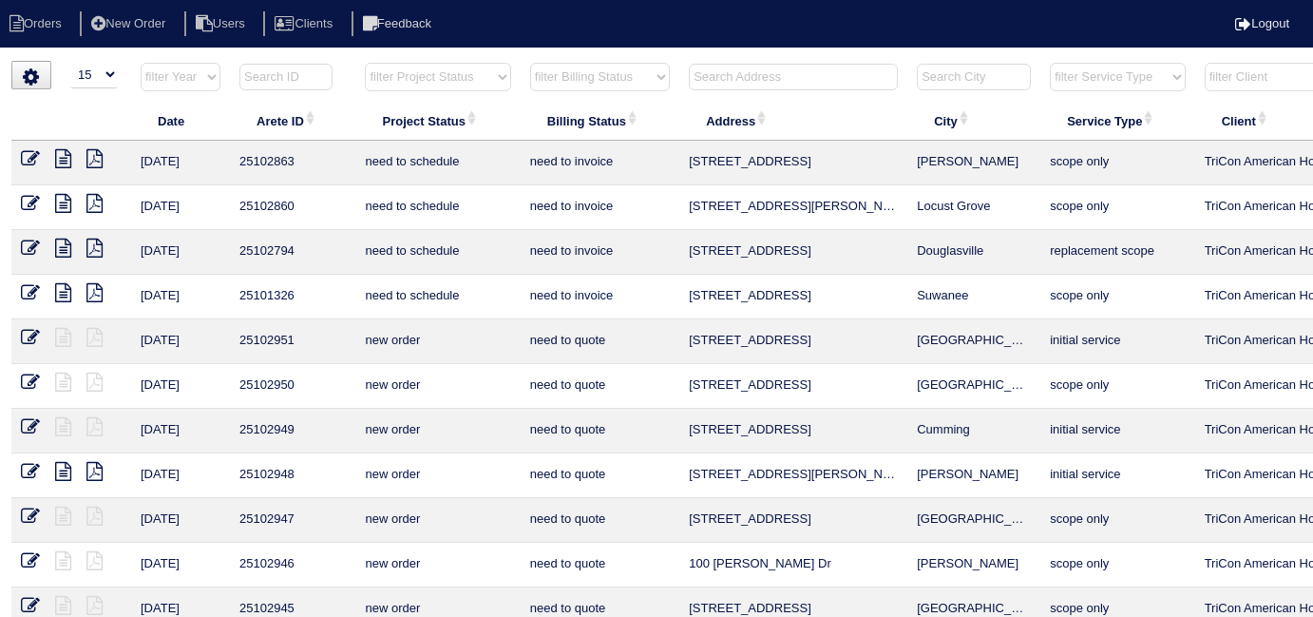
select select "15"
click at [545, 74] on select "filter Billing Status -- Any Billing Status -- need to quote quoted need to inv…" at bounding box center [600, 77] width 140 height 29
click at [530, 63] on select "filter Billing Status -- Any Billing Status -- need to quote quoted need to inv…" at bounding box center [600, 77] width 140 height 29
select select "in quickbooks"
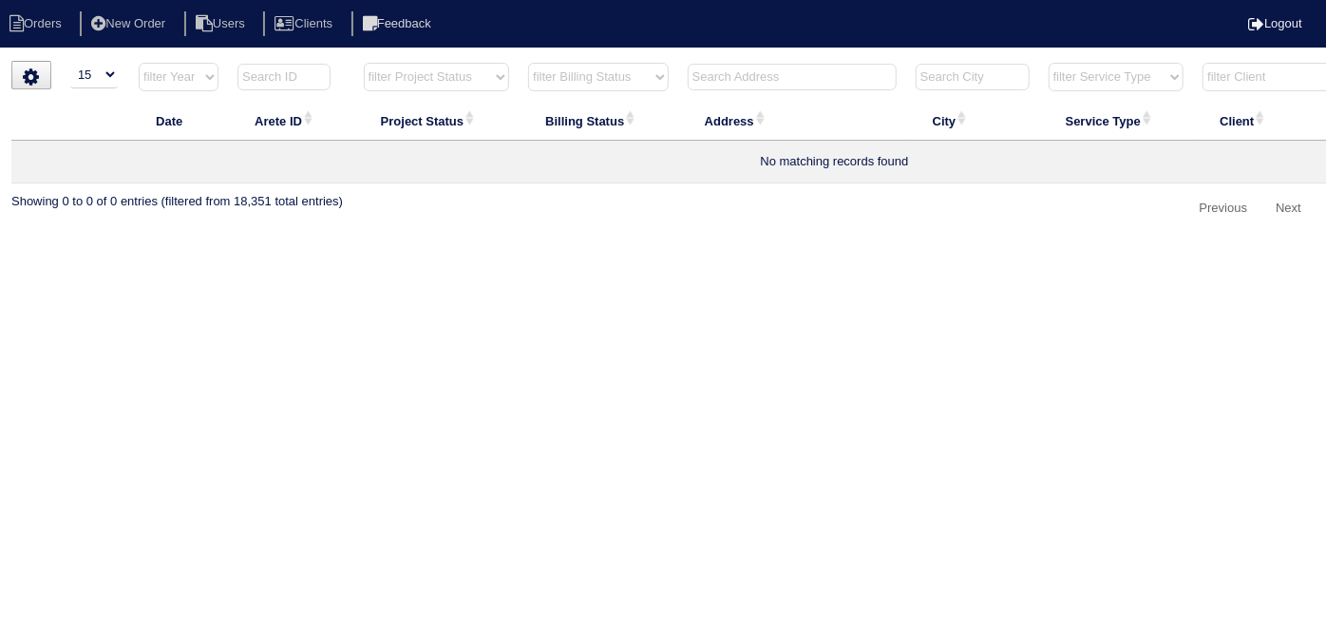
click at [562, 86] on select "filter Billing Status -- Any Billing Status -- need to quote quoted need to inv…" at bounding box center [598, 77] width 141 height 29
select select
click at [528, 63] on select "filter Billing Status -- Any Billing Status -- need to quote quoted need to inv…" at bounding box center [598, 77] width 141 height 29
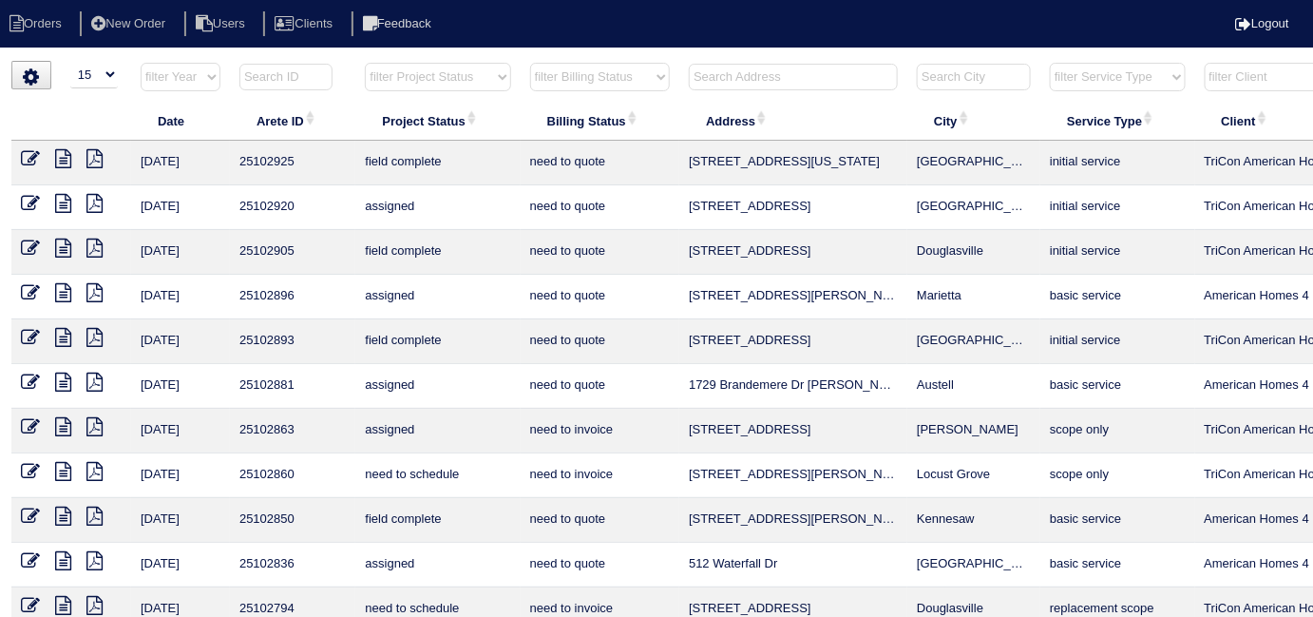
drag, startPoint x: 719, startPoint y: 87, endPoint x: 702, endPoint y: 91, distance: 17.5
click at [713, 88] on input "text" at bounding box center [793, 77] width 209 height 27
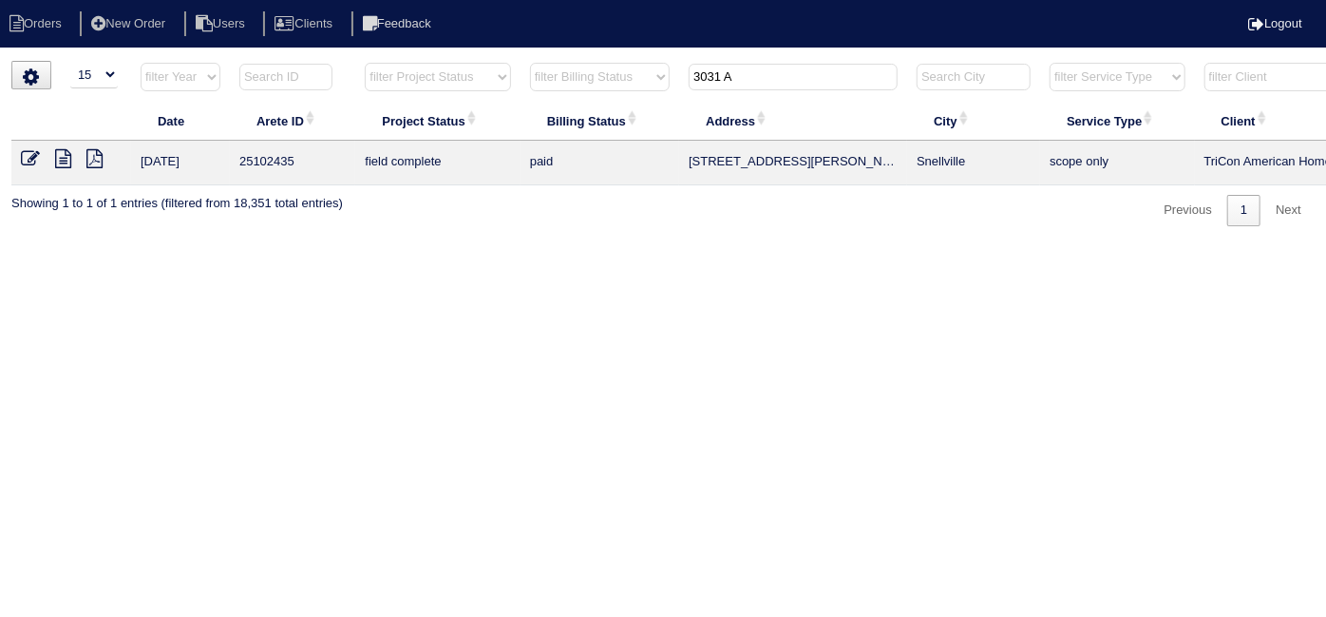
type input "3031 A"
click at [32, 165] on icon at bounding box center [30, 158] width 19 height 19
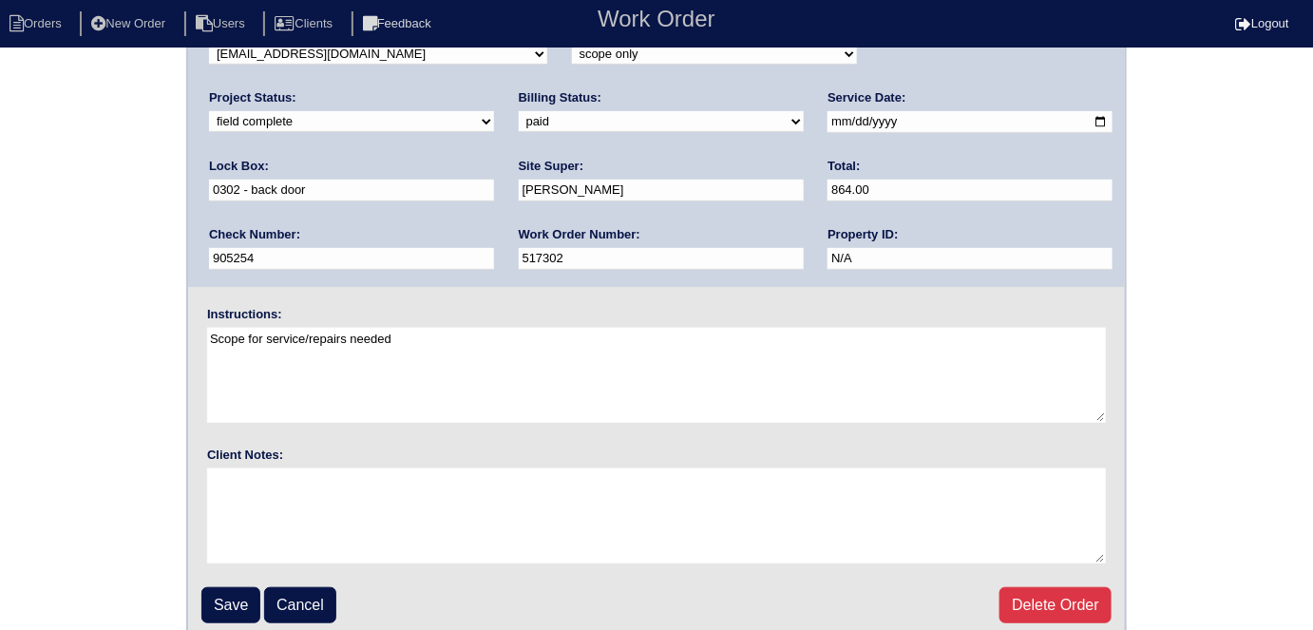
scroll to position [195, 0]
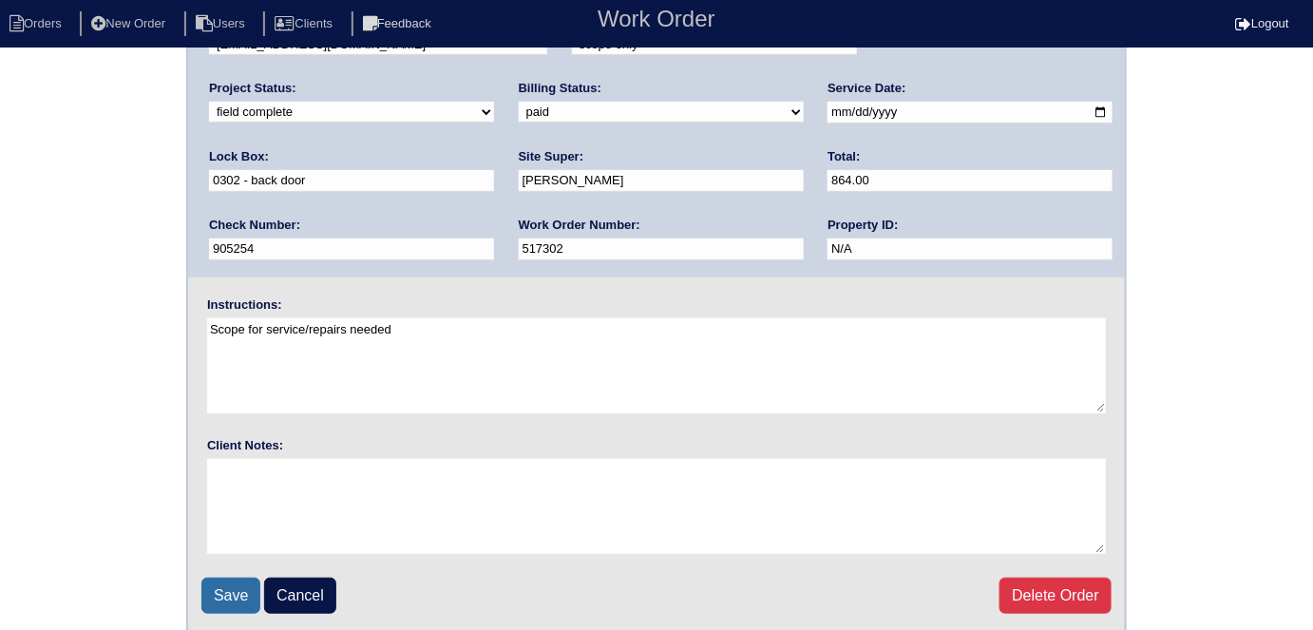
click at [228, 583] on input "Save" at bounding box center [230, 596] width 59 height 36
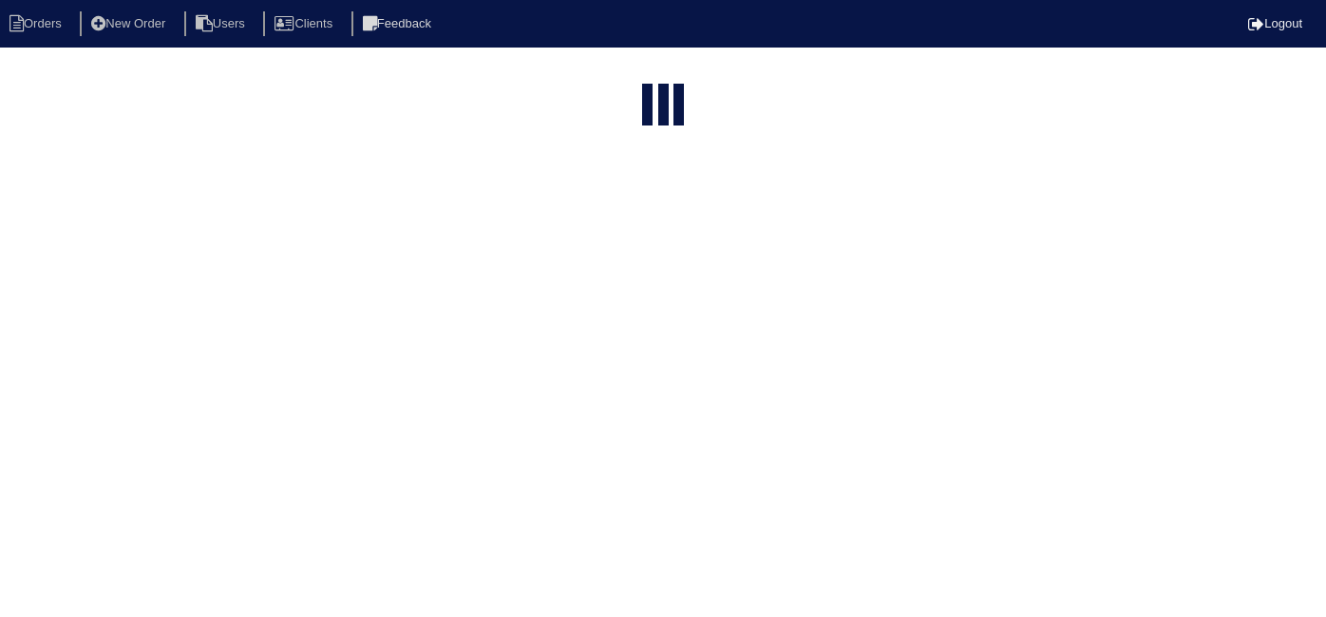
select select "15"
type input "3031 A"
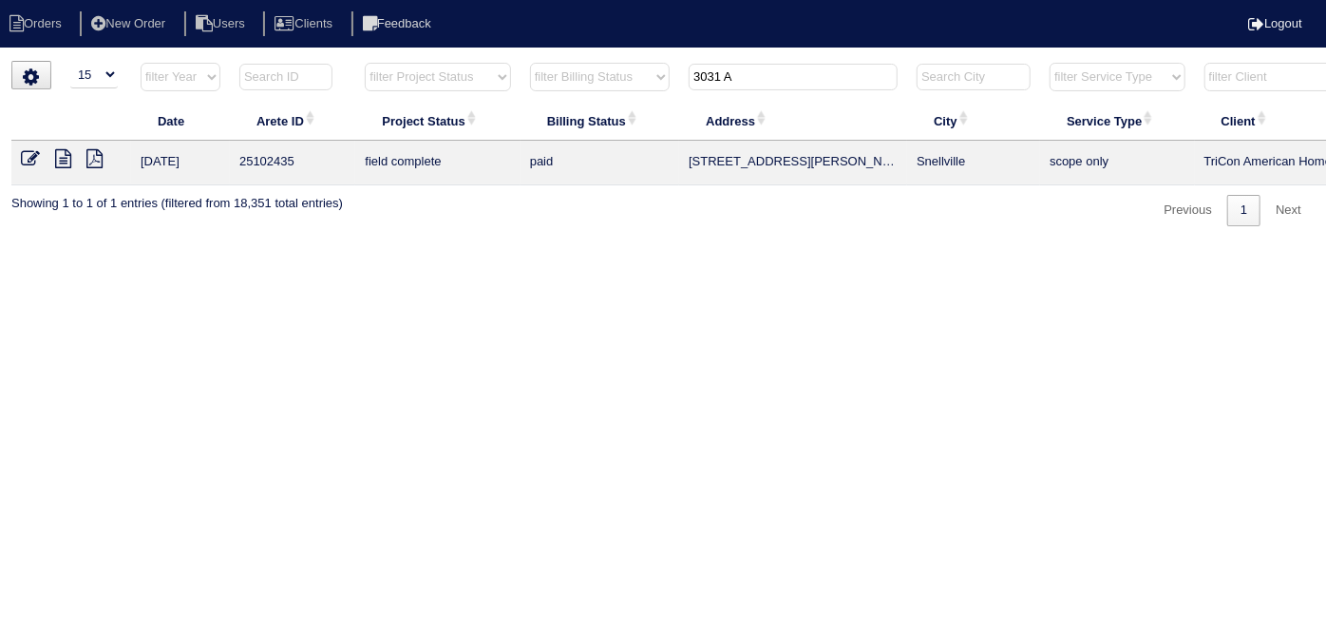
click at [62, 160] on icon at bounding box center [63, 158] width 16 height 19
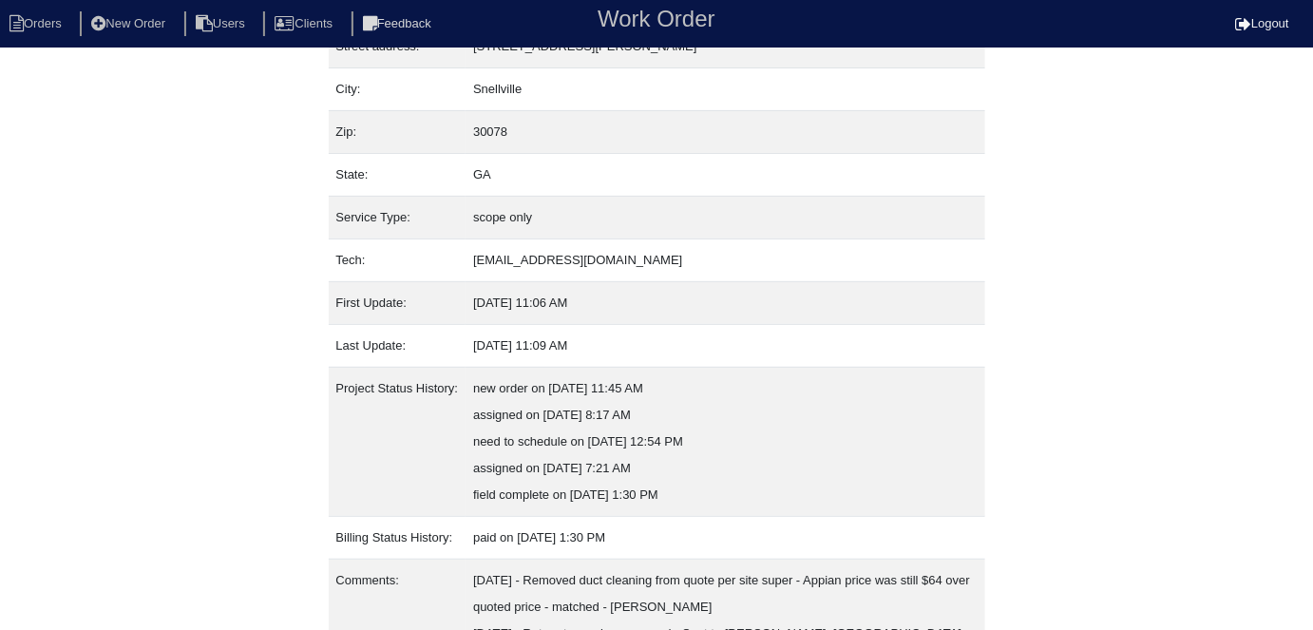
scroll to position [206, 0]
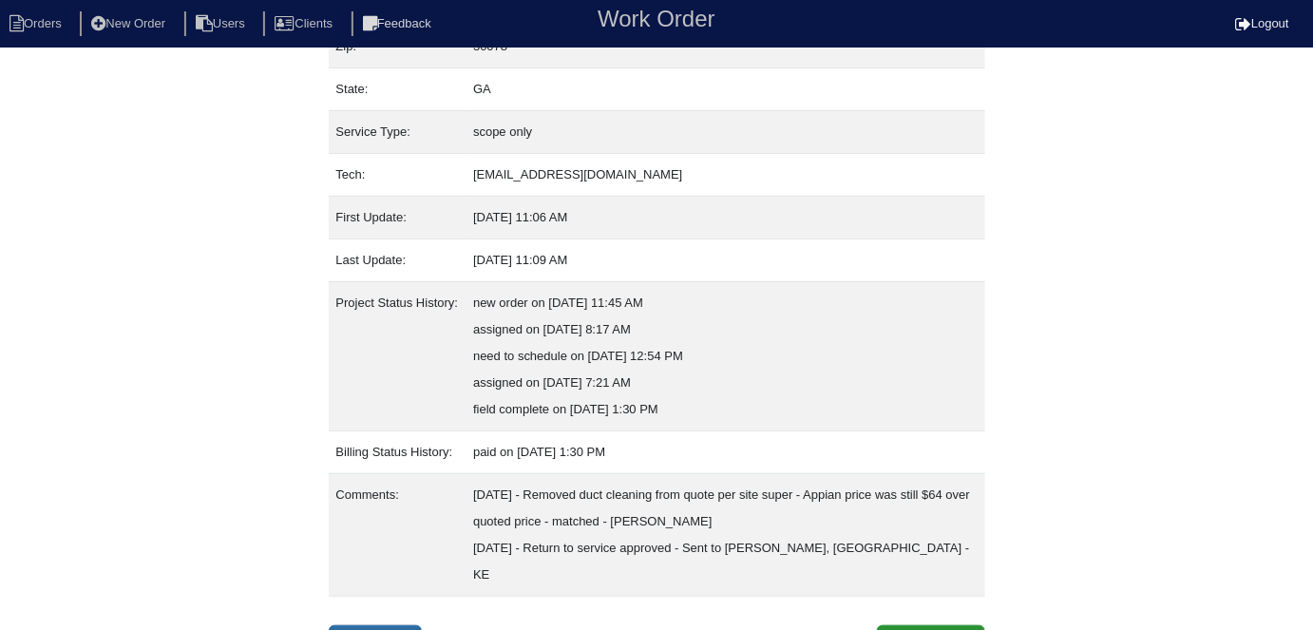
select select "0"
select select "Rheem"
select select "0"
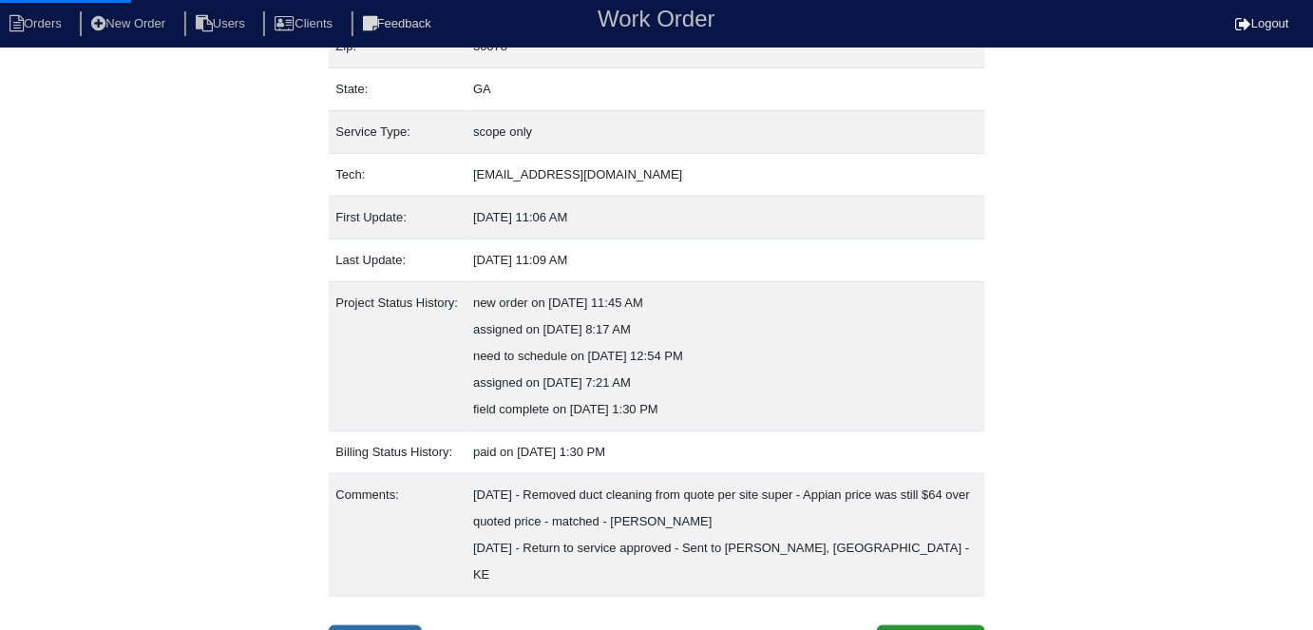
select select "0"
select select "1"
select select "0"
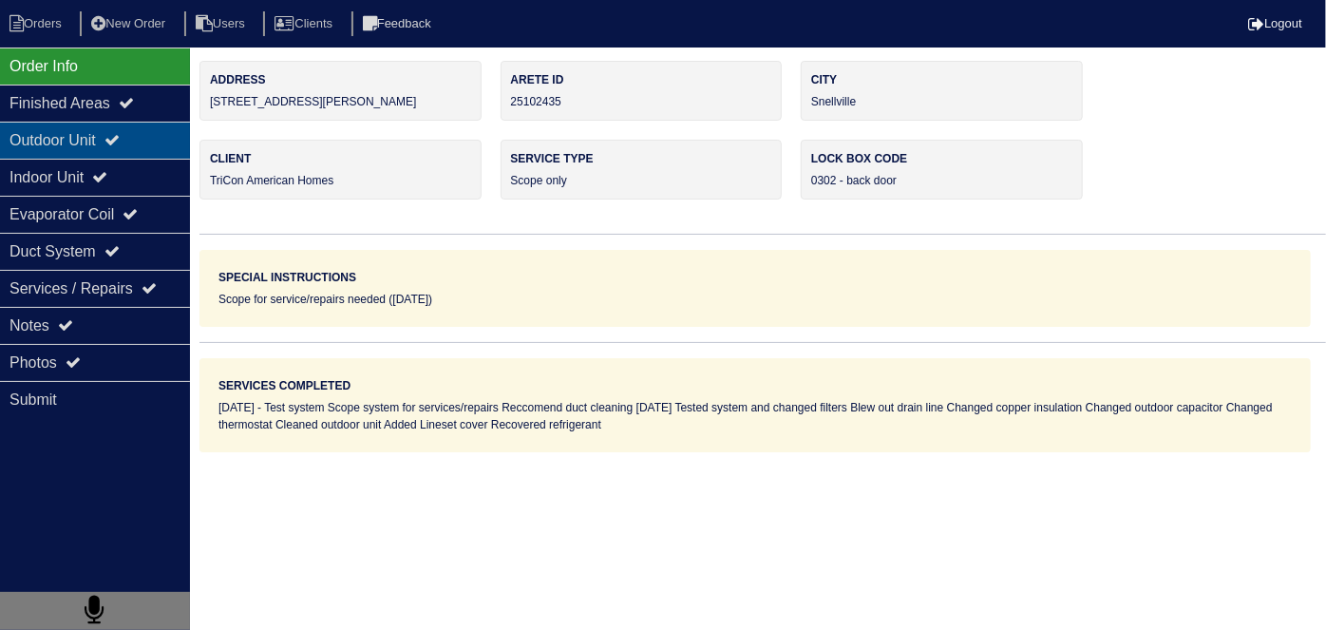
click at [172, 154] on div "Outdoor Unit" at bounding box center [95, 140] width 190 height 37
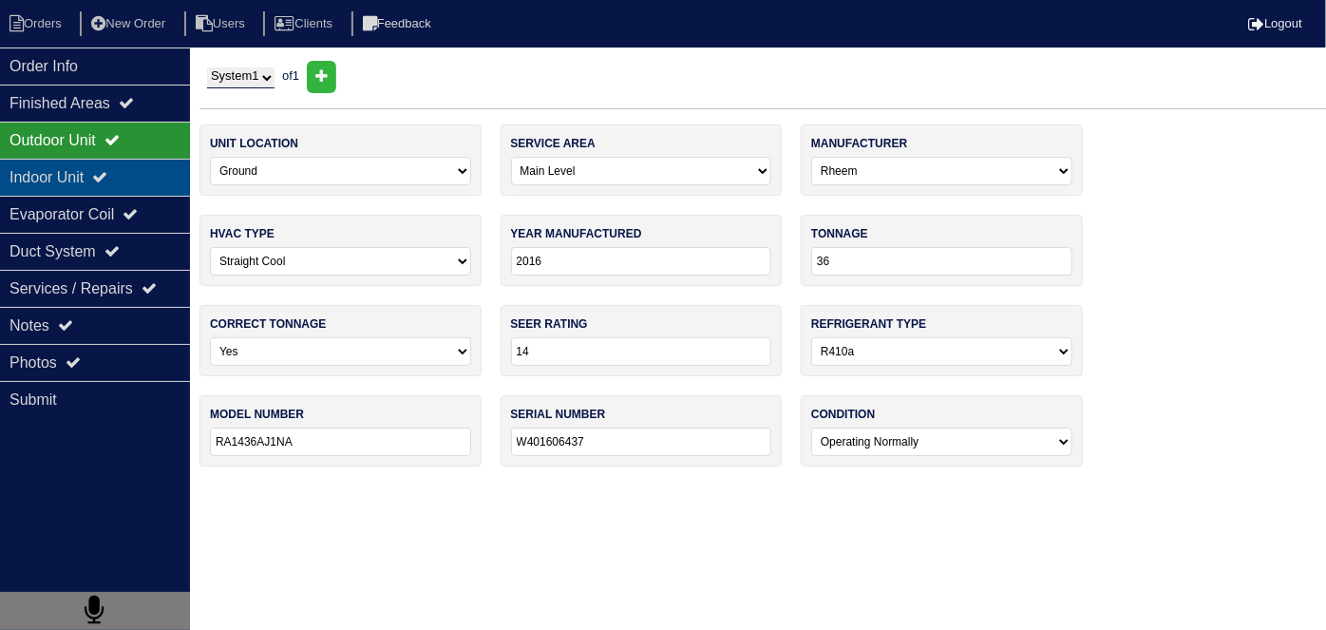
click at [158, 169] on div "Indoor Unit" at bounding box center [95, 177] width 190 height 37
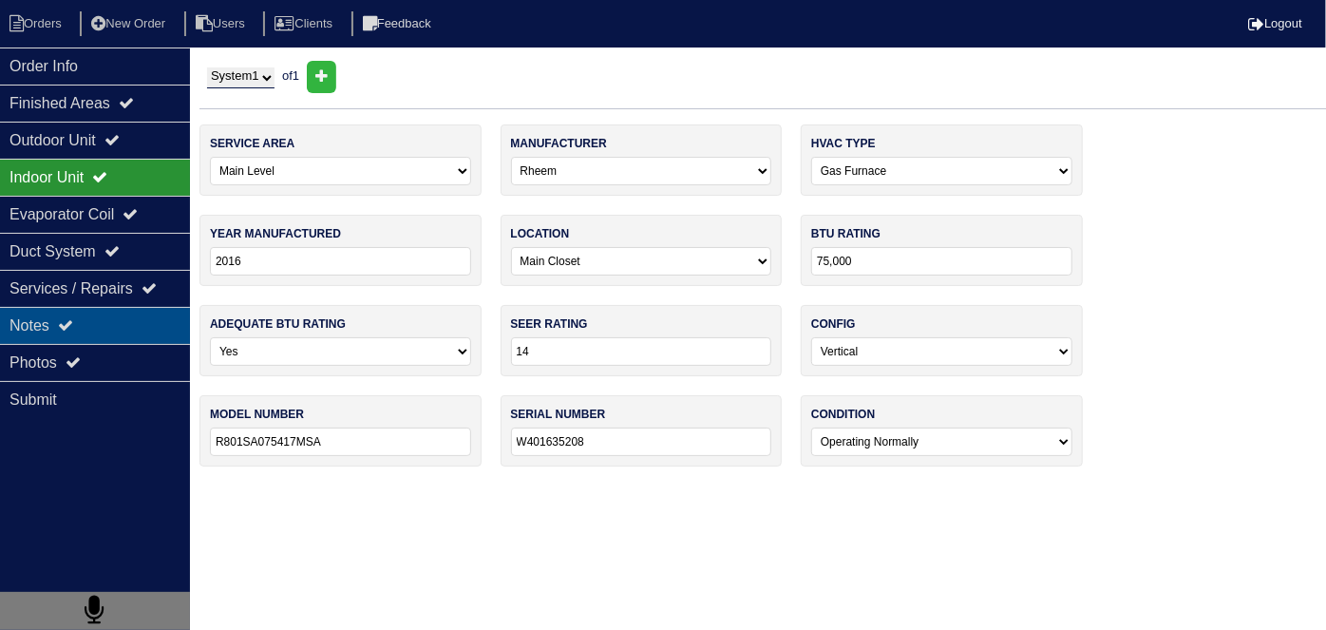
click at [126, 318] on div "Notes" at bounding box center [95, 325] width 190 height 37
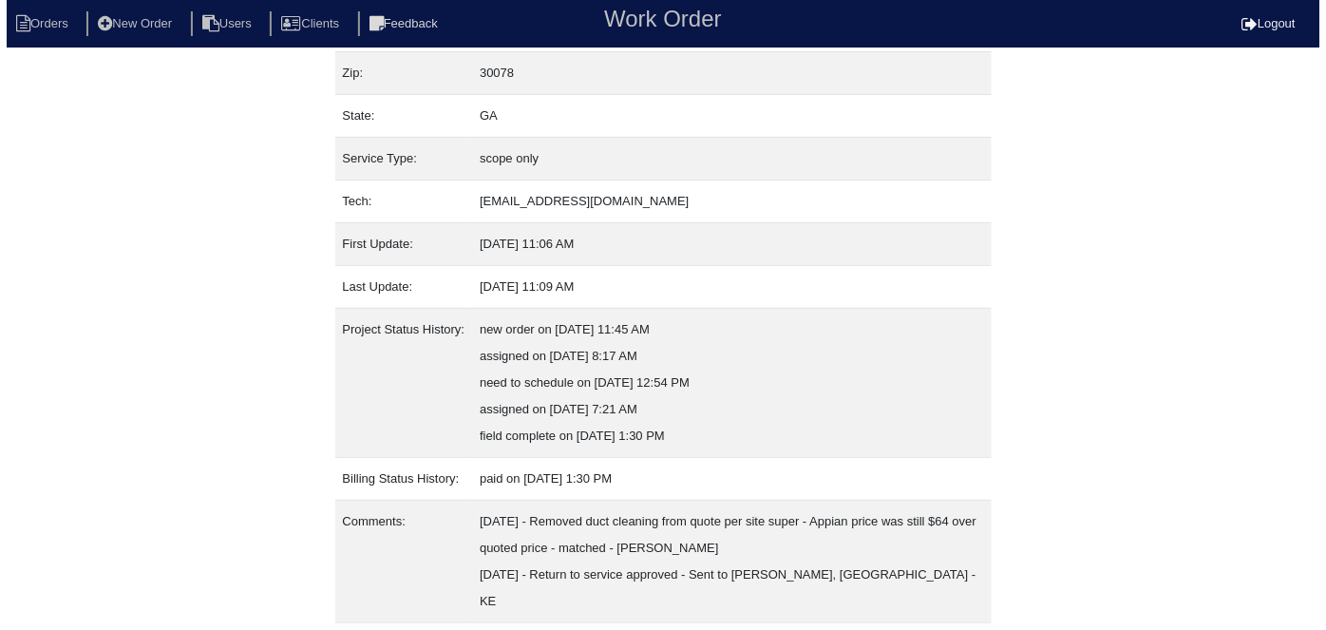
scroll to position [206, 0]
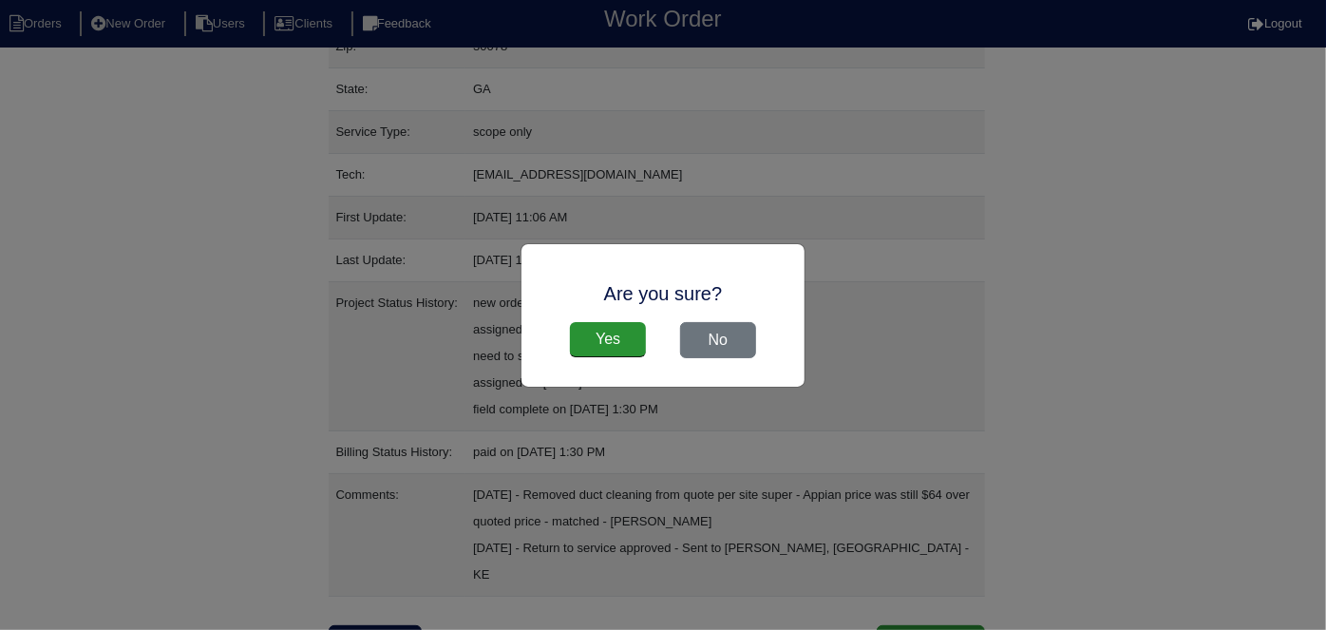
click at [627, 363] on div "Yes No" at bounding box center [663, 340] width 245 height 55
click at [622, 352] on input "Yes" at bounding box center [608, 340] width 76 height 36
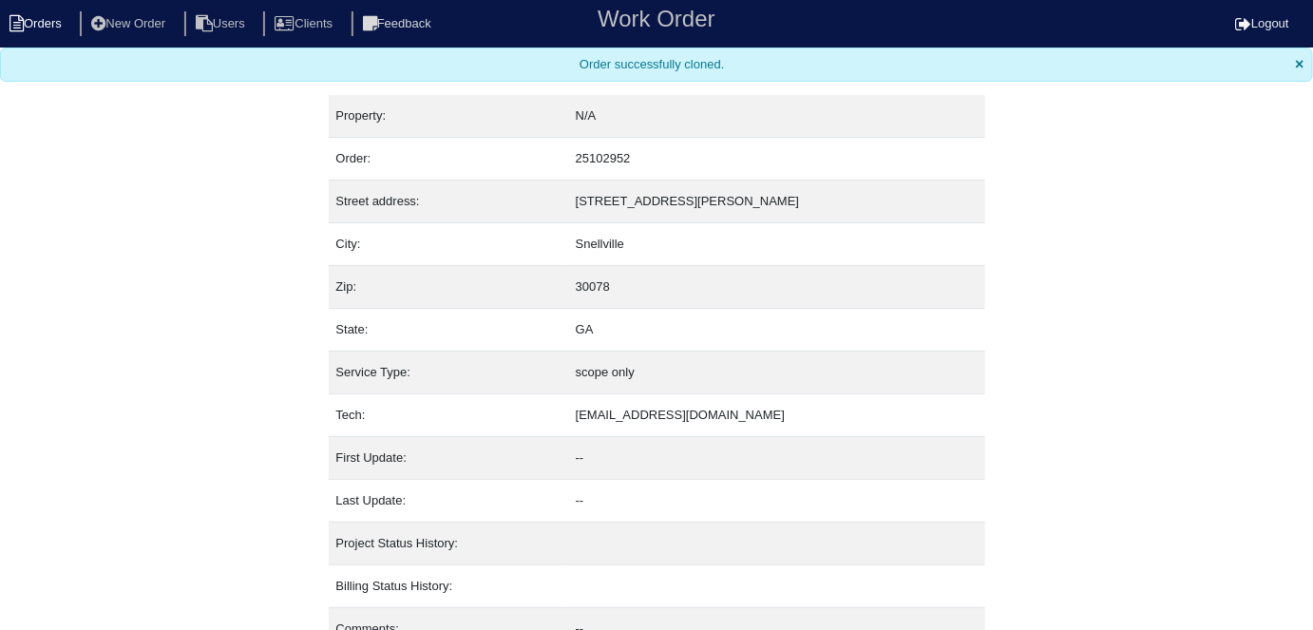
click at [48, 33] on li "Orders" at bounding box center [38, 24] width 77 height 26
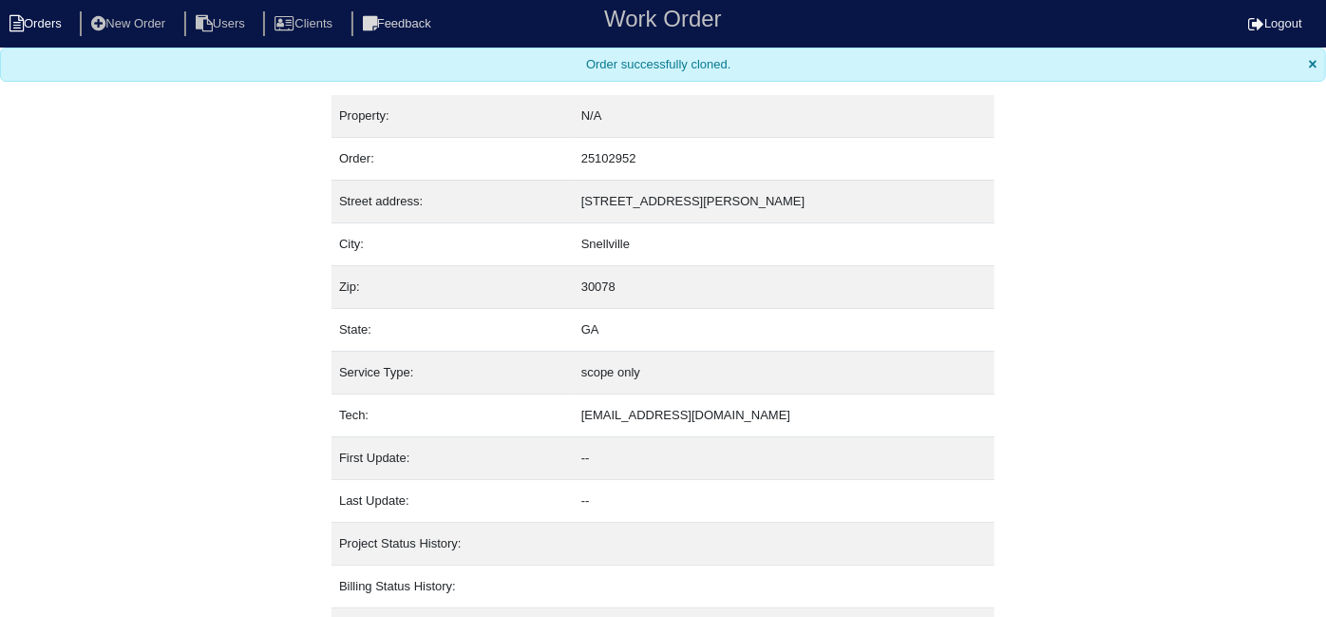
select select "15"
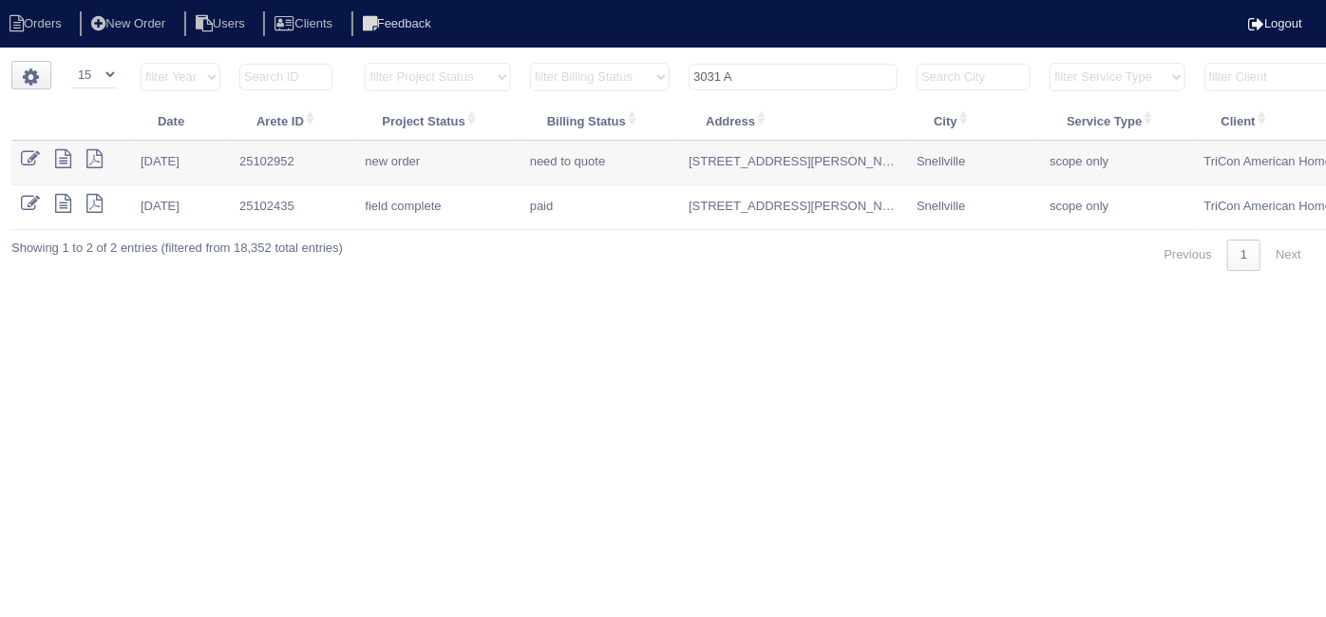
click at [33, 150] on icon at bounding box center [30, 158] width 19 height 19
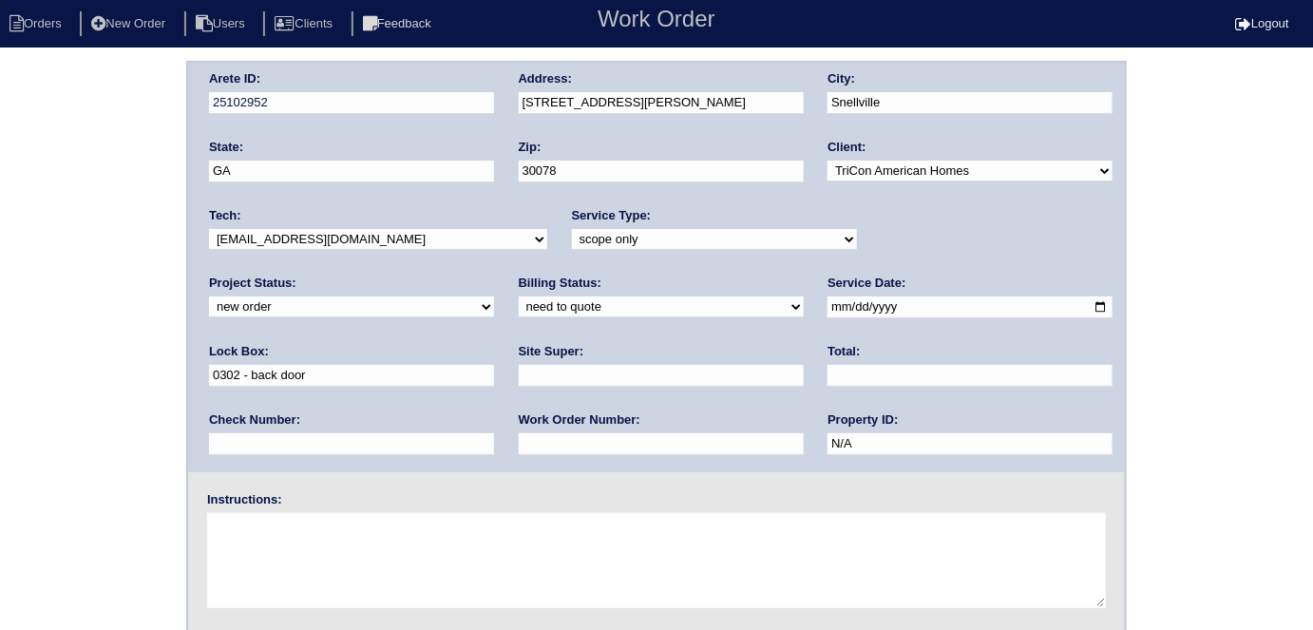
click at [494, 275] on div "Project Status: new order assigned in progress field complete need to schedule …" at bounding box center [351, 301] width 285 height 52
click at [494, 296] on select "new order assigned in progress field complete need to schedule admin review arc…" at bounding box center [351, 306] width 285 height 21
select select "field complete"
click at [494, 296] on select "new order assigned in progress field complete need to schedule admin review arc…" at bounding box center [351, 306] width 285 height 21
click at [519, 378] on input "text" at bounding box center [661, 376] width 285 height 22
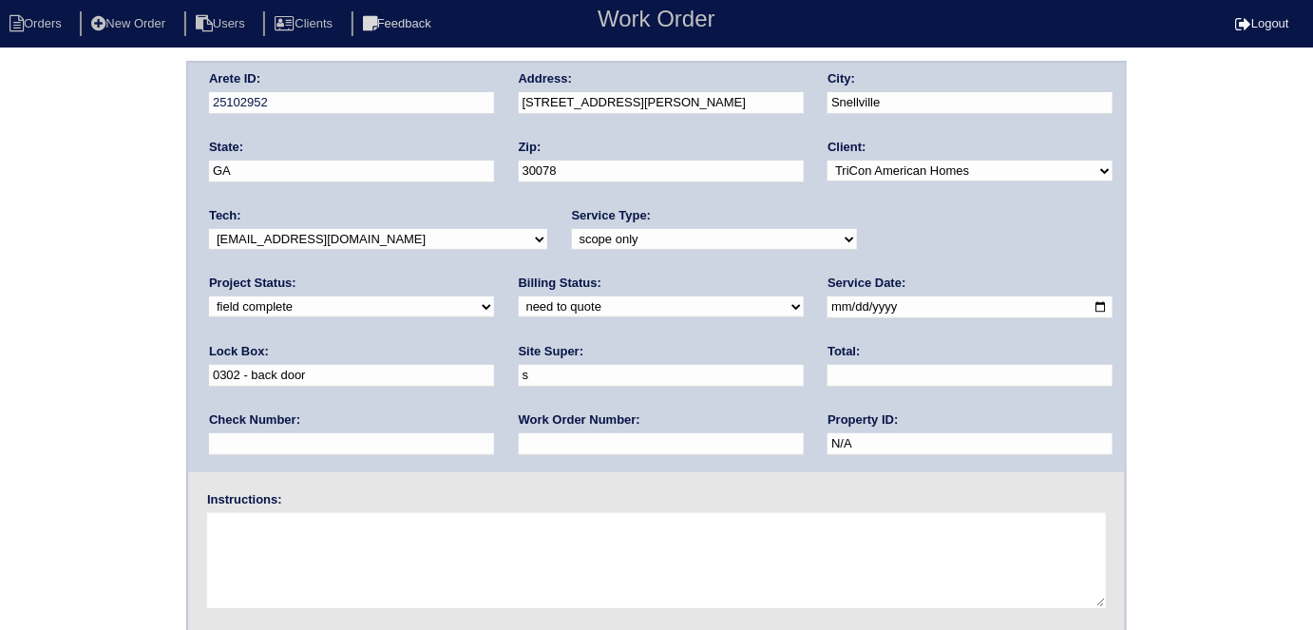
type input "Sharon Campana"
click at [519, 441] on input "text" at bounding box center [661, 444] width 285 height 22
click at [519, 428] on div "Work Order Number:" at bounding box center [661, 437] width 285 height 53
click at [519, 430] on div "Work Order Number:" at bounding box center [661, 437] width 285 height 53
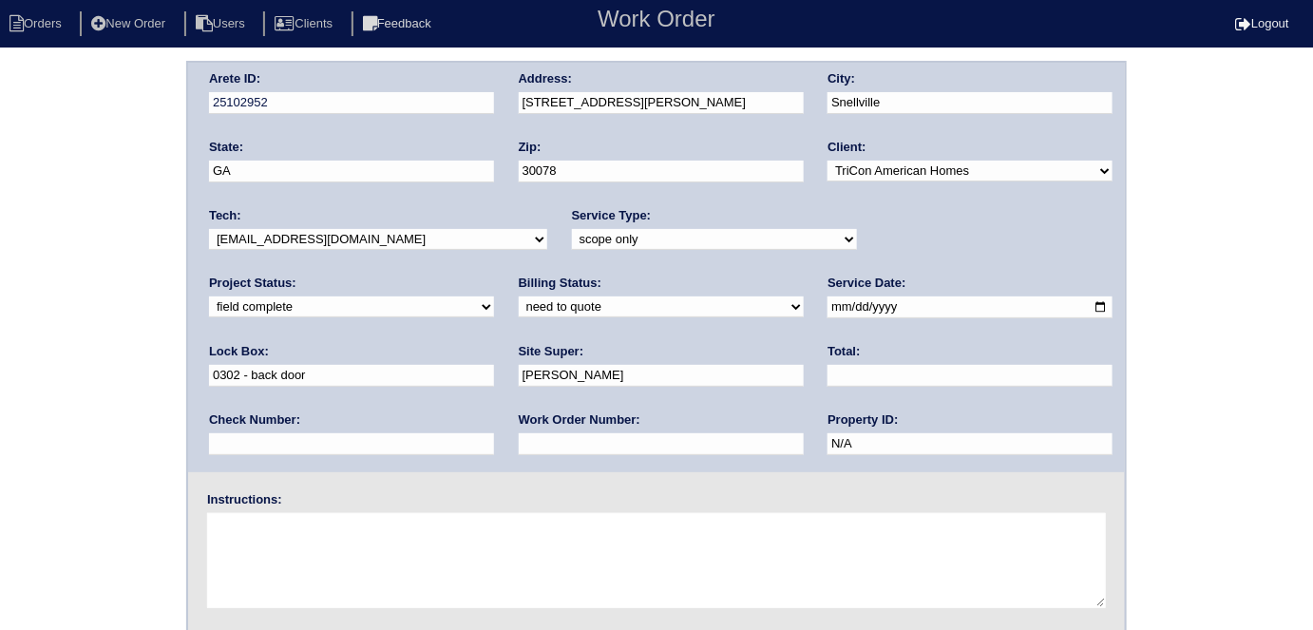
click at [519, 438] on input "text" at bounding box center [661, 444] width 285 height 22
type input "529728"
click at [226, 542] on textarea at bounding box center [656, 560] width 899 height 95
type textarea "THIS IS FOR DUCT CLEANING ONLY"
click at [23, 251] on div "Arete ID: 25102952 Address: 3031 Ashly Brooke Dr City: Snellville State: GA Zip…" at bounding box center [656, 445] width 1313 height 769
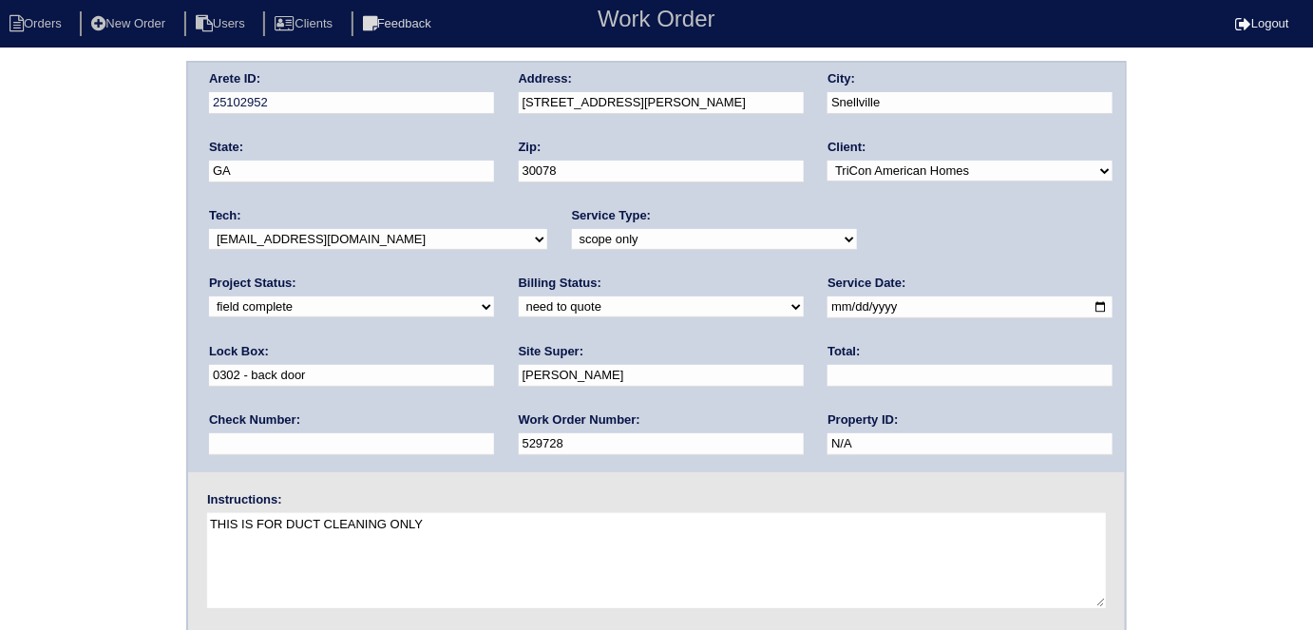
click at [9, 184] on div "Arete ID: 25102952 Address: 3031 Ashly Brooke Dr City: Snellville State: GA Zip…" at bounding box center [656, 445] width 1313 height 769
click at [90, 325] on div "Arete ID: 25102952 Address: 3031 Ashly Brooke Dr City: Snellville State: GA Zip…" at bounding box center [656, 445] width 1313 height 769
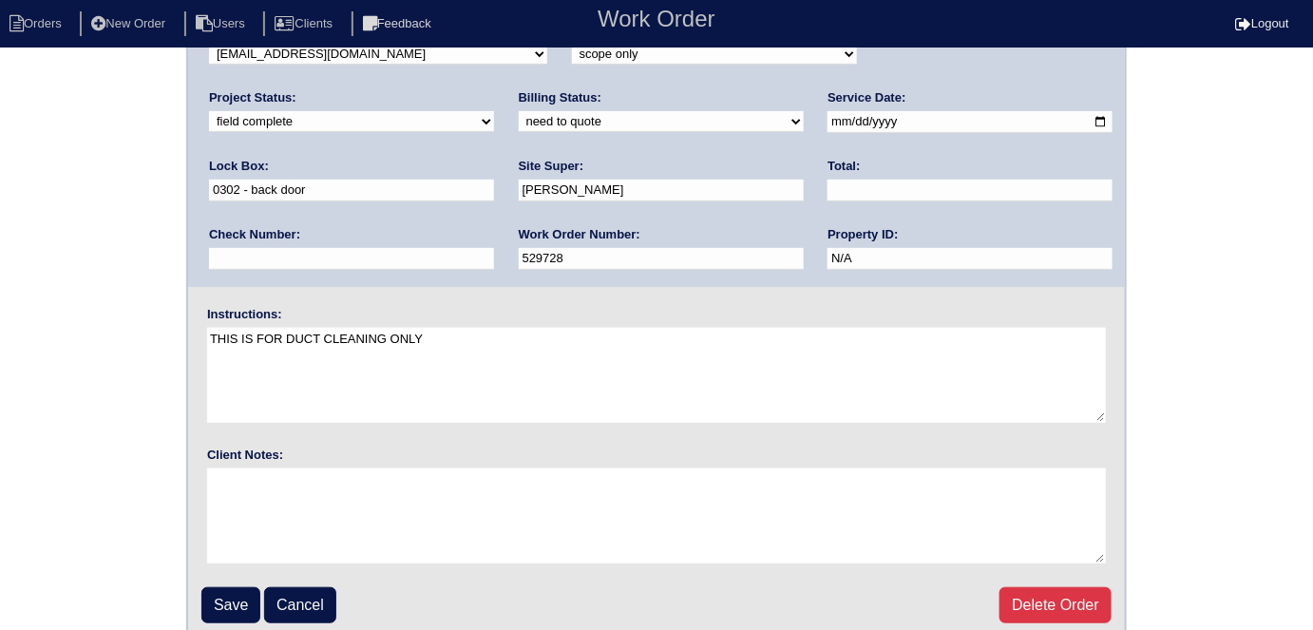
scroll to position [195, 0]
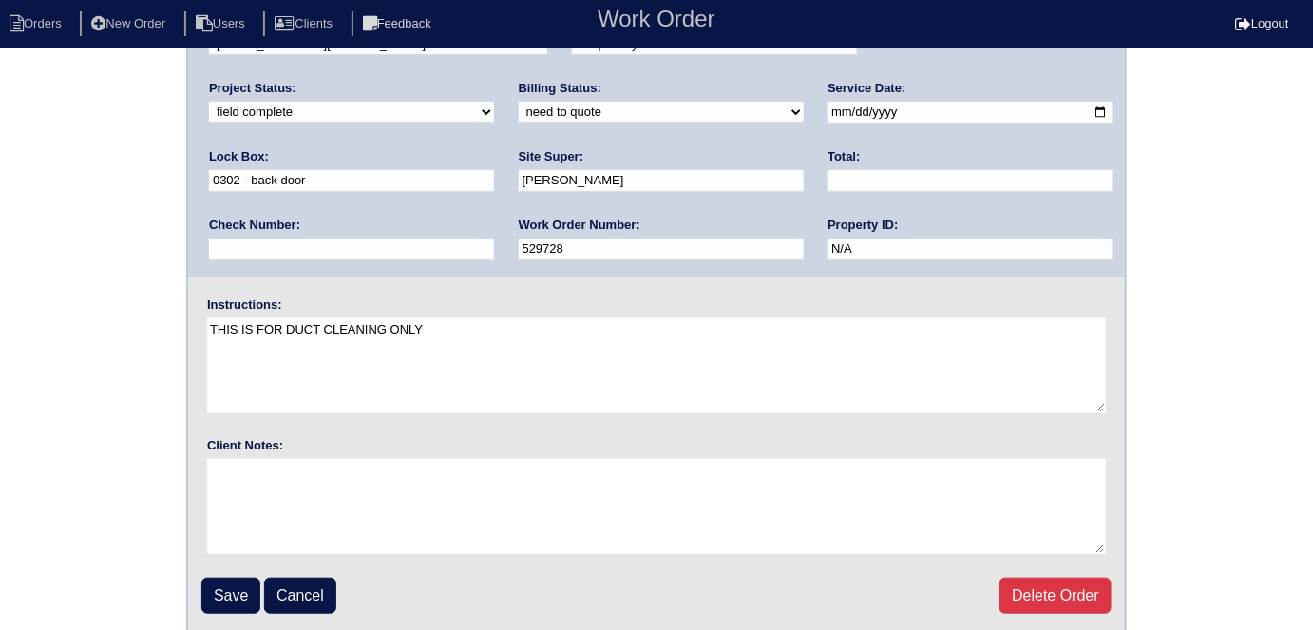
drag, startPoint x: 222, startPoint y: 583, endPoint x: 238, endPoint y: 523, distance: 62.9
click at [222, 582] on input "Save" at bounding box center [230, 596] width 59 height 36
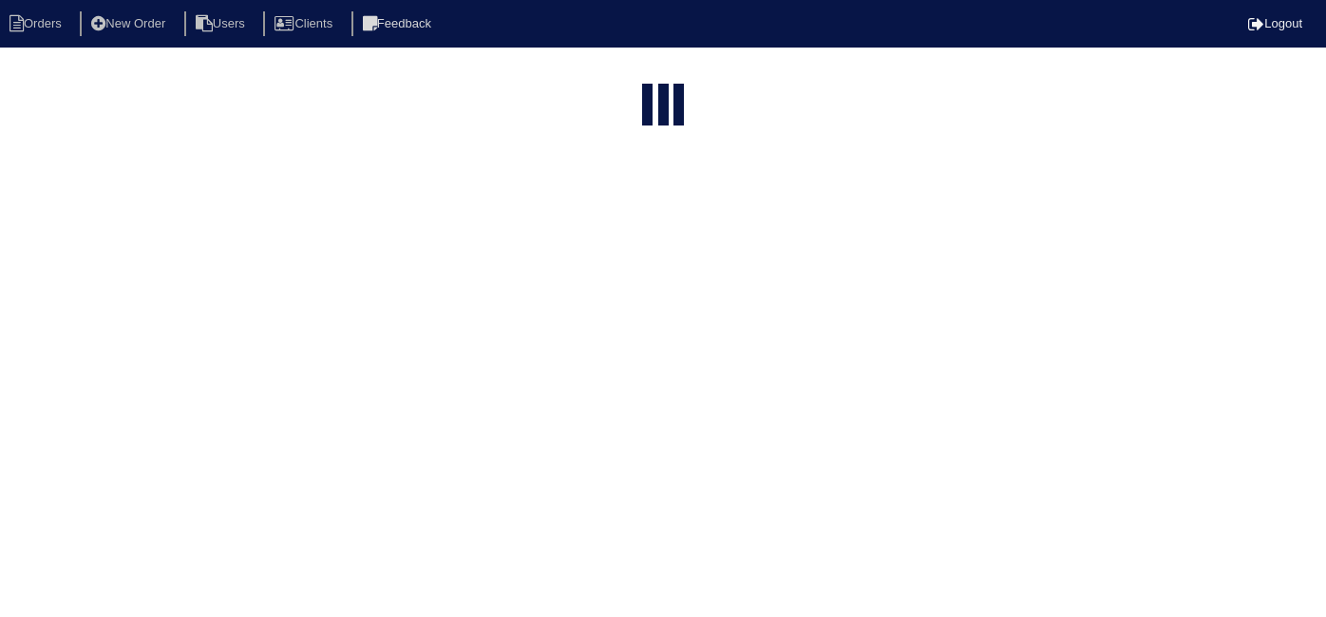
select select "15"
type input "3031 A"
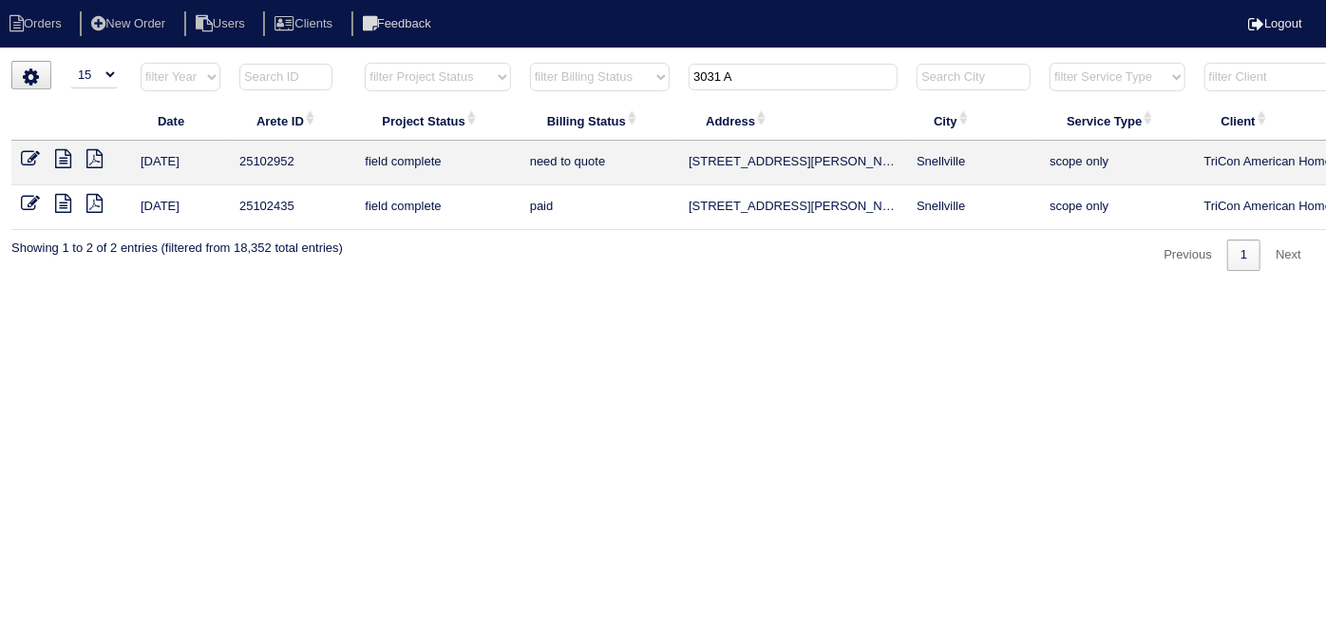
scroll to position [0, 331]
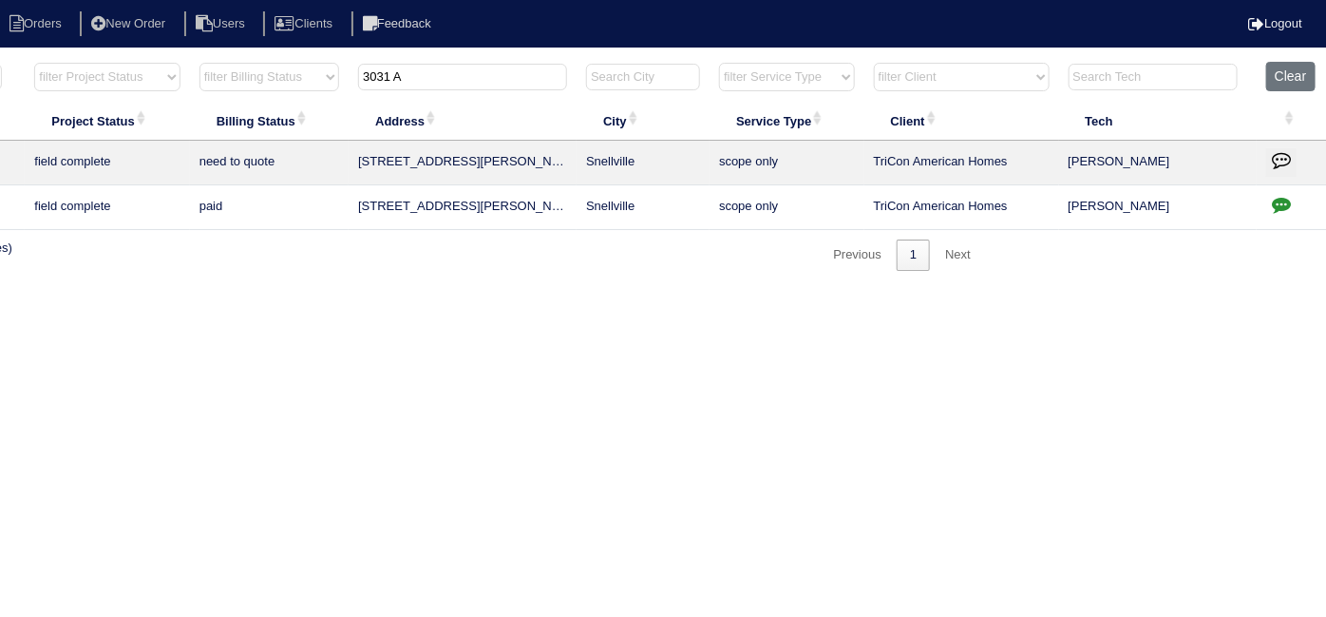
click at [1277, 143] on td at bounding box center [1292, 163] width 70 height 45
click at [1282, 155] on icon "button" at bounding box center [1281, 159] width 19 height 19
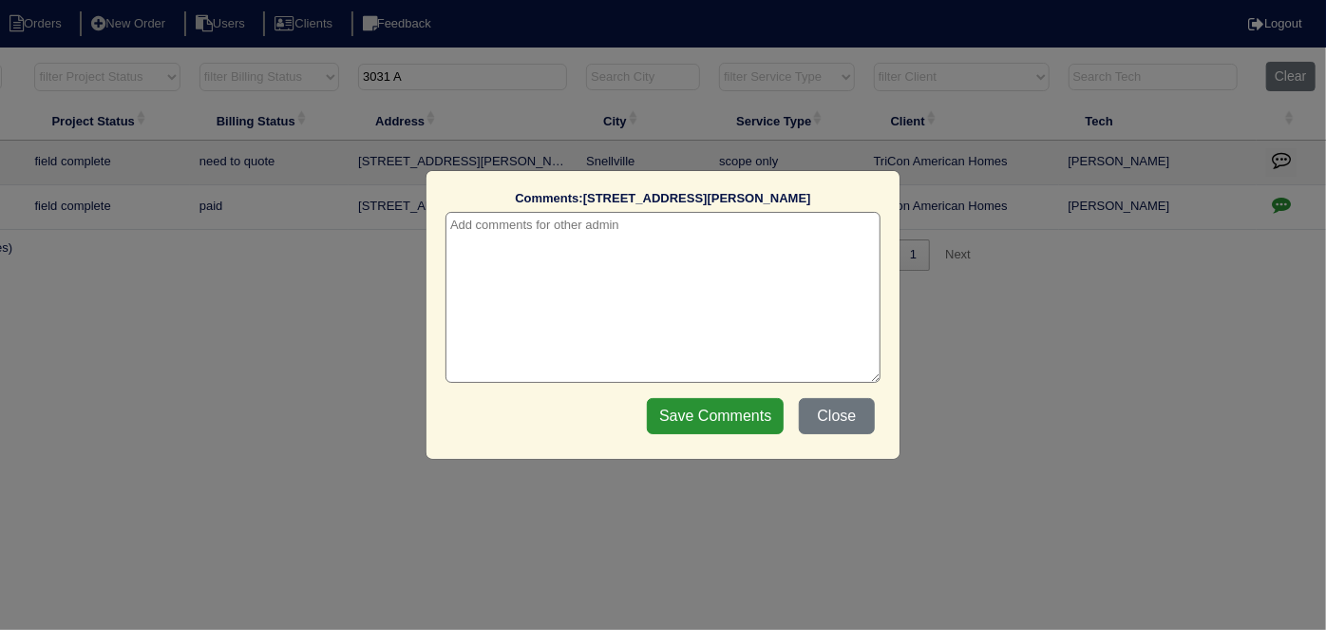
click at [656, 234] on textarea at bounding box center [663, 297] width 435 height 171
type textarea "8/10/25 - Duct cleaning with Odoban - Sent to Dan - KE"
click at [745, 407] on input "Save Comments" at bounding box center [715, 416] width 137 height 36
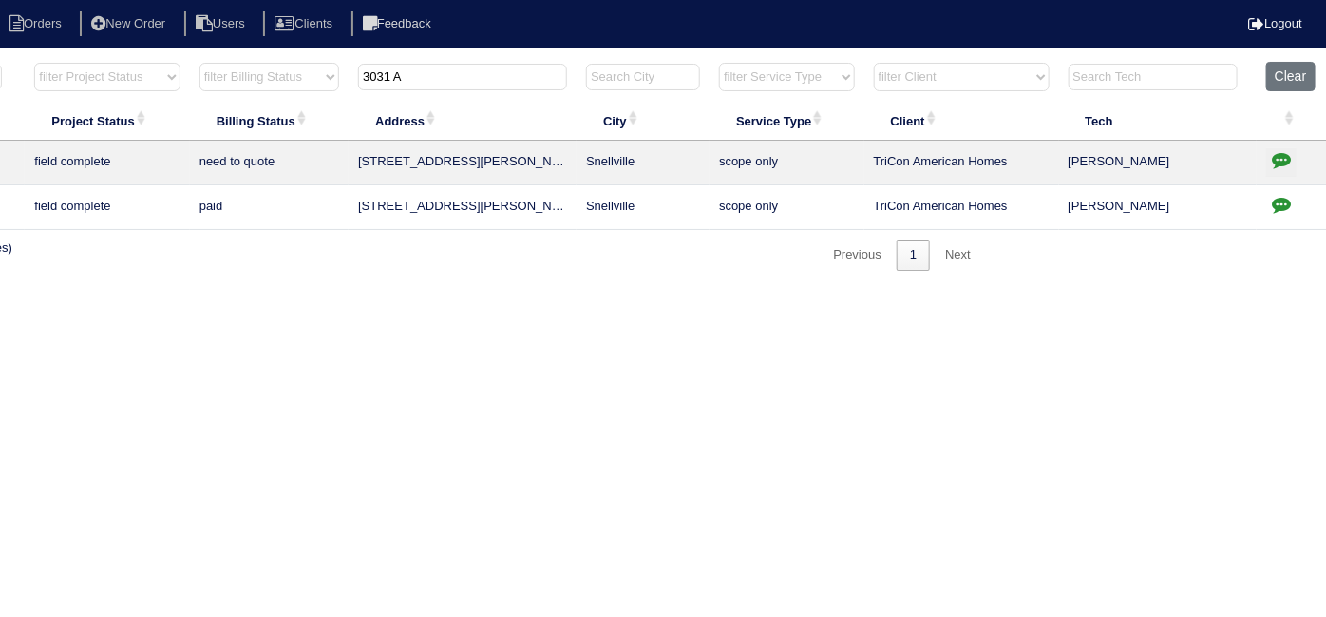
scroll to position [0, 0]
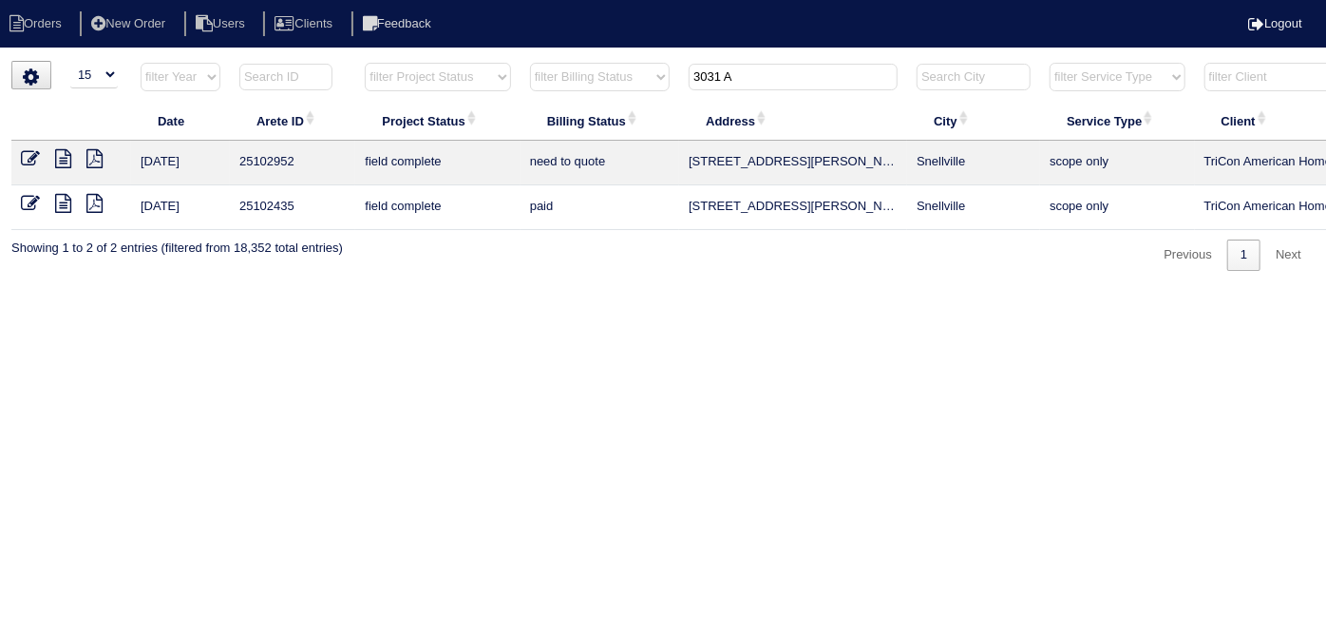
click at [25, 156] on icon at bounding box center [30, 158] width 19 height 19
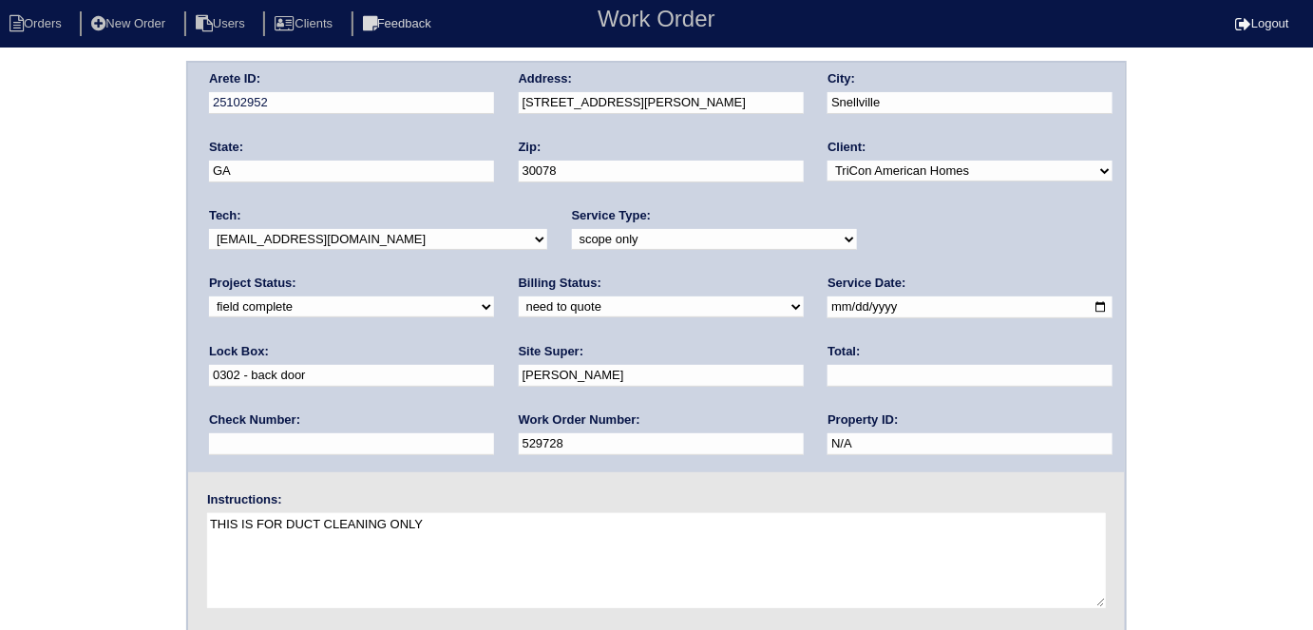
drag, startPoint x: 865, startPoint y: 307, endPoint x: 693, endPoint y: 294, distance: 173.4
click at [712, 303] on div "Arete ID: 25102952 Address: [STREET_ADDRESS][PERSON_NAME] City: [GEOGRAPHIC_DAT…" at bounding box center [656, 267] width 937 height 409
type input "0469 - back door"
click at [2, 329] on div "Arete ID: 25102952 Address: 3031 Ashly Brooke Dr City: Snellville State: GA Zip…" at bounding box center [656, 445] width 1313 height 769
click at [15, 314] on div "Arete ID: 25102952 Address: 3031 Ashly Brooke Dr City: Snellville State: GA Zip…" at bounding box center [656, 445] width 1313 height 769
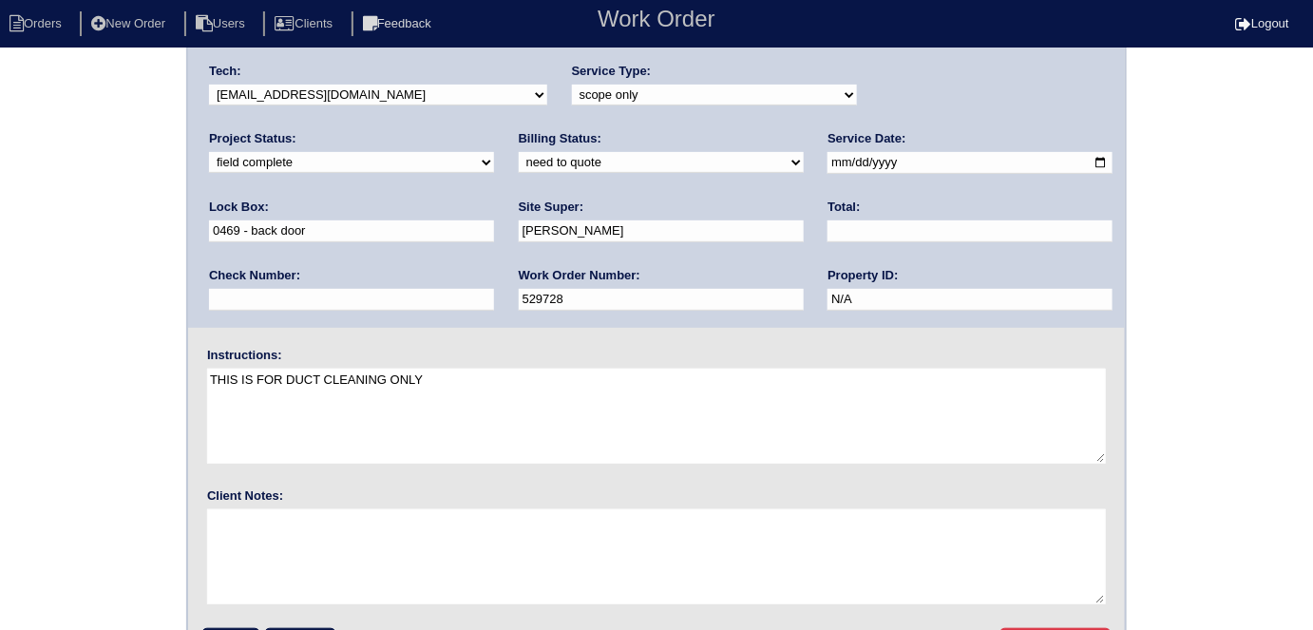
scroll to position [195, 0]
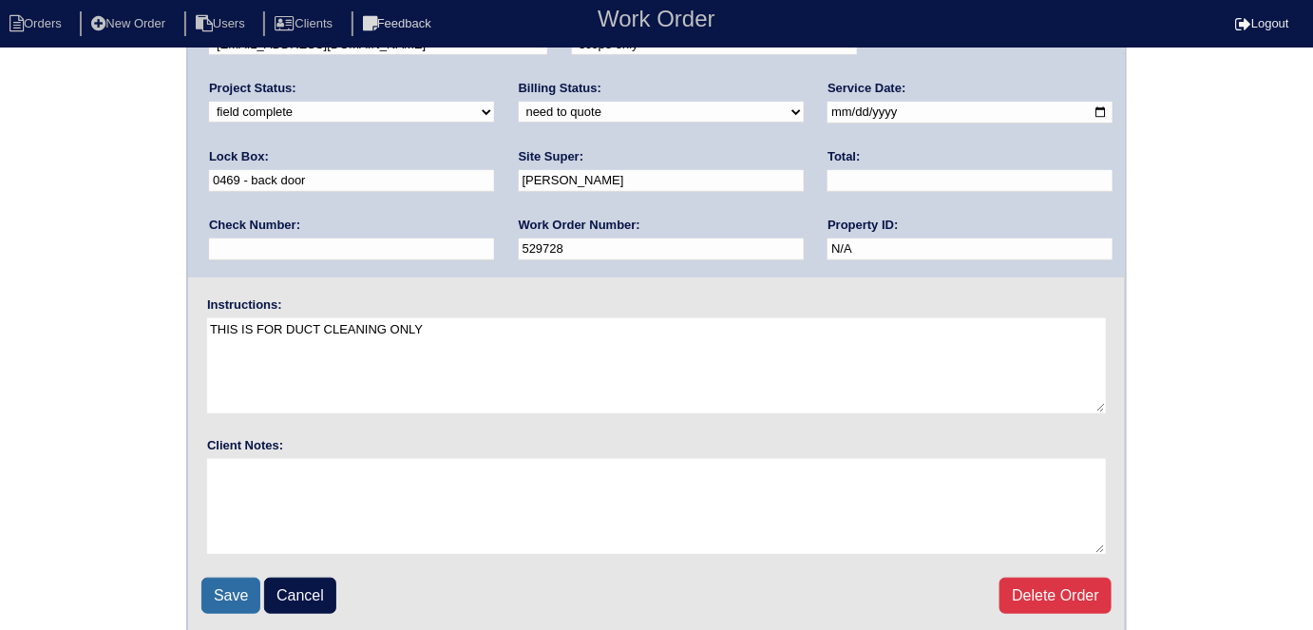
click at [207, 586] on input "Save" at bounding box center [230, 596] width 59 height 36
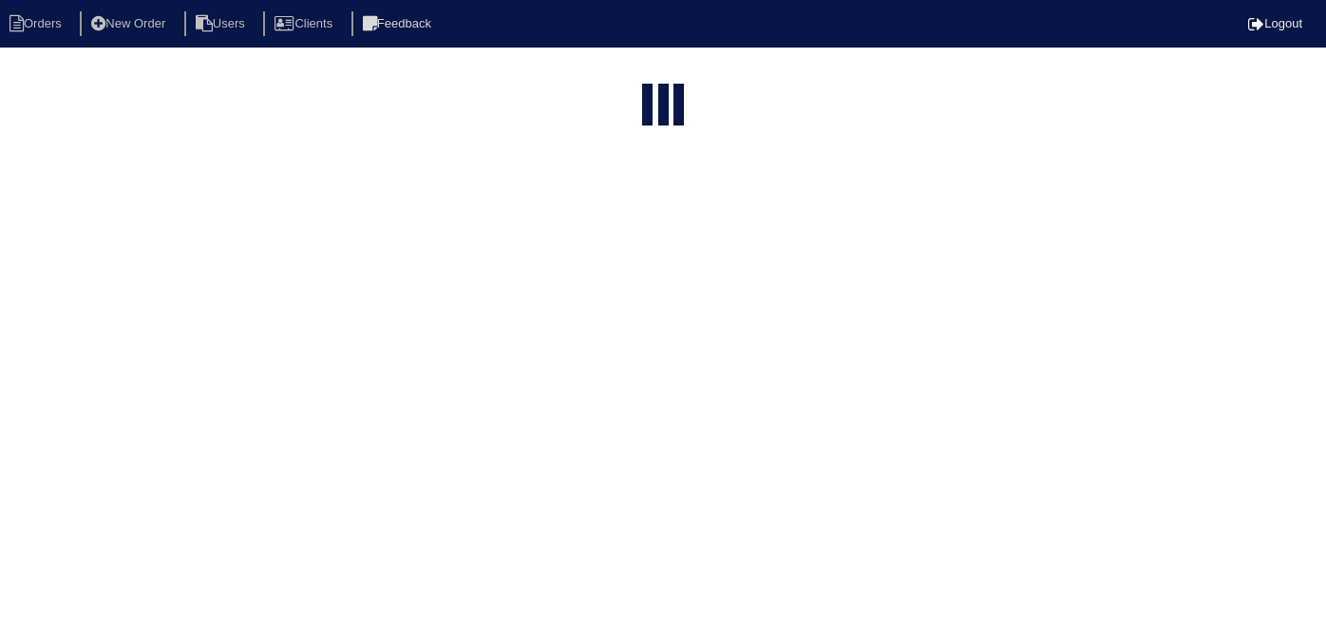
select select "15"
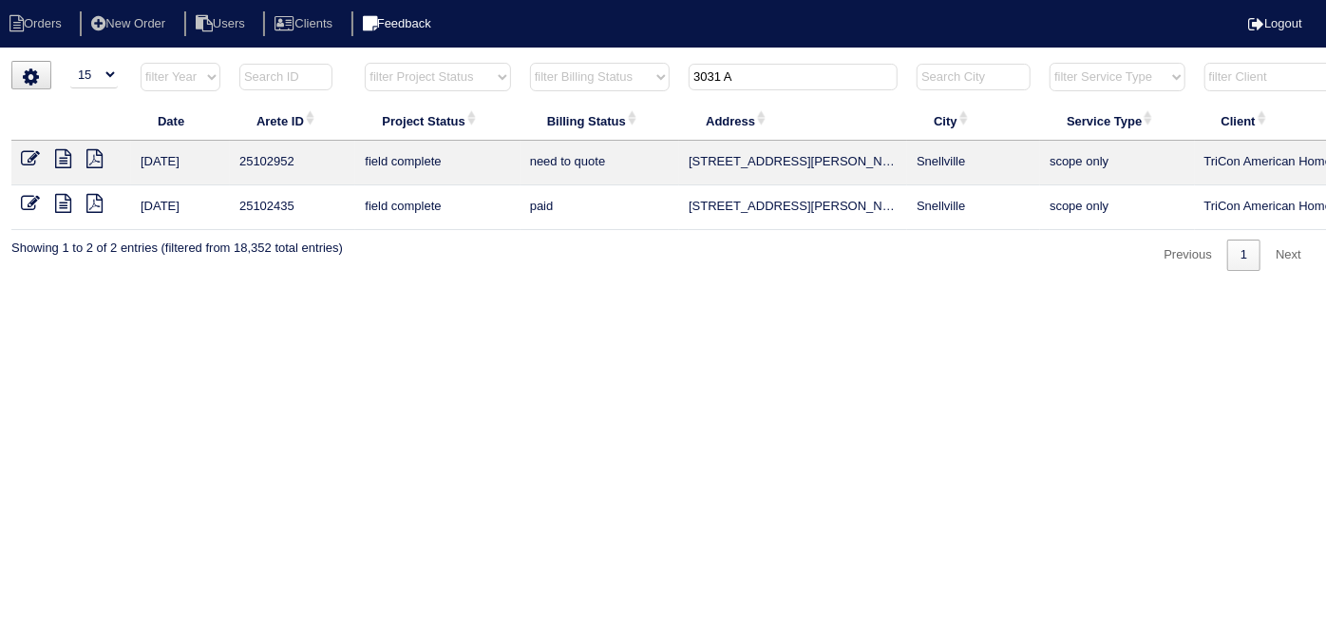
drag, startPoint x: 594, startPoint y: 67, endPoint x: 398, endPoint y: 36, distance: 198.2
click at [398, 61] on body "Orders New Order Users Clients Feedback Logout Orders New Order Users Clients M…" at bounding box center [663, 166] width 1326 height 210
type input "6865"
click at [23, 155] on icon at bounding box center [30, 158] width 19 height 19
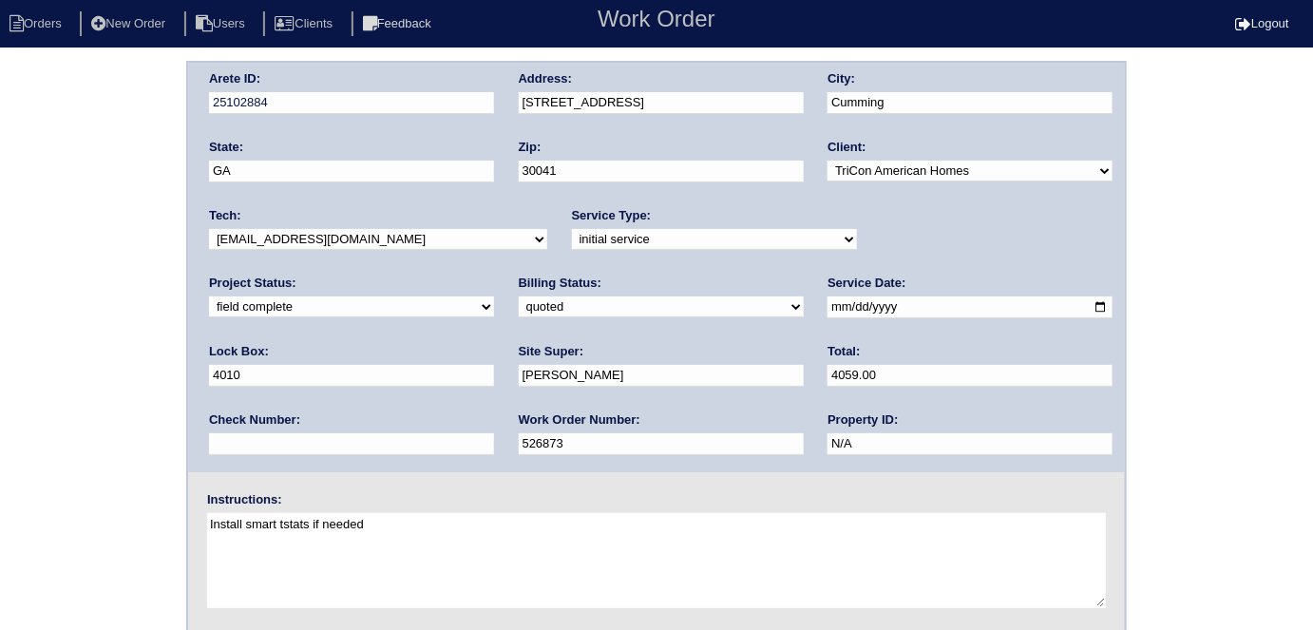
click at [519, 310] on select "need to quote quoted need to invoice invoiced paid warranty purchase order need…" at bounding box center [661, 306] width 285 height 21
select select "need to invoice"
click at [519, 296] on select "need to quote quoted need to invoice invoiced paid warranty purchase order need…" at bounding box center [661, 306] width 285 height 21
click at [827, 380] on input "4059.00" at bounding box center [969, 376] width 285 height 22
type input "4059.01"
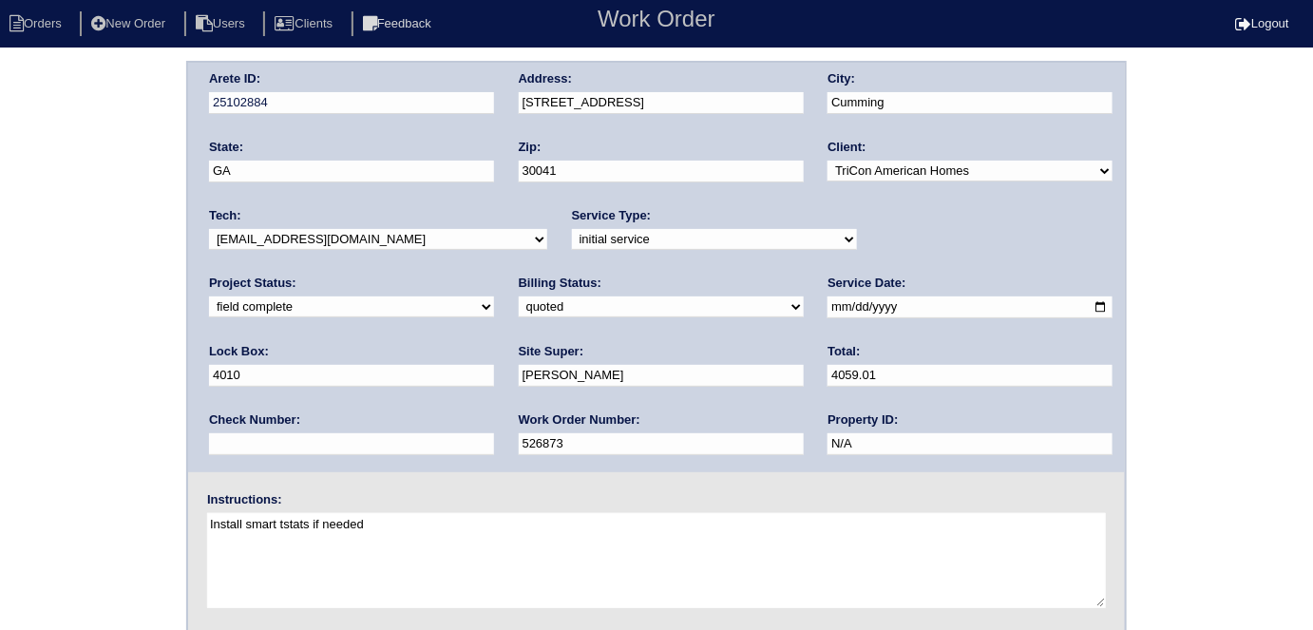
click at [1168, 269] on div "Arete ID: 25102884 Address: 6865 N Creekside Point City: Cumming State: GA Zip:…" at bounding box center [656, 445] width 1313 height 769
click at [494, 296] on select "new order assigned in progress field complete need to schedule admin review arc…" at bounding box center [351, 306] width 285 height 21
select select "need to schedule"
click at [494, 296] on select "new order assigned in progress field complete need to schedule admin review arc…" at bounding box center [351, 306] width 285 height 21
click at [827, 312] on input "2025-08-07" at bounding box center [969, 307] width 285 height 22
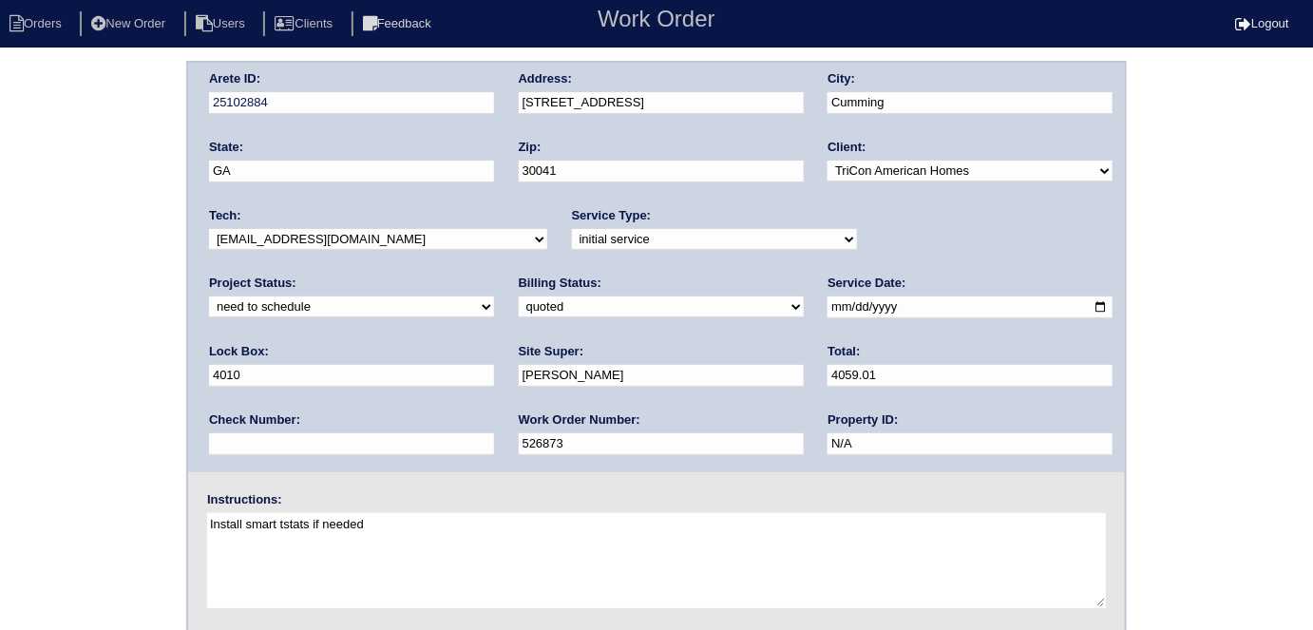
type input "2025-08-11"
click at [75, 312] on div "Arete ID: 25102884 Address: 6865 N Creekside Point City: Cumming State: GA Zip:…" at bounding box center [656, 445] width 1313 height 769
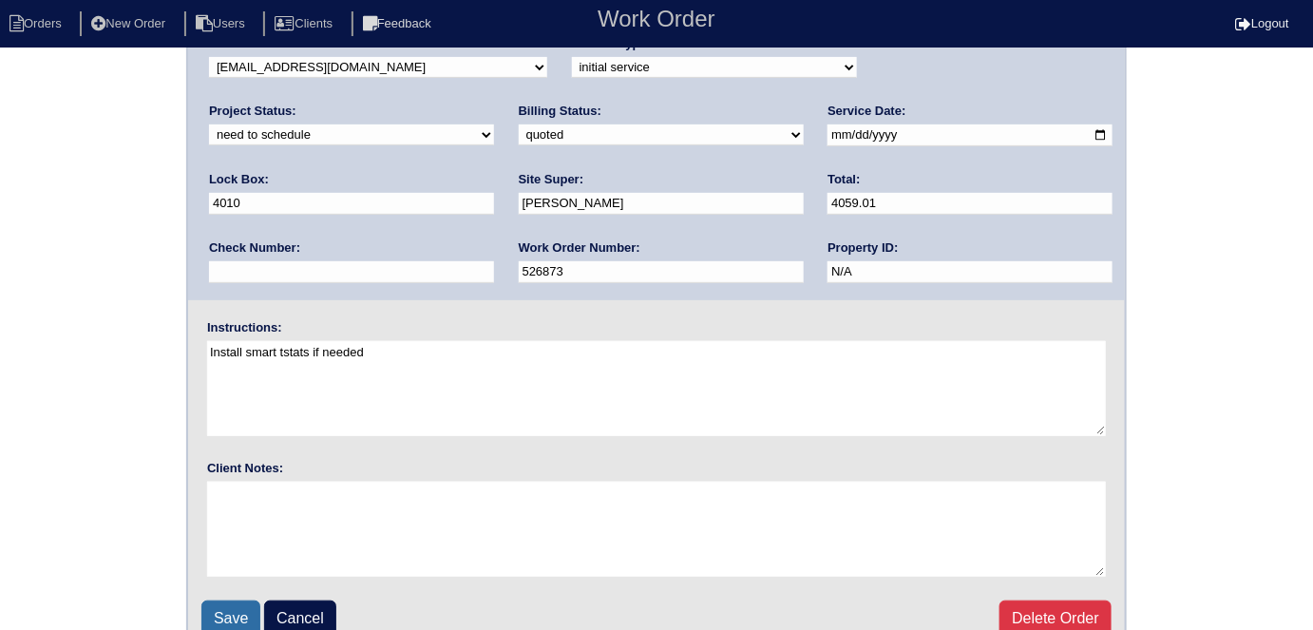
scroll to position [172, 0]
click at [218, 614] on input "Save" at bounding box center [230, 618] width 59 height 36
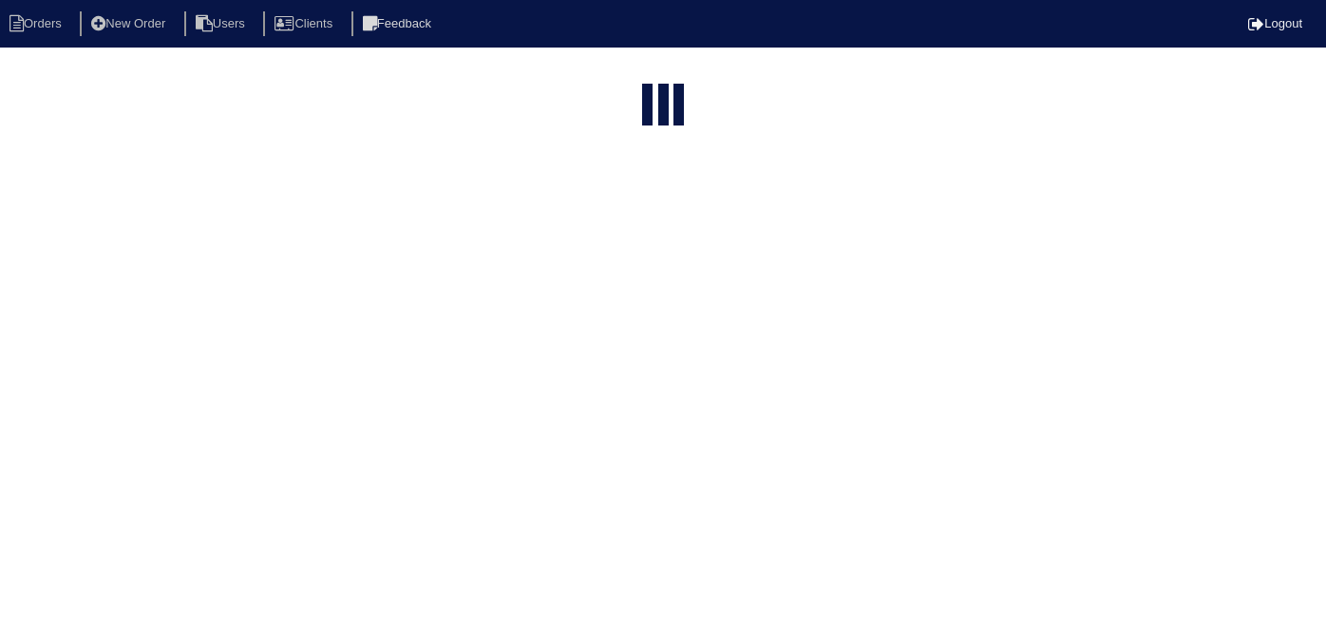
select select "15"
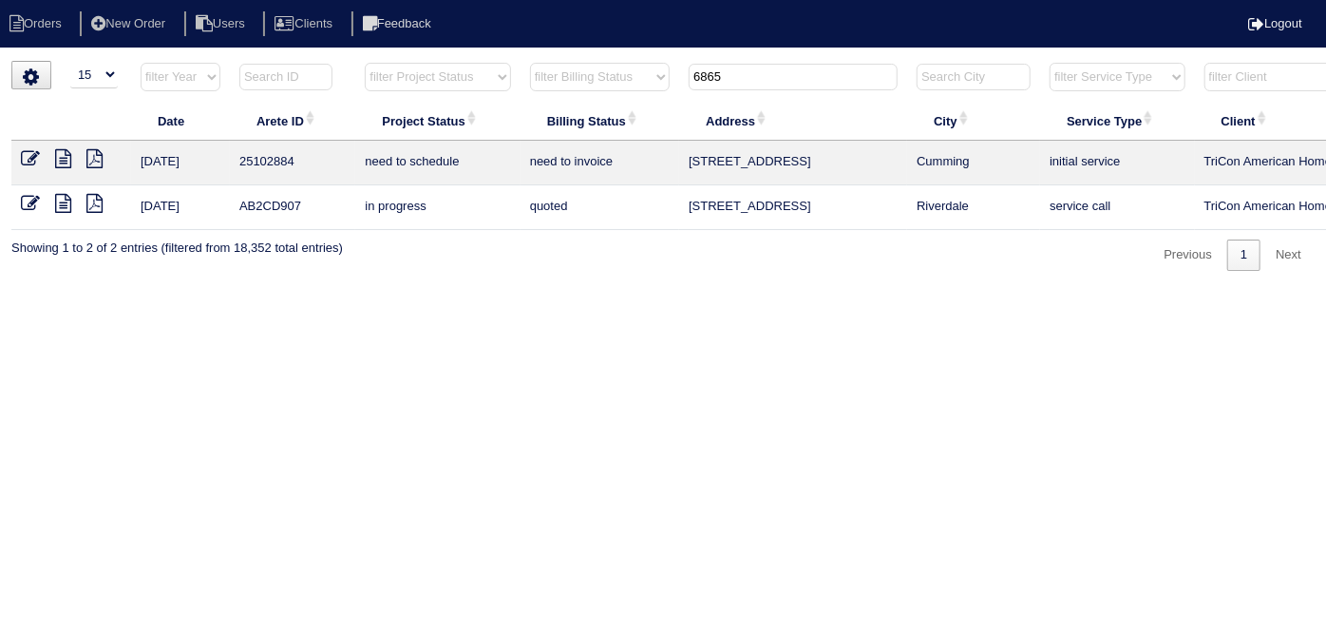
scroll to position [0, 331]
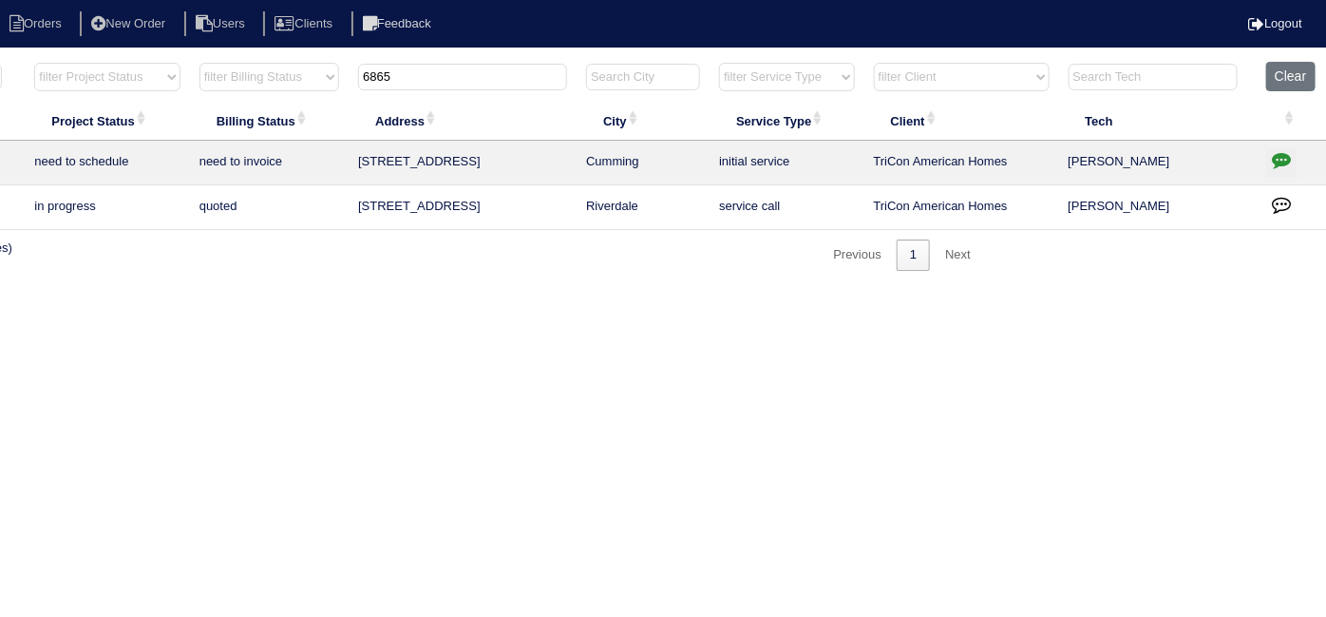
click at [1284, 160] on icon "button" at bounding box center [1281, 159] width 19 height 19
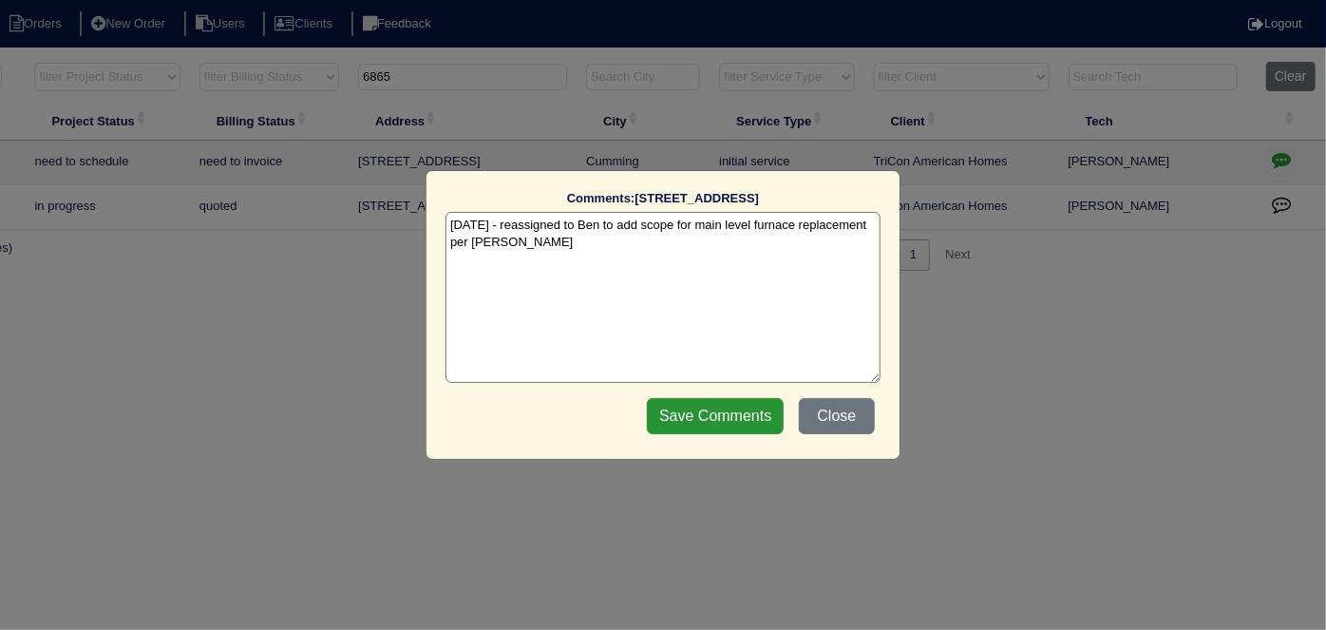
click at [646, 258] on textarea "[DATE] - reassigned to Ben to add scope for main level furnace replacement per …" at bounding box center [663, 297] width 435 height 171
paste textarea "Replace Main Furnace"
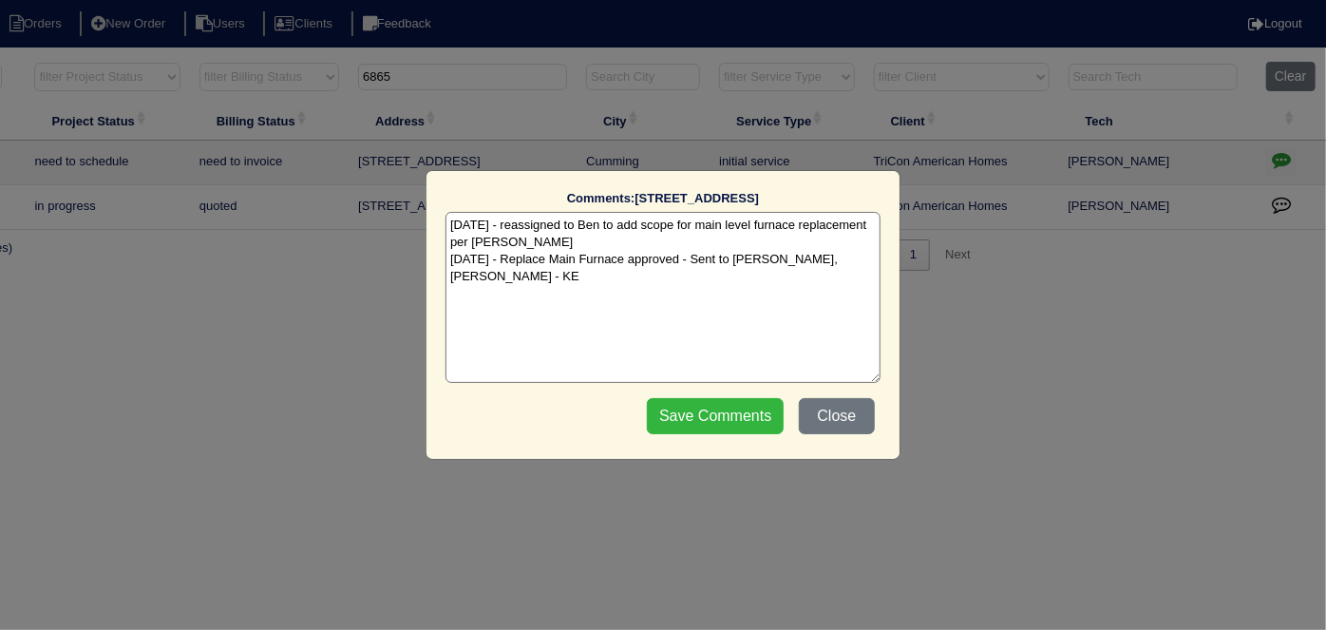
type textarea "[DATE] - reassigned to Ben to add scope for main level furnace replacement per …"
click at [703, 411] on input "Save Comments" at bounding box center [715, 416] width 137 height 36
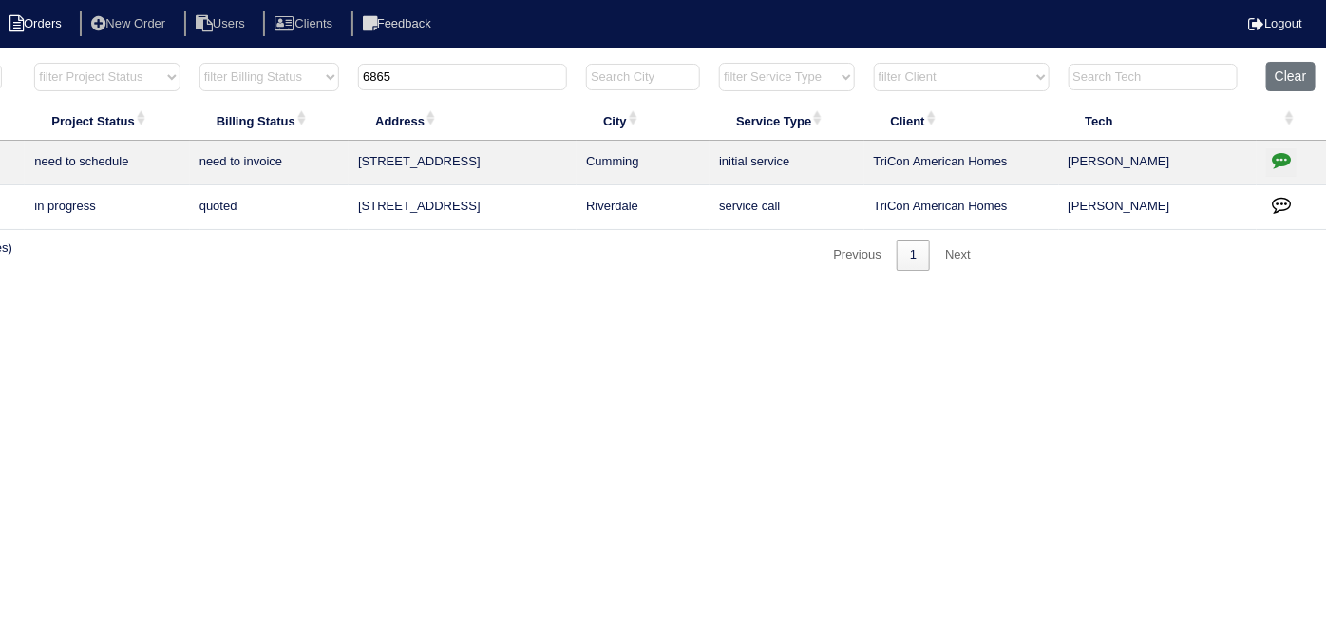
drag, startPoint x: 498, startPoint y: 79, endPoint x: 0, endPoint y: 10, distance: 502.5
click at [0, 61] on body "Orders New Order Users Clients Feedback Logout Orders New Order Users Clients M…" at bounding box center [332, 166] width 1326 height 210
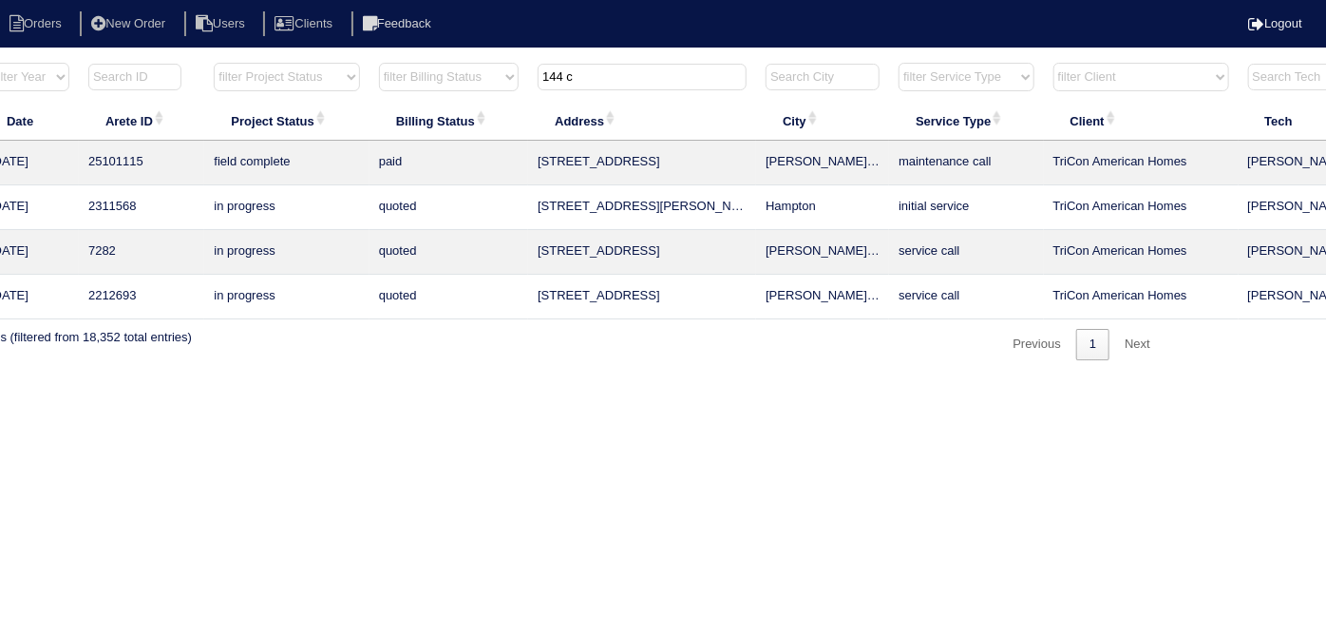
scroll to position [0, 0]
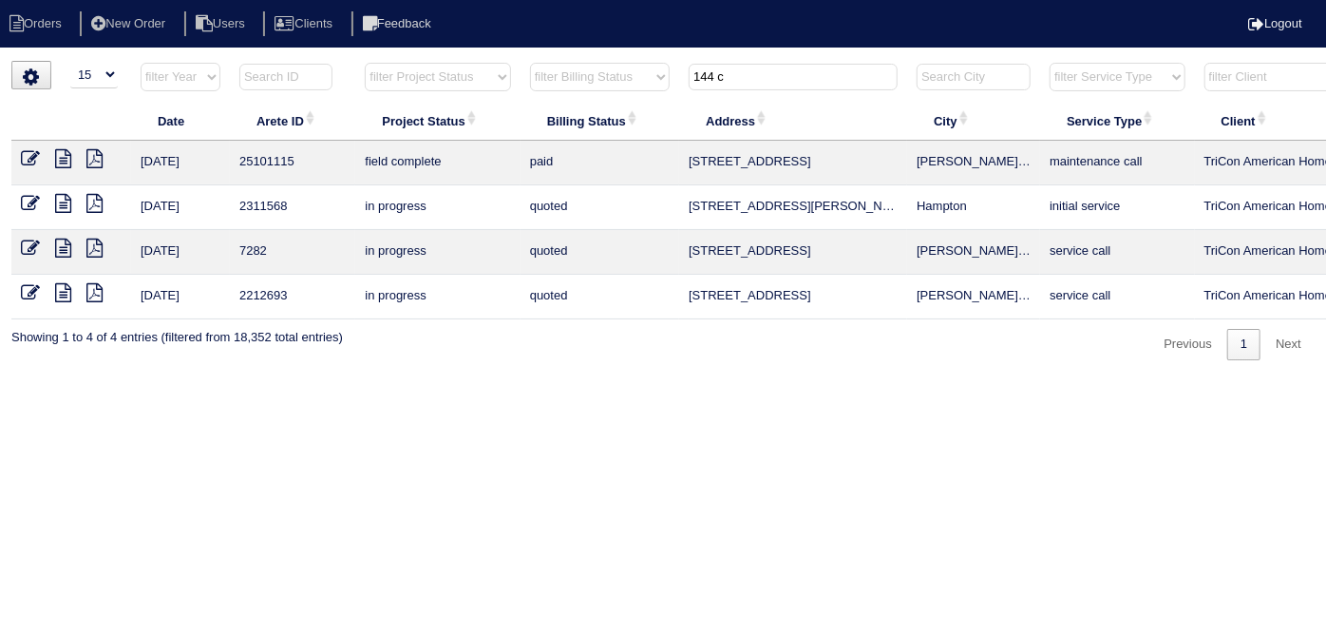
type input "144 c"
click at [21, 159] on icon at bounding box center [30, 158] width 19 height 19
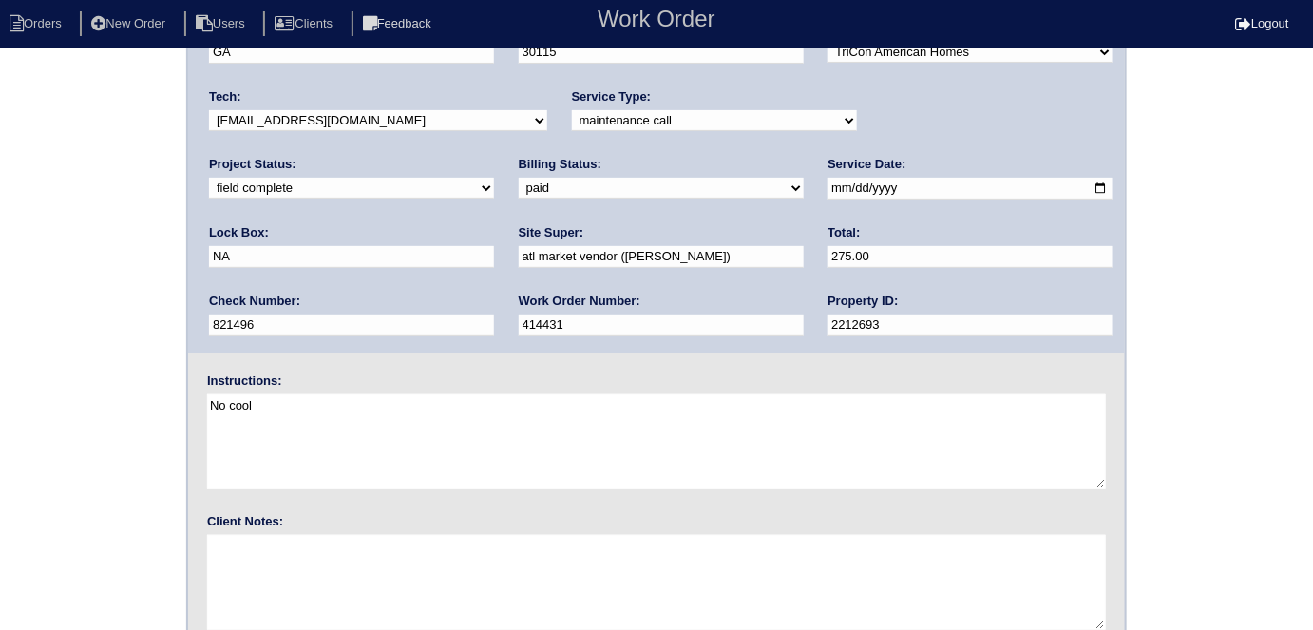
scroll to position [195, 0]
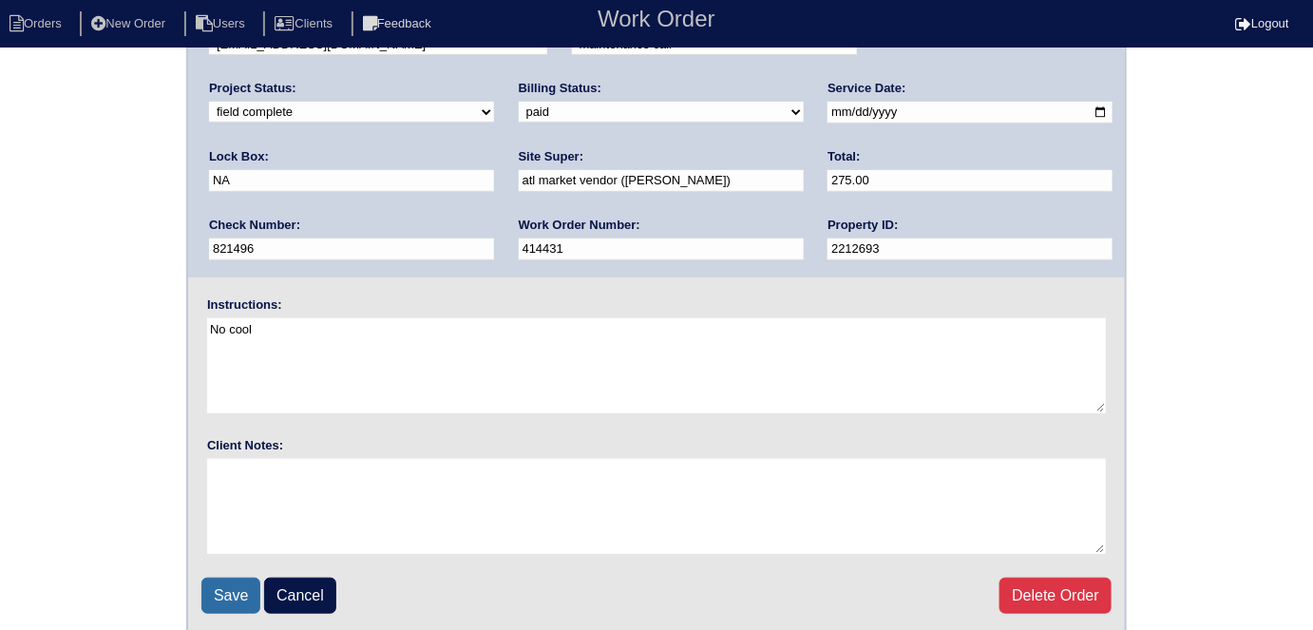
drag, startPoint x: 218, startPoint y: 593, endPoint x: 202, endPoint y: 570, distance: 27.4
click at [212, 588] on input "Save" at bounding box center [230, 596] width 59 height 36
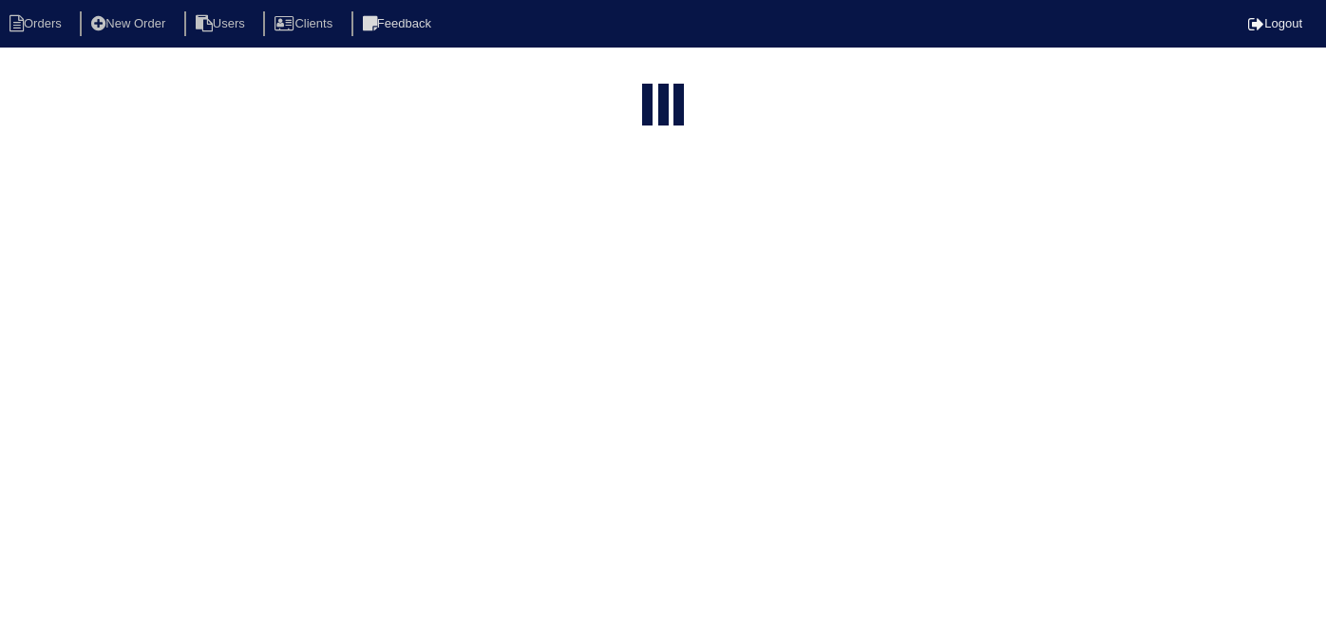
select select "15"
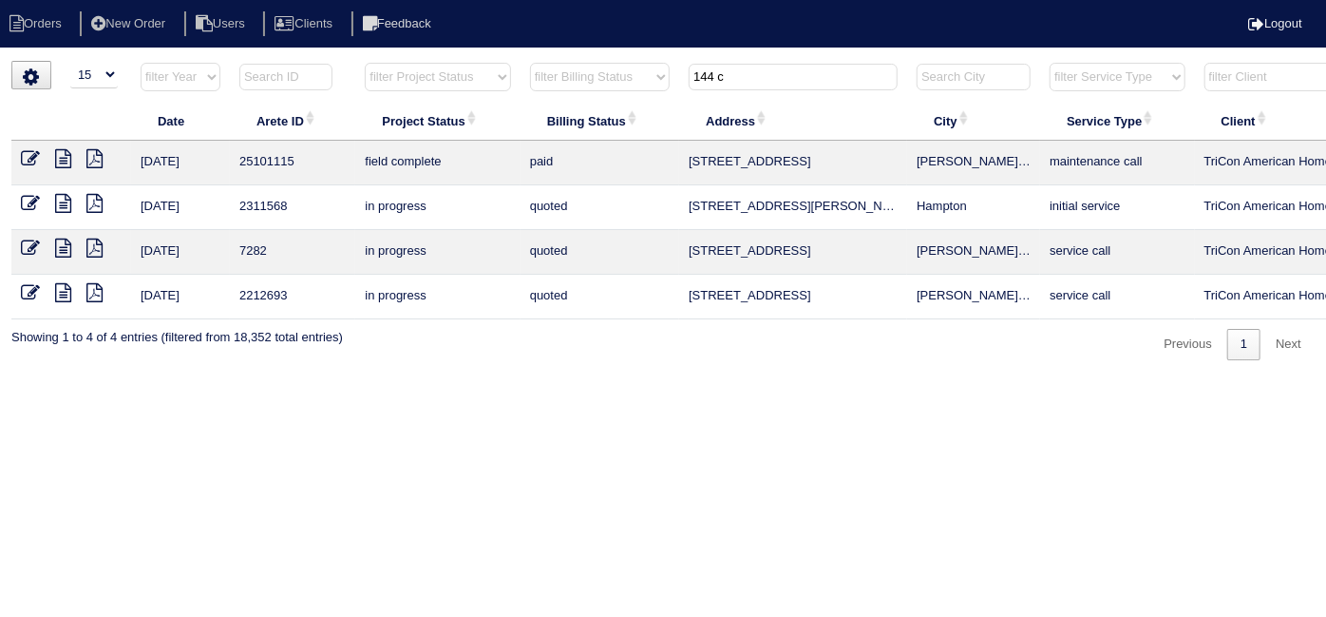
click at [66, 159] on icon at bounding box center [63, 158] width 16 height 19
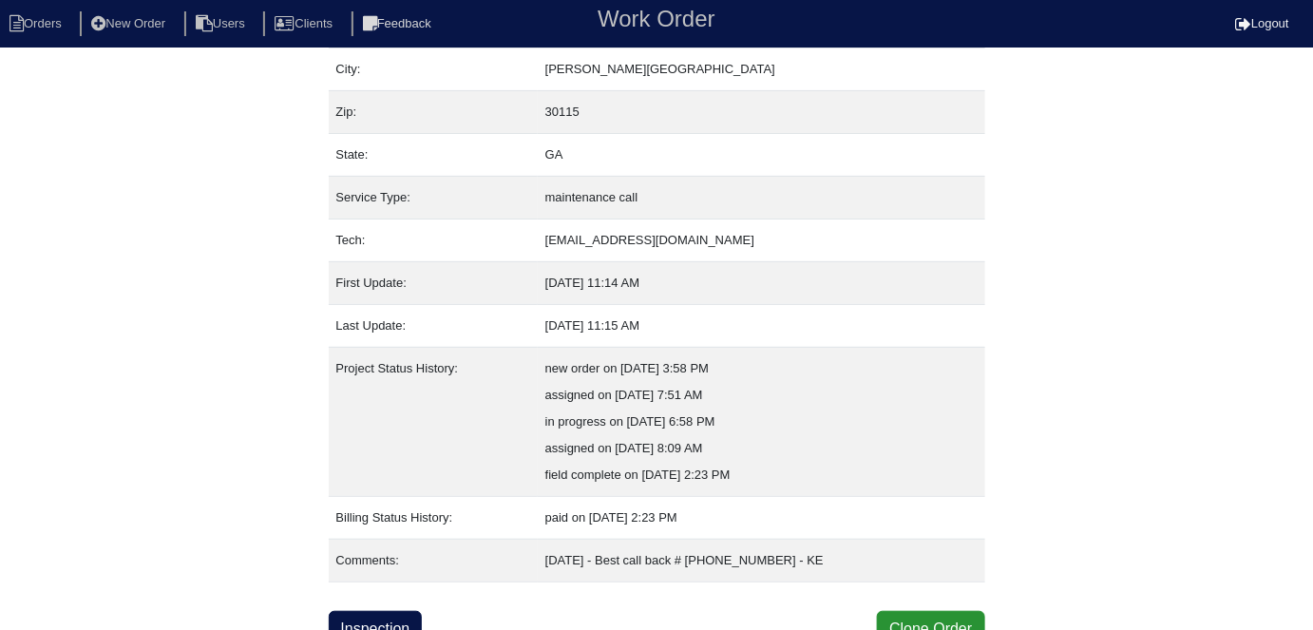
scroll to position [153, 0]
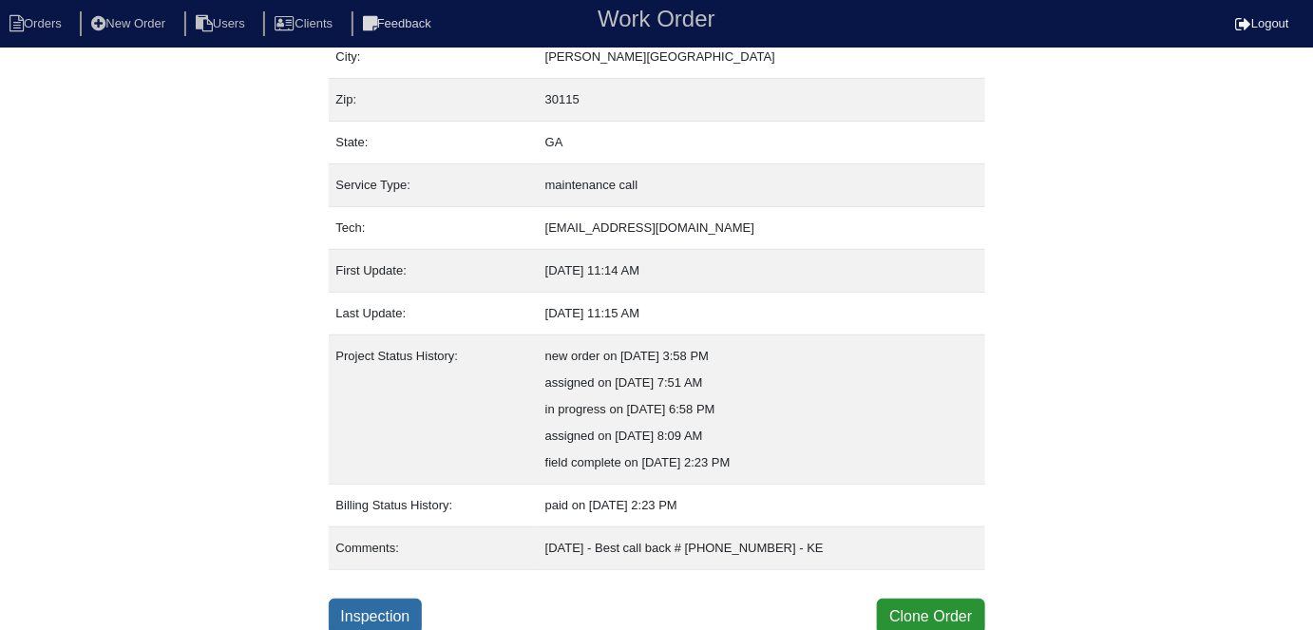
click at [374, 609] on link "Inspection" at bounding box center [376, 617] width 94 height 36
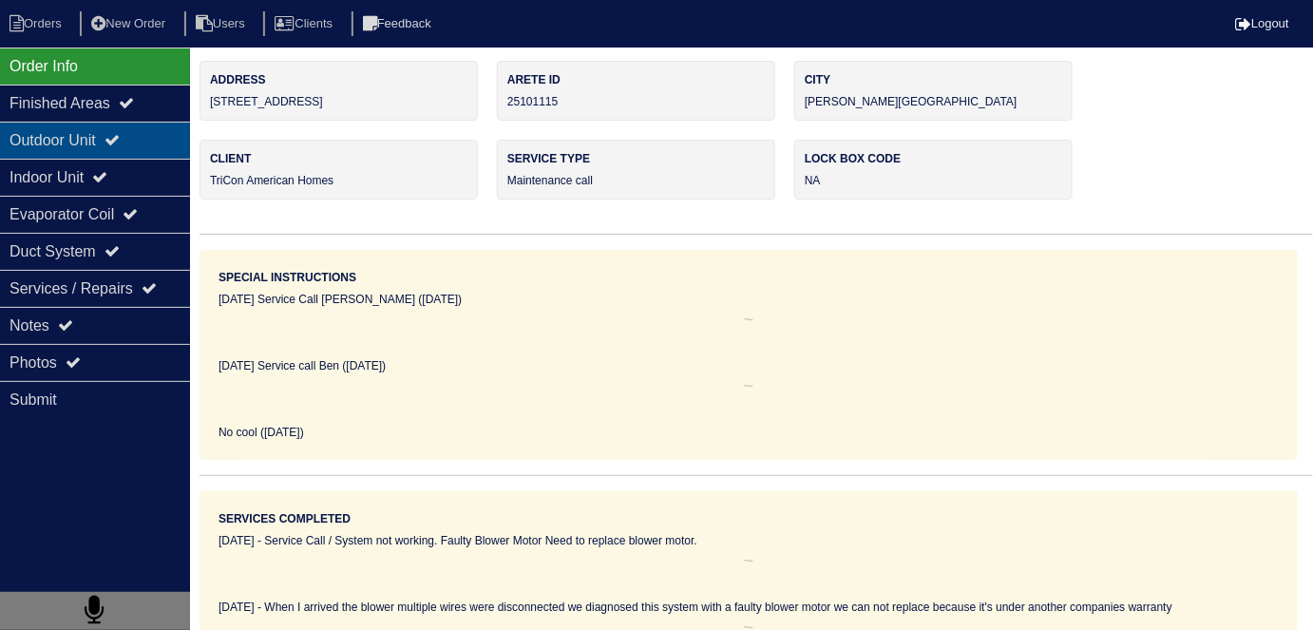
click at [134, 143] on div "Outdoor Unit" at bounding box center [95, 140] width 190 height 37
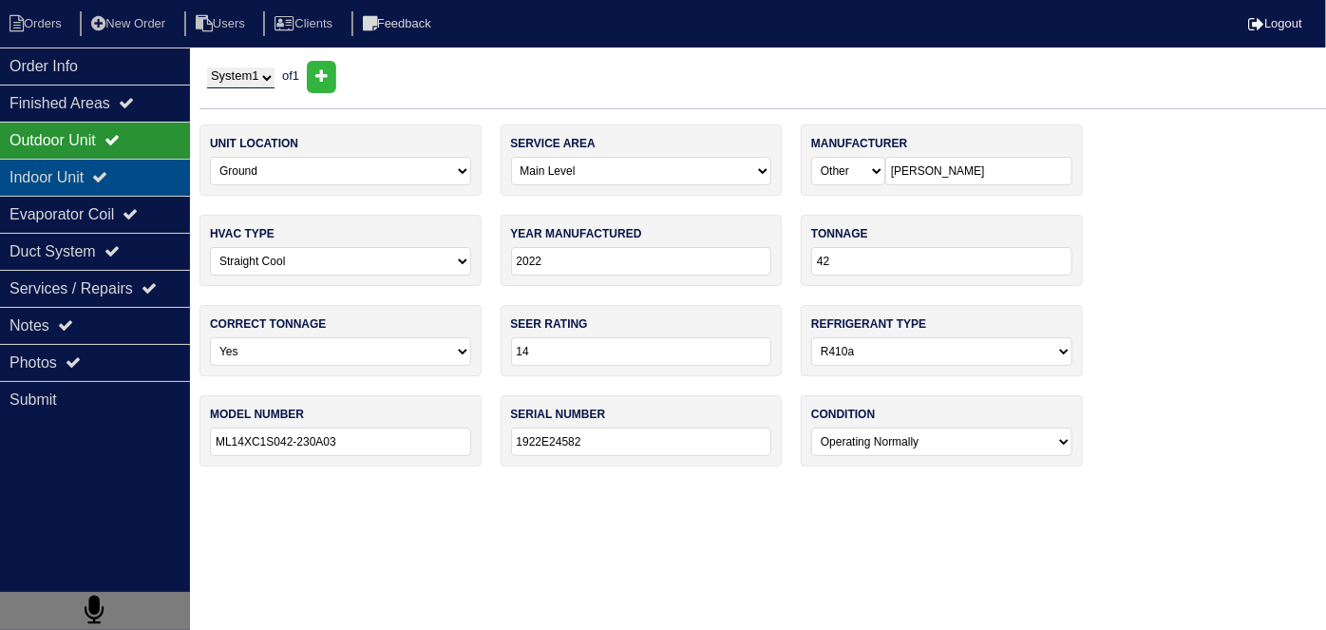
click at [129, 174] on div "Indoor Unit" at bounding box center [95, 177] width 190 height 37
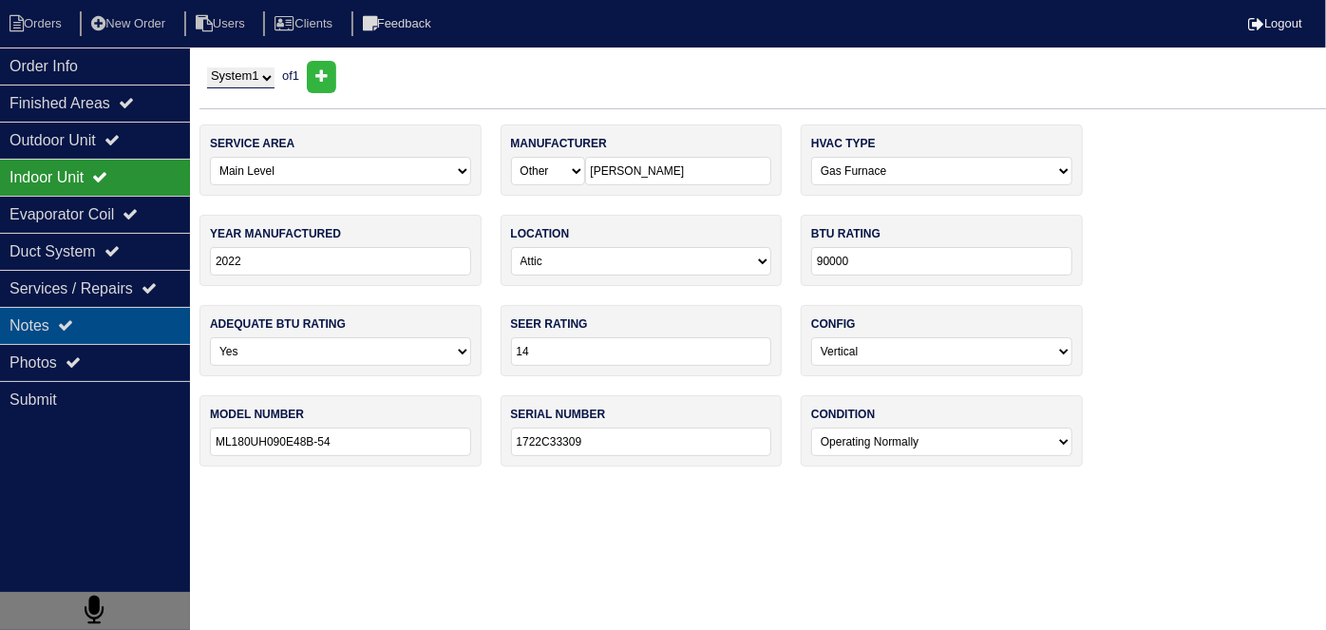
drag, startPoint x: 135, startPoint y: 330, endPoint x: 161, endPoint y: 319, distance: 27.7
click at [133, 330] on div "Notes" at bounding box center [95, 325] width 190 height 37
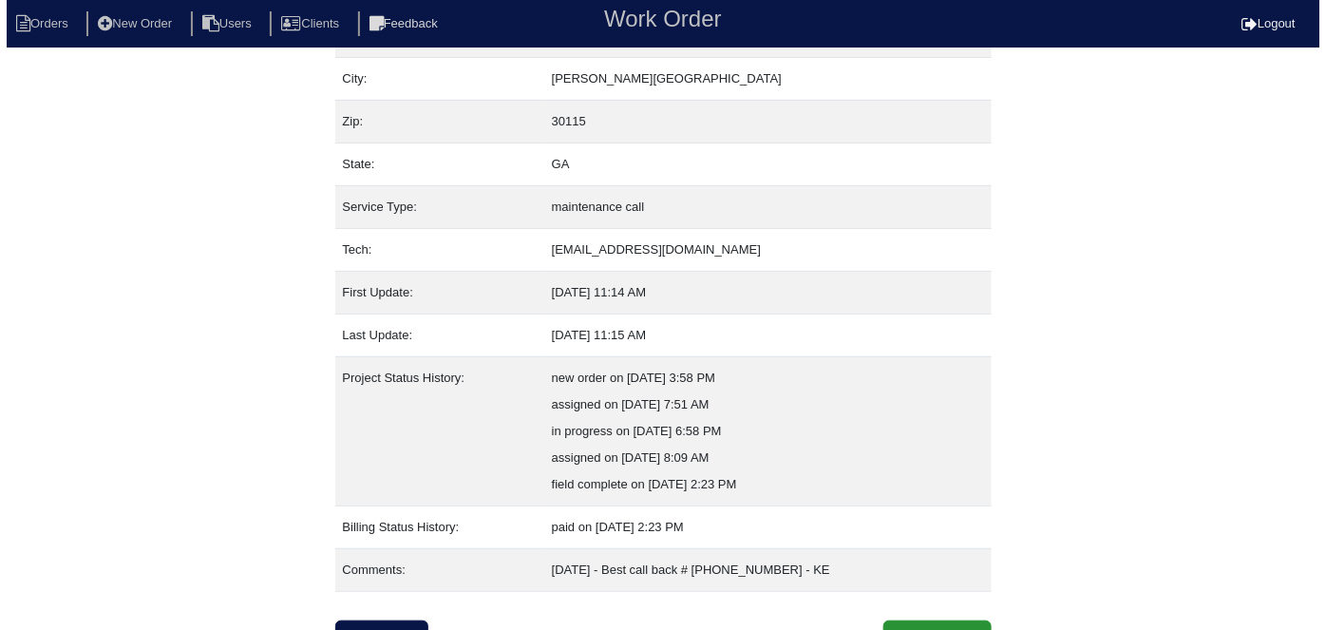
scroll to position [153, 0]
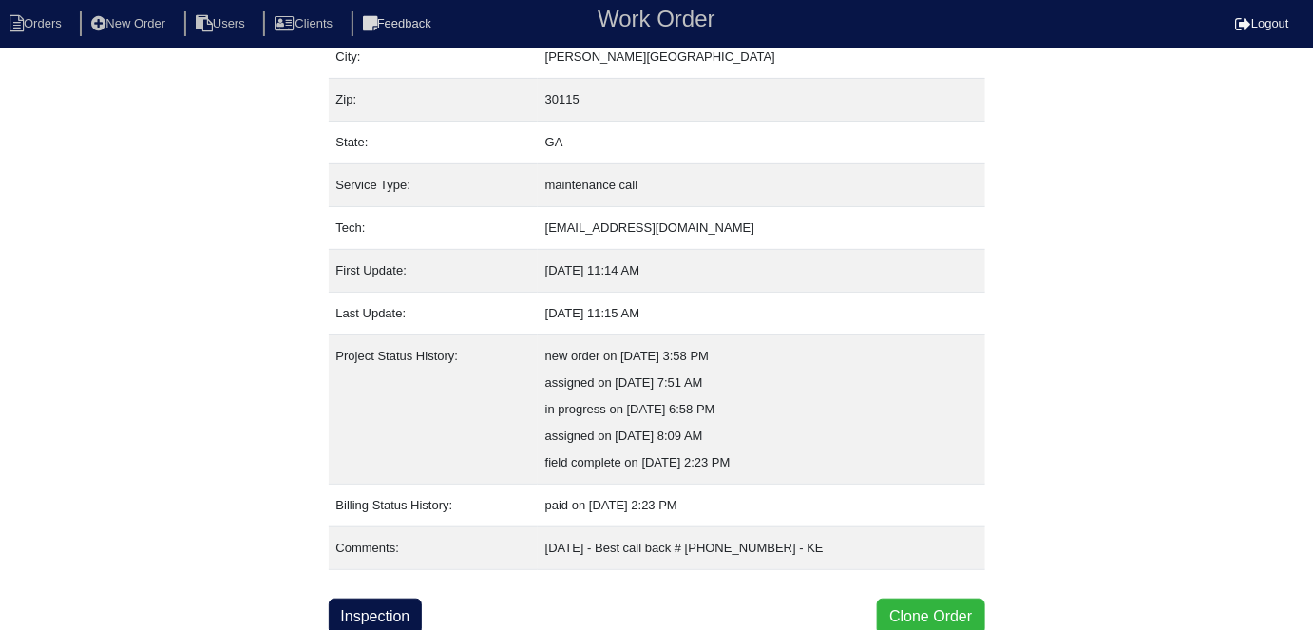
click at [898, 606] on button "Clone Order" at bounding box center [930, 617] width 107 height 36
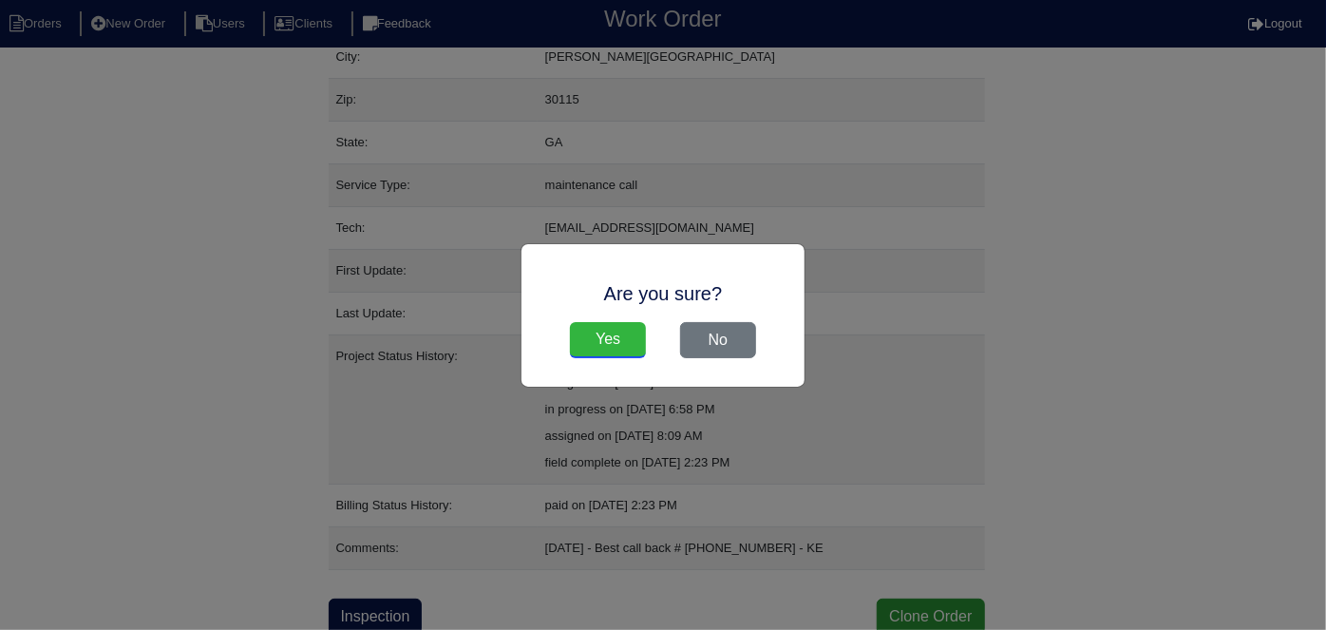
click at [637, 343] on input "Yes" at bounding box center [608, 340] width 76 height 36
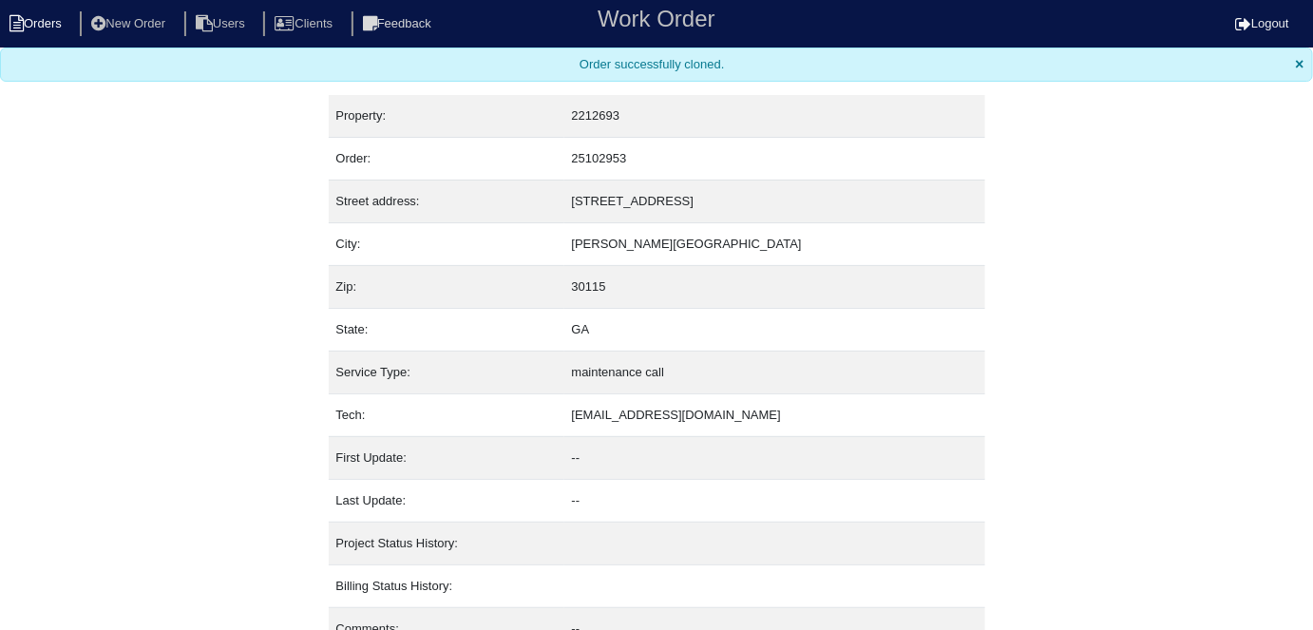
click at [39, 16] on li "Orders" at bounding box center [38, 24] width 77 height 26
select select "15"
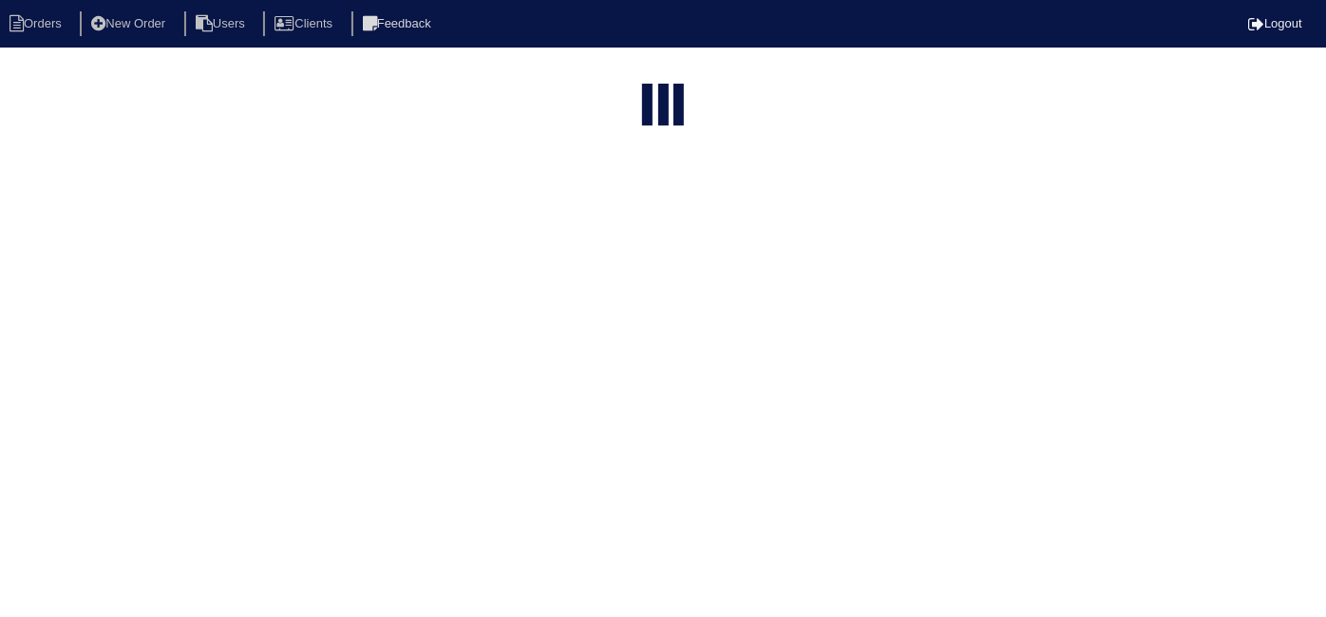
type input "144 c"
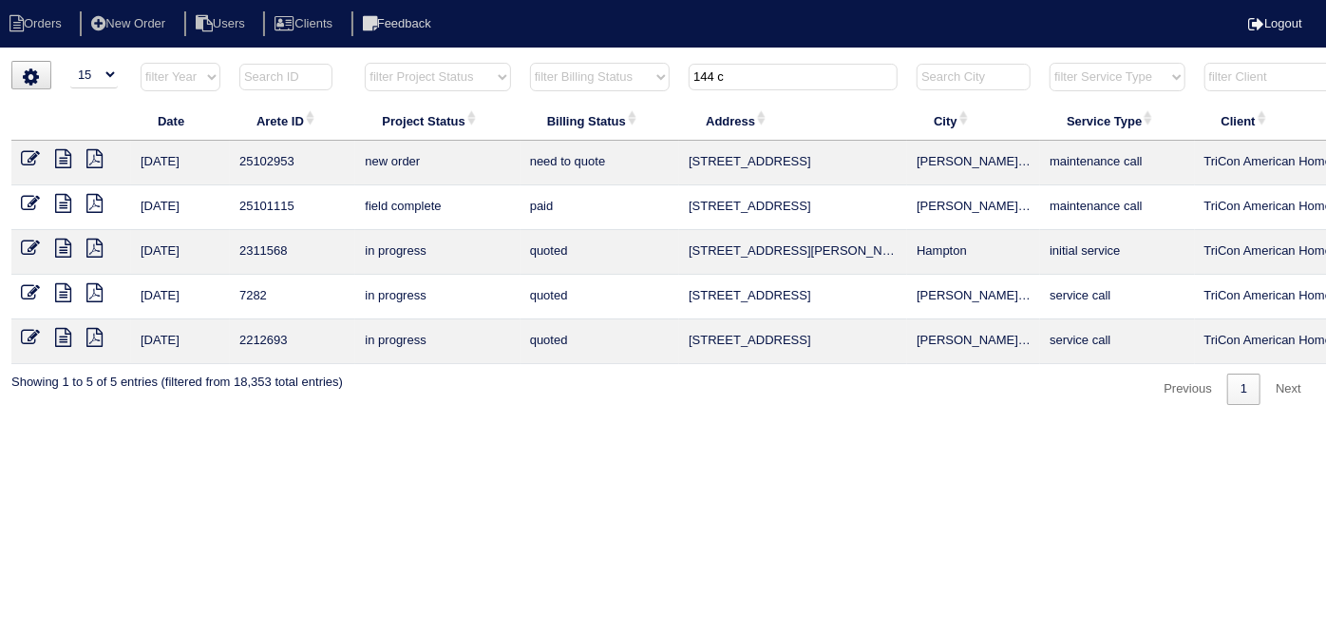
click at [29, 152] on icon at bounding box center [30, 158] width 19 height 19
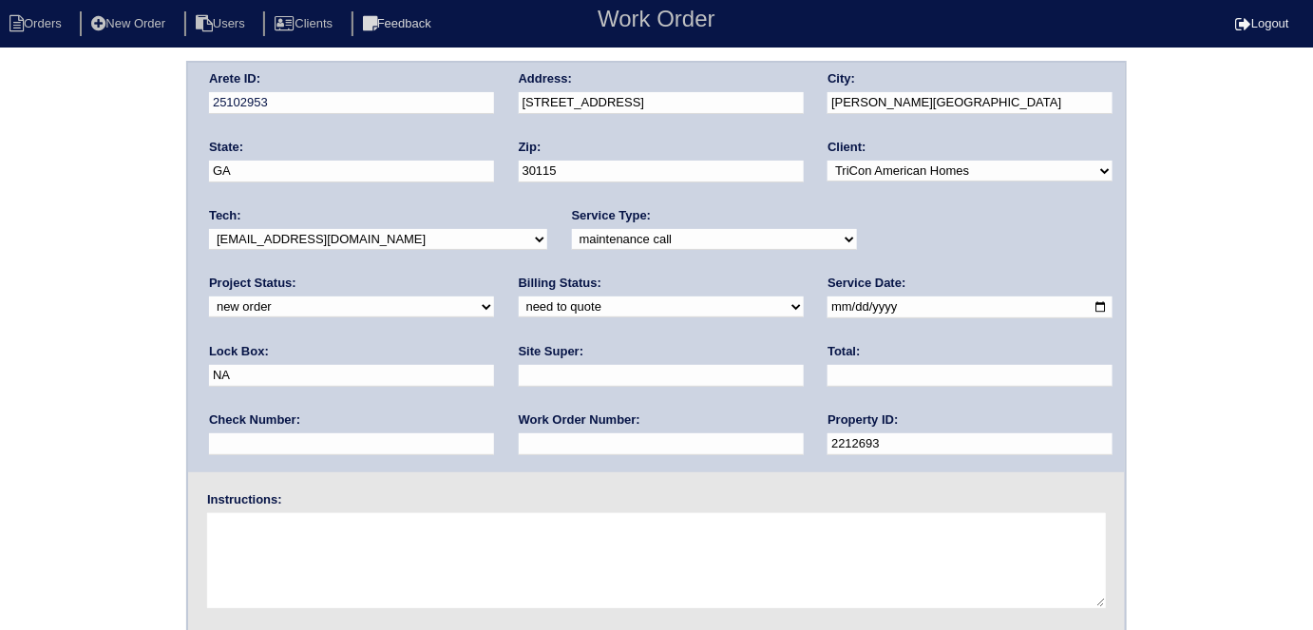
click at [572, 239] on select "-select- initial service basic service maintenance call replacement scope servi…" at bounding box center [714, 239] width 285 height 21
select select "initial service"
click at [572, 229] on select "-select- initial service basic service maintenance call replacement scope servi…" at bounding box center [714, 239] width 285 height 21
click at [519, 452] on input "text" at bounding box center [661, 444] width 285 height 22
type input "529809"
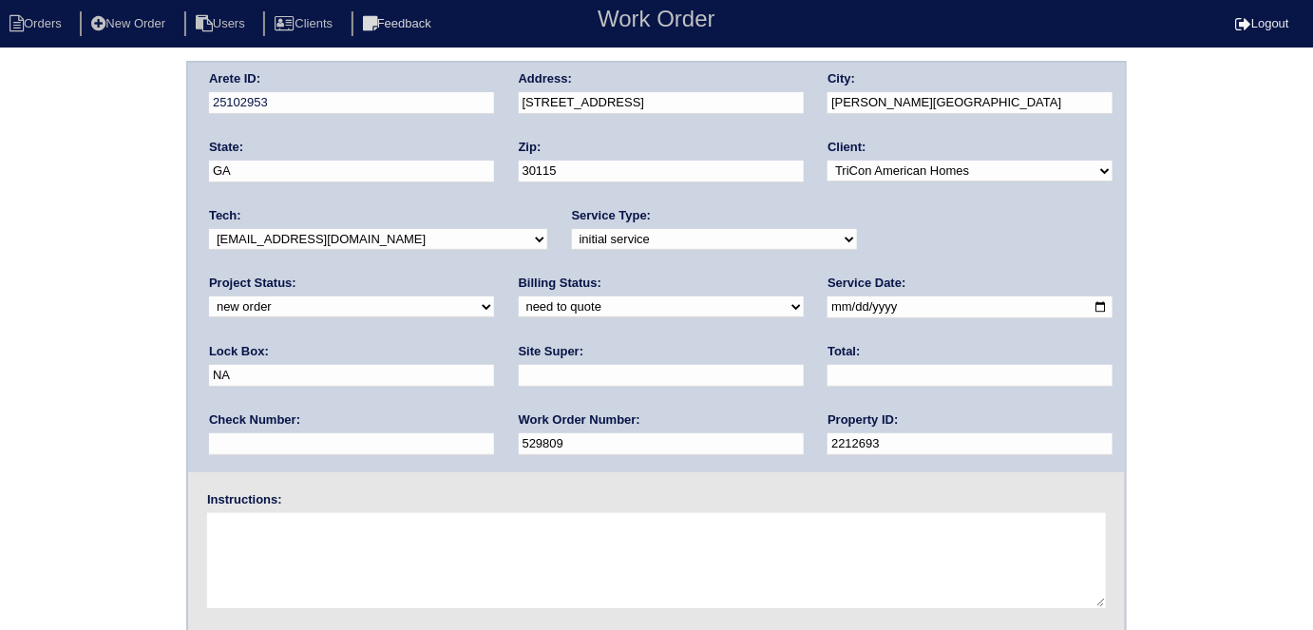
click at [519, 388] on div "Site Super:" at bounding box center [661, 369] width 285 height 53
click at [519, 368] on input "text" at bounding box center [661, 376] width 285 height 22
type input "James Wright"
click at [494, 343] on div "Lock Box: NA" at bounding box center [351, 369] width 285 height 53
drag, startPoint x: 841, startPoint y: 315, endPoint x: 728, endPoint y: 318, distance: 113.1
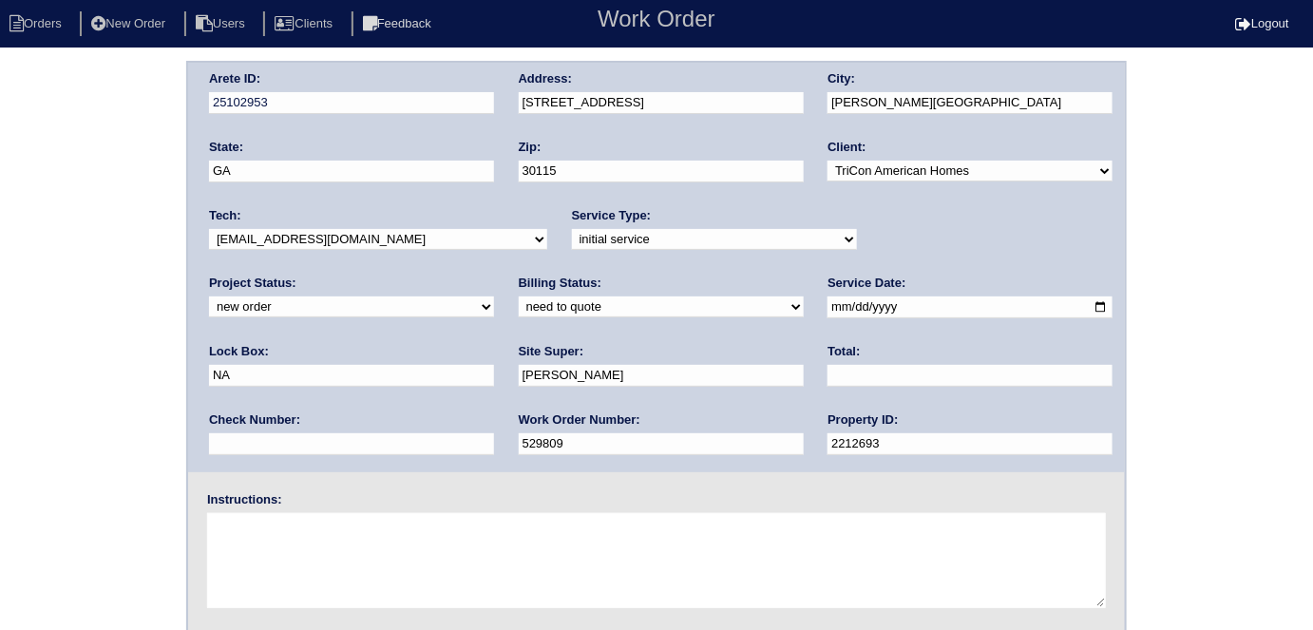
click at [731, 318] on div "Arete ID: 25102953 Address: 144 Chapelcrest Ln City: Holly Springs State: GA Zi…" at bounding box center [656, 267] width 937 height 409
type input "9310"
drag, startPoint x: 523, startPoint y: 477, endPoint x: 515, endPoint y: 500, distance: 24.0
click at [522, 477] on fieldset "Arete ID: 25102953 Address: 144 Chapelcrest Ln City: Holly Springs State: GA Zi…" at bounding box center [656, 445] width 937 height 765
click at [493, 522] on textarea at bounding box center [656, 560] width 899 height 95
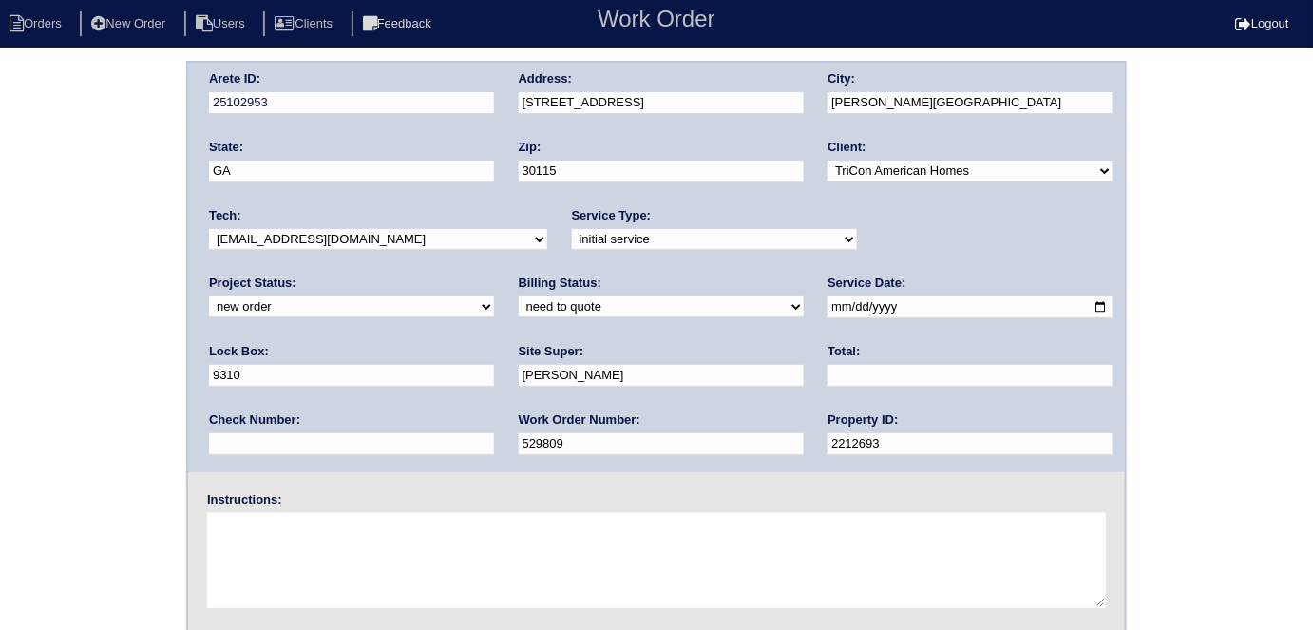
click at [260, 532] on textarea at bounding box center [656, 560] width 899 height 95
click at [404, 544] on textarea at bounding box center [656, 560] width 899 height 95
type textarea "Install smart tstats"
click at [76, 383] on div "Arete ID: 25102953 Address: 144 Chapelcrest Ln City: Holly Springs State: GA Zi…" at bounding box center [656, 445] width 1313 height 769
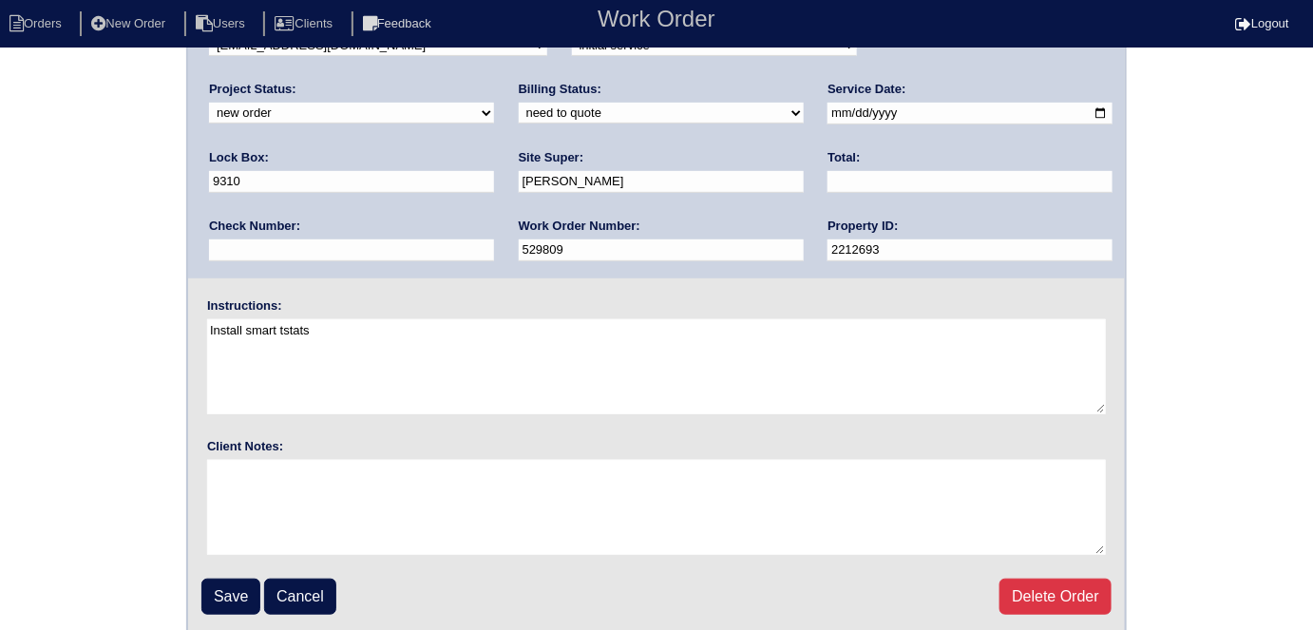
scroll to position [195, 0]
click at [107, 198] on div "Arete ID: 25102953 Address: 144 Chapelcrest Ln City: Holly Springs State: GA Zi…" at bounding box center [656, 250] width 1313 height 769
click at [231, 580] on input "Save" at bounding box center [230, 596] width 59 height 36
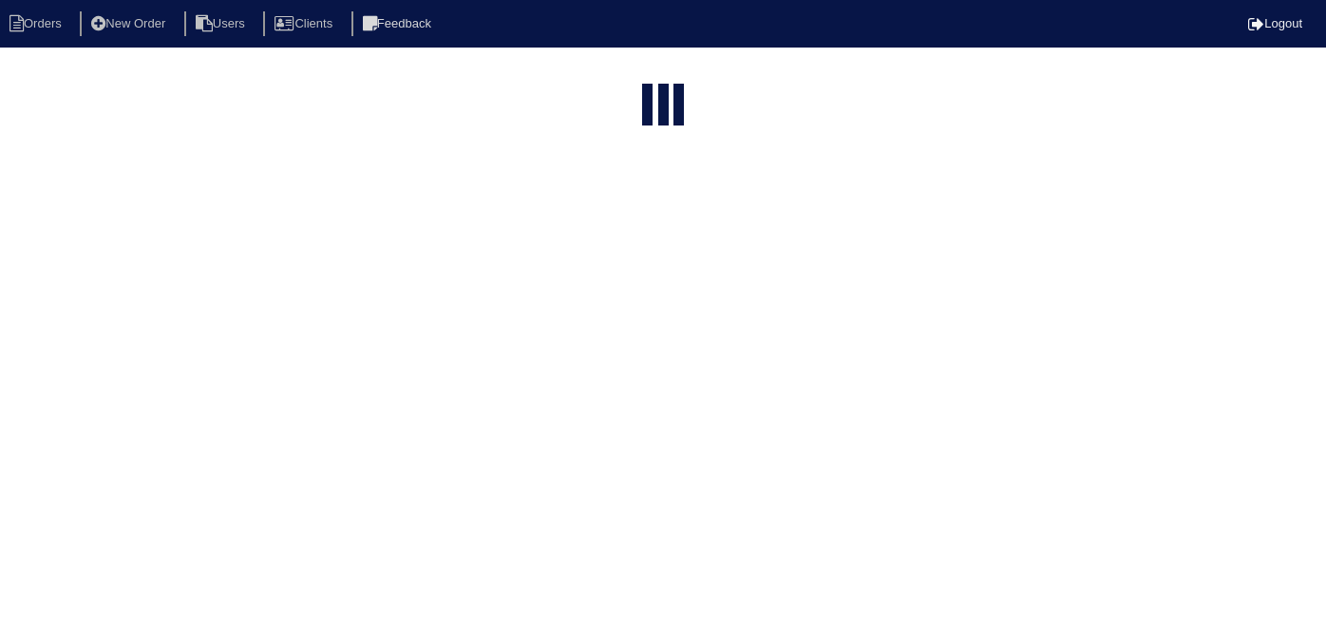
select select "15"
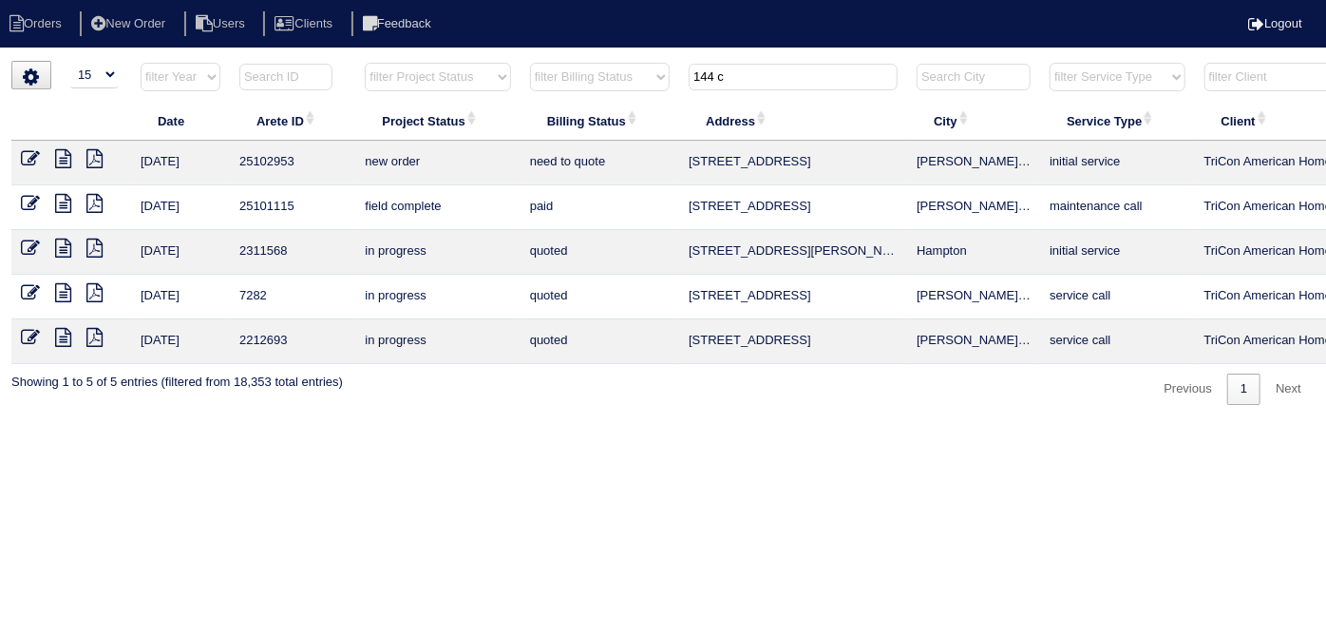
drag, startPoint x: 804, startPoint y: 67, endPoint x: 623, endPoint y: 52, distance: 181.1
click at [636, 53] on html "Orders New Order Users Clients Feedback Logout Orders New Order Users Clients M…" at bounding box center [663, 212] width 1326 height 424
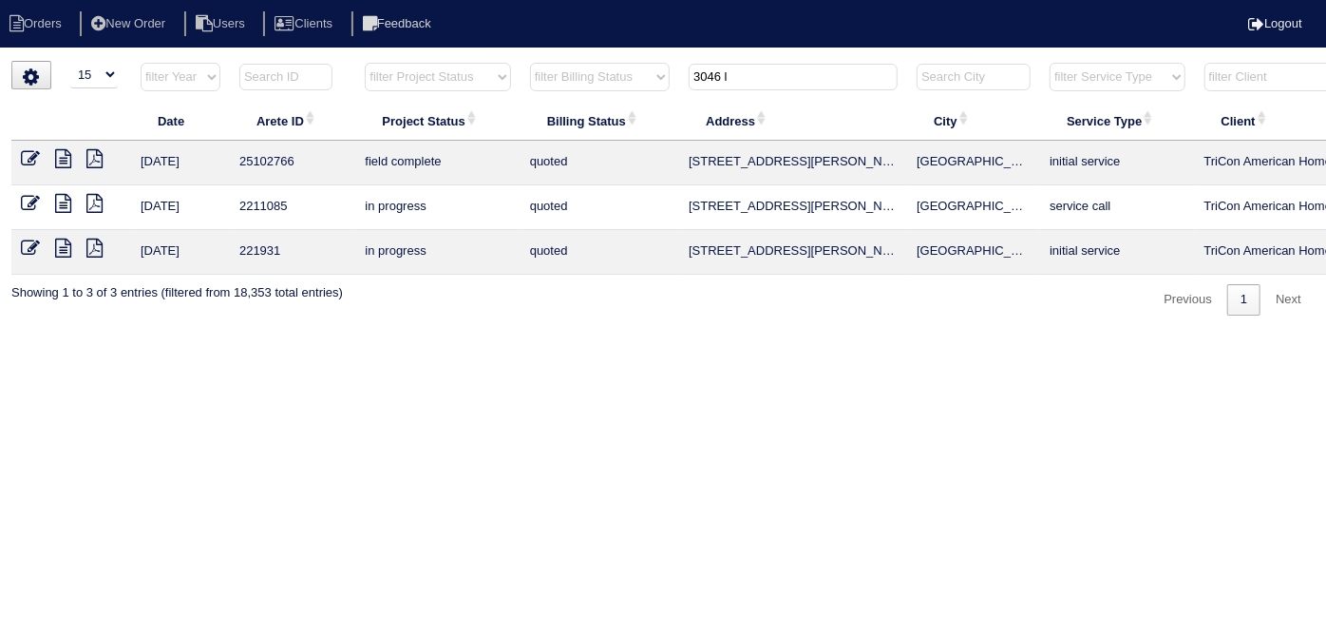
type input "3046 l"
click at [36, 158] on icon at bounding box center [30, 158] width 19 height 19
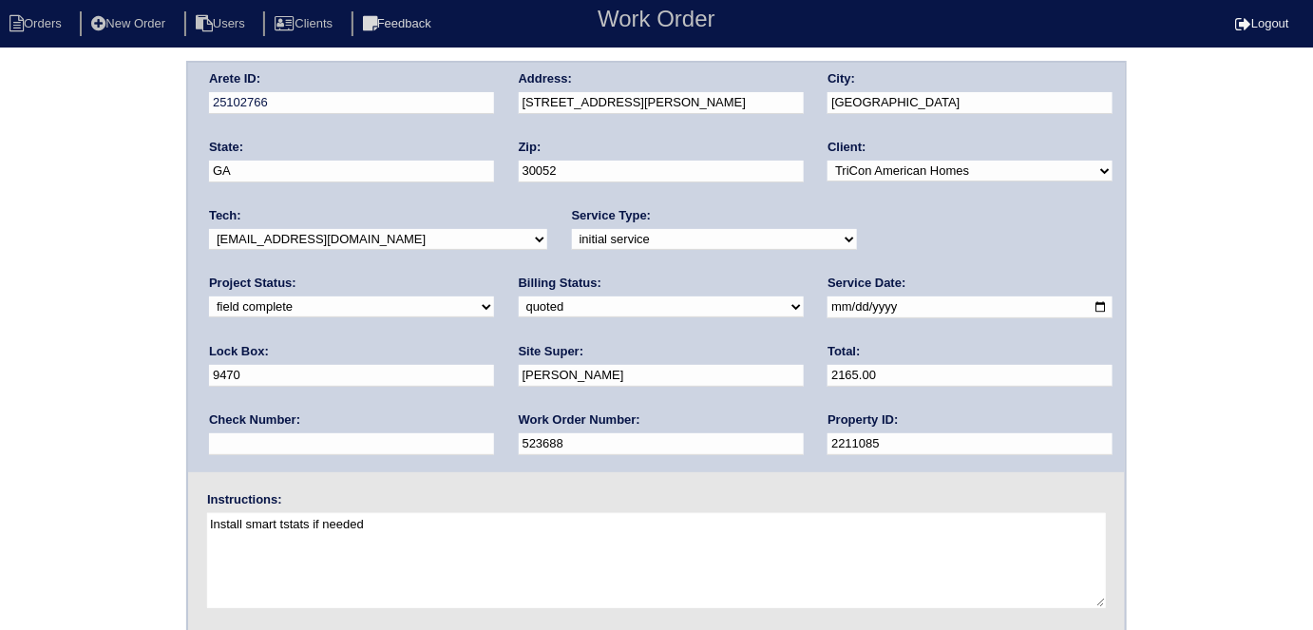
click at [519, 304] on select "need to quote quoted need to invoice invoiced paid warranty purchase order need…" at bounding box center [661, 306] width 285 height 21
select select "need to invoice"
click at [519, 296] on select "need to quote quoted need to invoice invoiced paid warranty purchase order need…" at bounding box center [661, 306] width 285 height 21
click at [86, 371] on div "Arete ID: 25102766 Address: 3046 Langley Rd SW City: Loganville State: GA Zip: …" at bounding box center [656, 445] width 1313 height 769
click at [107, 223] on div "Arete ID: 25102766 Address: 3046 Langley Rd SW City: Loganville State: GA Zip: …" at bounding box center [656, 445] width 1313 height 769
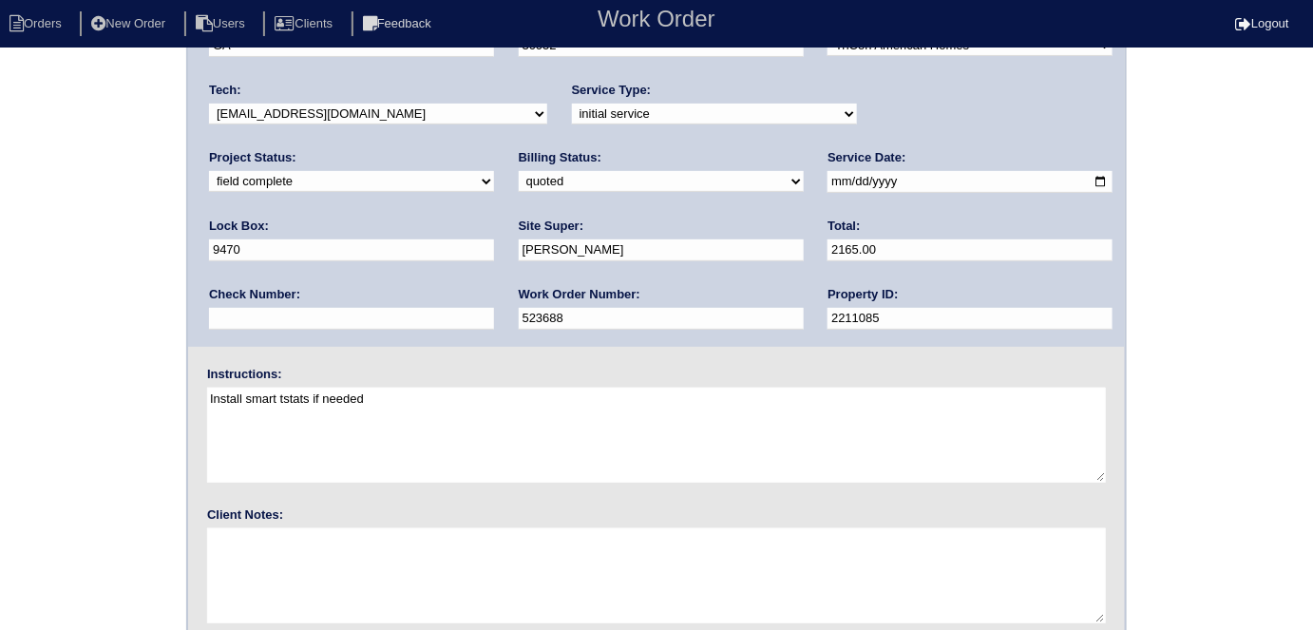
scroll to position [195, 0]
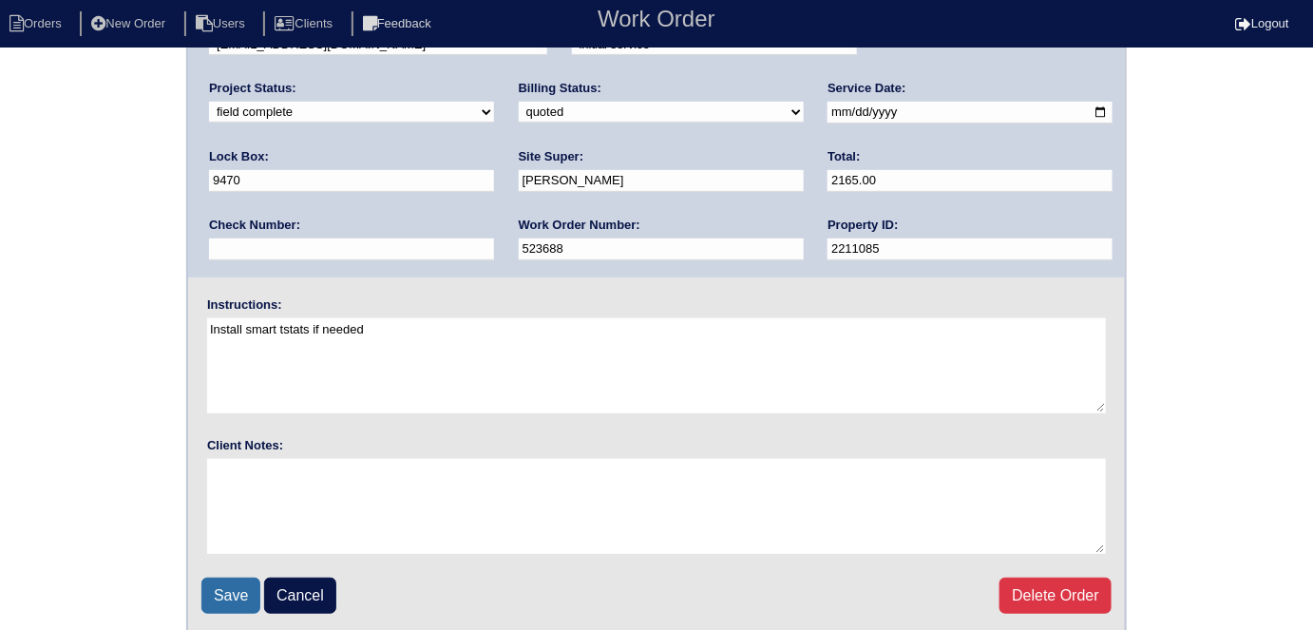
click at [238, 591] on input "Save" at bounding box center [230, 596] width 59 height 36
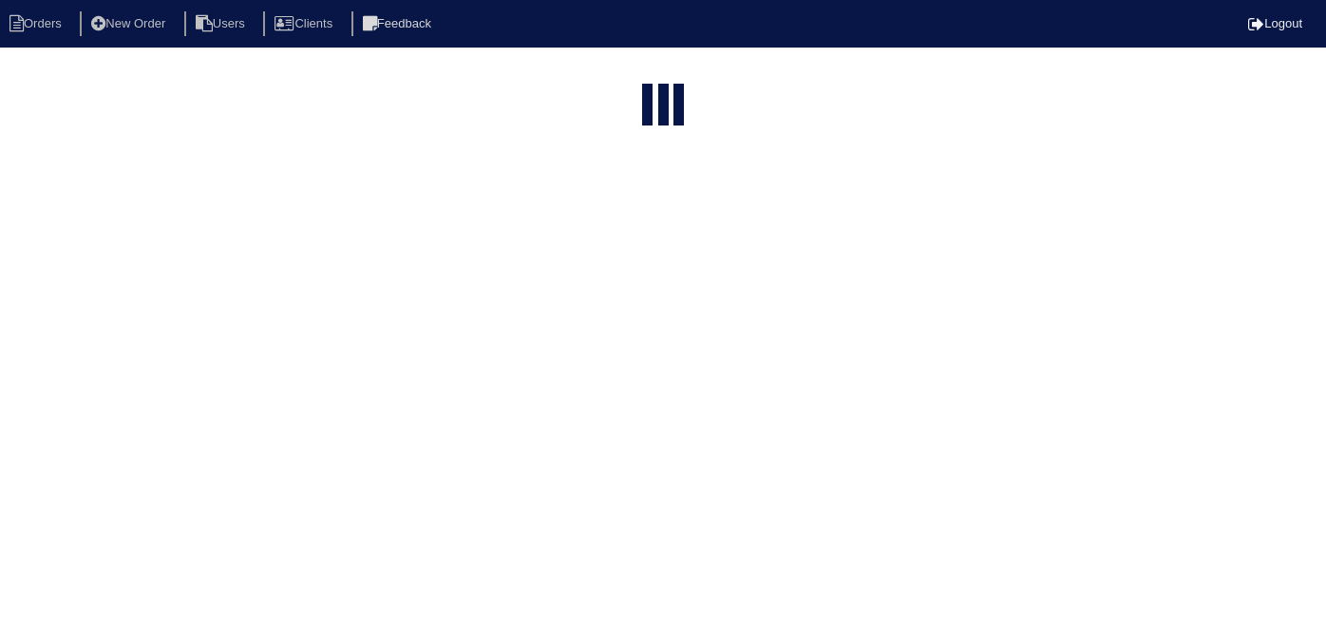
select select "15"
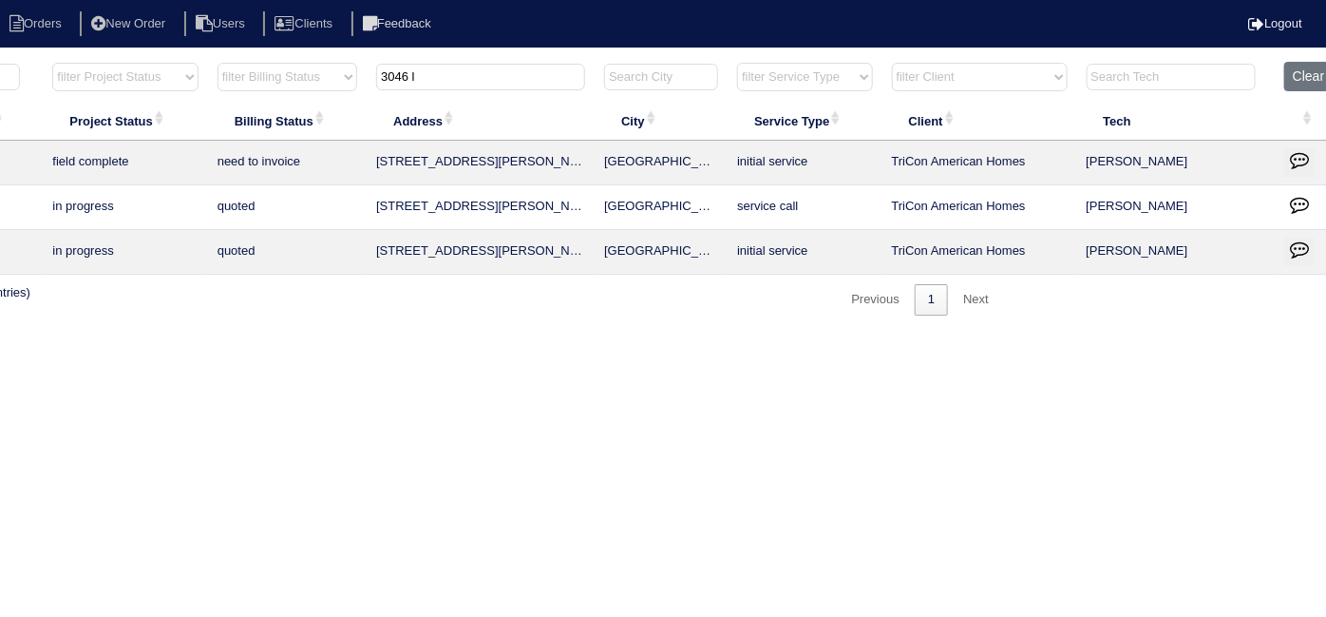
scroll to position [0, 331]
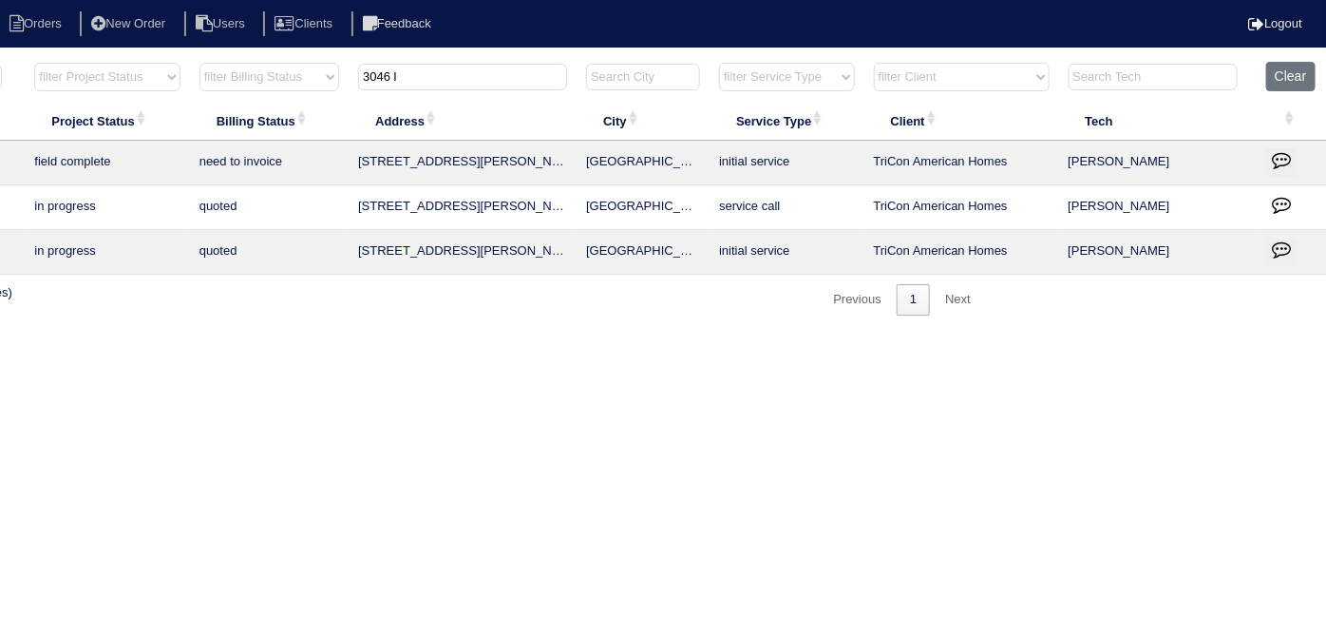
click at [1284, 150] on icon "button" at bounding box center [1281, 159] width 19 height 19
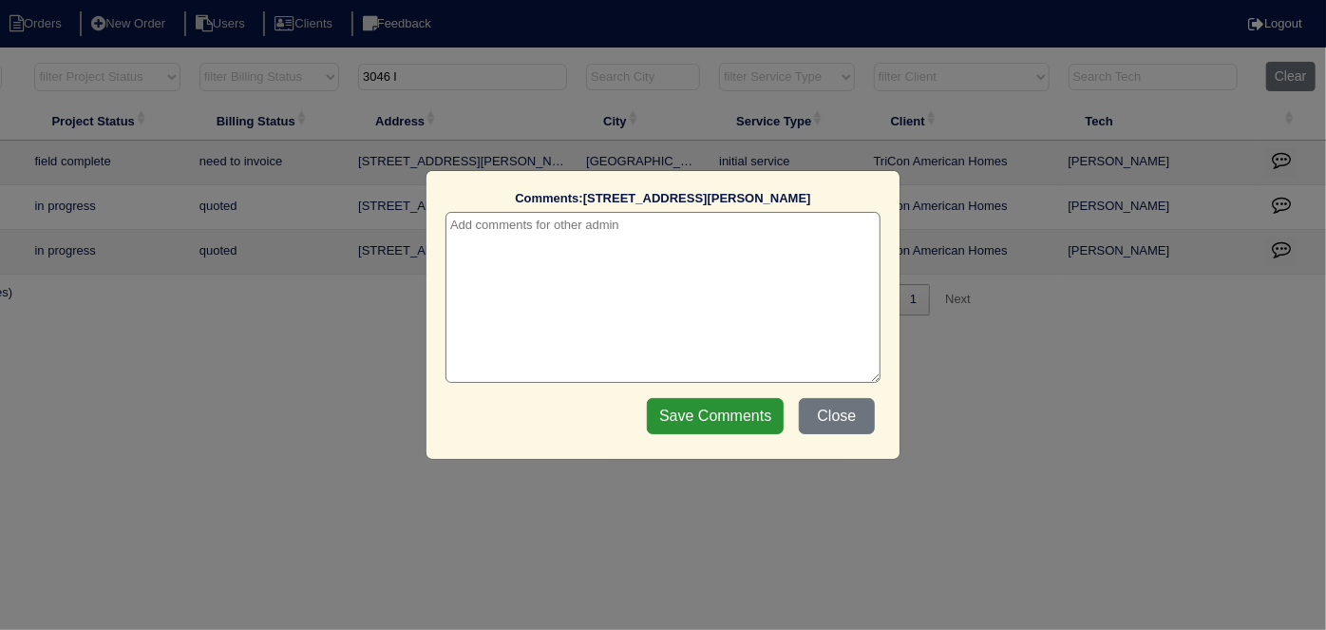
click at [471, 218] on textarea at bounding box center [663, 297] width 435 height 171
paste textarea "Duct cleaning"
type textarea "[DATE] - Duct cleaning approved - Sent to [PERSON_NAME]"
click at [643, 405] on div "Save Comments Close" at bounding box center [760, 416] width 239 height 48
click at [663, 402] on input "Save Comments" at bounding box center [715, 416] width 137 height 36
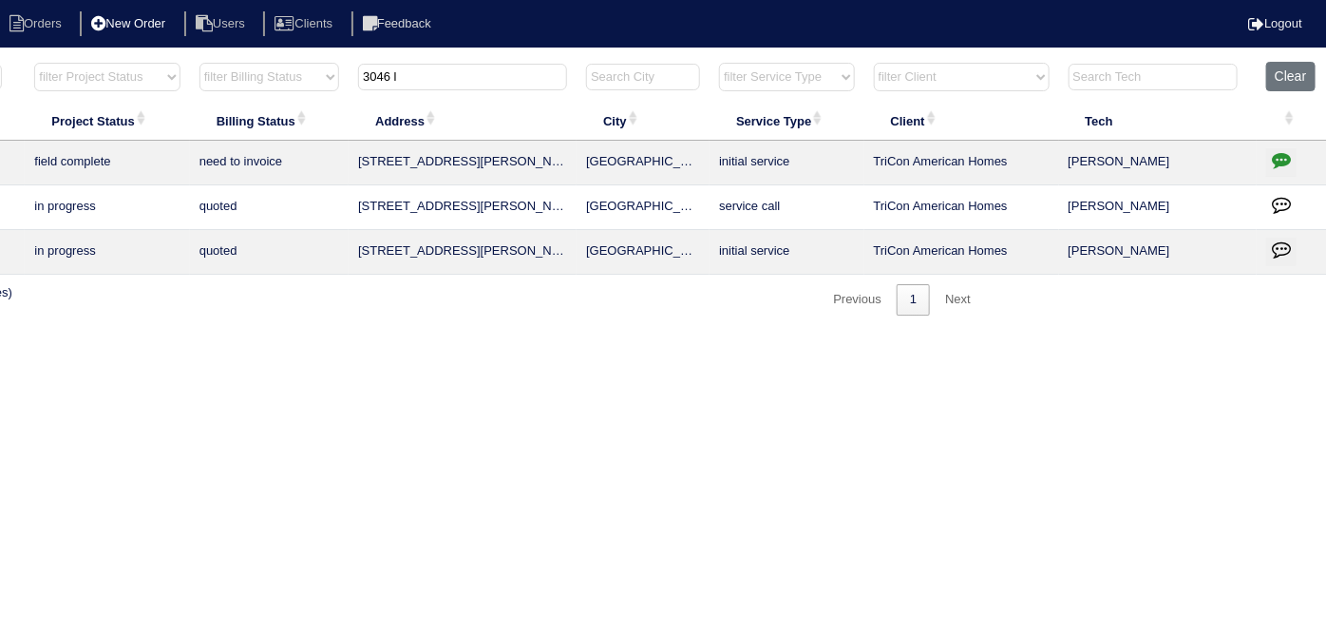
drag, startPoint x: 417, startPoint y: 82, endPoint x: 97, endPoint y: 1, distance: 330.2
click at [123, 61] on body "Orders New Order Users Clients Feedback Logout Orders New Order Users Clients M…" at bounding box center [332, 188] width 1326 height 255
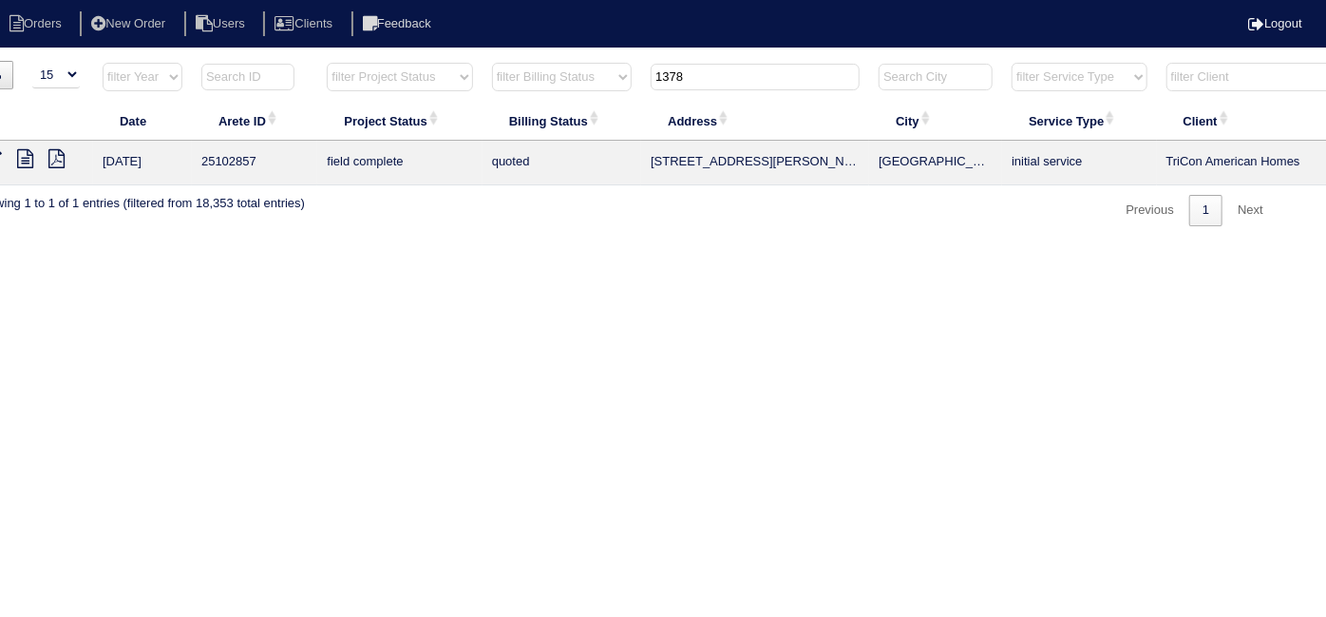
scroll to position [0, 0]
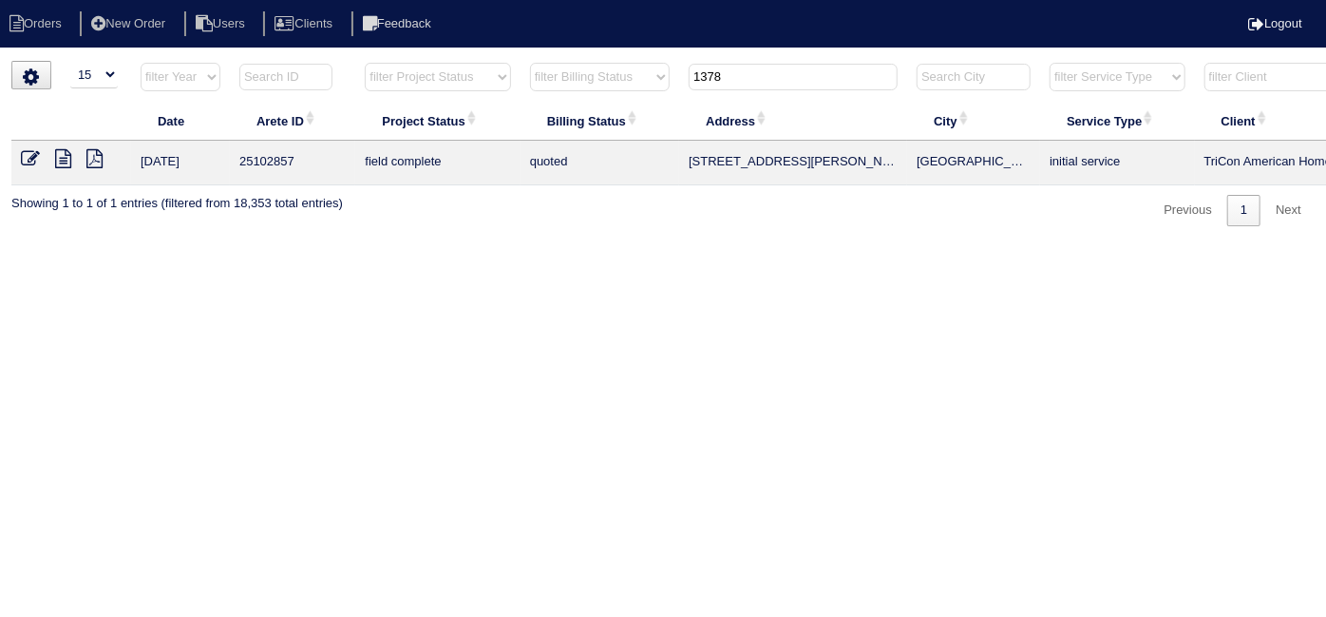
type input "1378"
click at [35, 153] on icon at bounding box center [30, 158] width 19 height 19
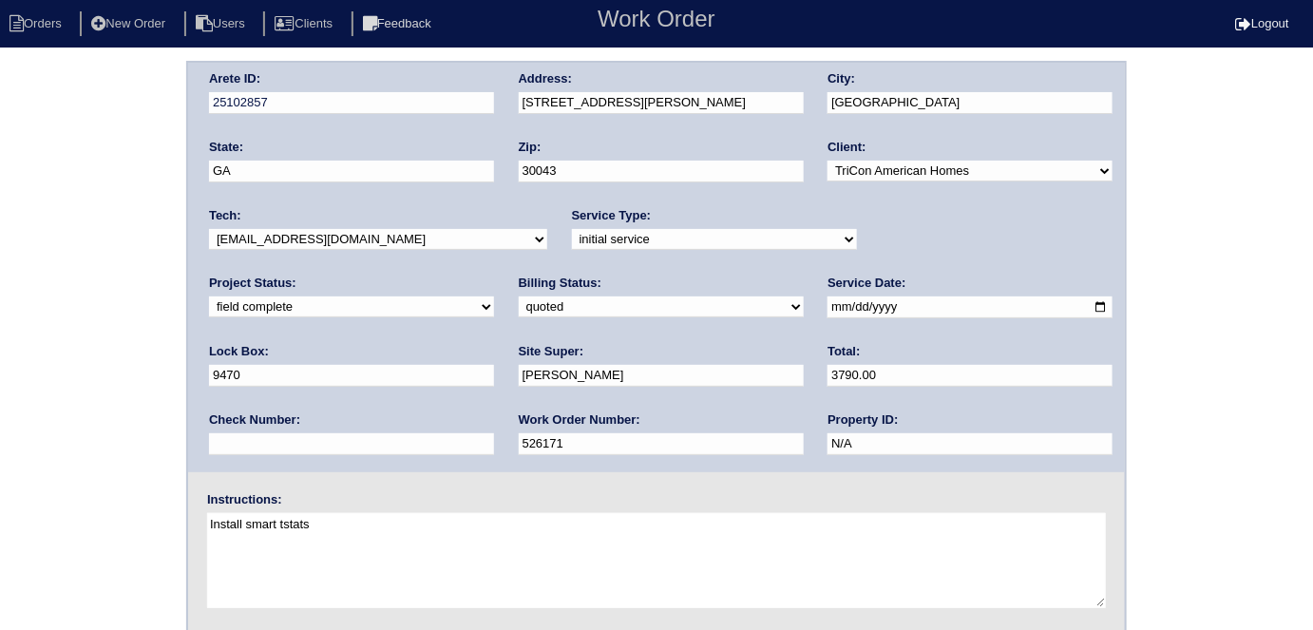
drag, startPoint x: 234, startPoint y: 303, endPoint x: 240, endPoint y: 312, distance: 10.8
click at [519, 303] on select "need to quote quoted need to invoice invoiced paid warranty purchase order need…" at bounding box center [661, 306] width 285 height 21
select select "need to invoice"
click at [519, 296] on select "need to quote quoted need to invoice invoiced paid warranty purchase order need…" at bounding box center [661, 306] width 285 height 21
click at [494, 296] on select "new order assigned in progress field complete need to schedule admin review arc…" at bounding box center [351, 306] width 285 height 21
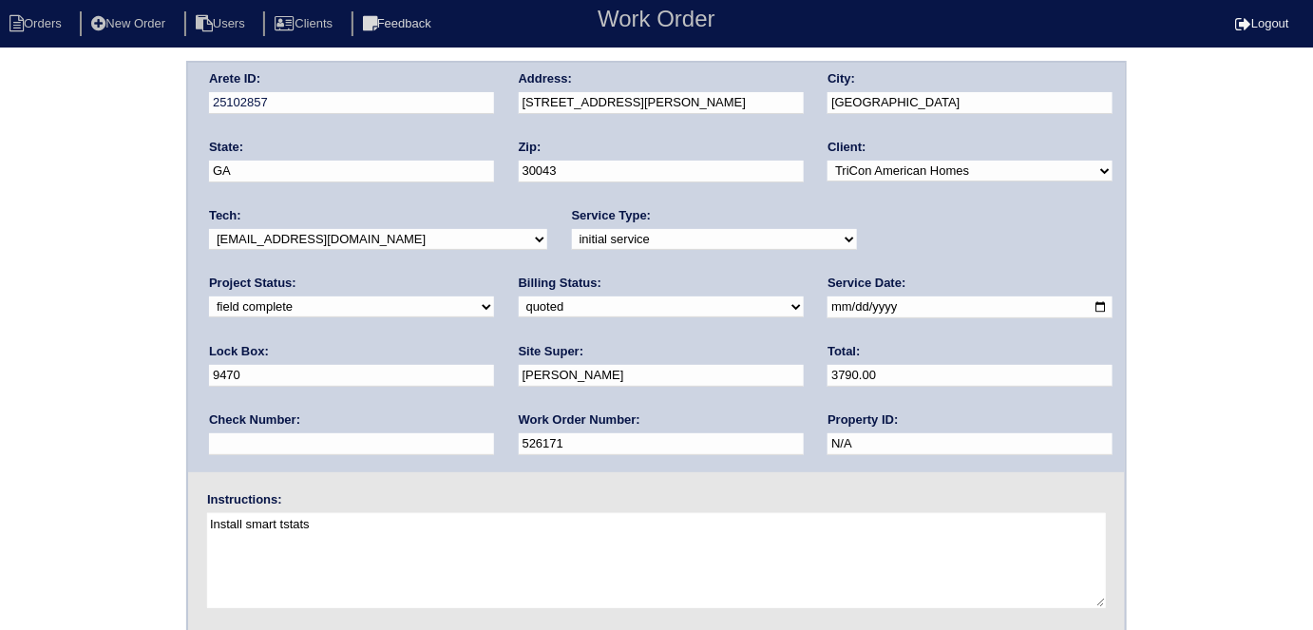
select select "need to schedule"
click at [494, 296] on select "new order assigned in progress field complete need to schedule admin review arc…" at bounding box center [351, 306] width 285 height 21
click at [827, 310] on input "2025-08-06" at bounding box center [969, 307] width 285 height 22
type input "2025-08-11"
click at [73, 410] on div "Arete ID: 25102857 Address: 1378 Glen Verde Ct City: Lawrenceville State: GA Zi…" at bounding box center [656, 445] width 1313 height 769
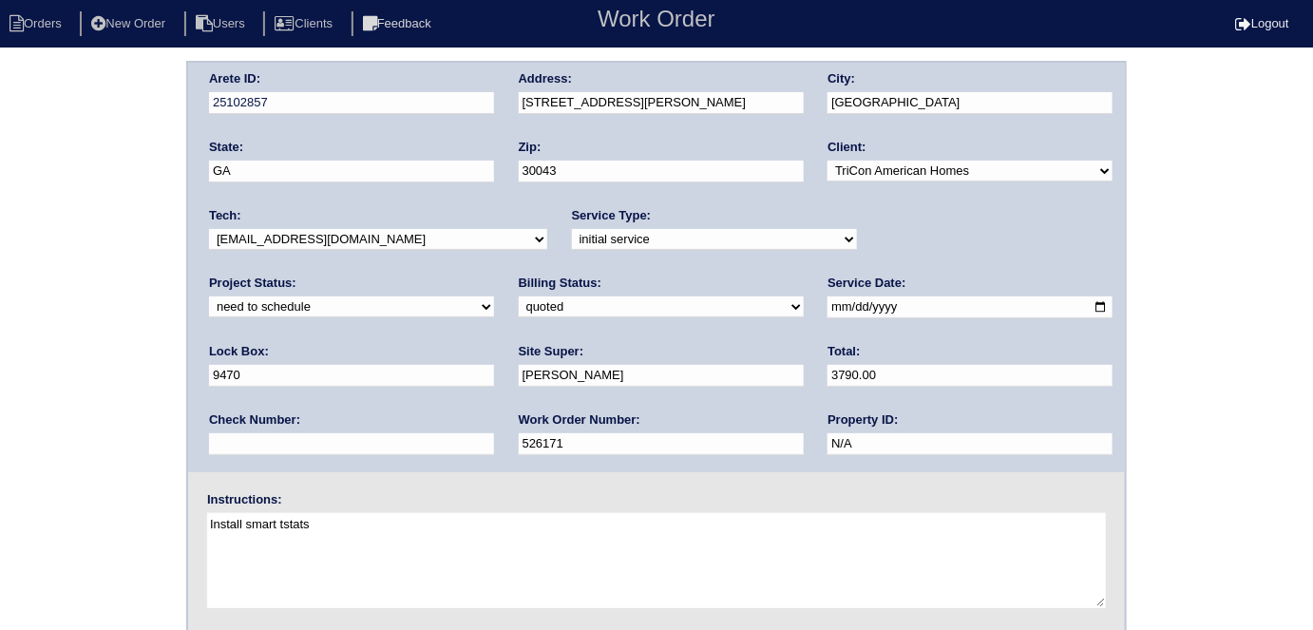
click at [61, 265] on div "Arete ID: 25102857 Address: 1378 Glen Verde Ct City: Lawrenceville State: GA Zi…" at bounding box center [656, 445] width 1313 height 769
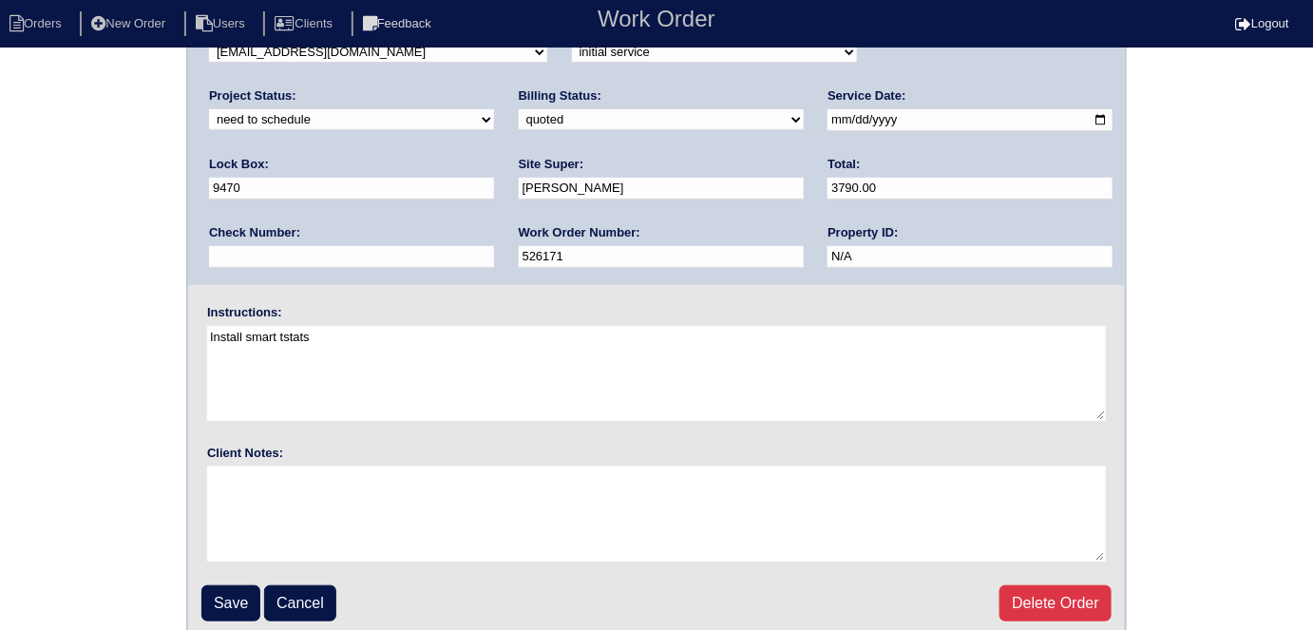
scroll to position [195, 0]
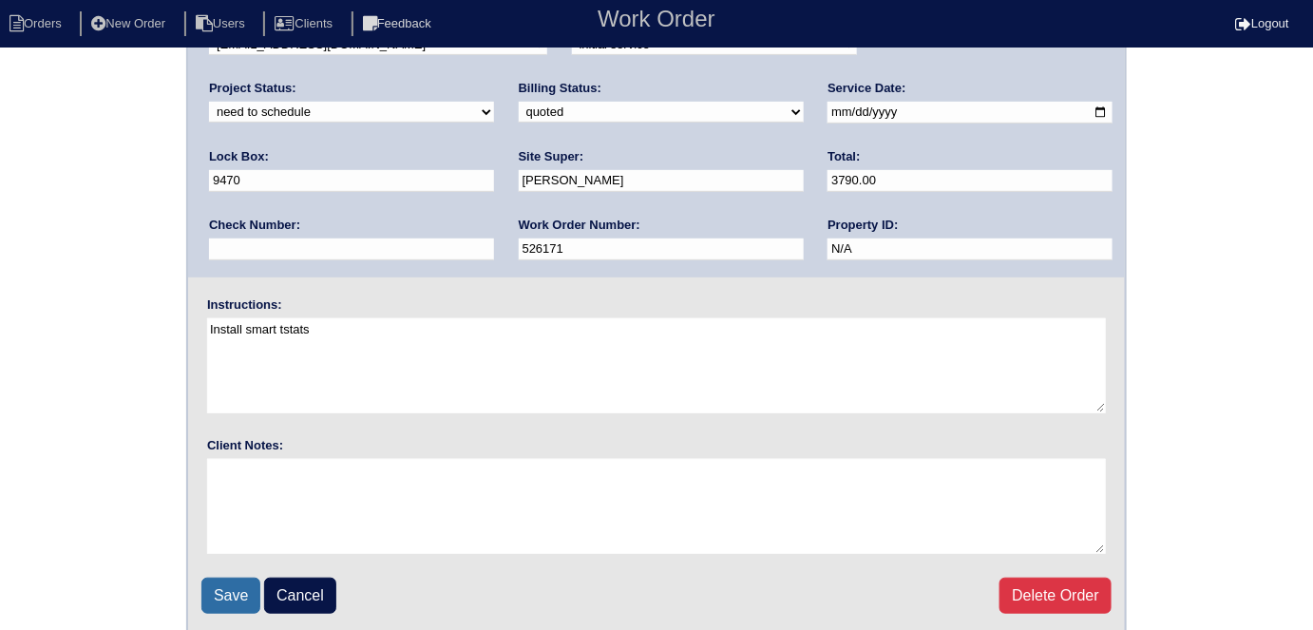
click at [236, 583] on input "Save" at bounding box center [230, 596] width 59 height 36
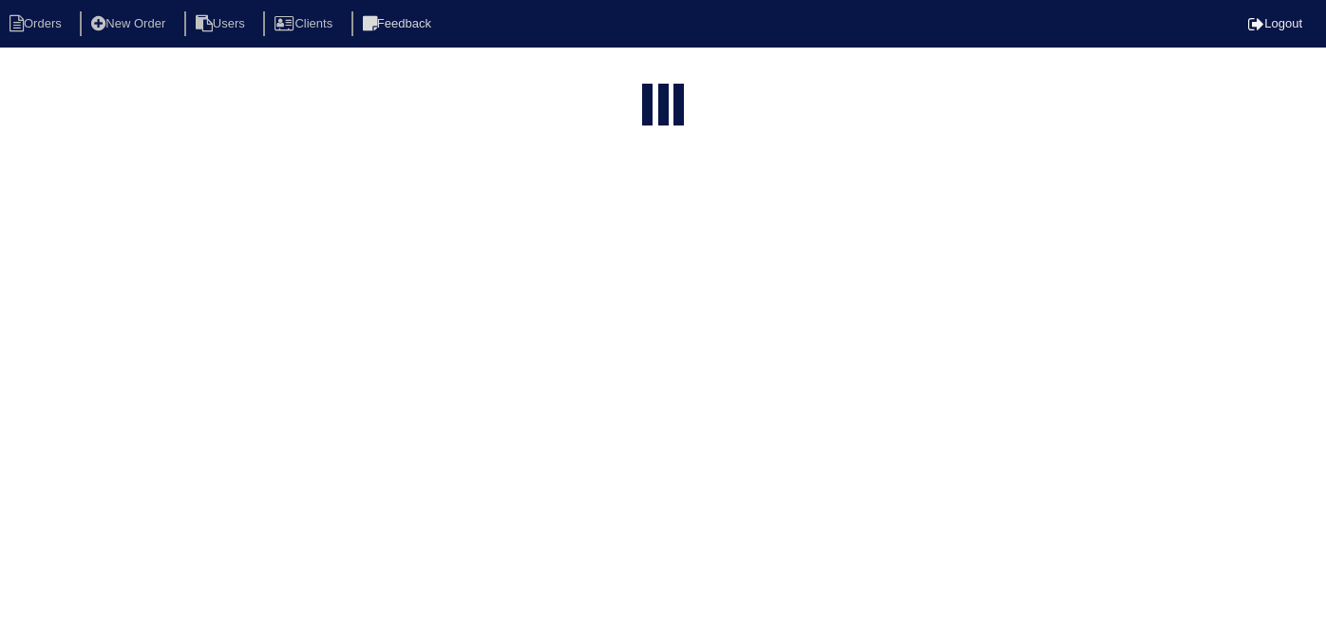
select select "15"
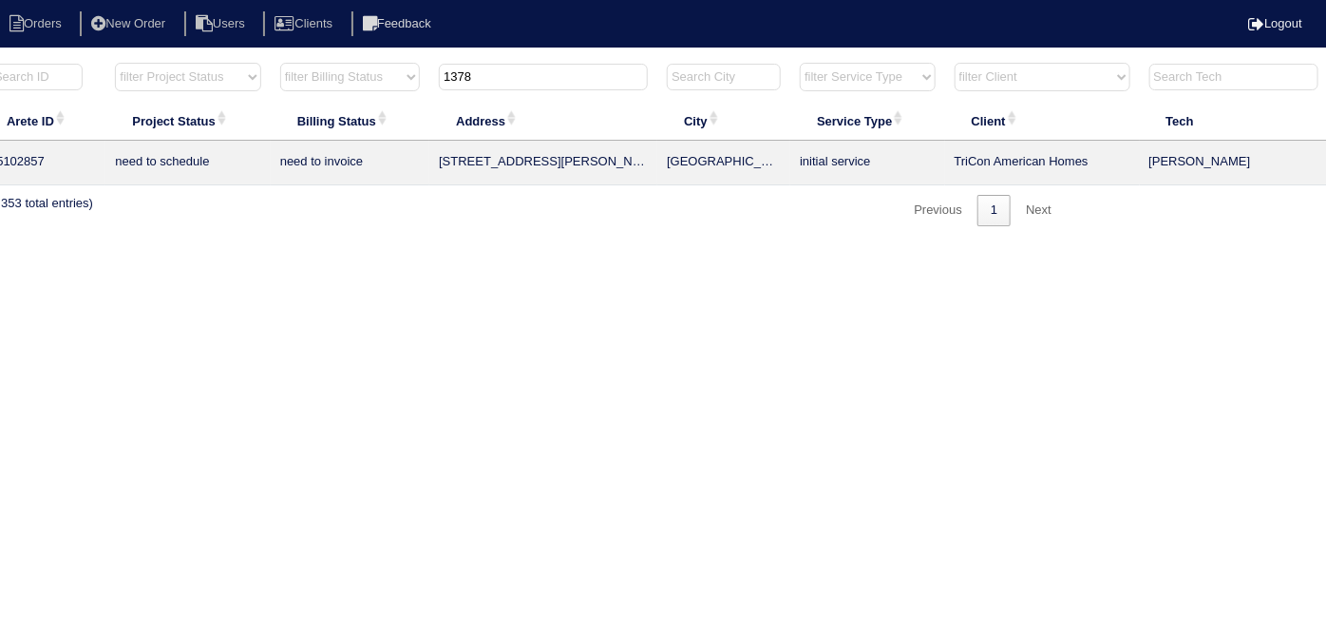
scroll to position [0, 331]
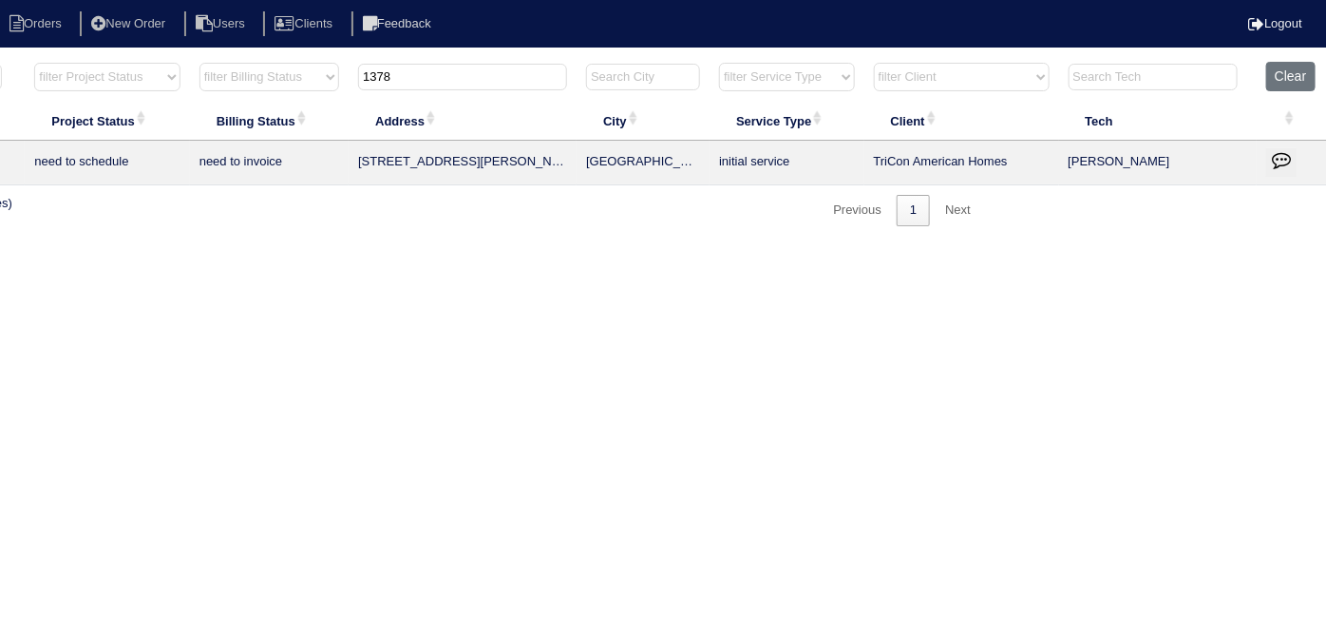
click at [1281, 148] on button "button" at bounding box center [1281, 162] width 30 height 29
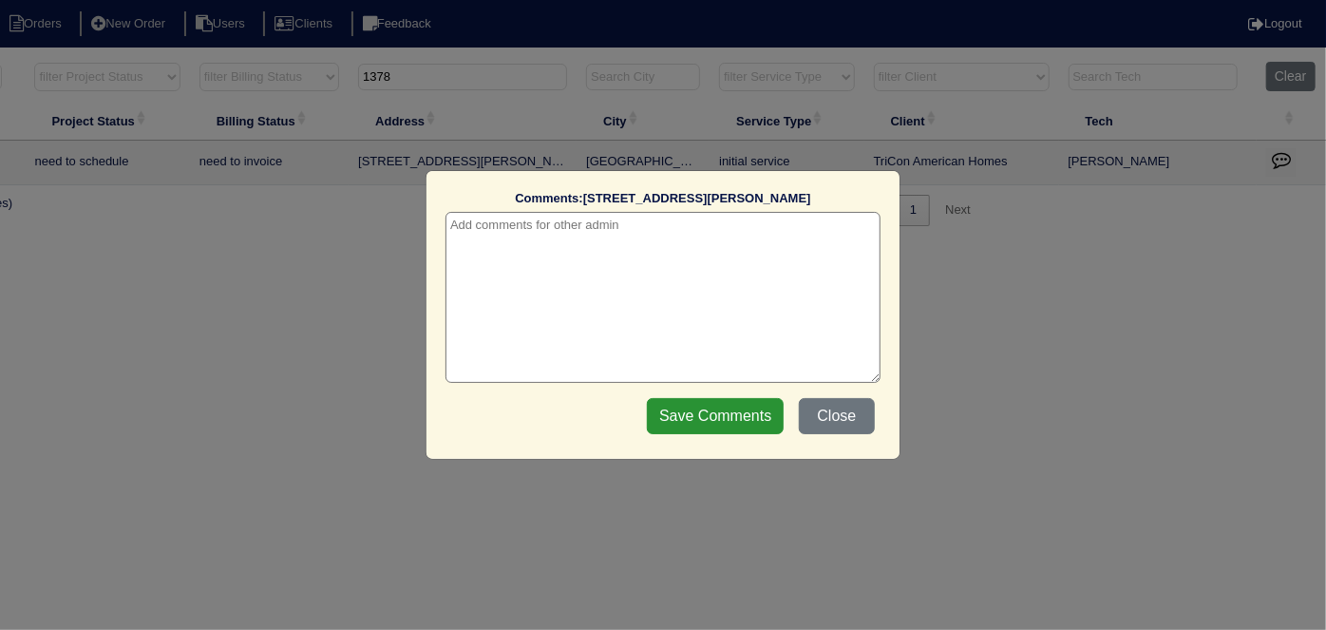
click at [663, 254] on textarea at bounding box center [663, 297] width 435 height 171
type textarea "/"
paste textarea "Replace furnace/Duct cleaning"
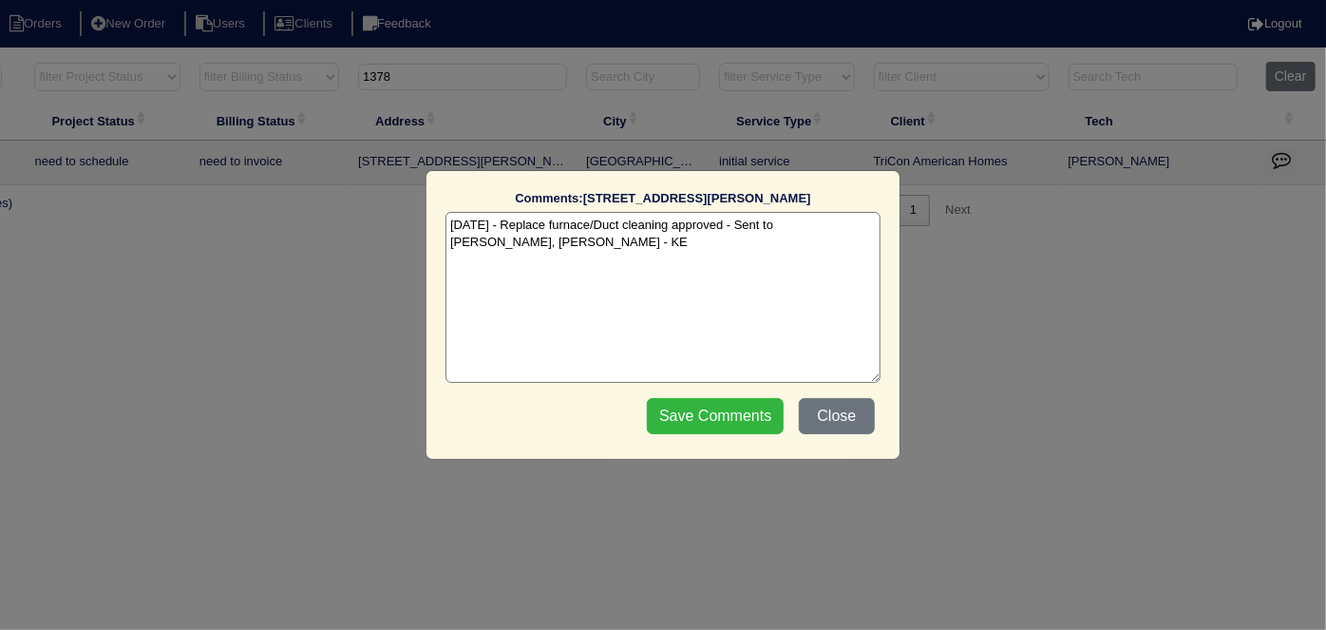
type textarea "8/10/25 - Replace furnace/Duct cleaning approved - Sent to Dan, Payton, Reeca -…"
click at [756, 409] on input "Save Comments" at bounding box center [715, 416] width 137 height 36
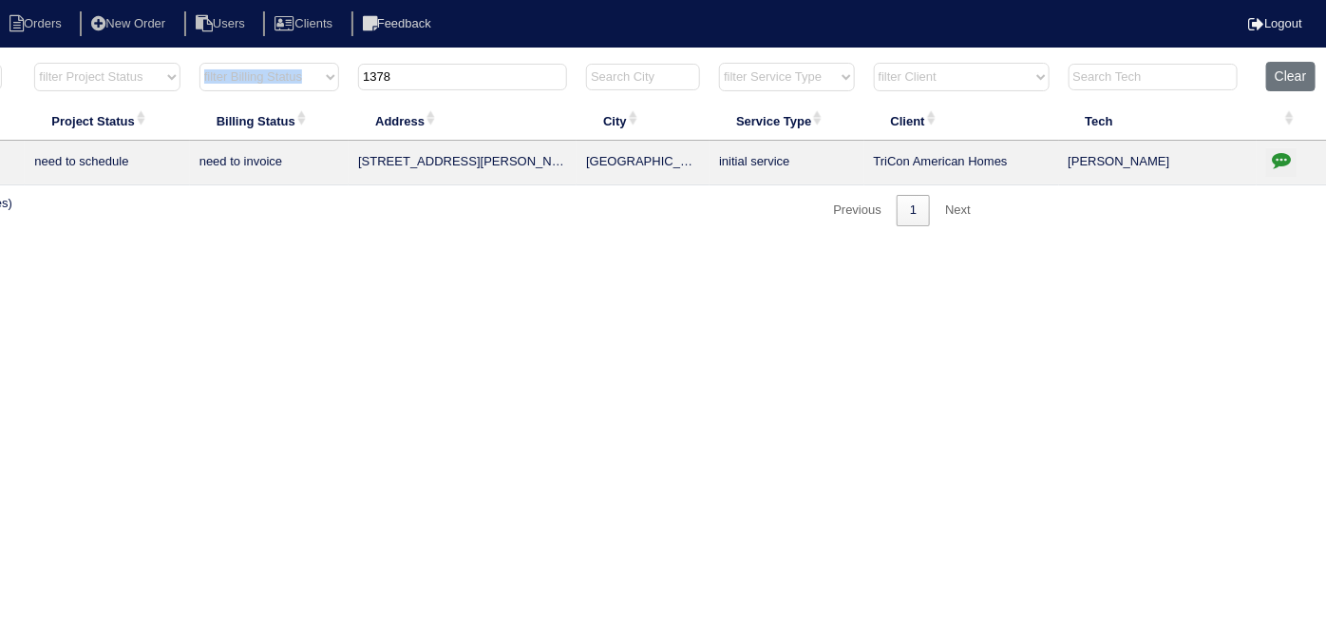
drag, startPoint x: 466, startPoint y: 89, endPoint x: 268, endPoint y: 77, distance: 198.0
click at [268, 77] on tr "filter Year -- Any Year -- 2025 2024 2023 2022 2021 2020 2019 filter Project St…" at bounding box center [504, 81] width 1646 height 39
click at [536, 245] on html "Orders New Order Users Clients Feedback Logout Orders New Order Users Clients M…" at bounding box center [332, 122] width 1326 height 245
drag, startPoint x: 408, startPoint y: 79, endPoint x: 238, endPoint y: 74, distance: 170.1
click at [238, 74] on tr "filter Year -- Any Year -- 2025 2024 2023 2022 2021 2020 2019 filter Project St…" at bounding box center [504, 81] width 1646 height 39
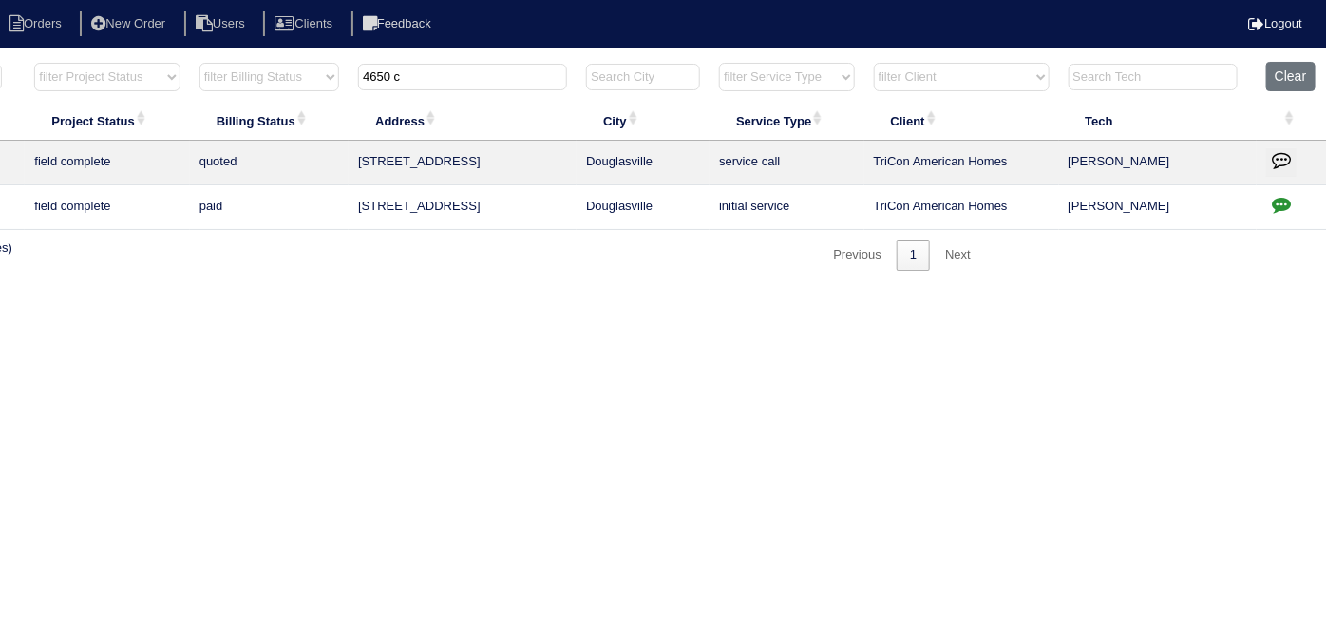
scroll to position [0, 0]
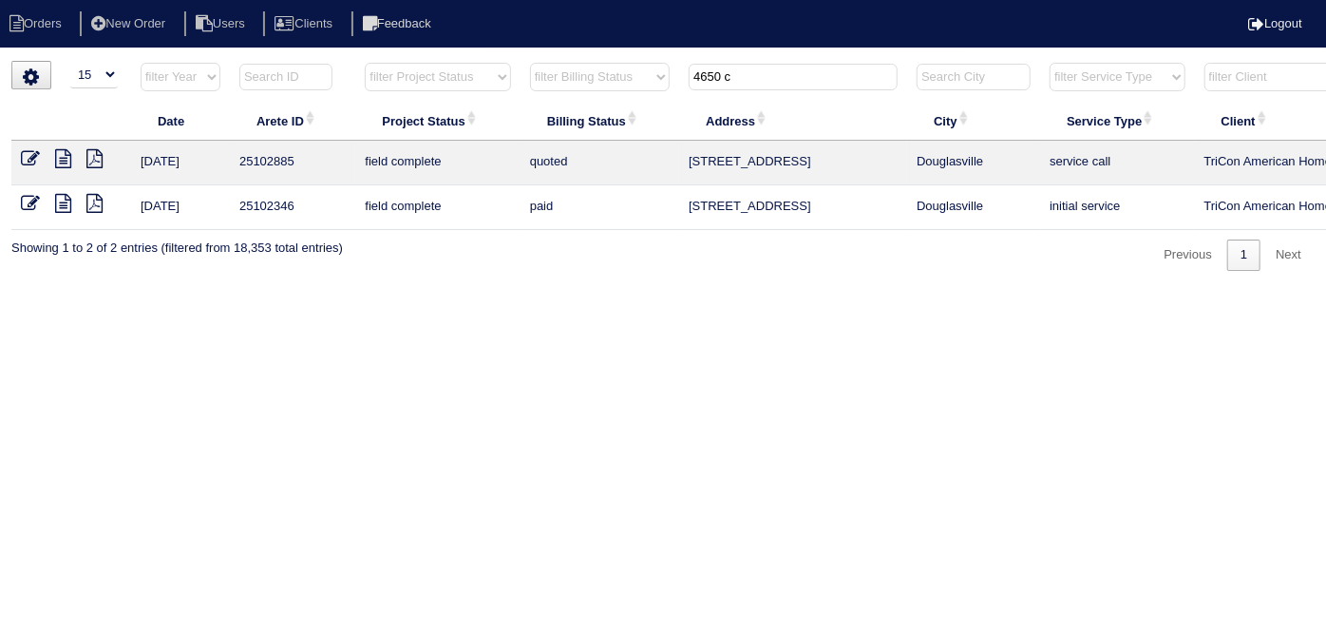
type input "4650 c"
click at [55, 159] on icon at bounding box center [63, 158] width 16 height 19
click at [29, 160] on icon at bounding box center [30, 158] width 19 height 19
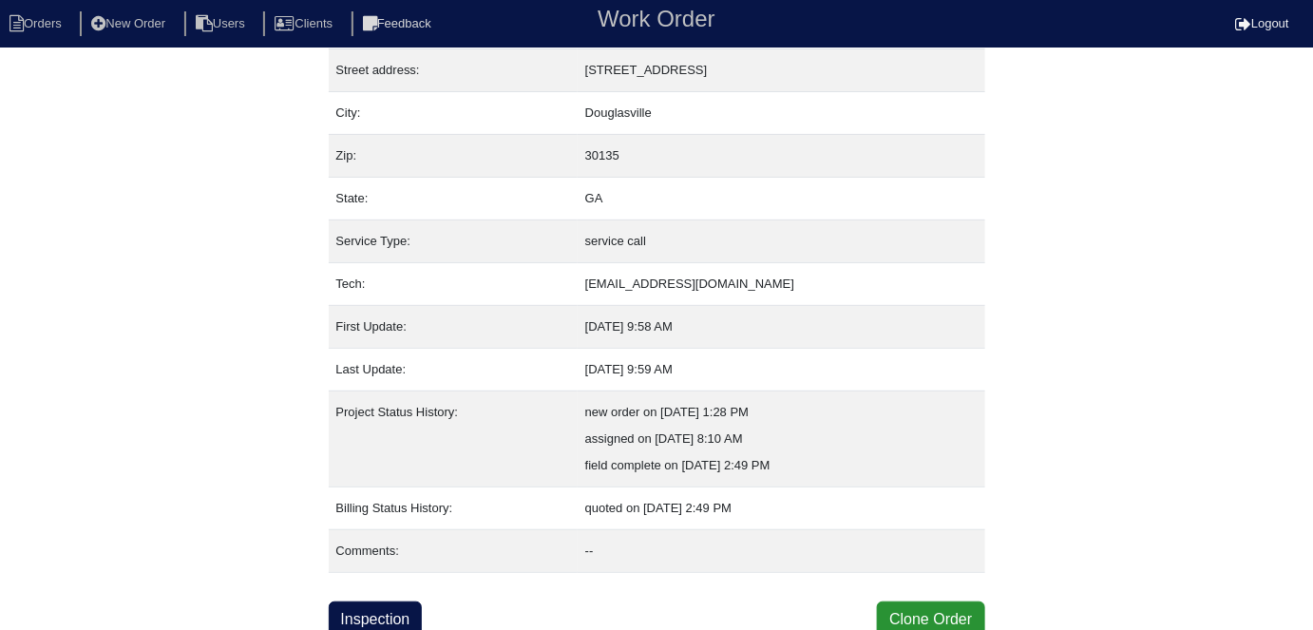
scroll to position [100, 0]
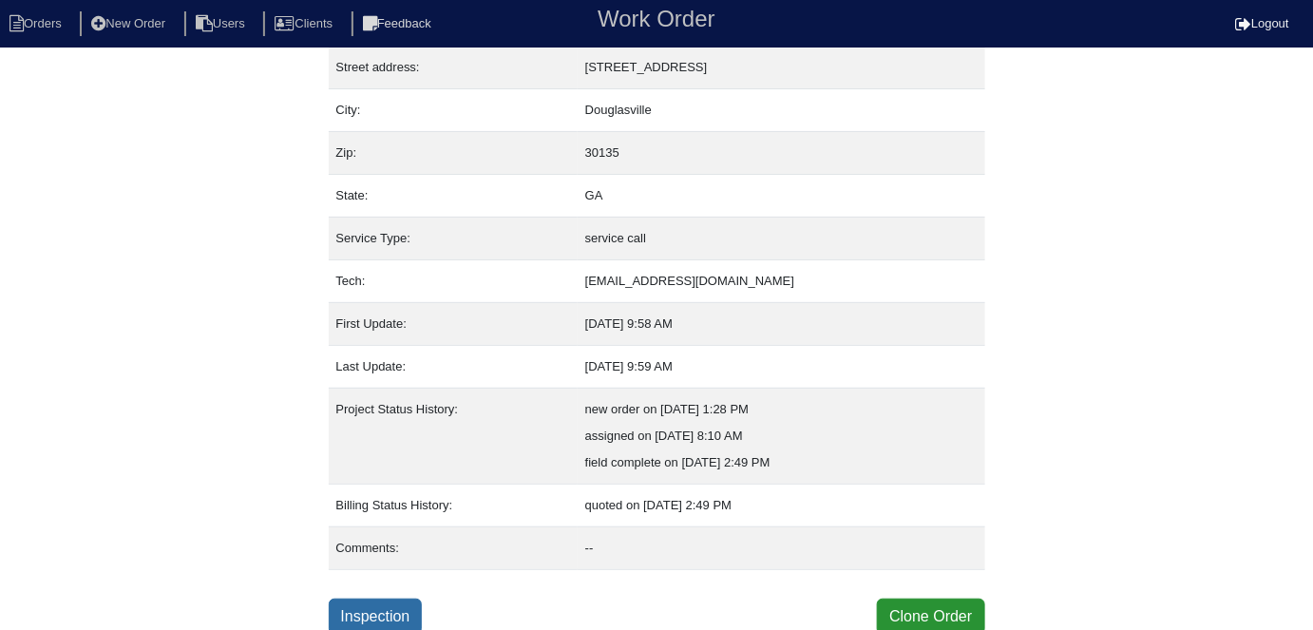
click at [380, 599] on link "Inspection" at bounding box center [376, 617] width 94 height 36
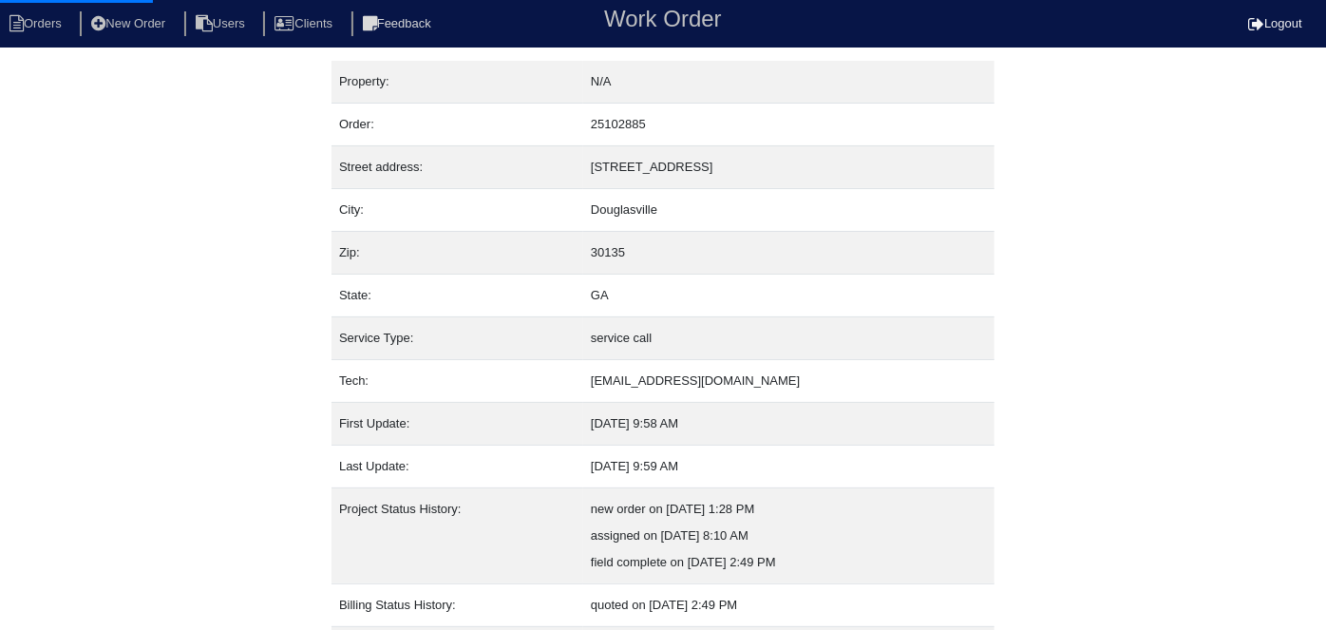
select select "0"
select select "3"
select select "Rheem"
select select "1"
select select "0"
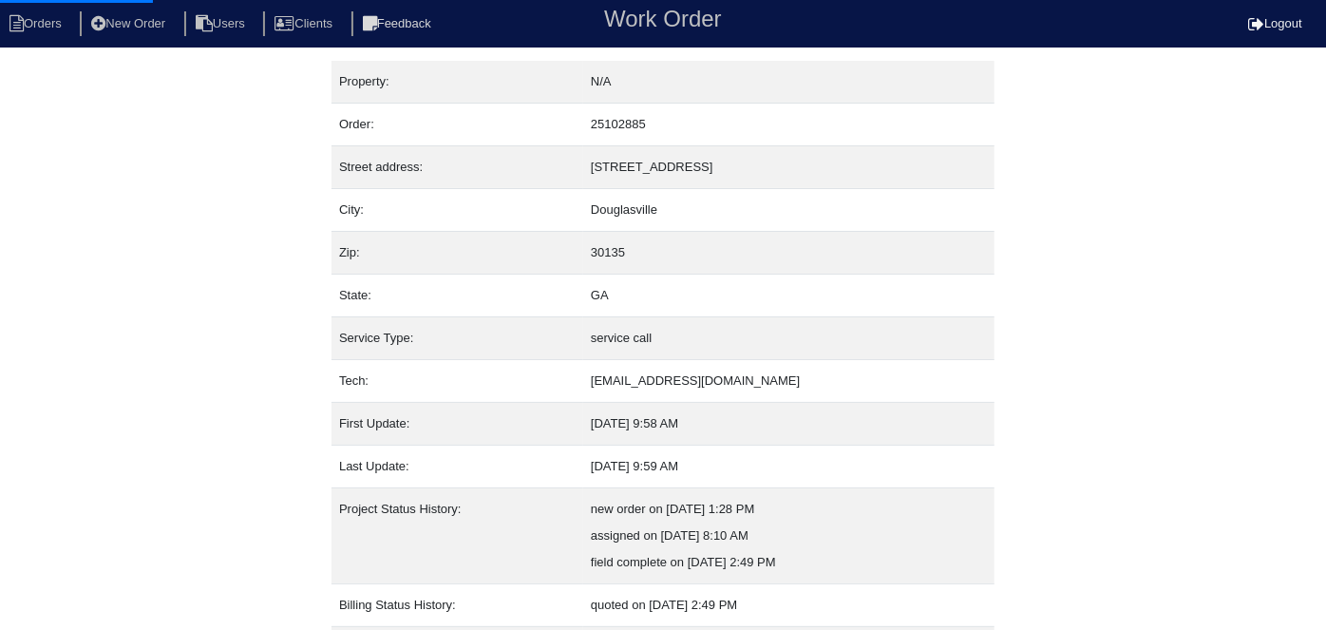
select select "1"
select select "0"
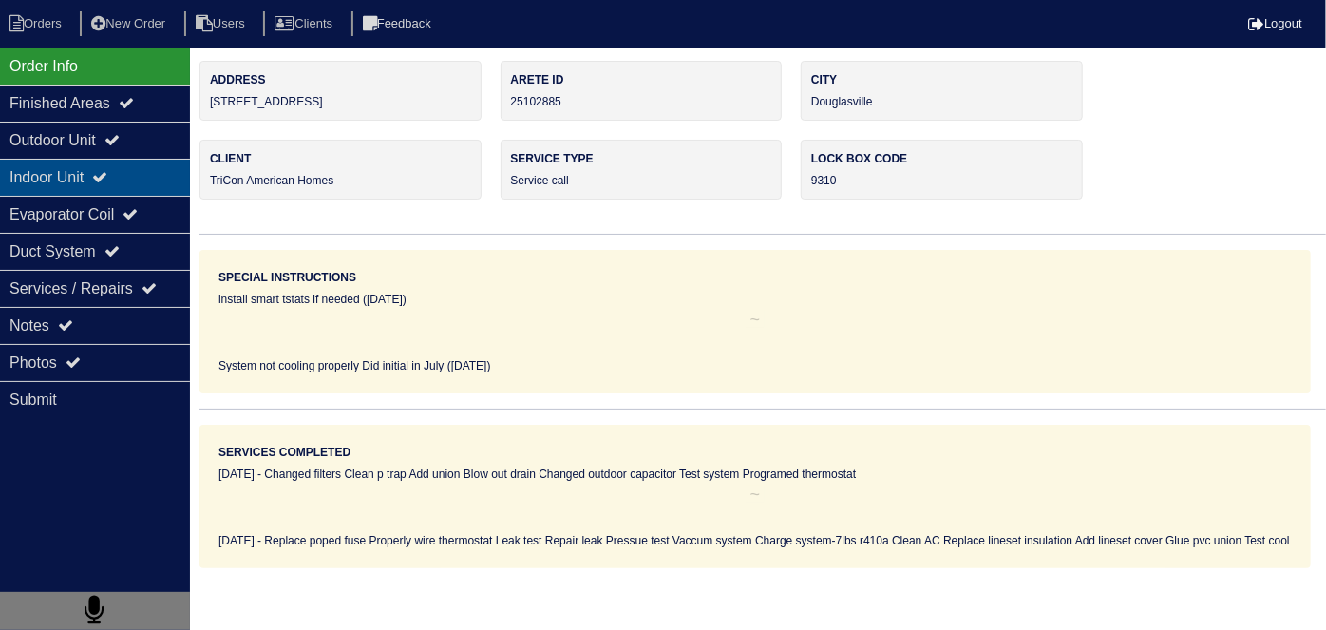
click at [139, 159] on div "Indoor Unit" at bounding box center [95, 177] width 190 height 37
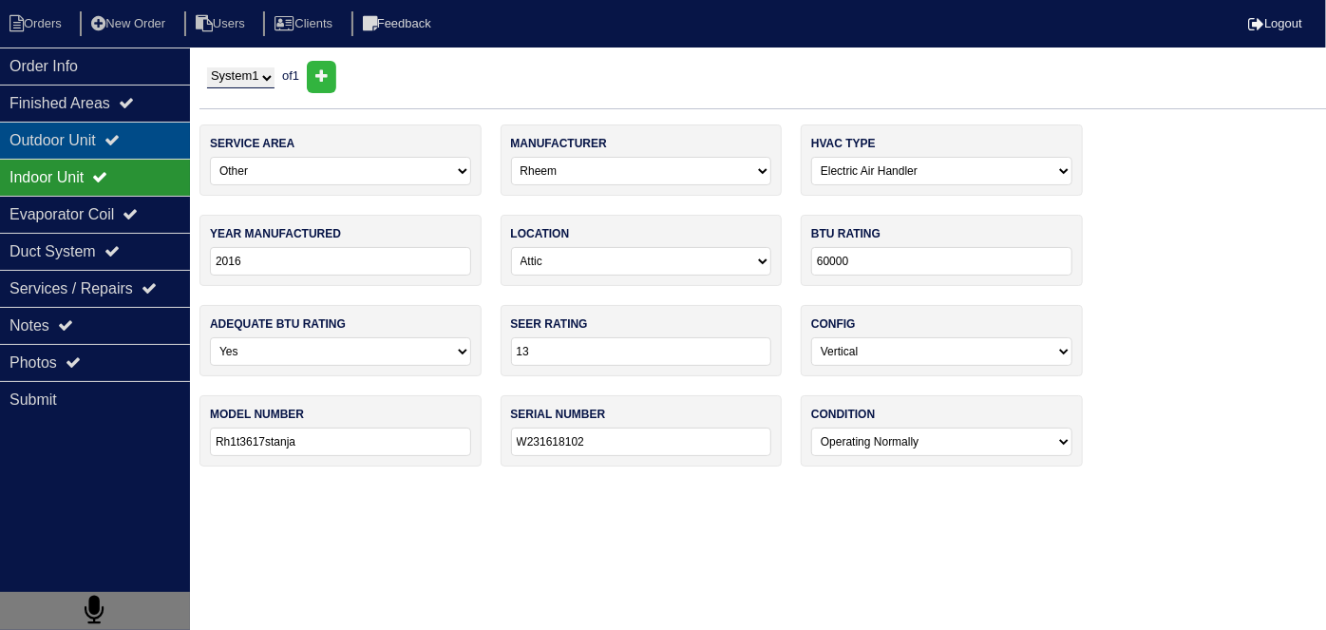
click at [120, 141] on icon at bounding box center [112, 139] width 15 height 15
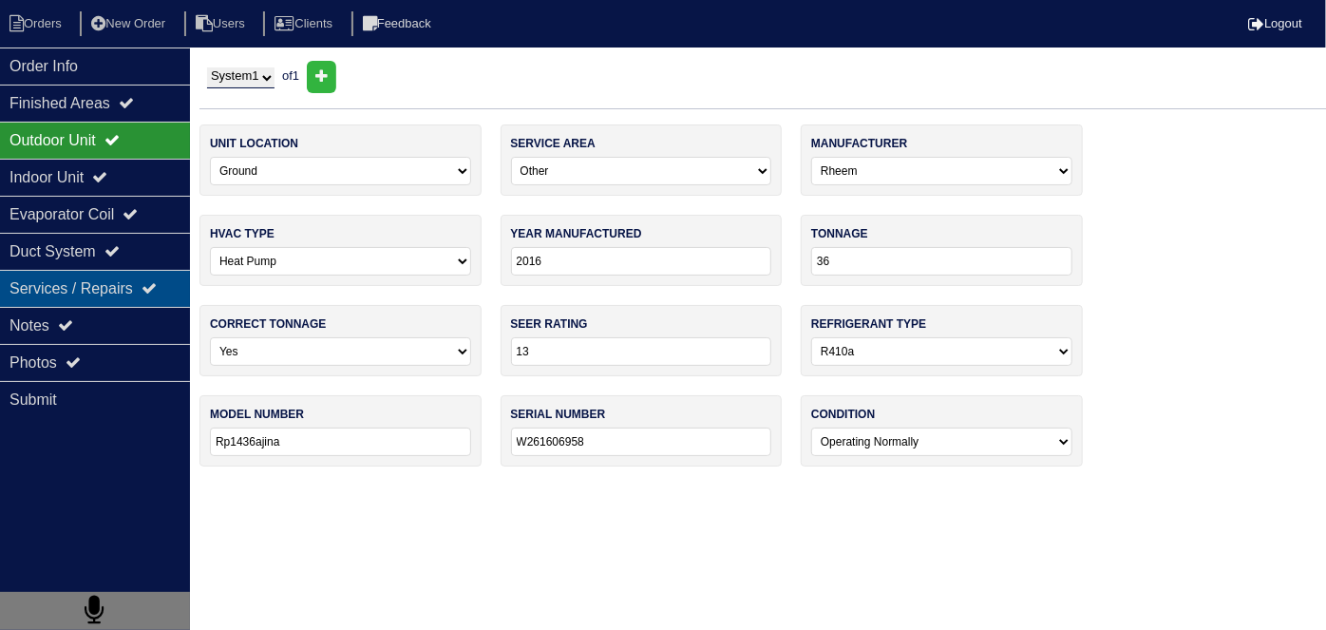
click at [131, 295] on div "Services / Repairs" at bounding box center [95, 288] width 190 height 37
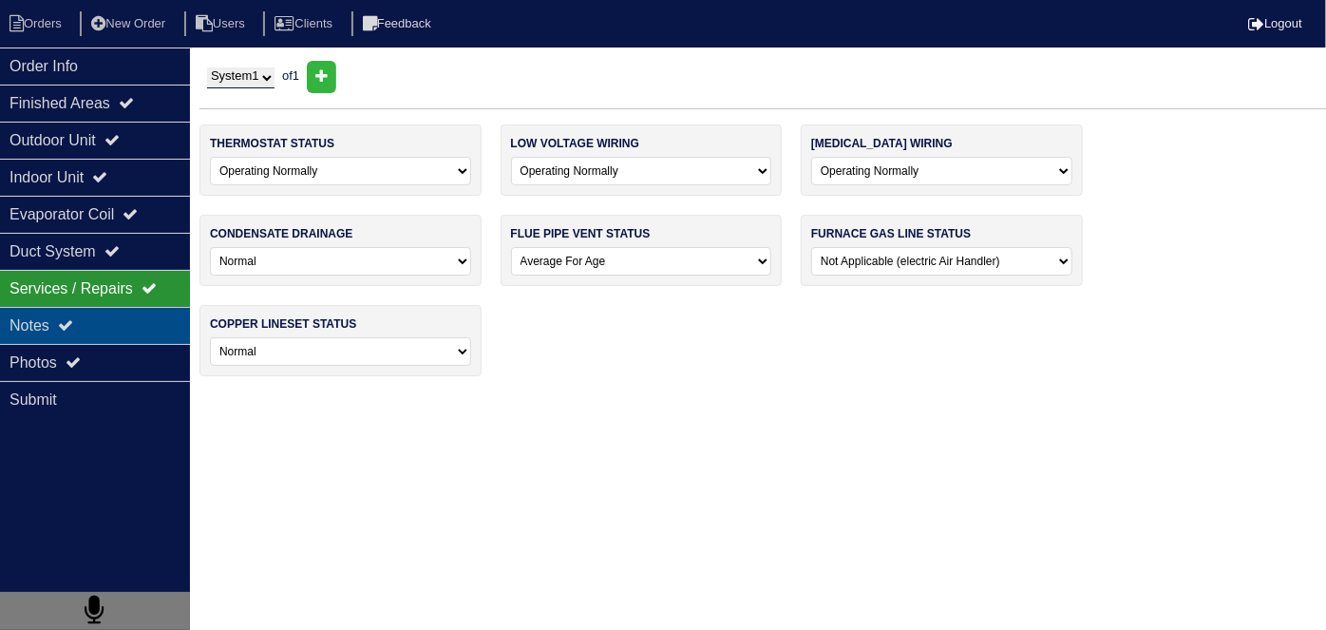
click at [126, 325] on div "Notes" at bounding box center [95, 325] width 190 height 37
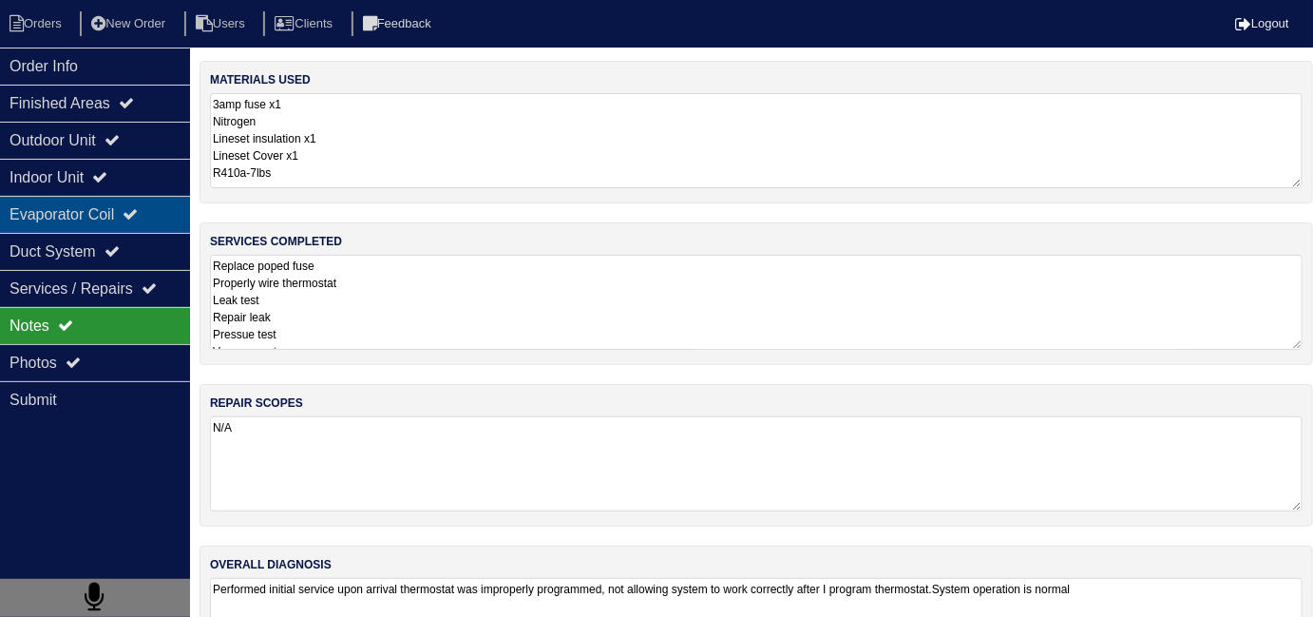
click at [68, 203] on div "Evaporator Coil" at bounding box center [95, 214] width 190 height 37
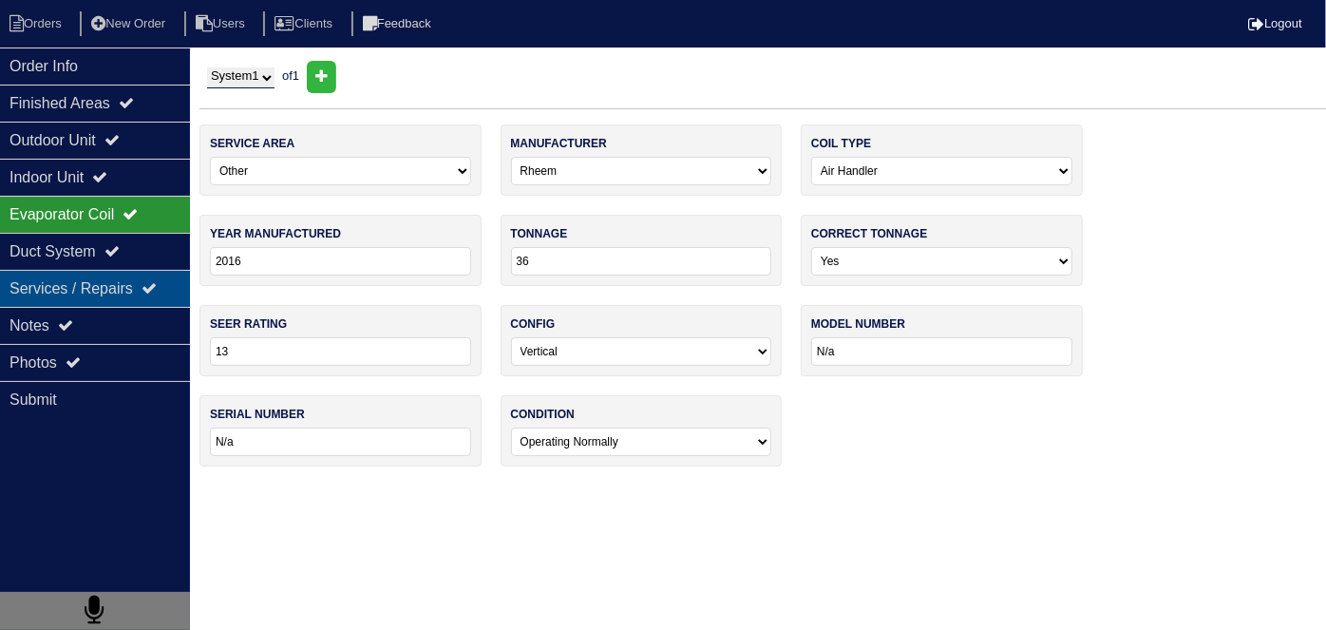
click at [92, 270] on div "Services / Repairs" at bounding box center [95, 288] width 190 height 37
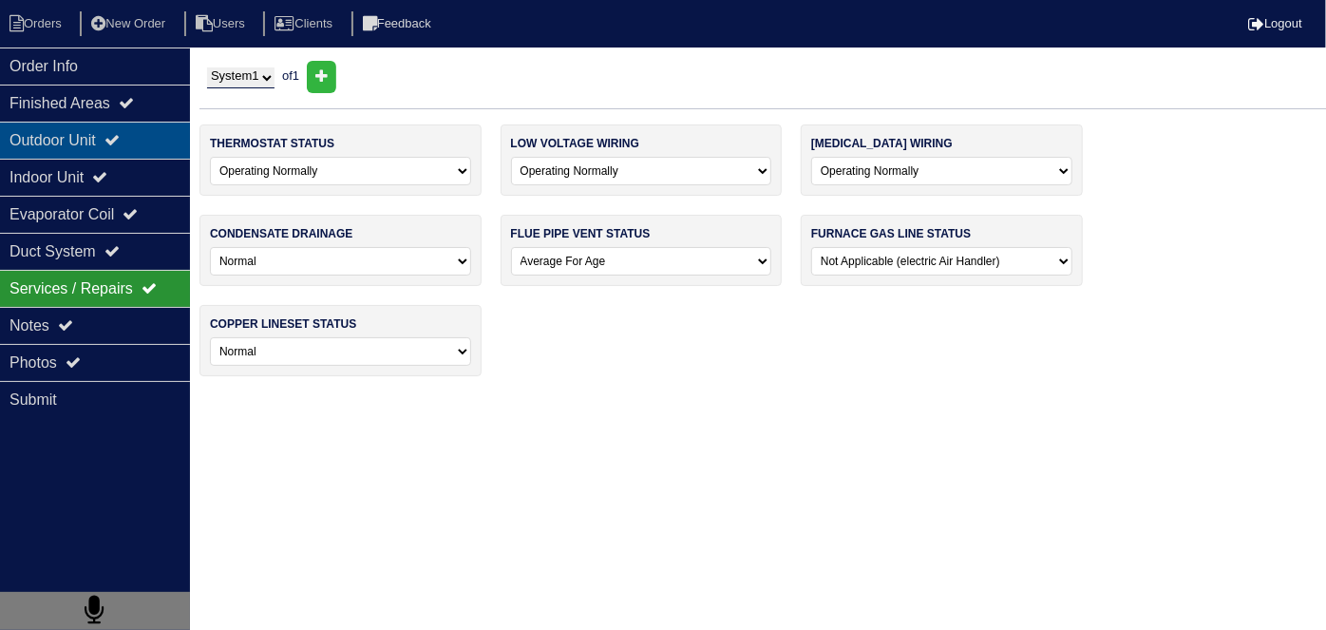
click at [63, 156] on div "Outdoor Unit" at bounding box center [95, 140] width 190 height 37
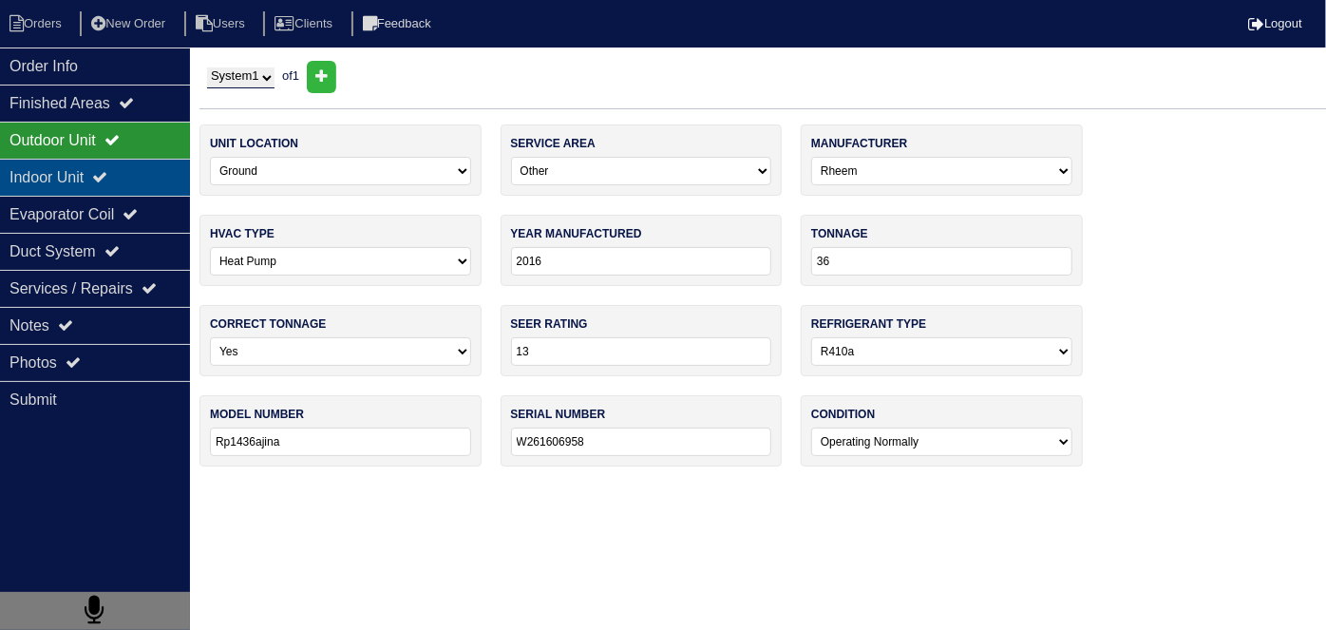
click at [65, 167] on div "Indoor Unit" at bounding box center [95, 177] width 190 height 37
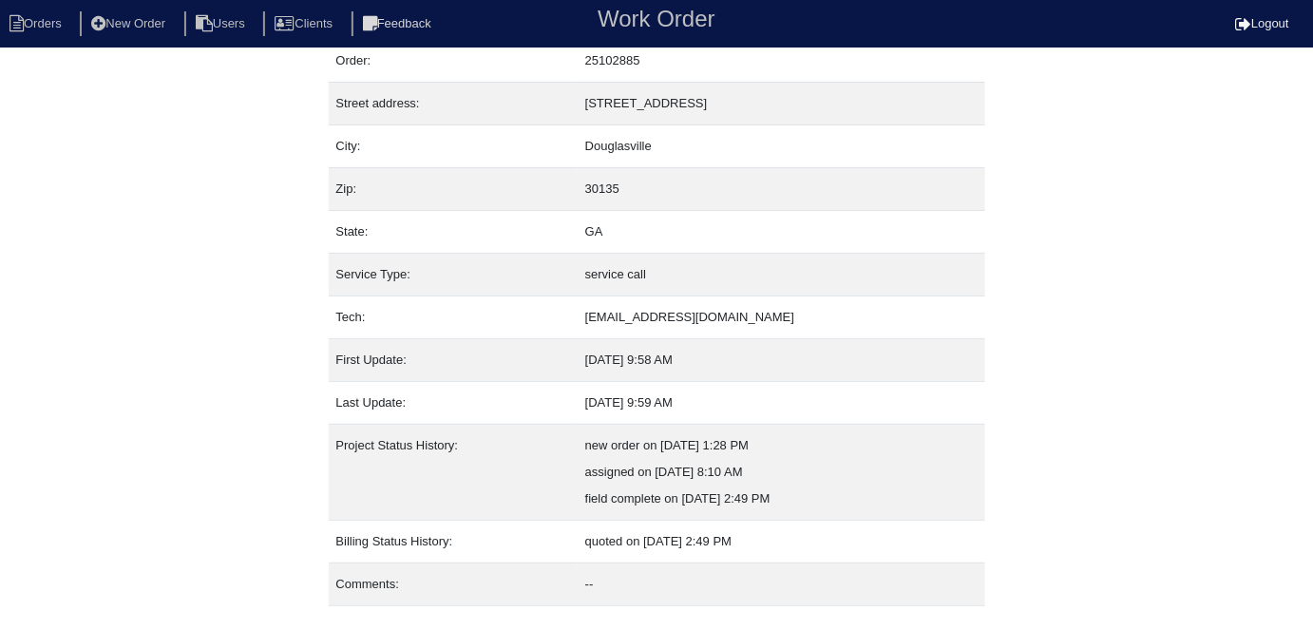
scroll to position [100, 0]
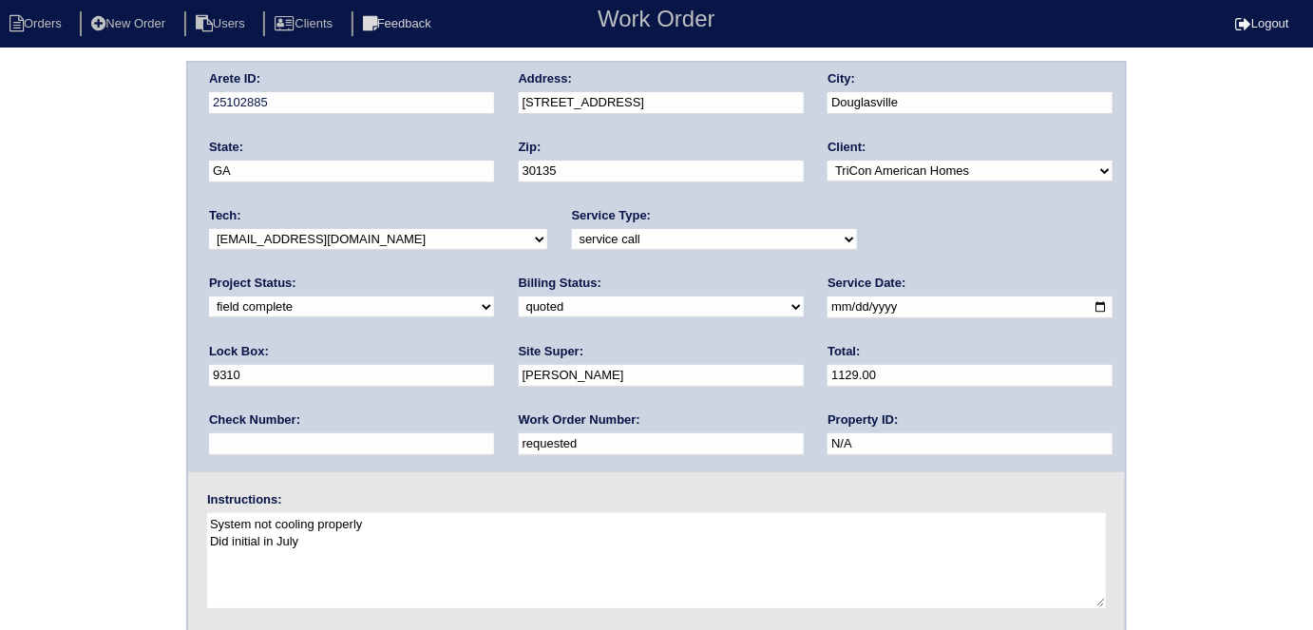
click at [494, 296] on select "new order assigned in progress field complete need to schedule admin review arc…" at bounding box center [351, 306] width 285 height 21
select select "need to schedule"
click at [494, 296] on select "new order assigned in progress field complete need to schedule admin review arc…" at bounding box center [351, 306] width 285 height 21
click at [827, 303] on input "[DATE]" at bounding box center [969, 307] width 285 height 22
type input "[DATE]"
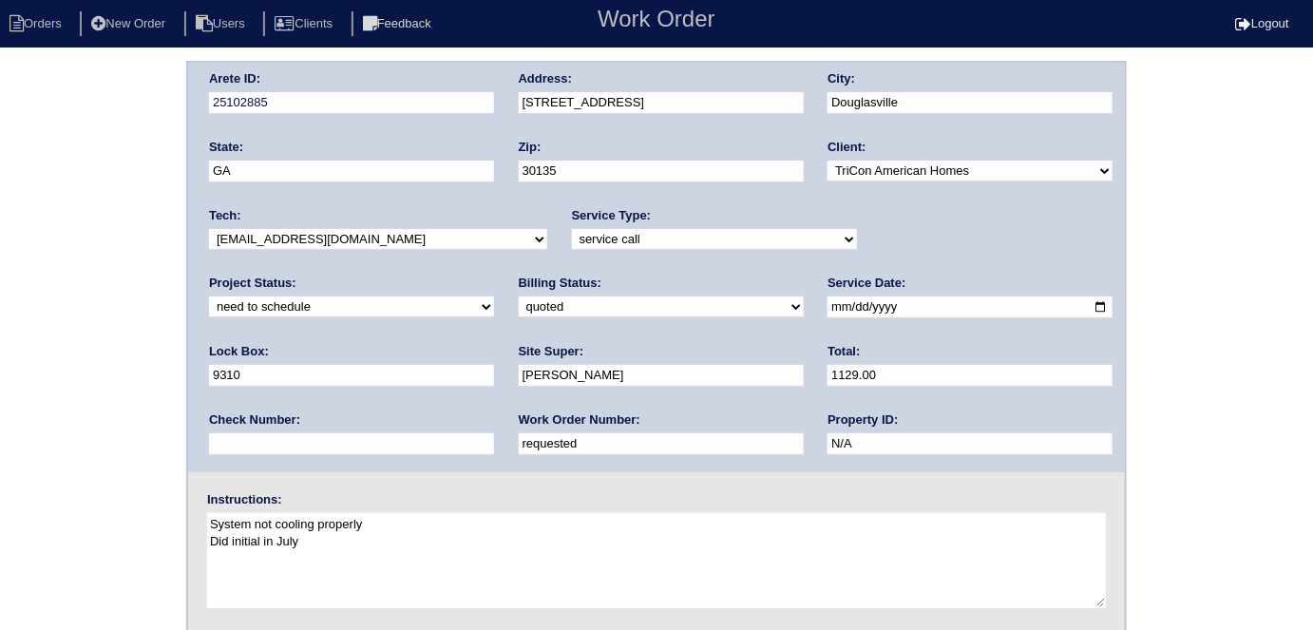
click at [42, 444] on div "Arete ID: 25102885 Address: [STREET_ADDRESS] City: [GEOGRAPHIC_DATA] State: [GE…" at bounding box center [656, 445] width 1313 height 769
drag, startPoint x: 595, startPoint y: 369, endPoint x: 419, endPoint y: 360, distance: 176.0
click at [419, 360] on div "Arete ID: 25102885 Address: [STREET_ADDRESS] City: [GEOGRAPHIC_DATA] State: [GE…" at bounding box center [656, 267] width 937 height 409
click at [131, 404] on div "Arete ID: 25102885 Address: [STREET_ADDRESS] City: [GEOGRAPHIC_DATA] State: [GE…" at bounding box center [656, 445] width 1313 height 769
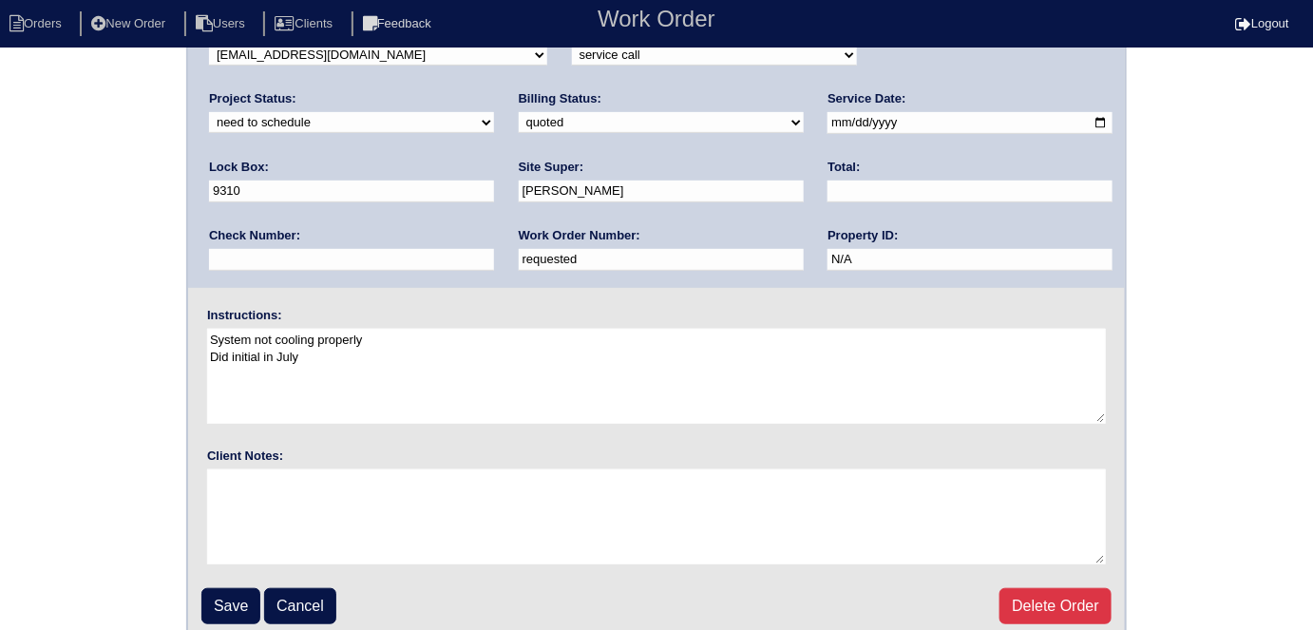
scroll to position [195, 0]
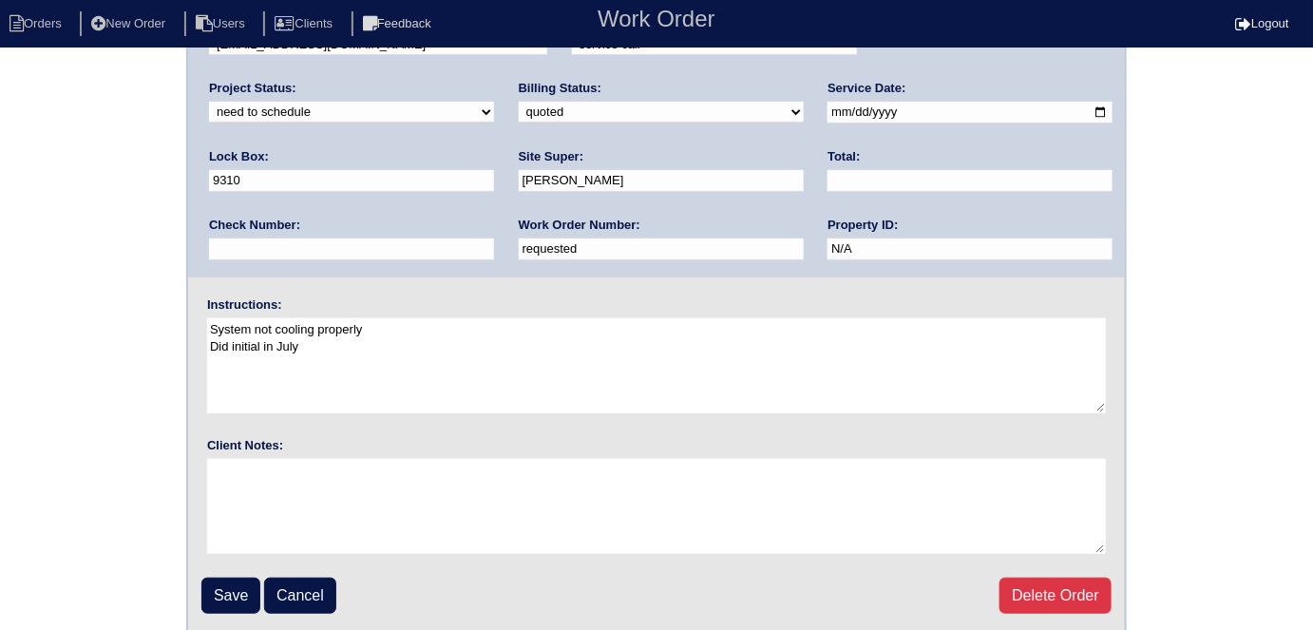
click at [519, 106] on select "need to quote quoted need to invoice invoiced paid warranty purchase order need…" at bounding box center [661, 112] width 285 height 21
select select "need to quote"
click at [519, 102] on select "need to quote quoted need to invoice invoiced paid warranty purchase order need…" at bounding box center [661, 112] width 285 height 21
click at [48, 220] on div "Arete ID: 25102885 Address: [STREET_ADDRESS] City: [GEOGRAPHIC_DATA] State: [GE…" at bounding box center [656, 250] width 1313 height 769
click at [213, 586] on input "Save" at bounding box center [230, 596] width 59 height 36
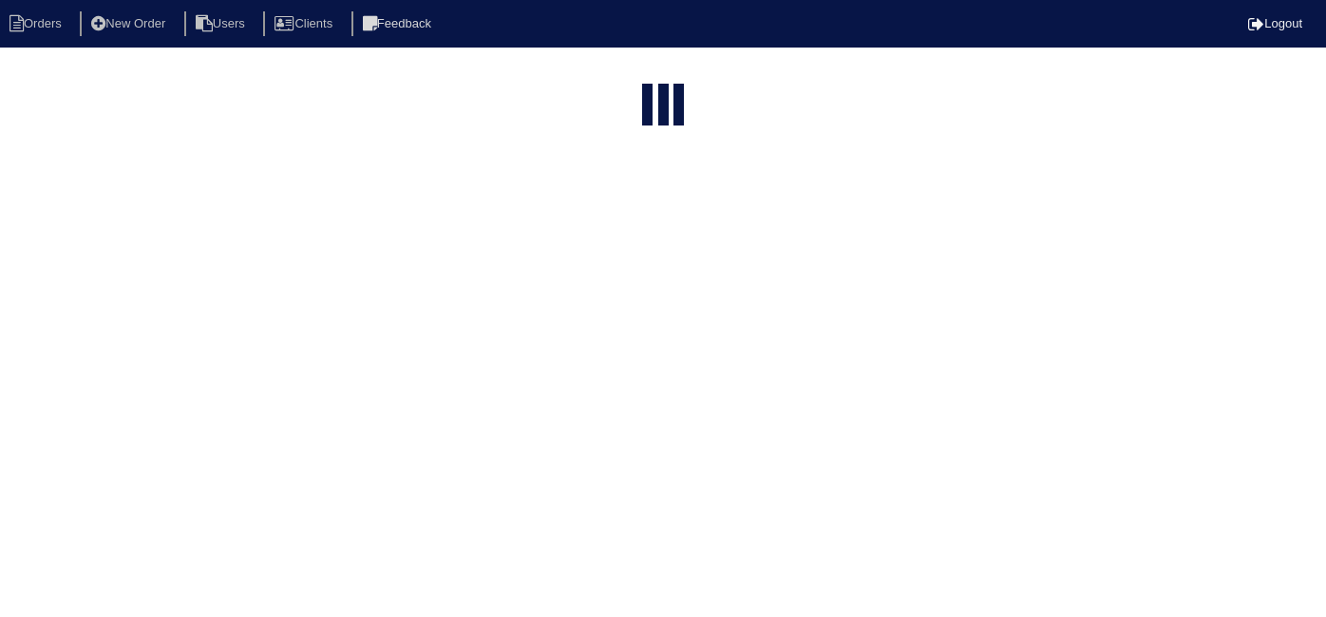
select select "15"
type input "4650 c"
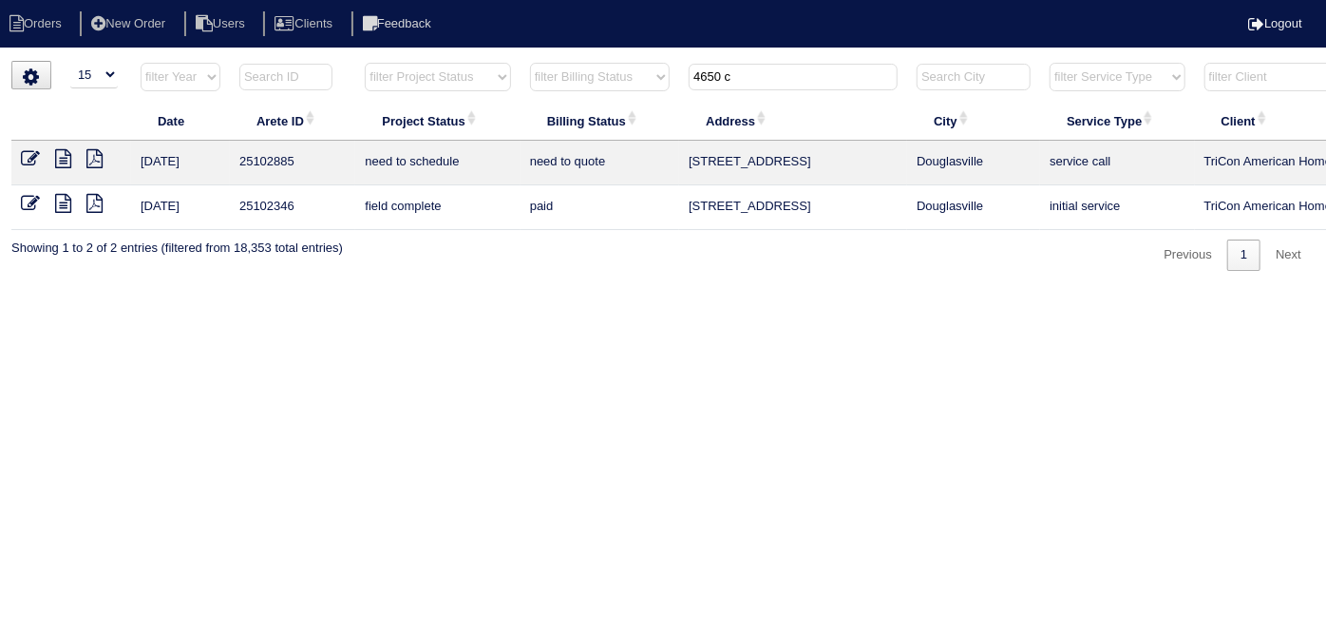
click at [29, 157] on icon at bounding box center [30, 158] width 19 height 19
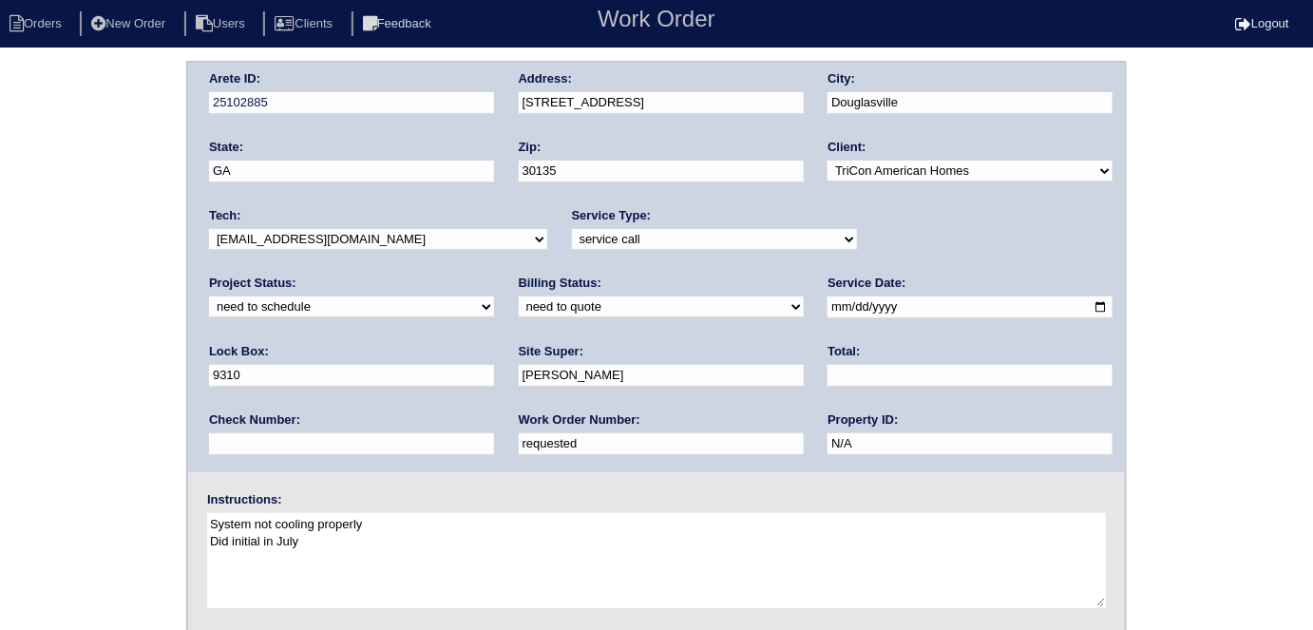
click at [519, 365] on input "[PERSON_NAME]" at bounding box center [661, 376] width 285 height 22
type input "[PERSON_NAME]/[PERSON_NAME]"
click at [180, 352] on div "Arete ID: 25102885 Address: 4650 Camelot Dr City: Douglasville State: GA Zip: 3…" at bounding box center [656, 445] width 1313 height 769
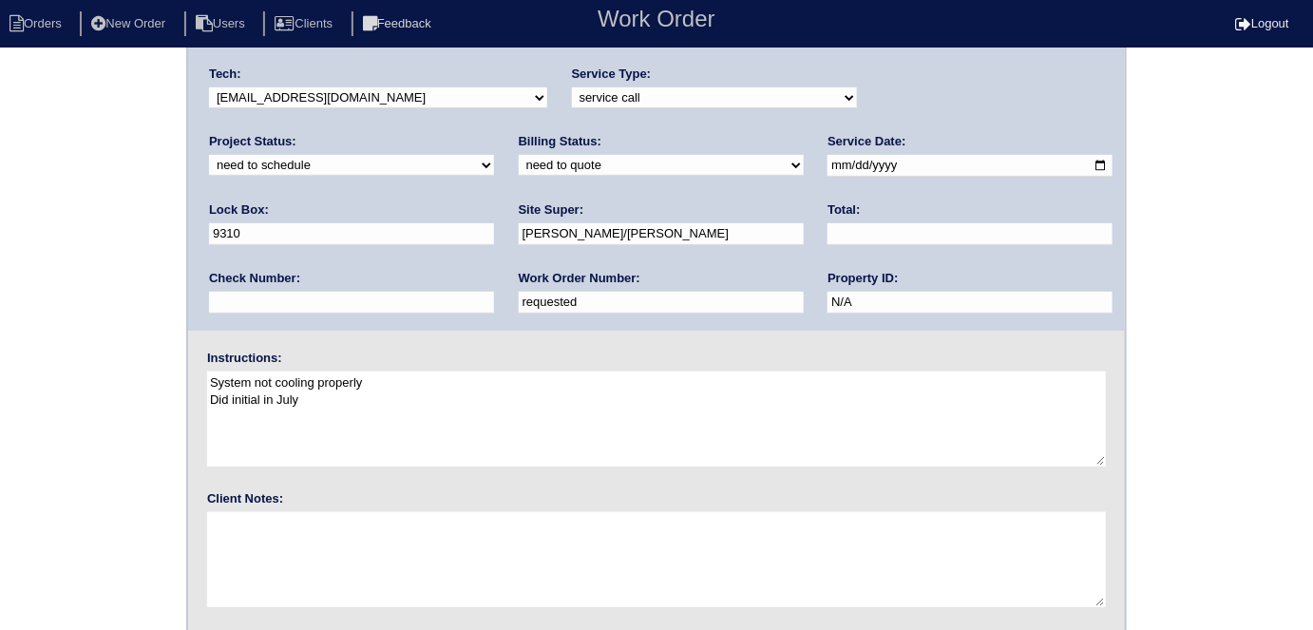
scroll to position [195, 0]
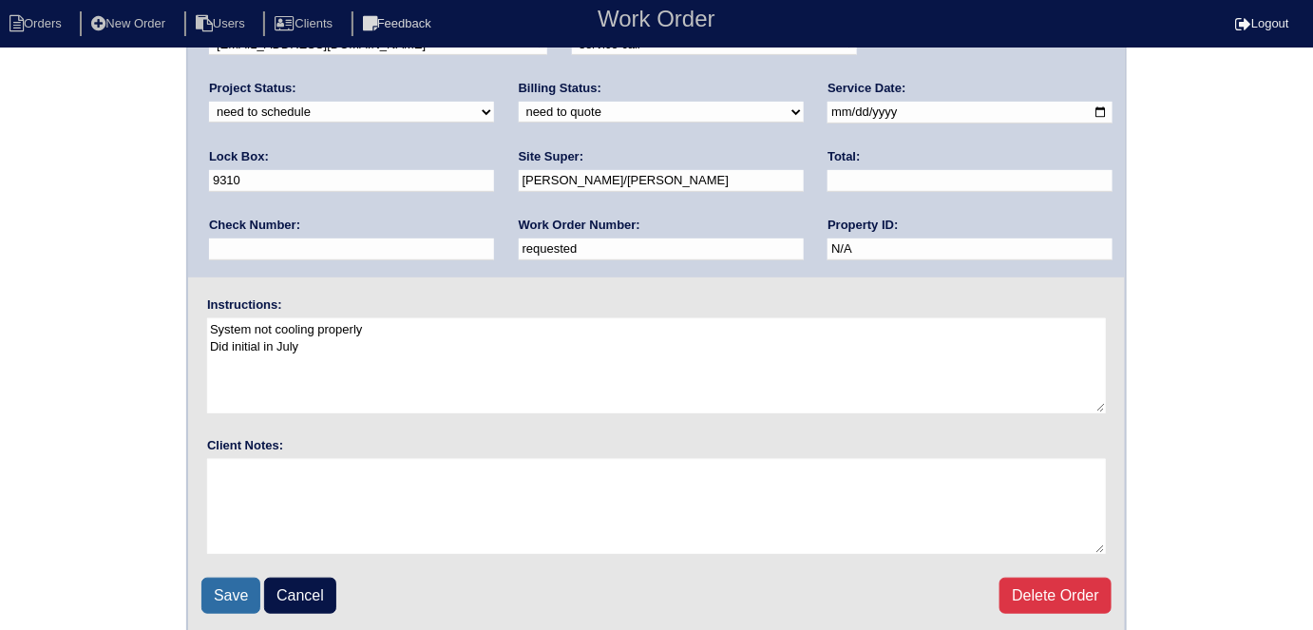
click at [243, 580] on input "Save" at bounding box center [230, 596] width 59 height 36
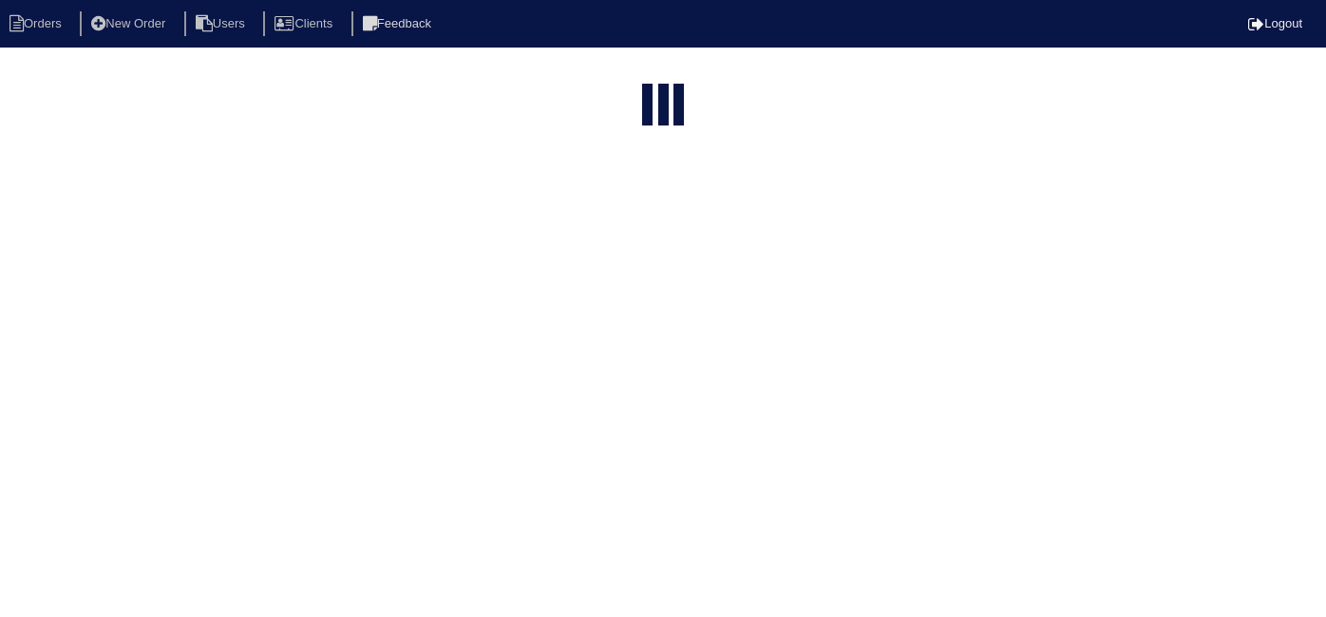
select select "15"
type input "4650 c"
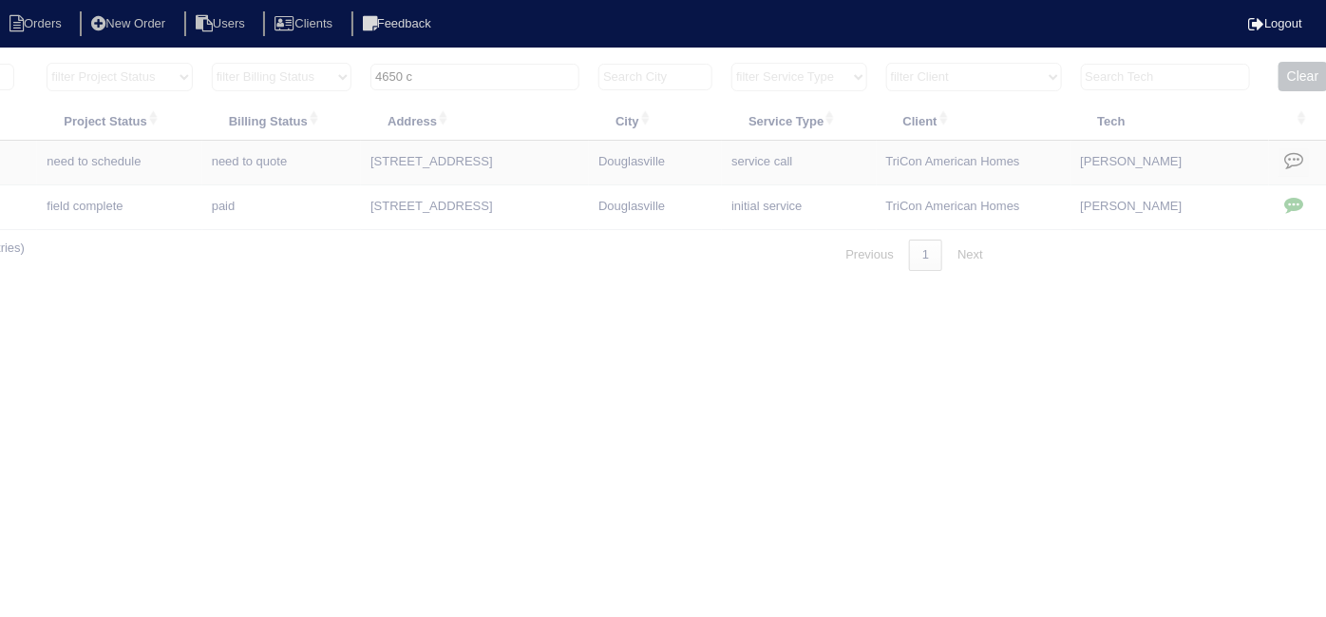
scroll to position [0, 331]
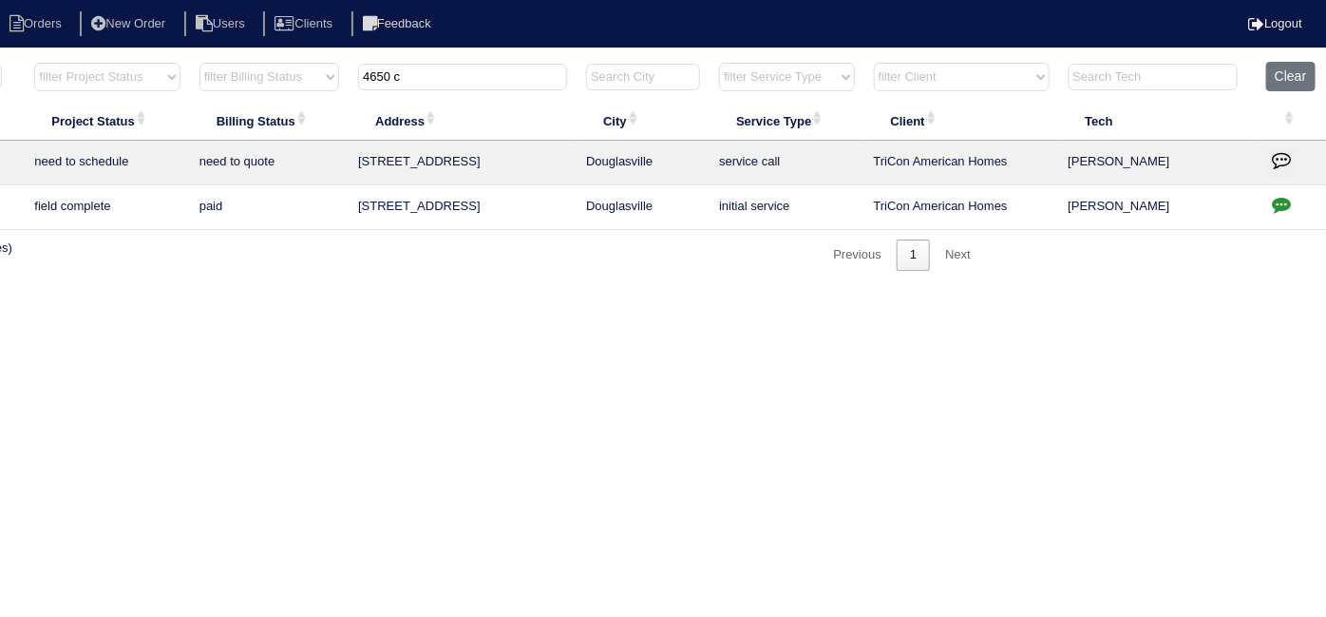
click at [1272, 150] on icon "button" at bounding box center [1281, 159] width 19 height 19
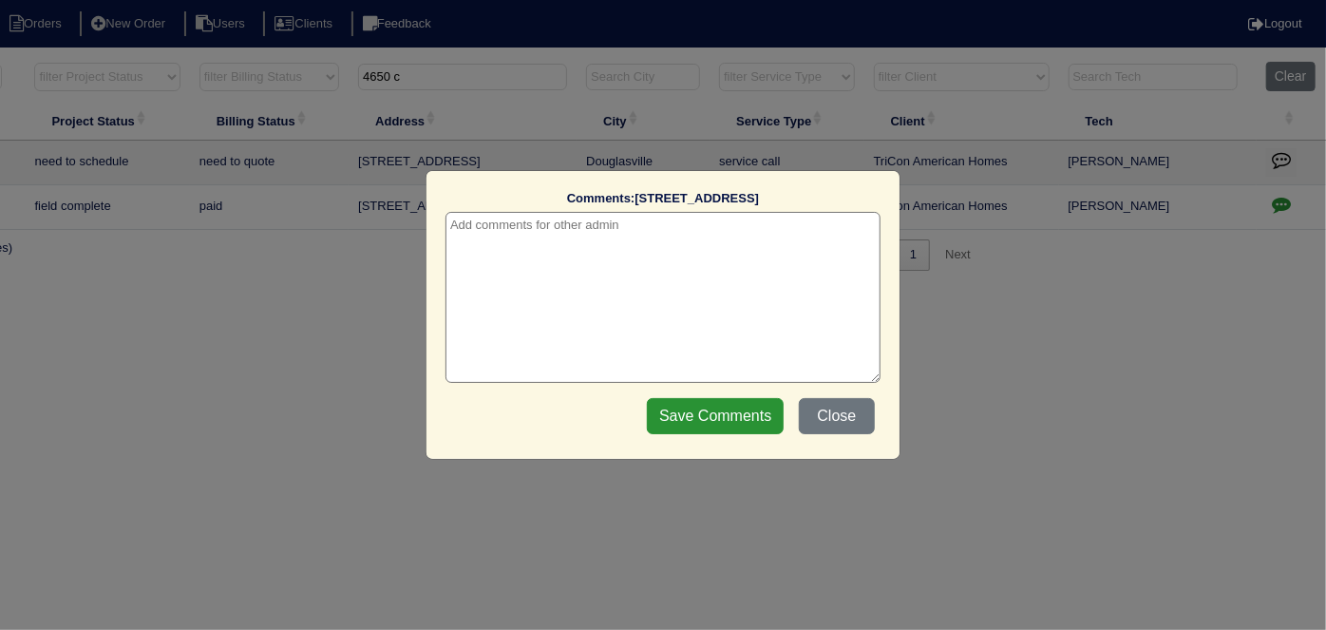
click at [494, 235] on textarea at bounding box center [663, 297] width 435 height 171
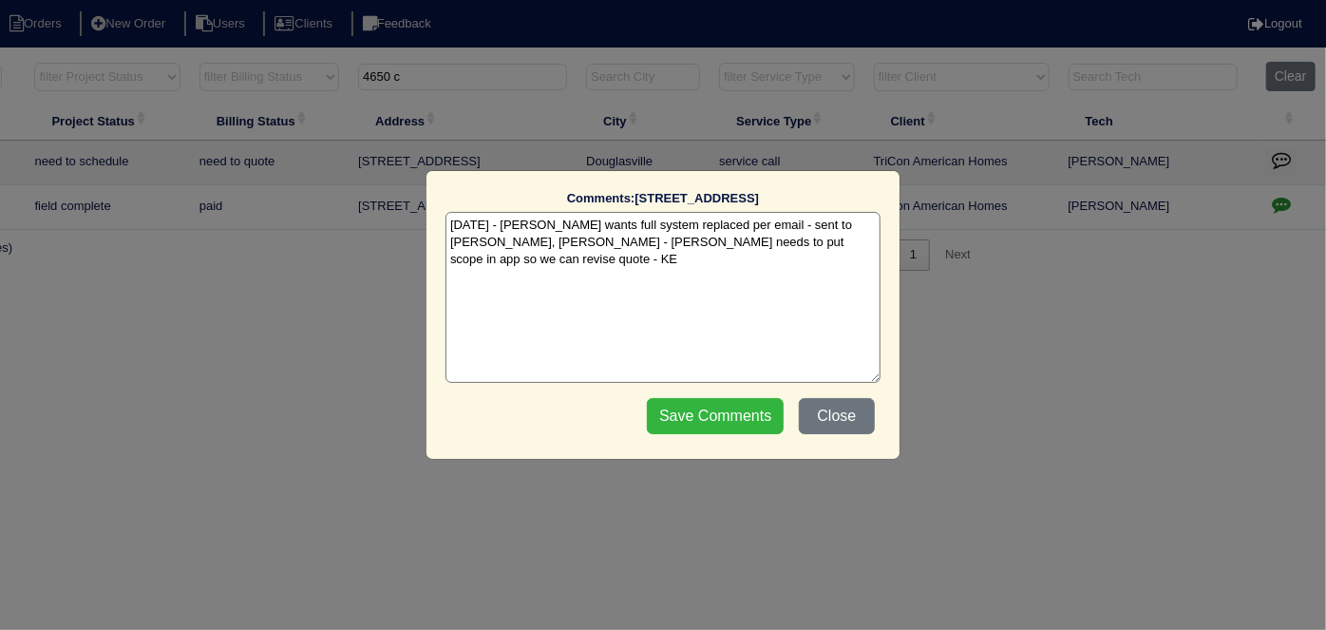
type textarea "[DATE] - [PERSON_NAME] wants full system replaced per email - sent to [PERSON_N…"
click at [716, 412] on input "Save Comments" at bounding box center [715, 416] width 137 height 36
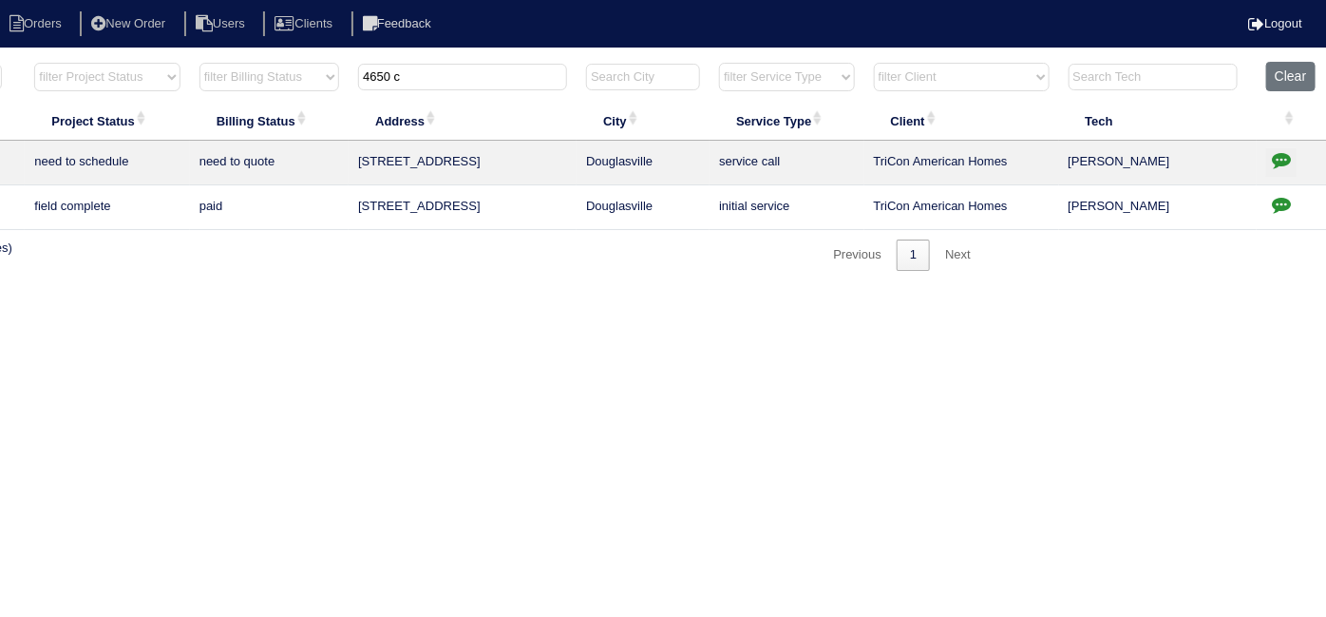
drag, startPoint x: 468, startPoint y: 80, endPoint x: 152, endPoint y: 5, distance: 325.1
click at [154, 61] on body "Orders New Order Users Clients Feedback Logout Orders New Order Users Clients M…" at bounding box center [332, 166] width 1326 height 210
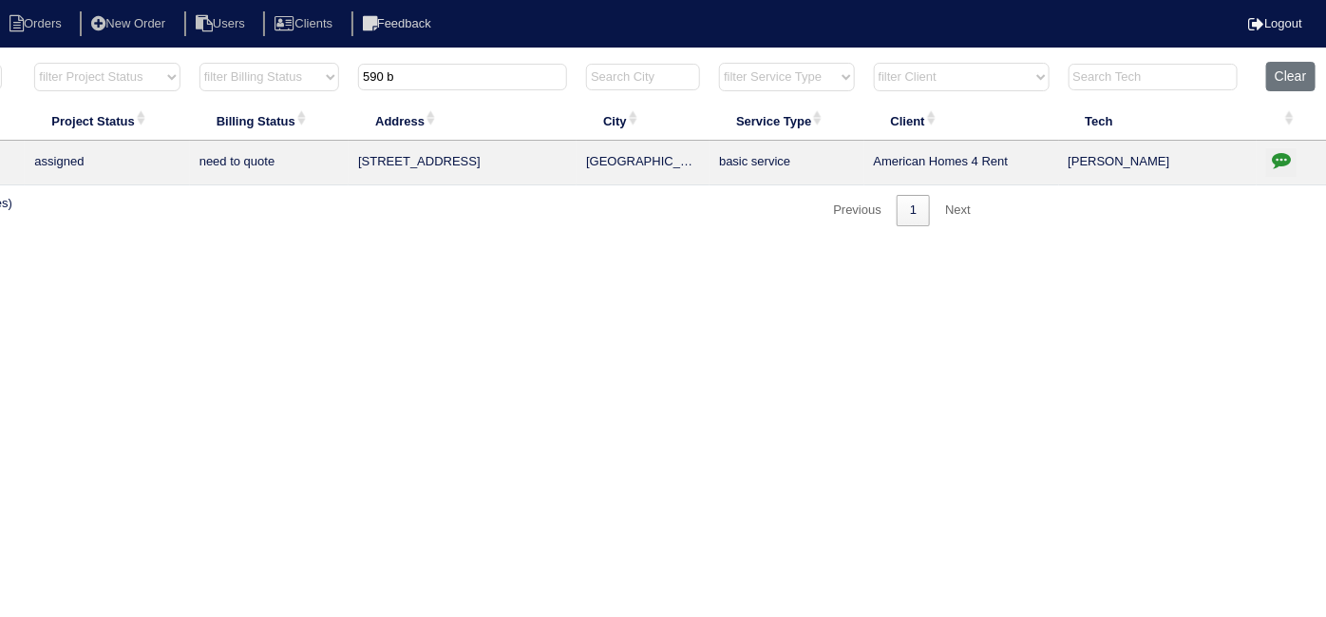
type input "590 b"
click at [1277, 156] on icon "button" at bounding box center [1281, 159] width 19 height 19
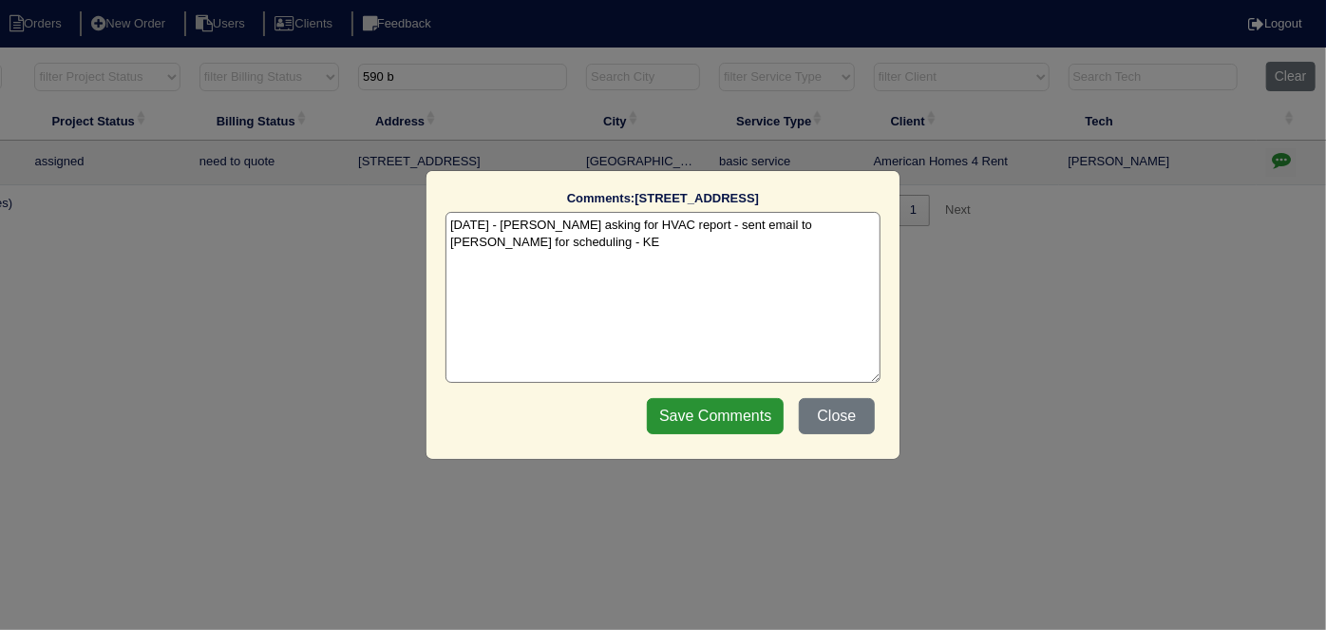
click at [830, 393] on div "Save Comments Close" at bounding box center [760, 416] width 239 height 48
drag, startPoint x: 830, startPoint y: 411, endPoint x: 739, endPoint y: 492, distance: 121.8
click at [829, 411] on button "Close" at bounding box center [837, 416] width 76 height 36
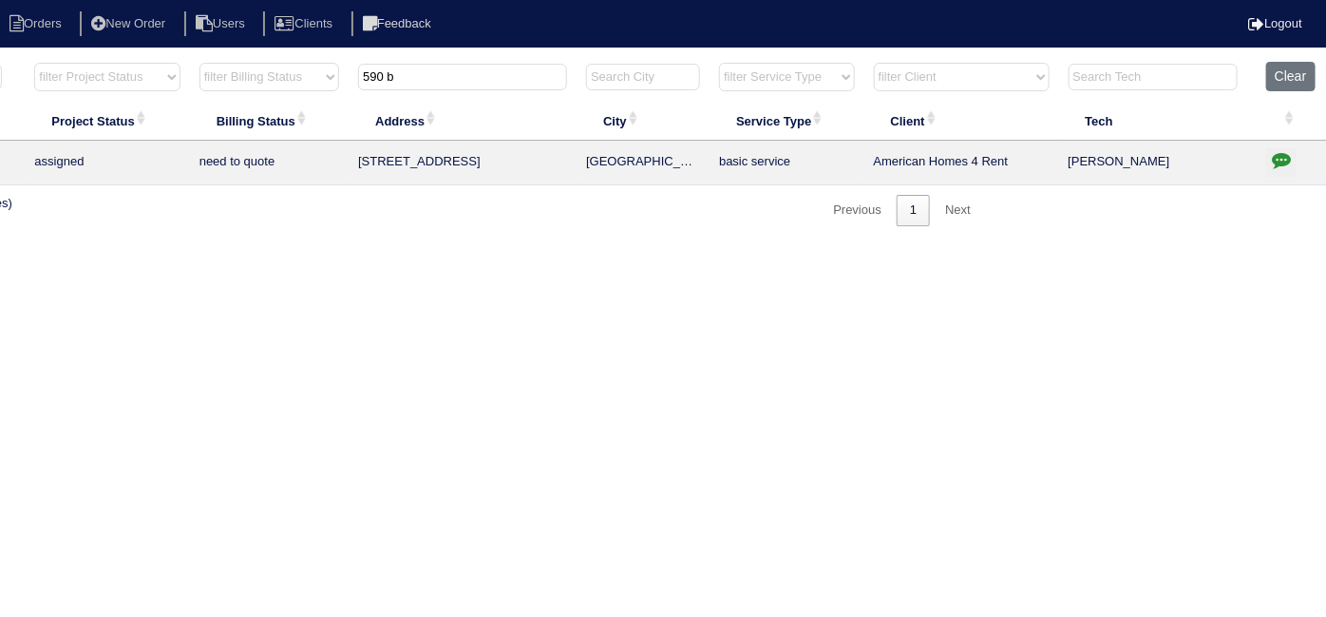
scroll to position [0, 0]
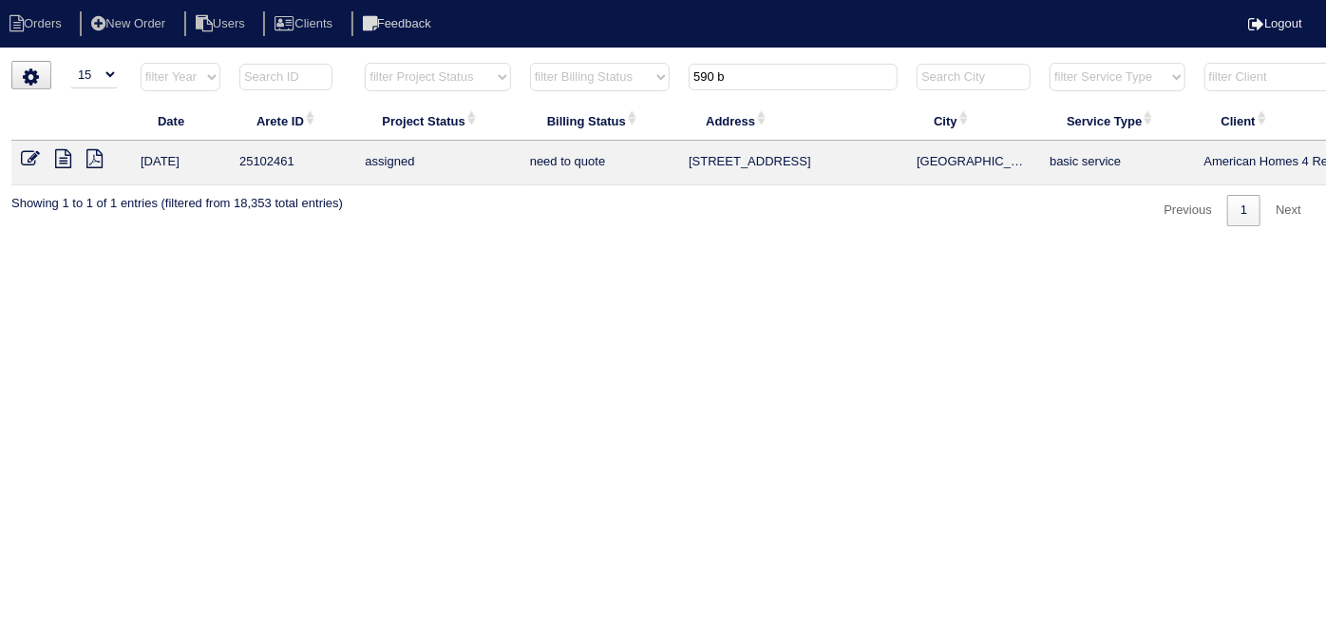
click at [58, 162] on icon at bounding box center [63, 158] width 16 height 19
click at [98, 155] on icon at bounding box center [94, 158] width 16 height 19
click at [56, 167] on td at bounding box center [71, 163] width 120 height 45
click at [66, 164] on icon at bounding box center [63, 158] width 16 height 19
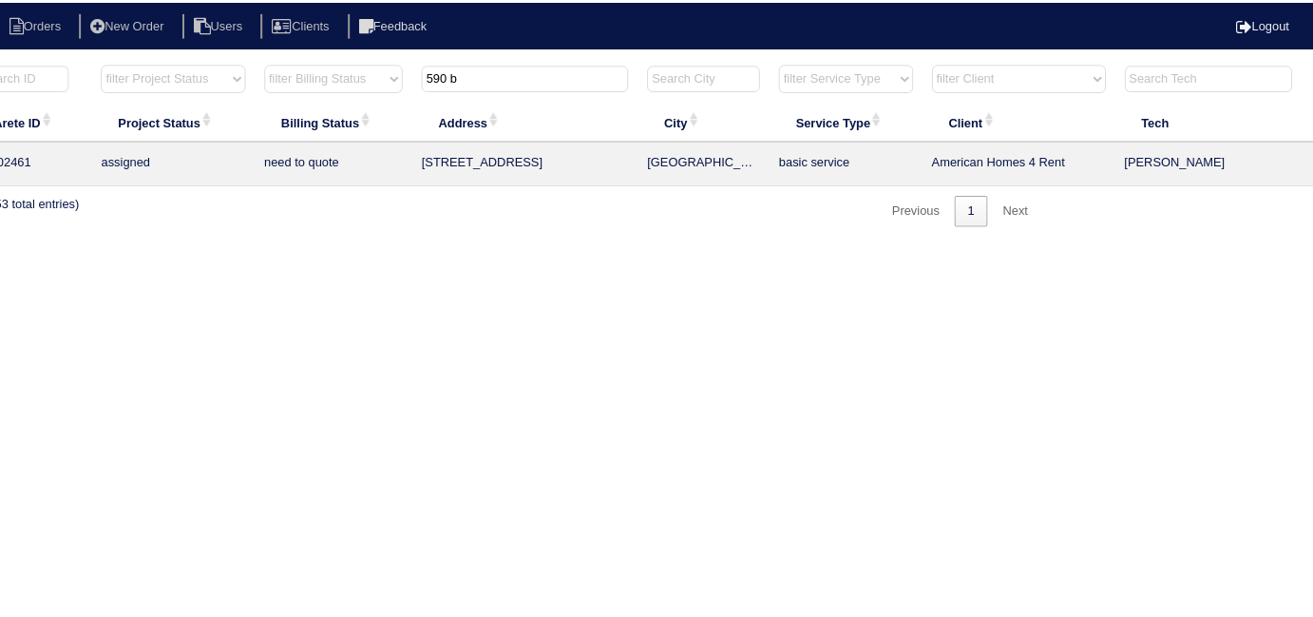
scroll to position [0, 331]
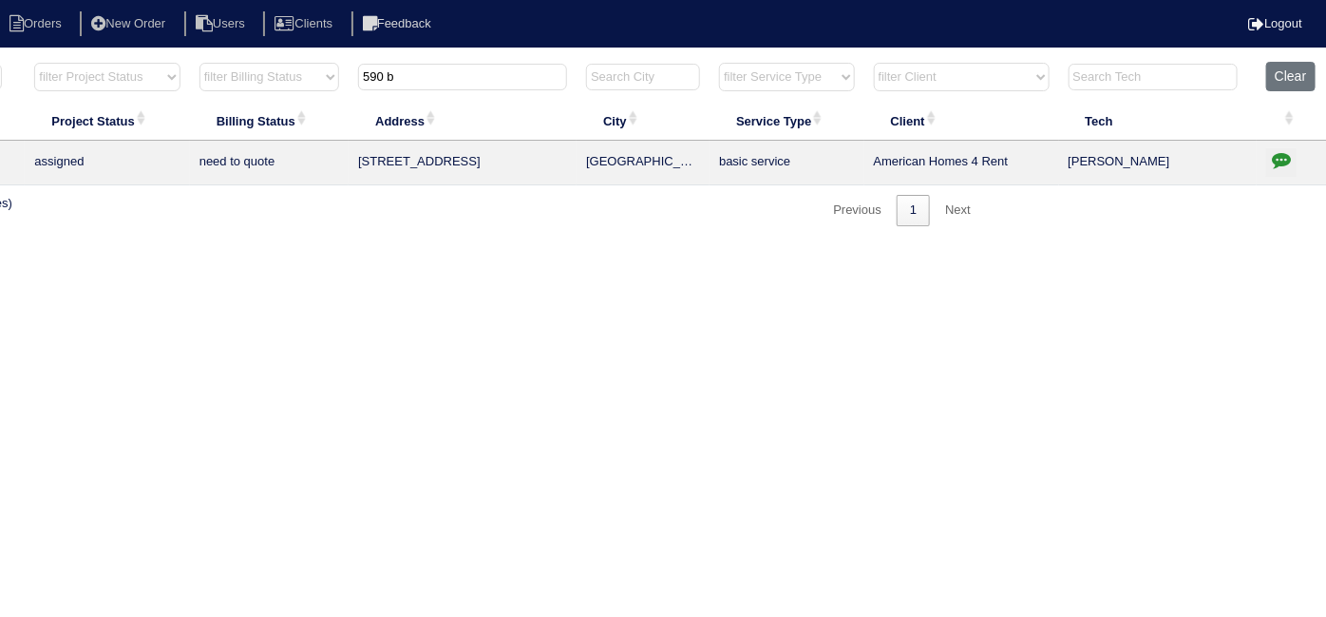
click at [1289, 167] on icon "button" at bounding box center [1281, 159] width 19 height 19
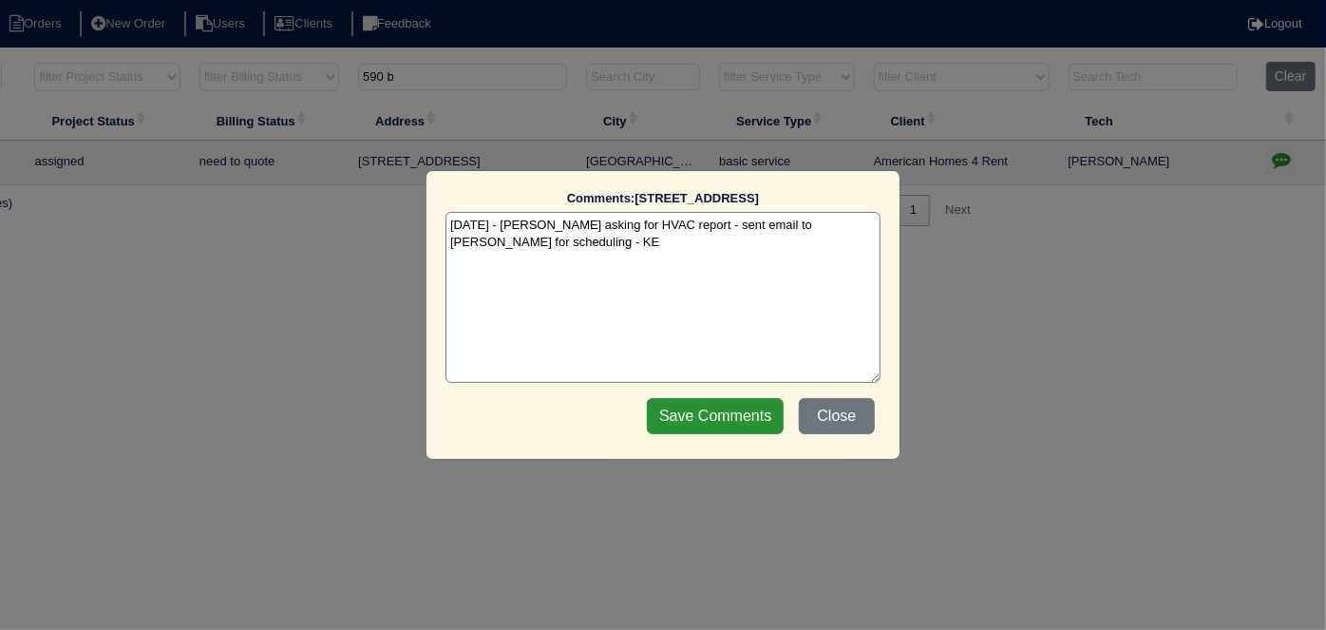
click at [475, 250] on textarea "[DATE] - [PERSON_NAME] asking for HVAC report - sent email to [PERSON_NAME] for…" at bounding box center [663, 297] width 435 height 171
type textarea "8/8/25 - Charlie asking for HVAC report - sent email to Dan for scheduling - KE…"
click at [700, 413] on input "Save Comments" at bounding box center [715, 416] width 137 height 36
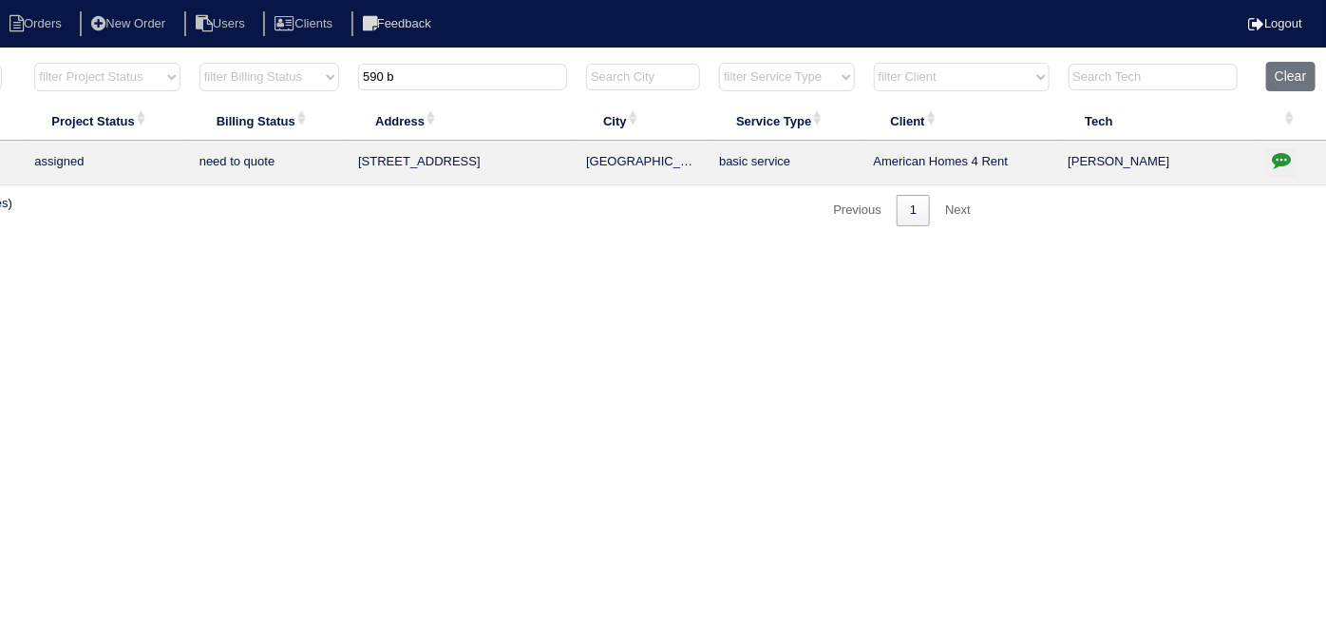
drag, startPoint x: 445, startPoint y: 74, endPoint x: 229, endPoint y: 59, distance: 216.2
click at [229, 59] on html "Orders New Order Users Clients Feedback Logout Orders New Order Users Clients M…" at bounding box center [332, 122] width 1326 height 245
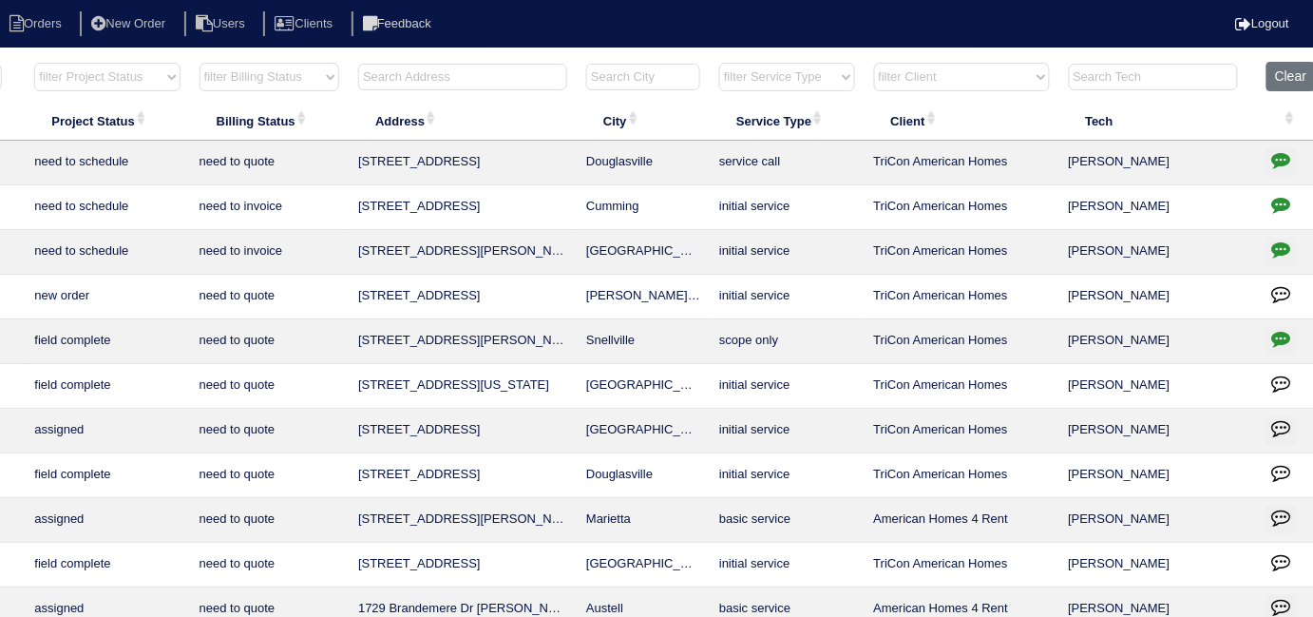
click at [476, 67] on input "text" at bounding box center [462, 77] width 209 height 27
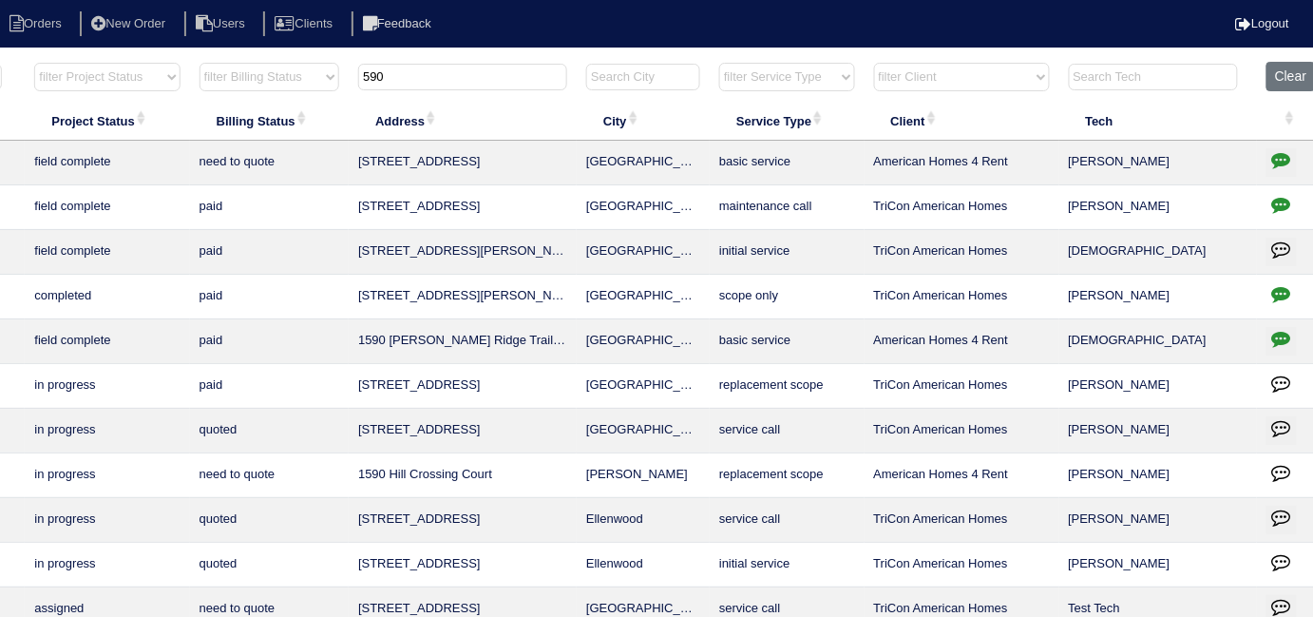
scroll to position [0, 0]
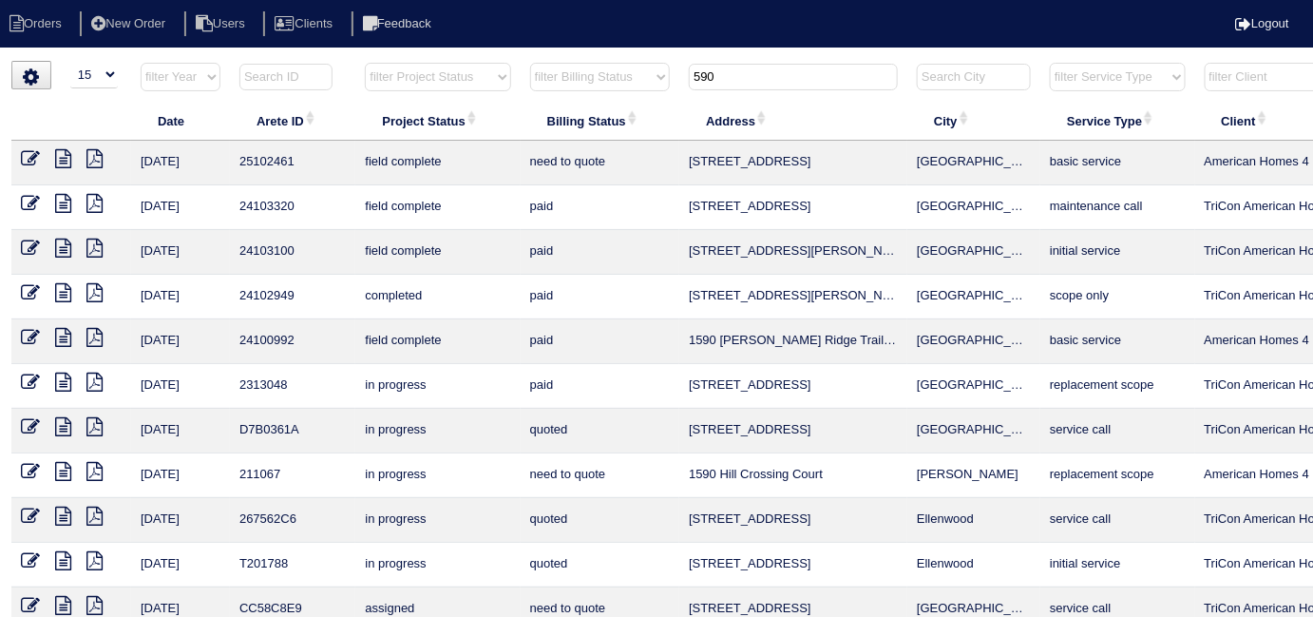
type input "590"
click at [28, 158] on icon at bounding box center [30, 158] width 19 height 19
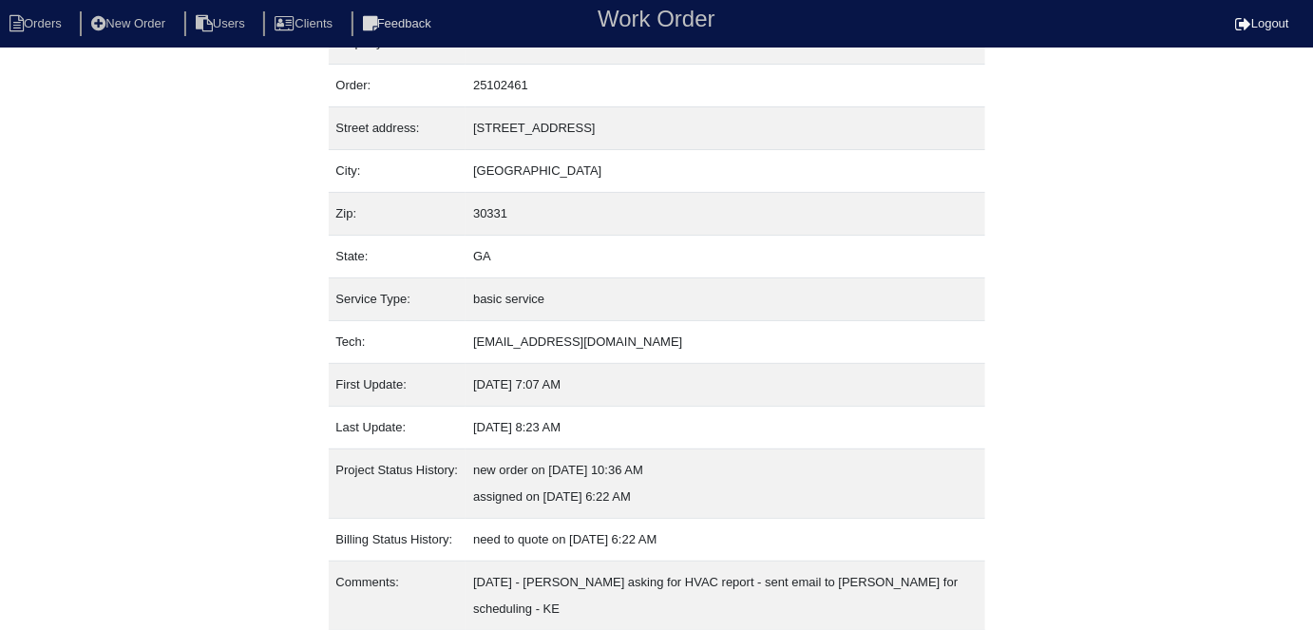
scroll to position [100, 0]
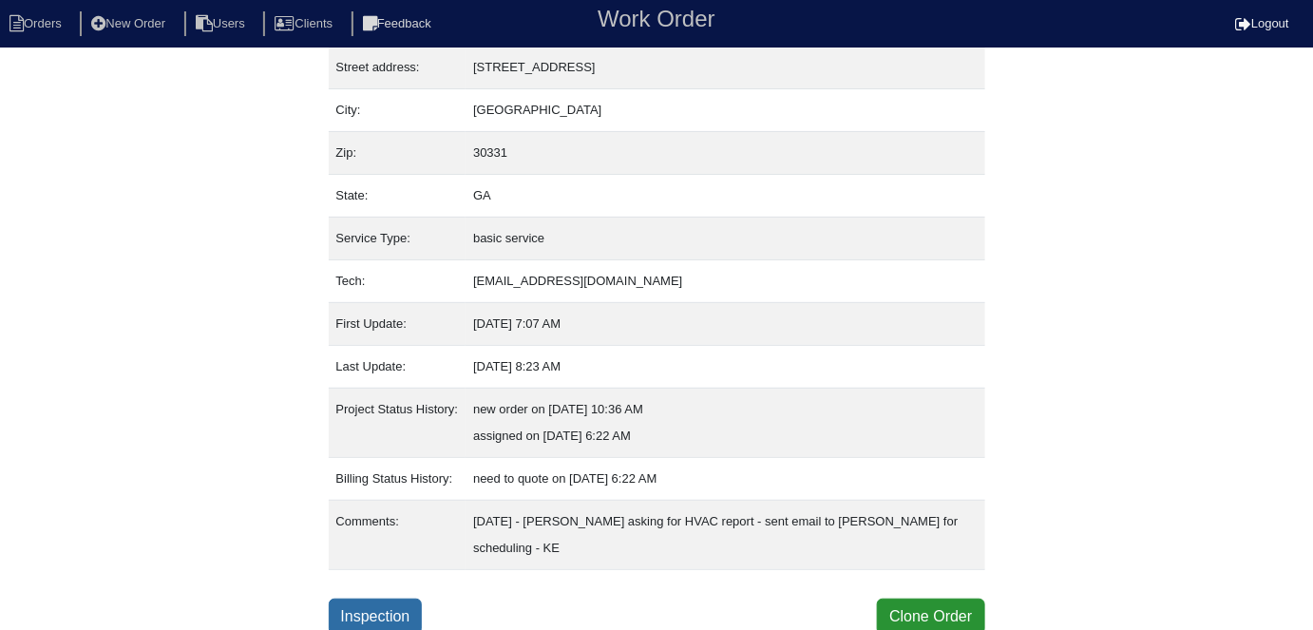
click at [388, 604] on link "Inspection" at bounding box center [376, 617] width 94 height 36
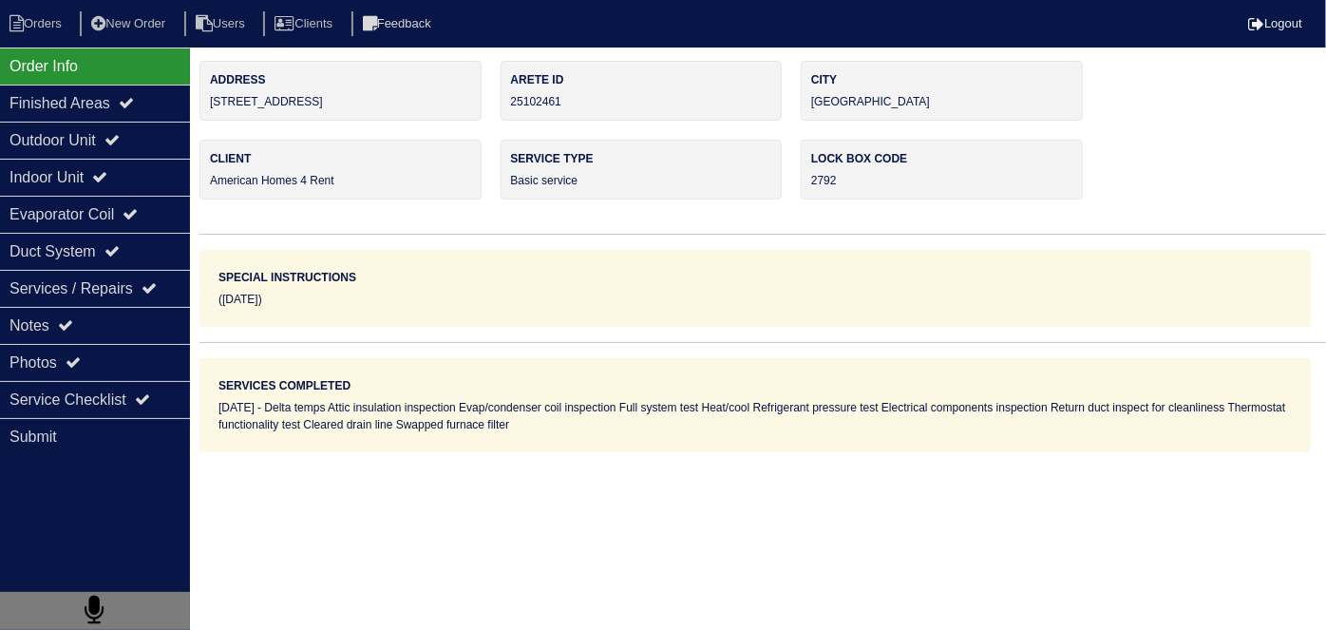
click at [88, 333] on div "Notes" at bounding box center [95, 325] width 190 height 37
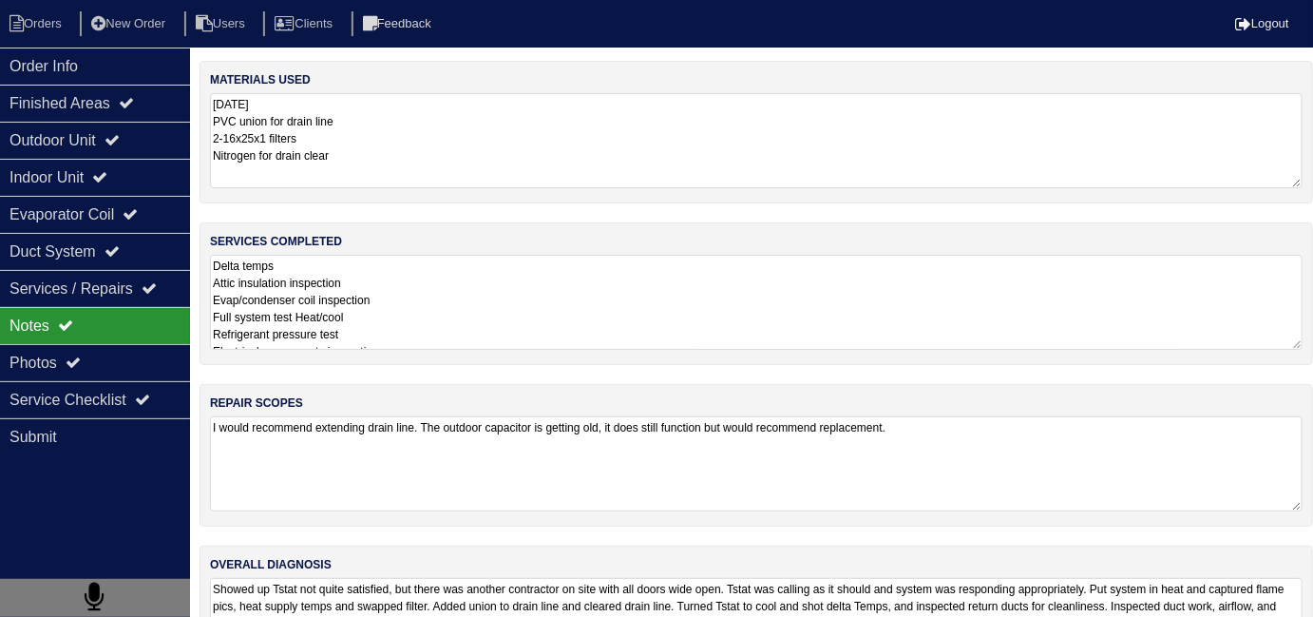
click at [553, 308] on textarea "Delta temps Attic insulation inspection Evap/condenser coil inspection Full sys…" at bounding box center [756, 302] width 1093 height 95
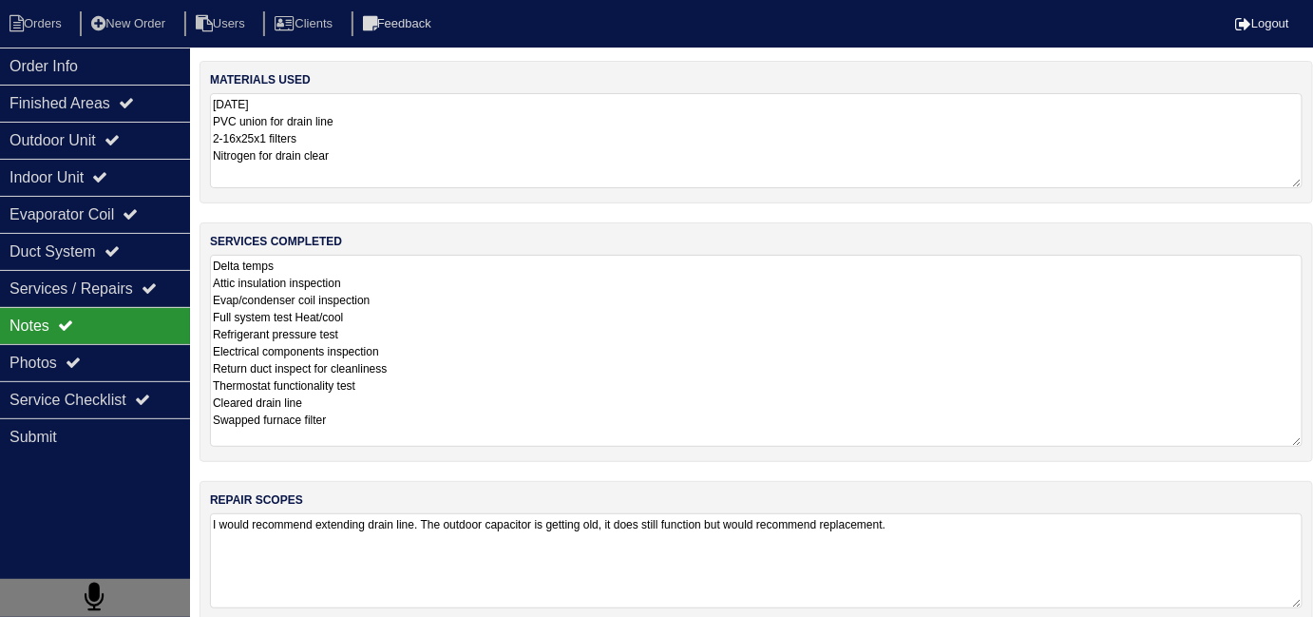
click at [692, 376] on textarea "Delta temps Attic insulation inspection Evap/condenser coil inspection Full sys…" at bounding box center [756, 351] width 1093 height 192
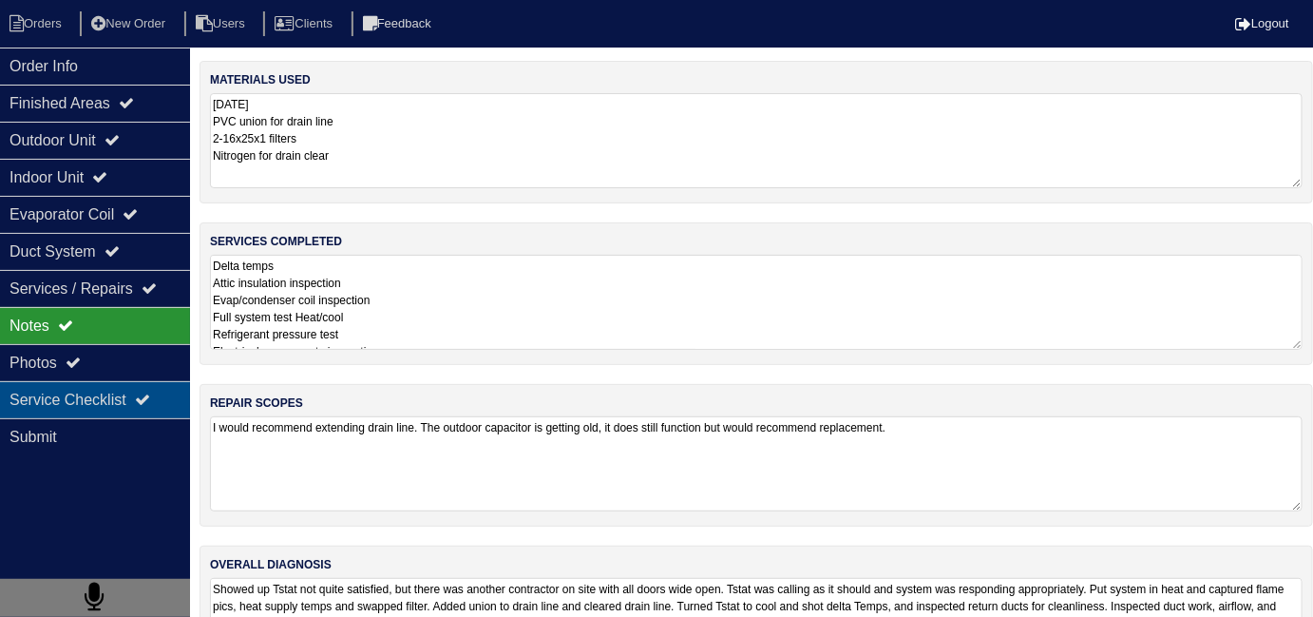
click at [92, 381] on div "Service Checklist" at bounding box center [95, 399] width 190 height 37
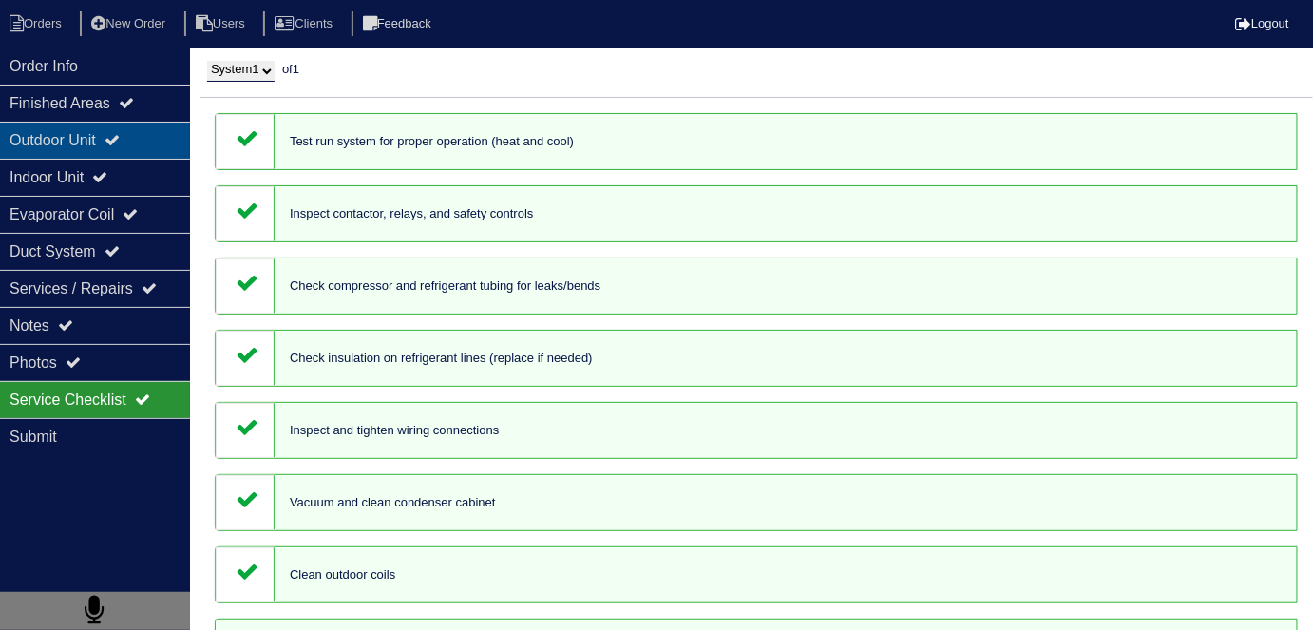
click at [88, 129] on div "Outdoor Unit" at bounding box center [95, 140] width 190 height 37
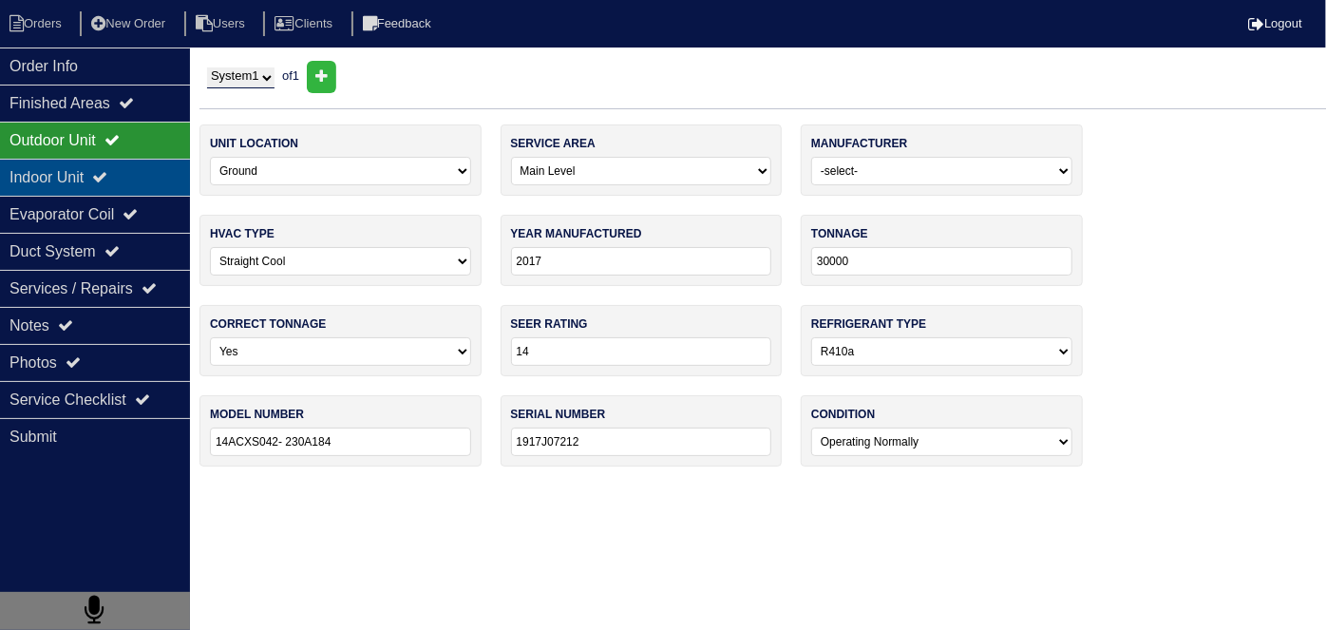
click at [81, 159] on div "Indoor Unit" at bounding box center [95, 177] width 190 height 37
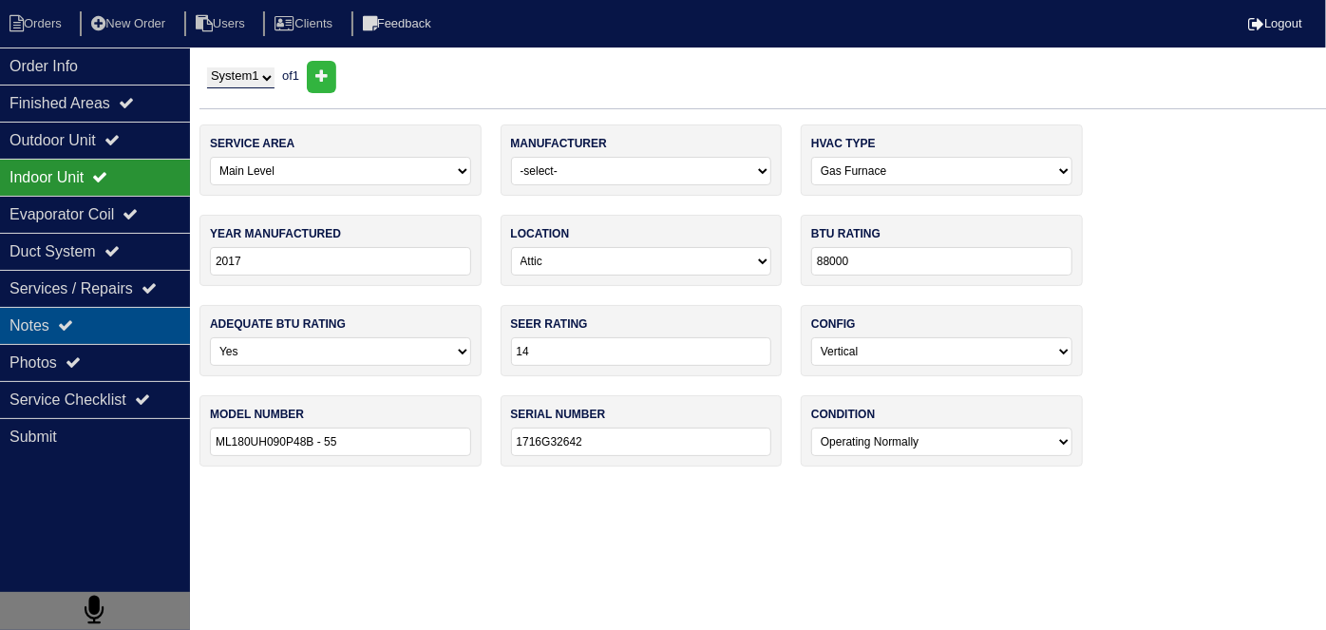
click at [68, 328] on icon at bounding box center [65, 324] width 15 height 15
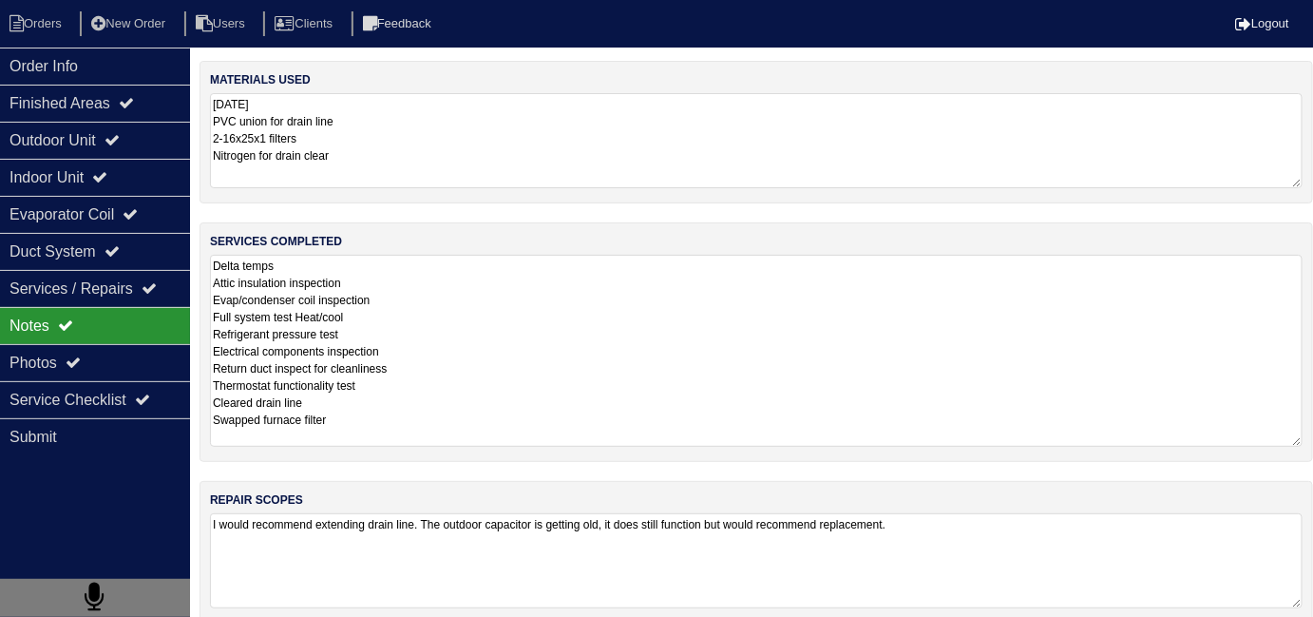
click at [473, 290] on textarea "Delta temps Attic insulation inspection Evap/condenser coil inspection Full sys…" at bounding box center [756, 351] width 1093 height 192
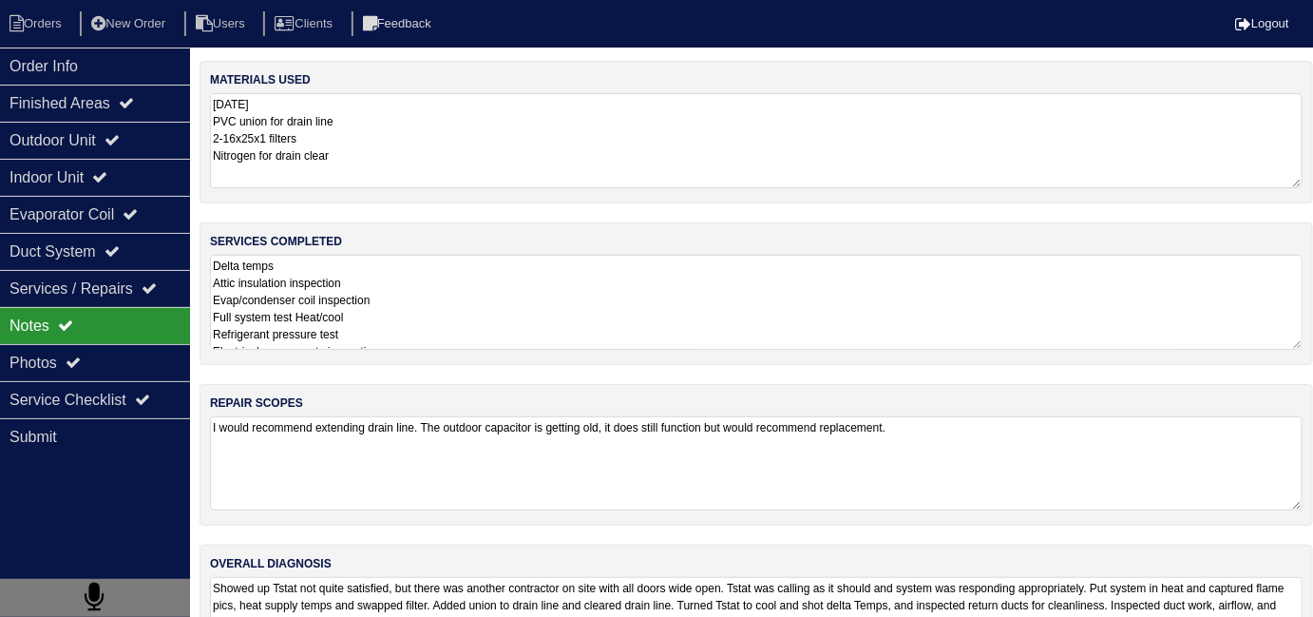
click at [1066, 552] on div "materials used [DATE] PVC union for drain line 2-16x25x1 filters Nitrogen for d…" at bounding box center [756, 383] width 1113 height 645
click at [1026, 455] on textarea "I would recommend extending drain line. The outdoor capacitor is getting old, i…" at bounding box center [756, 463] width 1093 height 94
click at [96, 356] on div "Photos" at bounding box center [95, 362] width 190 height 37
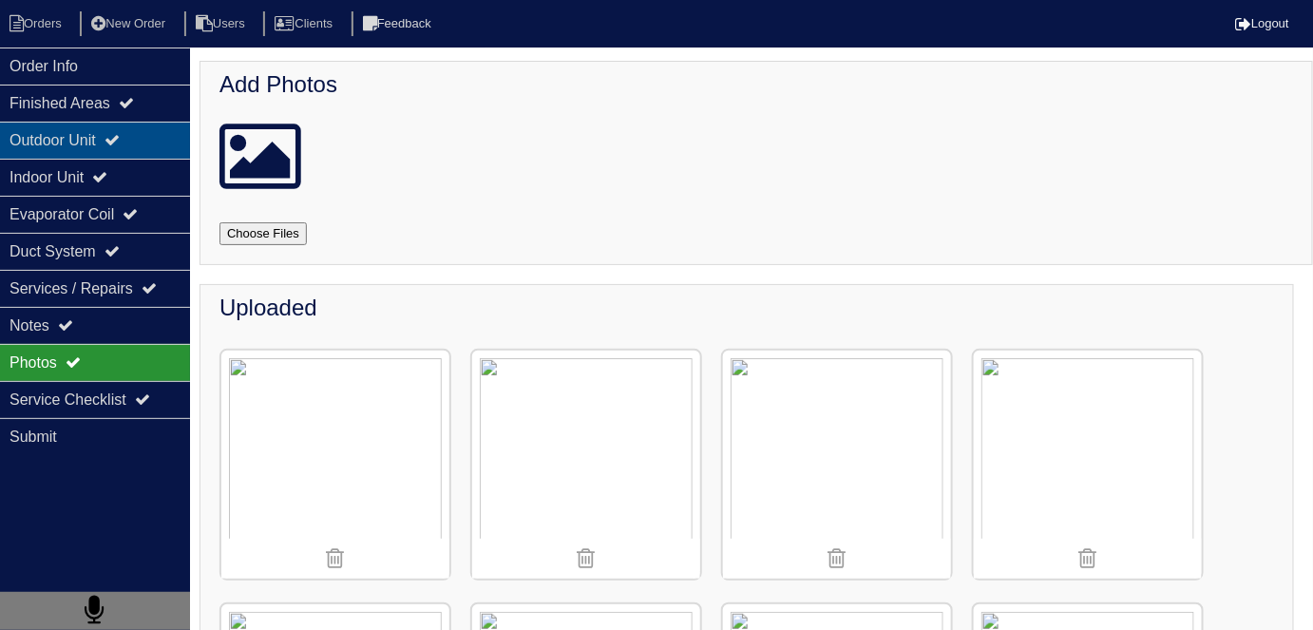
click at [109, 150] on div "Outdoor Unit" at bounding box center [95, 140] width 190 height 37
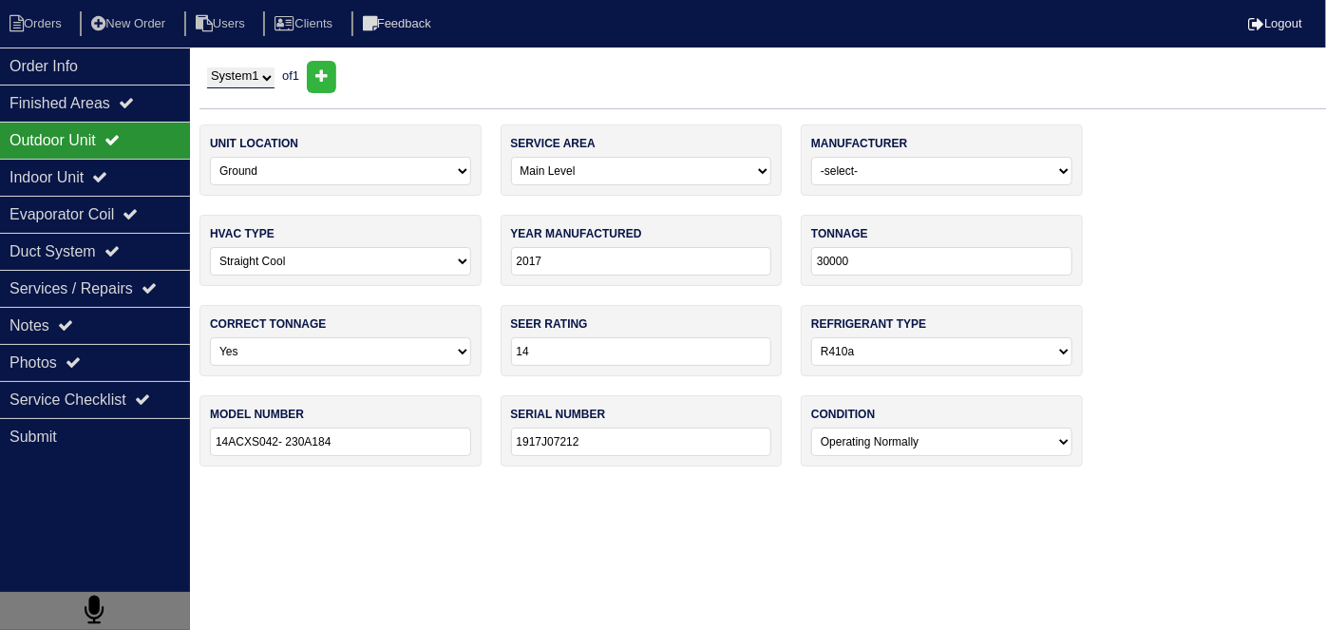
click at [238, 71] on select "System 1" at bounding box center [240, 77] width 67 height 21
drag, startPoint x: 85, startPoint y: 383, endPoint x: 252, endPoint y: 395, distance: 167.7
click at [81, 382] on div "Service Checklist" at bounding box center [95, 399] width 190 height 37
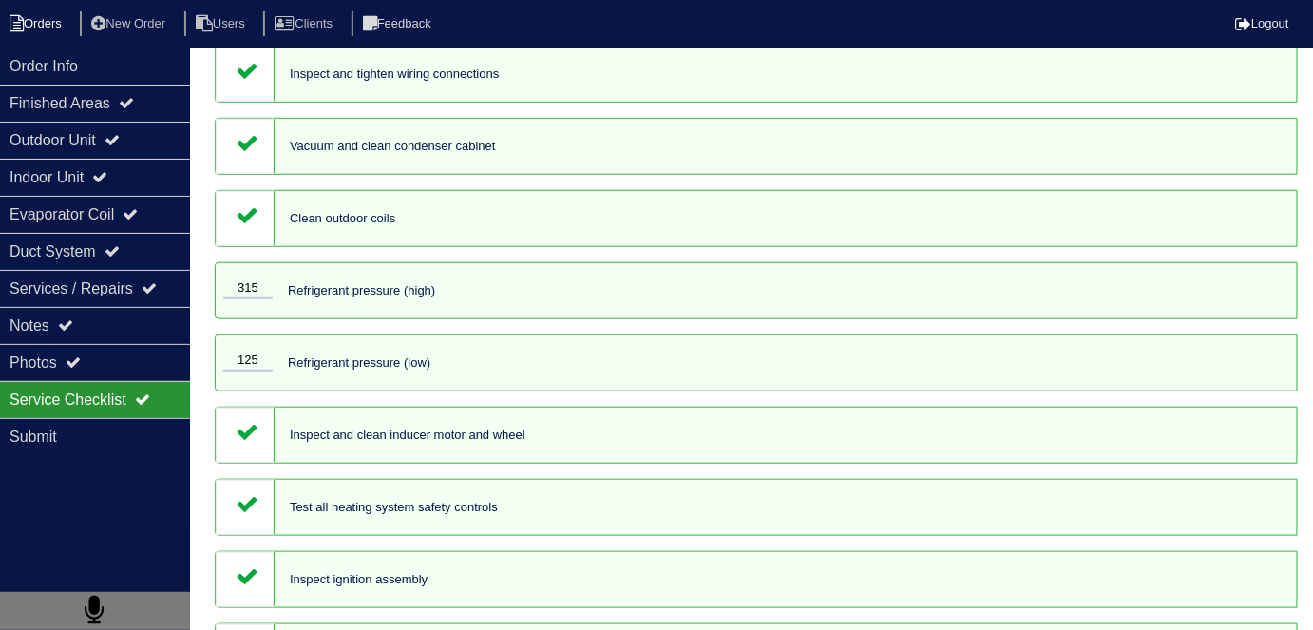
scroll to position [355, 0]
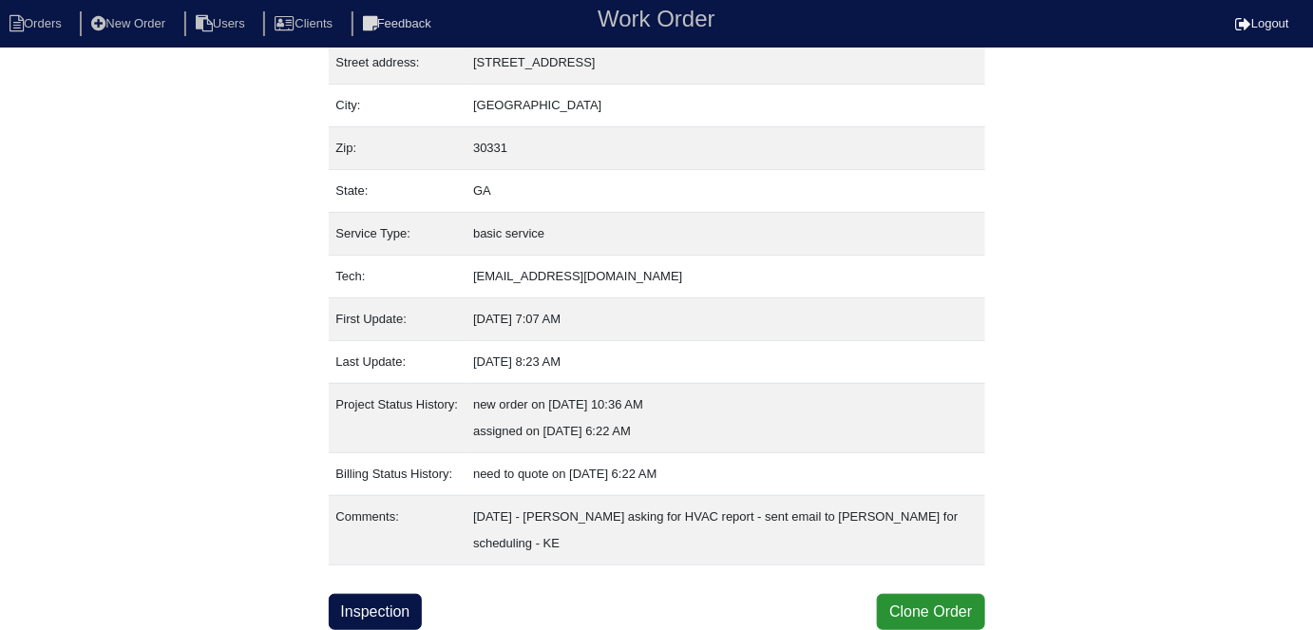
scroll to position [100, 0]
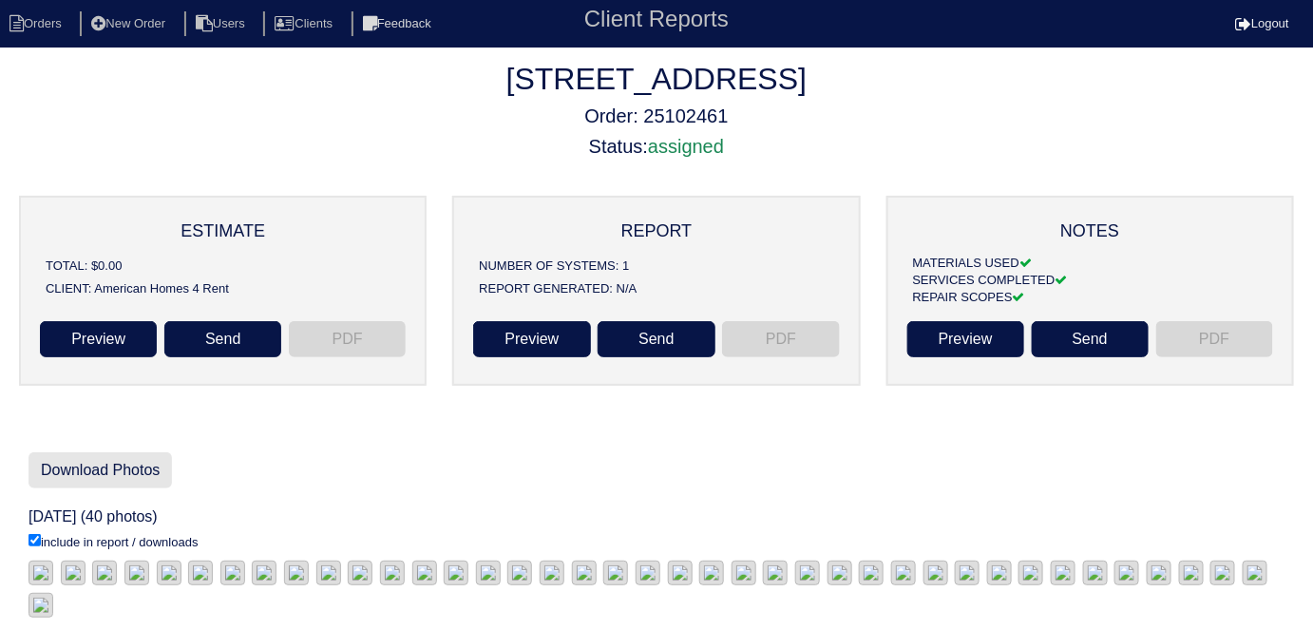
click at [167, 460] on link "Download Photos" at bounding box center [100, 470] width 143 height 36
click at [497, 314] on div "REPORT NUMBER OF SYSTEMS: 1 REPORT GENERATED: N/A" at bounding box center [656, 269] width 366 height 105
click at [498, 326] on link "Preview" at bounding box center [531, 339] width 117 height 36
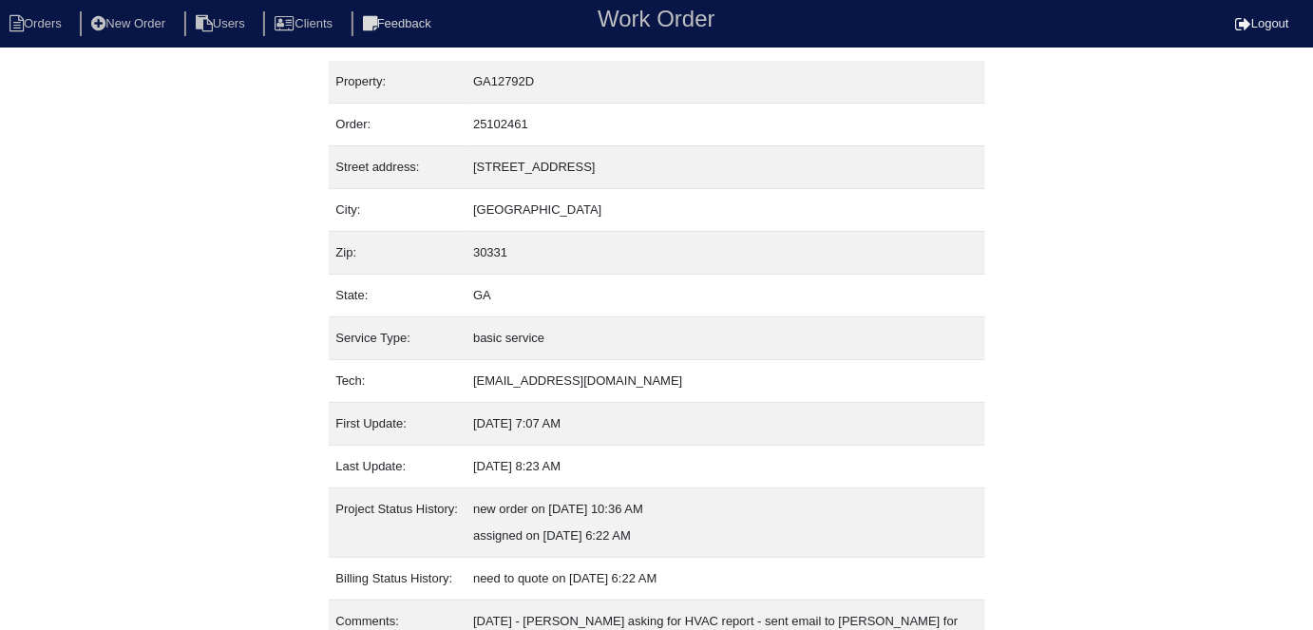
click at [192, 348] on div "Property: GA12792D Order: 25102461 Street address: 590 Birchberry Terrace SW Ci…" at bounding box center [656, 398] width 1313 height 674
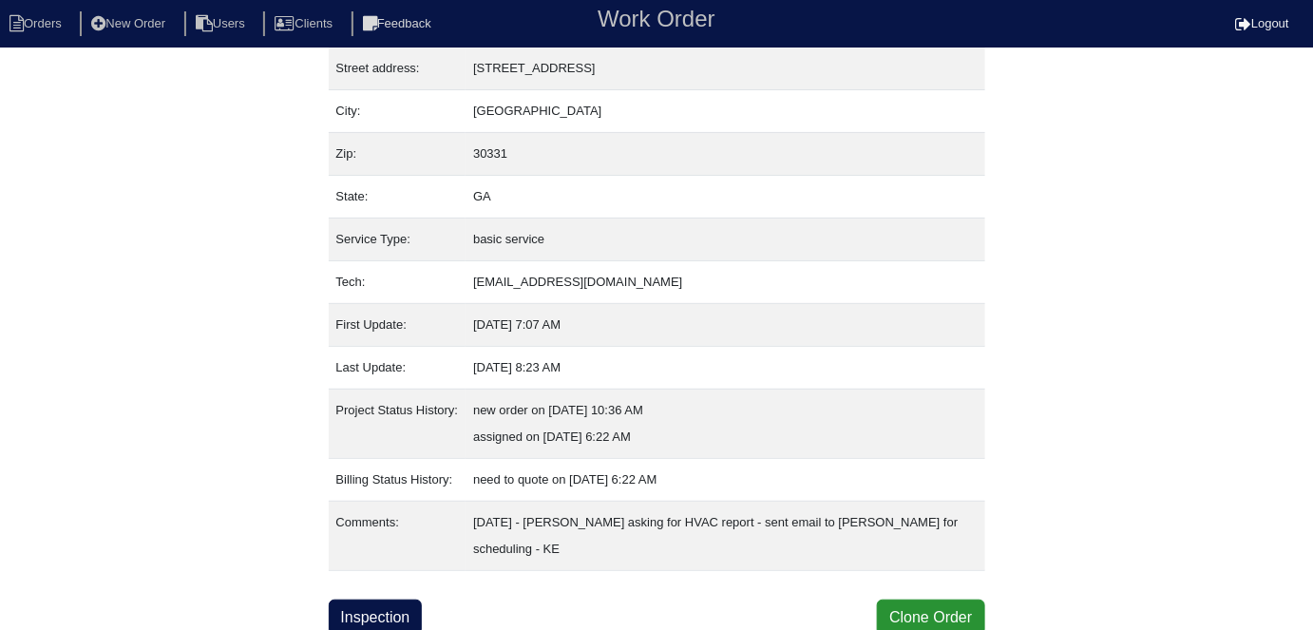
scroll to position [100, 0]
click at [357, 604] on link "Inspection" at bounding box center [376, 617] width 94 height 36
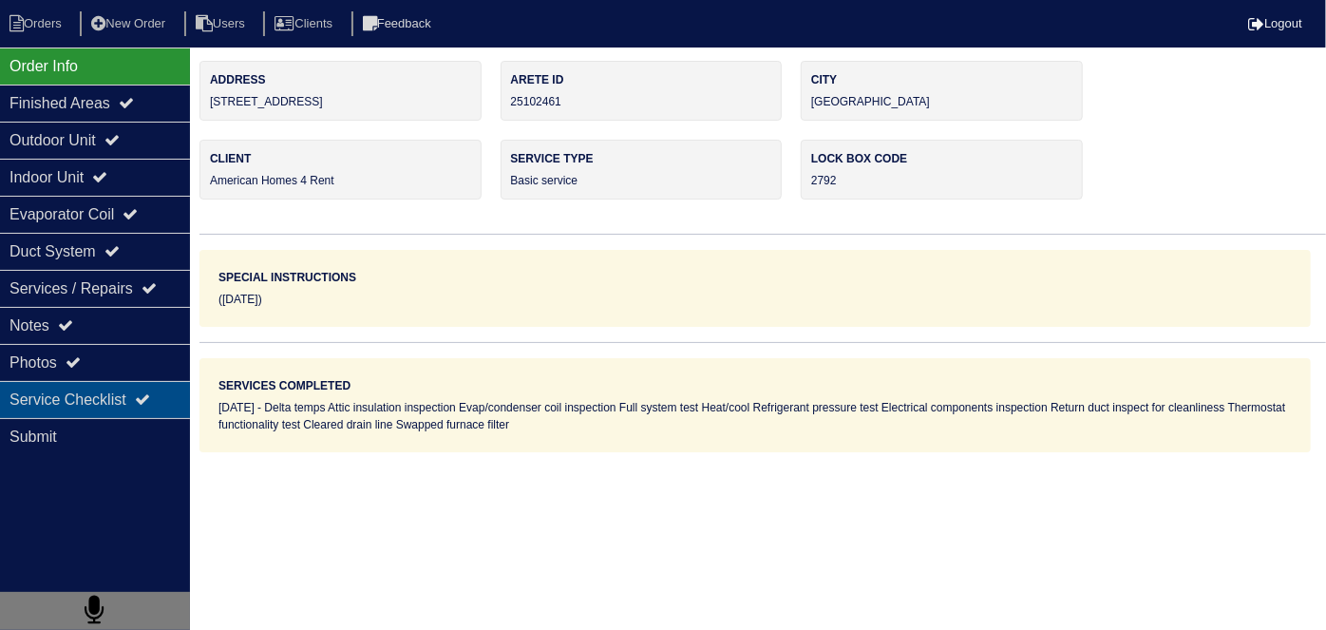
click at [131, 384] on div "Service Checklist" at bounding box center [95, 399] width 190 height 37
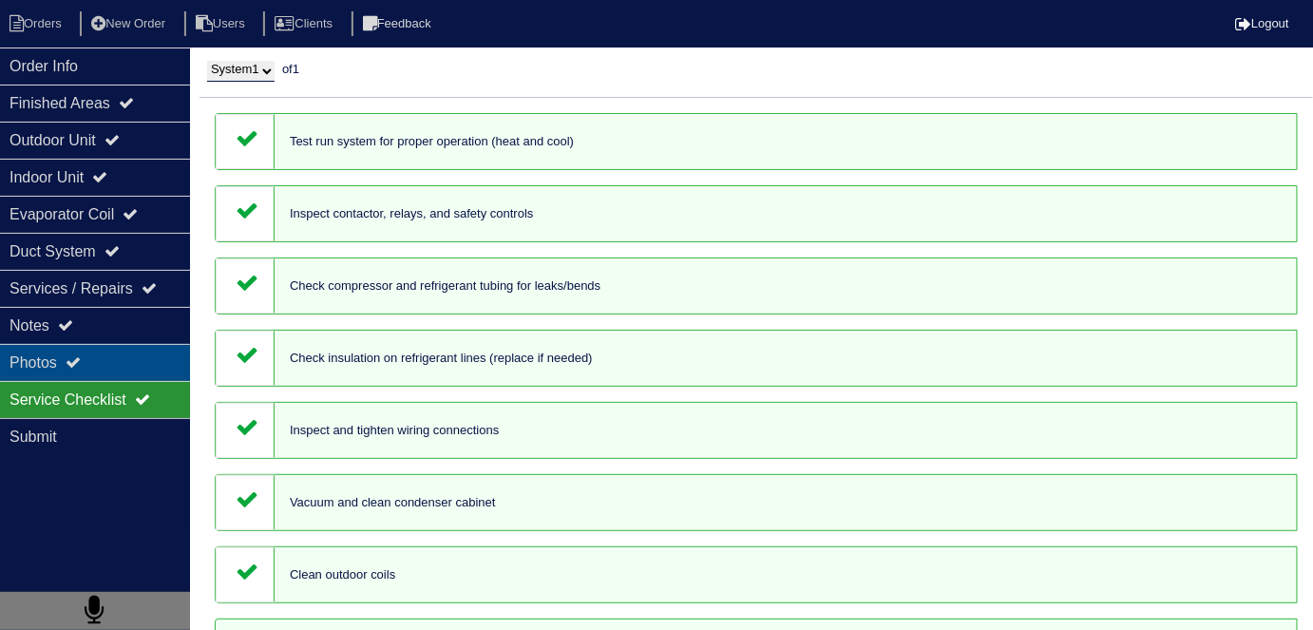
click at [120, 368] on div "Photos" at bounding box center [95, 362] width 190 height 37
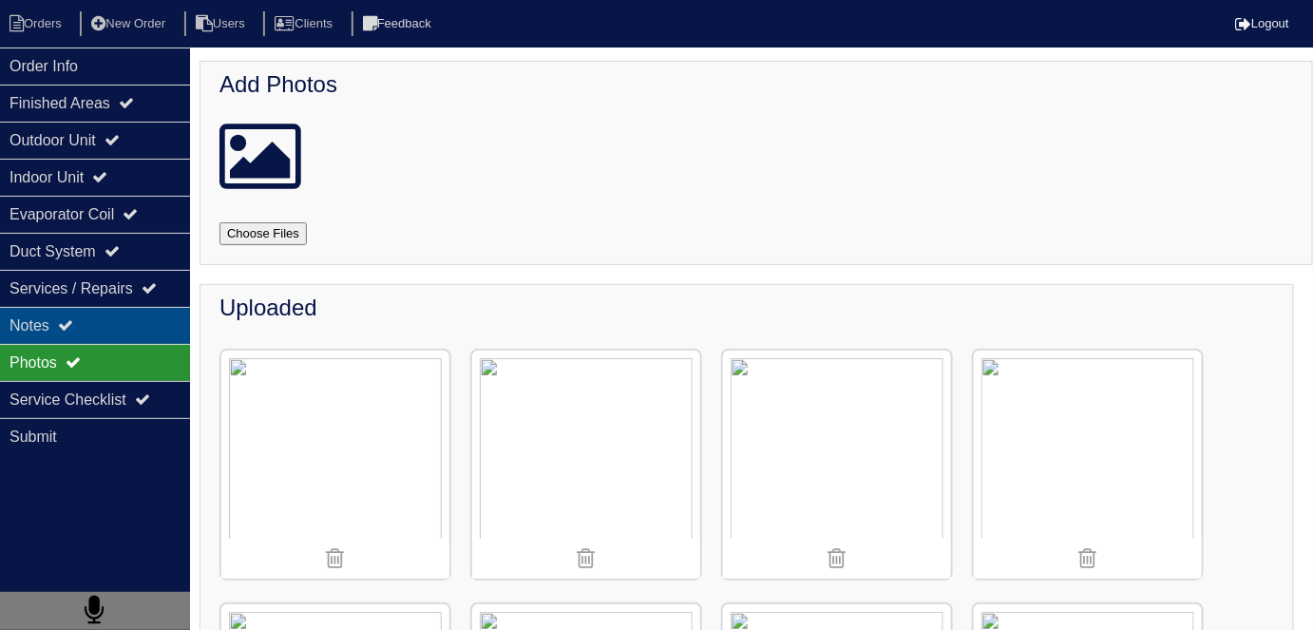
click at [127, 334] on div "Notes" at bounding box center [95, 325] width 190 height 37
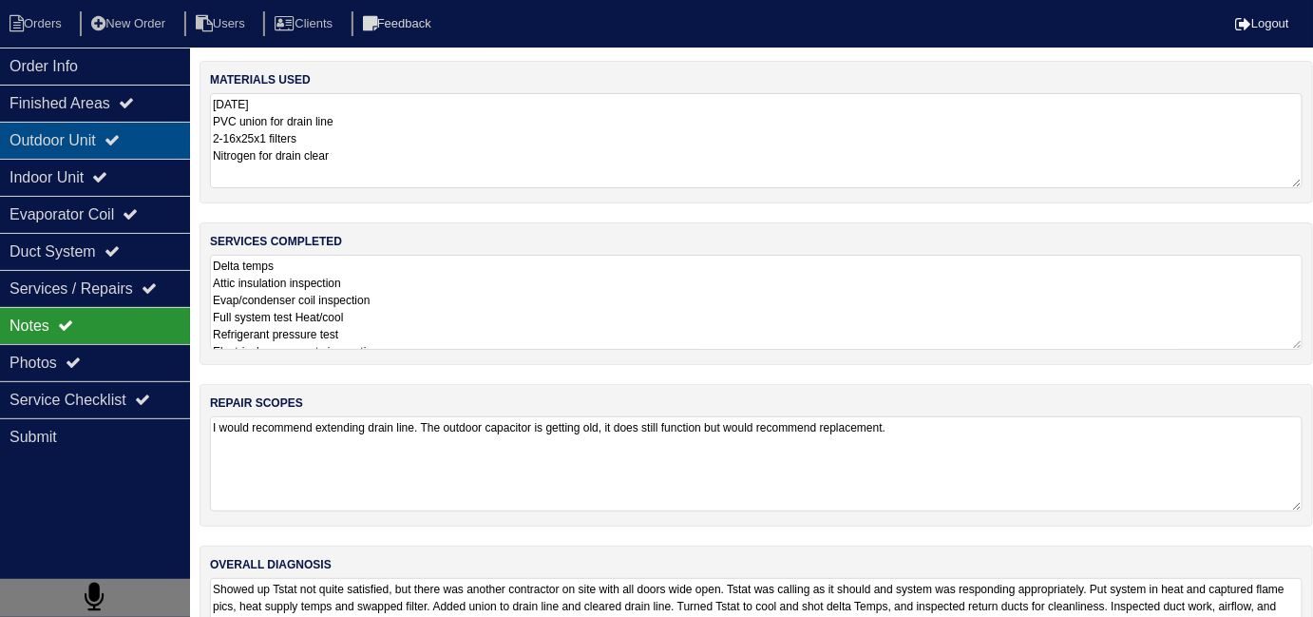
click at [143, 148] on div "Outdoor Unit" at bounding box center [95, 140] width 190 height 37
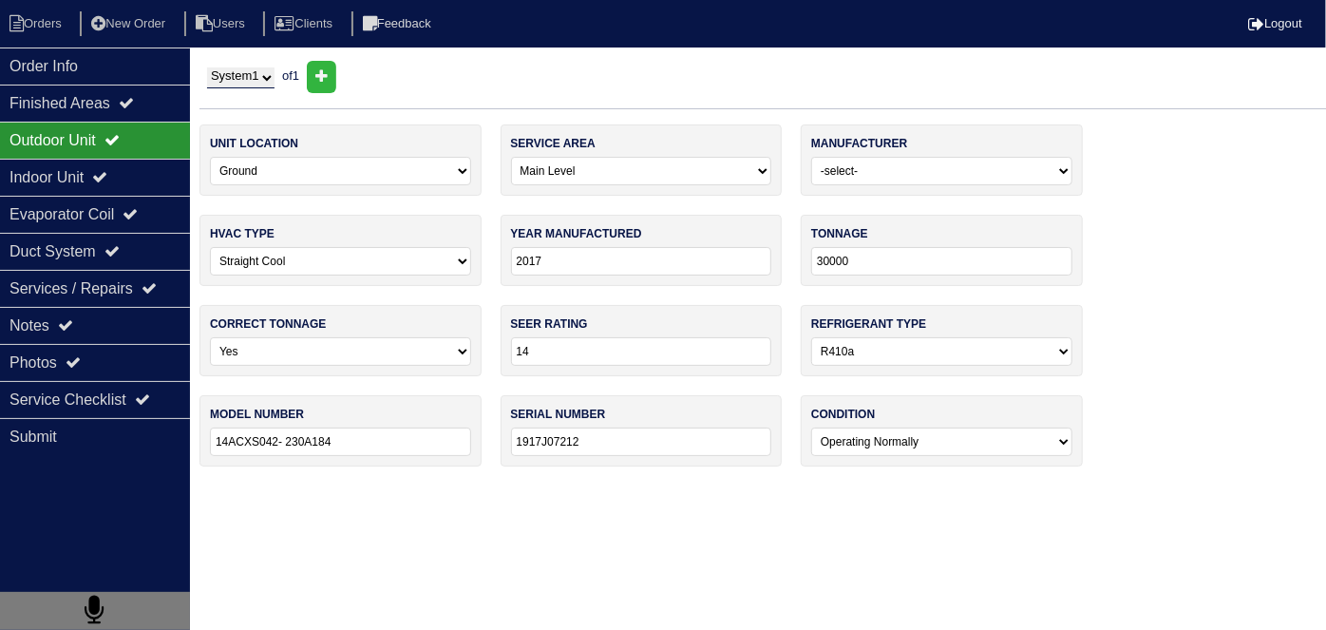
drag, startPoint x: 371, startPoint y: 441, endPoint x: 210, endPoint y: 431, distance: 161.8
click at [210, 431] on input "14ACXS042- 230A184" at bounding box center [340, 442] width 261 height 29
click at [58, 187] on div "Indoor Unit" at bounding box center [95, 177] width 190 height 37
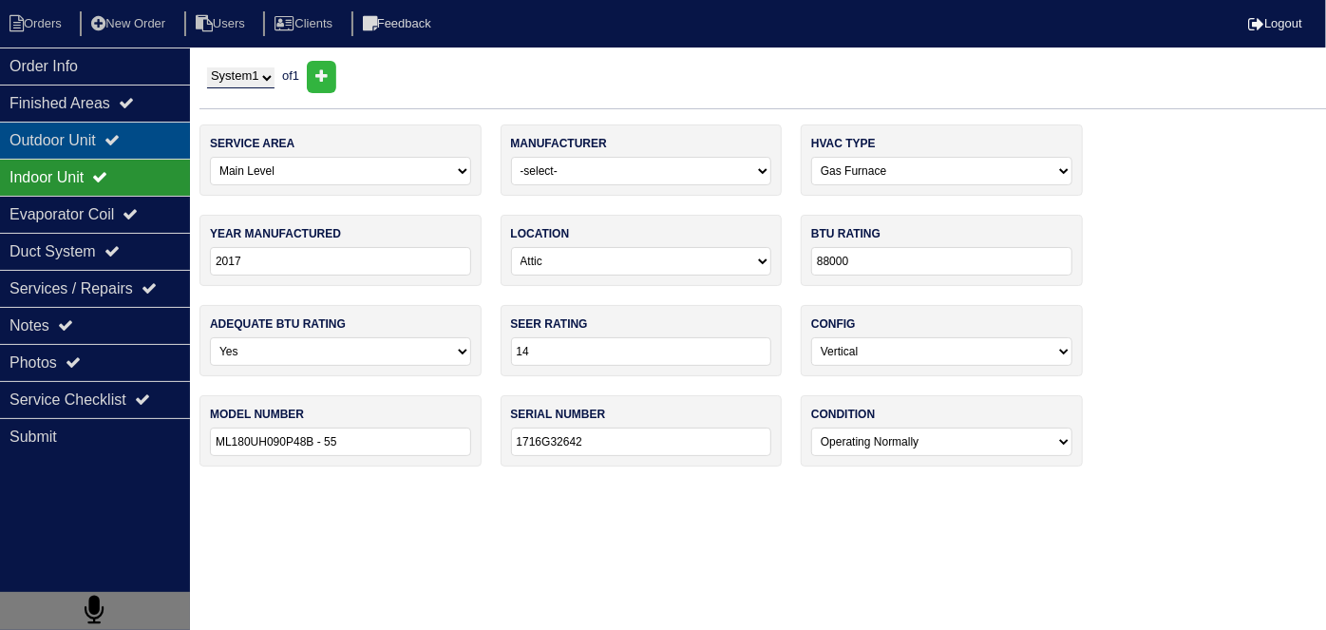
click at [72, 136] on div "Outdoor Unit" at bounding box center [95, 140] width 190 height 37
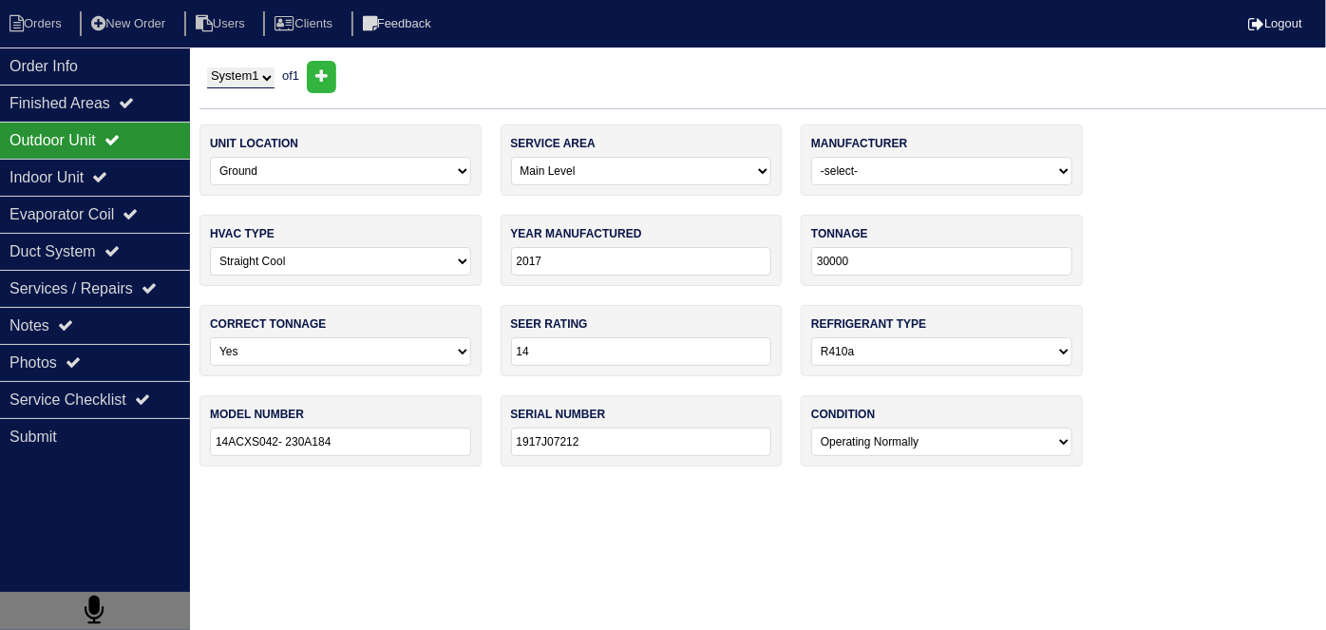
drag, startPoint x: 879, startPoint y: 264, endPoint x: 661, endPoint y: 248, distance: 218.2
click at [661, 248] on div "unit location -select- Ground Rooftop service area -select- Main Level Upstairs…" at bounding box center [763, 304] width 1127 height 361
type input "3.5"
click at [1175, 234] on div "unit location -select- Ground Rooftop service area -select- Main Level Upstairs…" at bounding box center [763, 304] width 1127 height 361
click at [5, 81] on div "Order Info" at bounding box center [95, 66] width 190 height 37
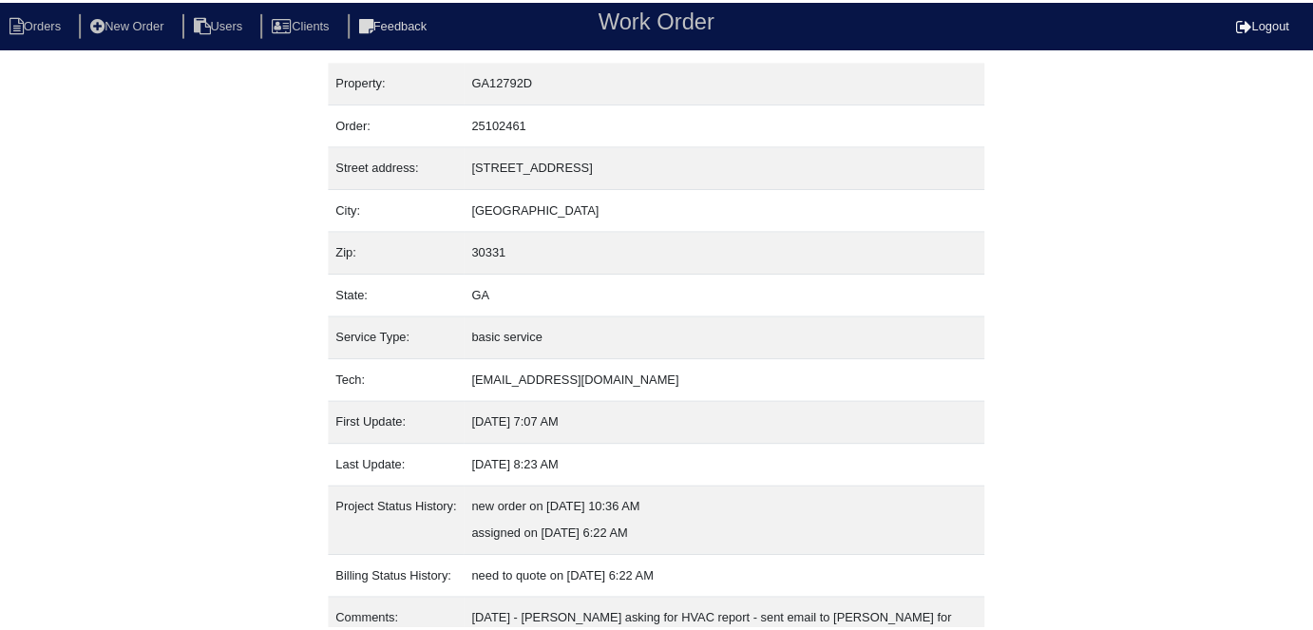
scroll to position [100, 0]
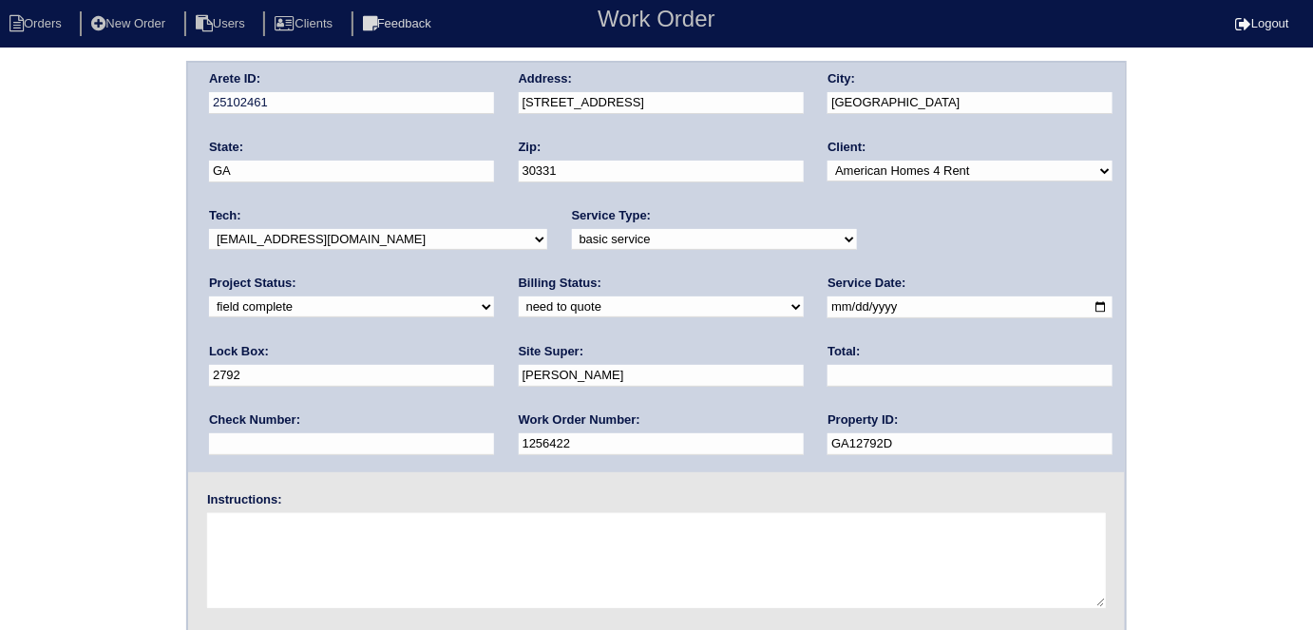
drag, startPoint x: 316, startPoint y: 302, endPoint x: 301, endPoint y: 311, distance: 17.4
click at [519, 302] on select "need to quote quoted need to invoice invoiced paid warranty purchase order need…" at bounding box center [661, 306] width 285 height 21
select select "quoted"
click at [519, 296] on select "need to quote quoted need to invoice invoiced paid warranty purchase order need…" at bounding box center [661, 306] width 285 height 21
click at [827, 381] on input "text" at bounding box center [969, 376] width 285 height 22
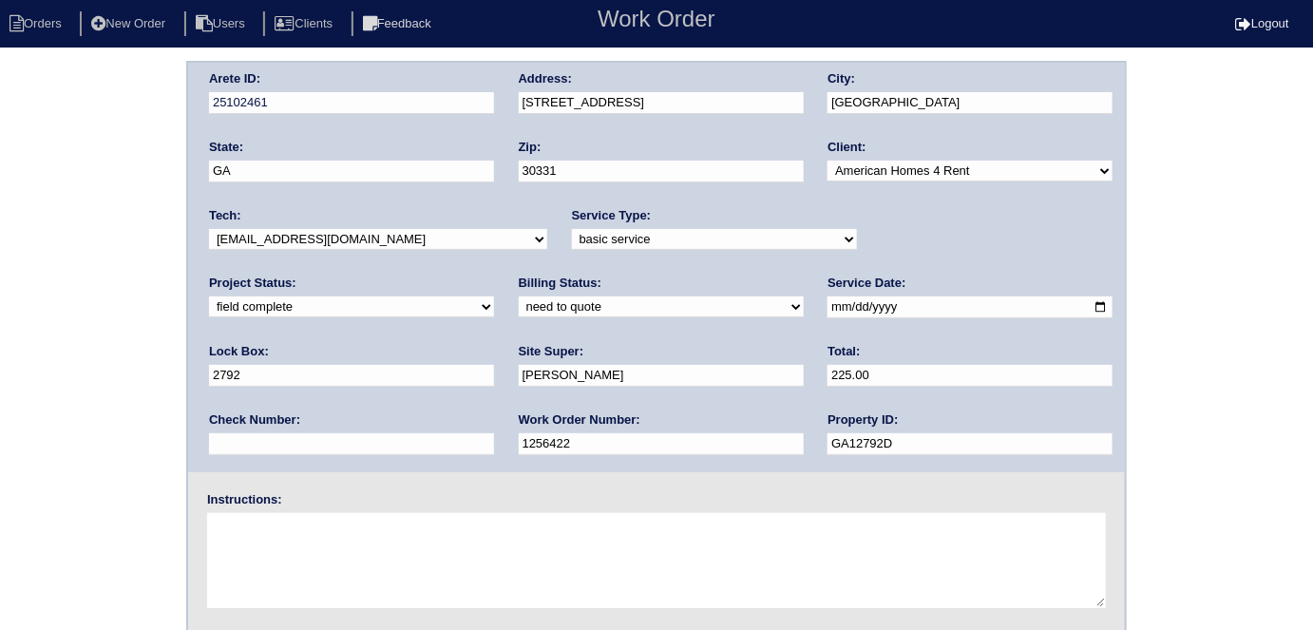
type input "225.00"
click at [91, 440] on div "Arete ID: 25102461 Address: 590 Birchberry Terrace SW City: Atlanta State: GA Z…" at bounding box center [656, 445] width 1313 height 769
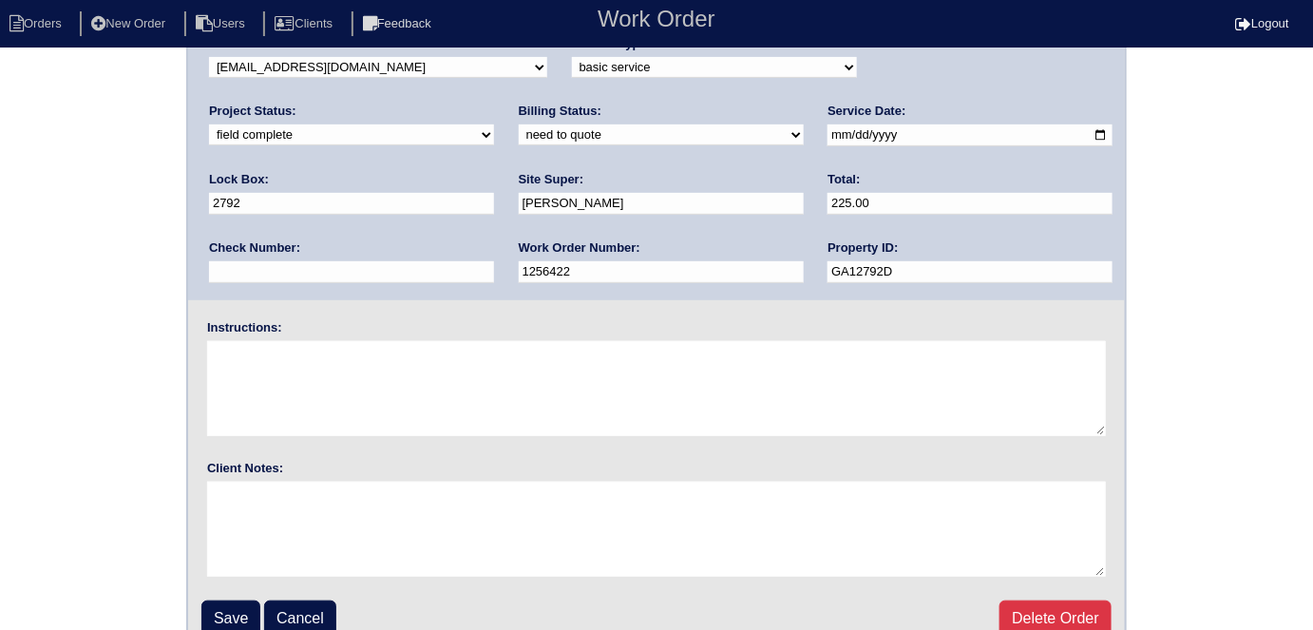
scroll to position [195, 0]
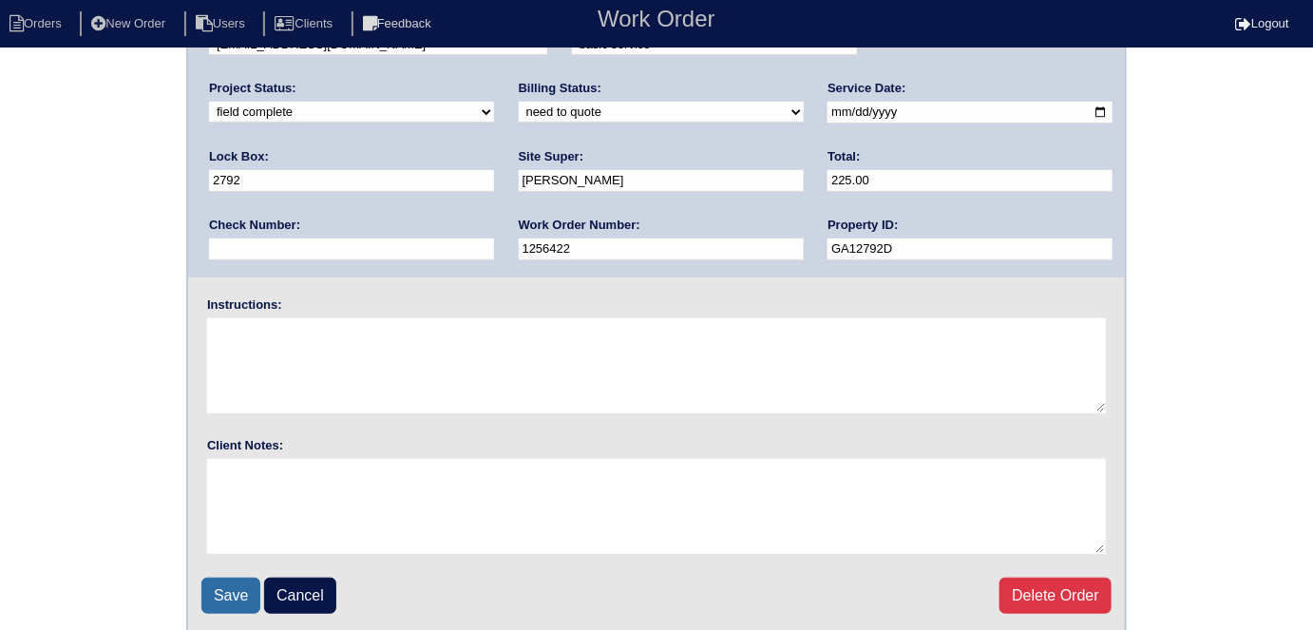
click at [225, 588] on input "Save" at bounding box center [230, 596] width 59 height 36
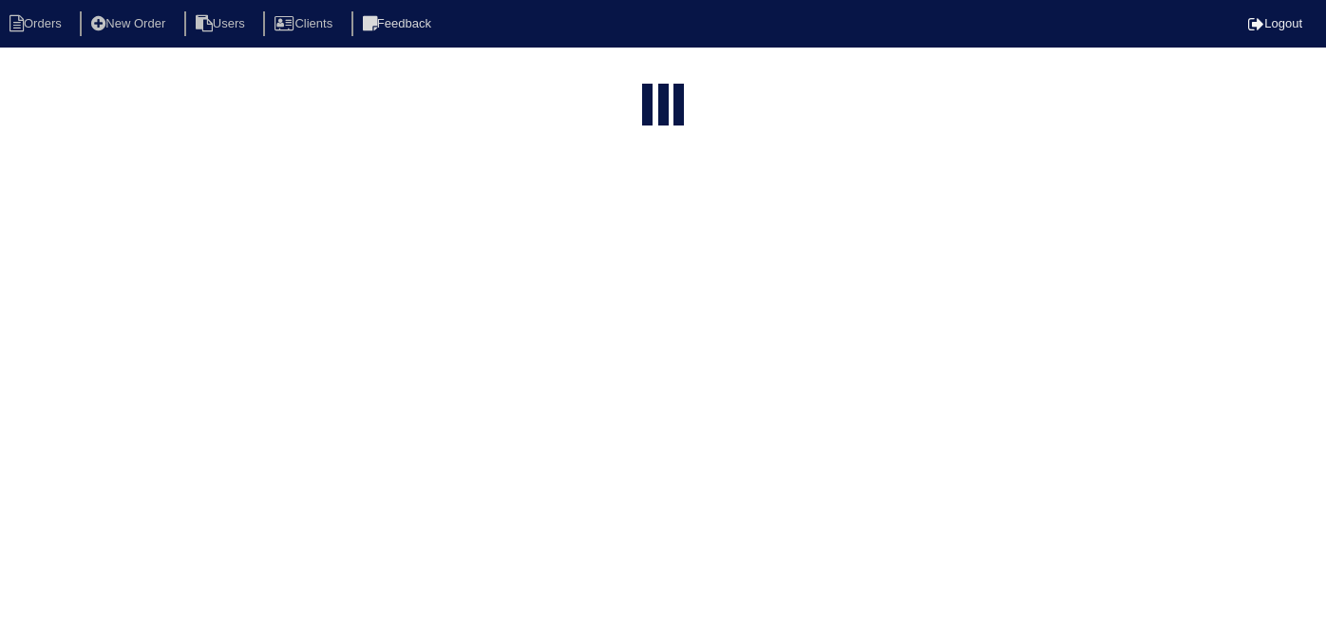
select select "15"
type input "590"
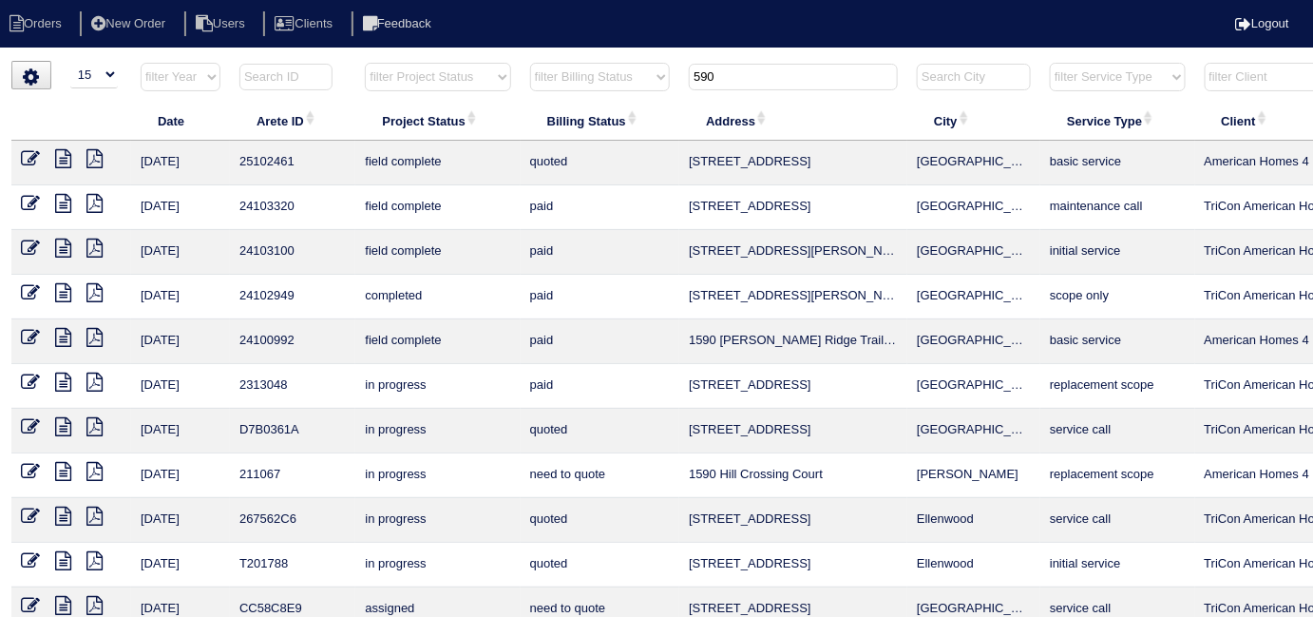
drag, startPoint x: 745, startPoint y: 74, endPoint x: 681, endPoint y: 66, distance: 64.2
click at [688, 67] on th "590" at bounding box center [793, 81] width 228 height 39
